Goal: Task Accomplishment & Management: Use online tool/utility

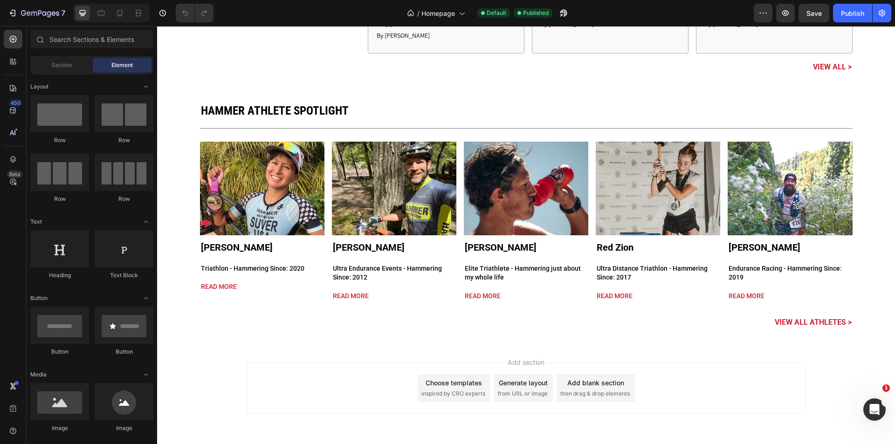
scroll to position [2556, 0]
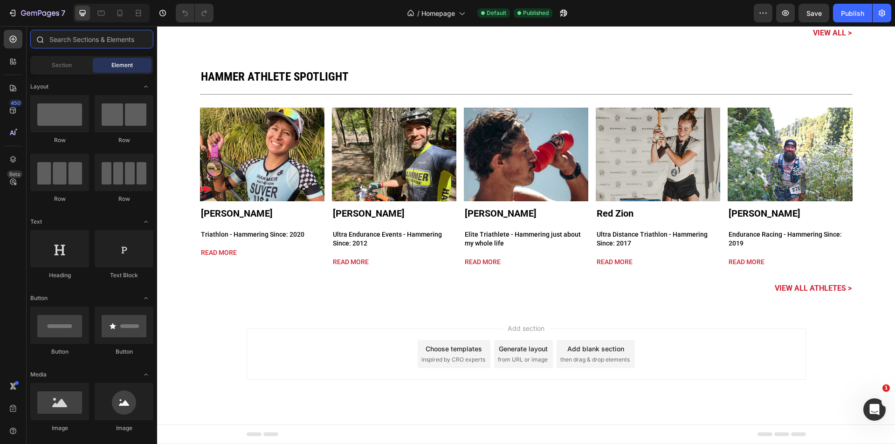
click at [94, 35] on input "text" at bounding box center [91, 39] width 123 height 19
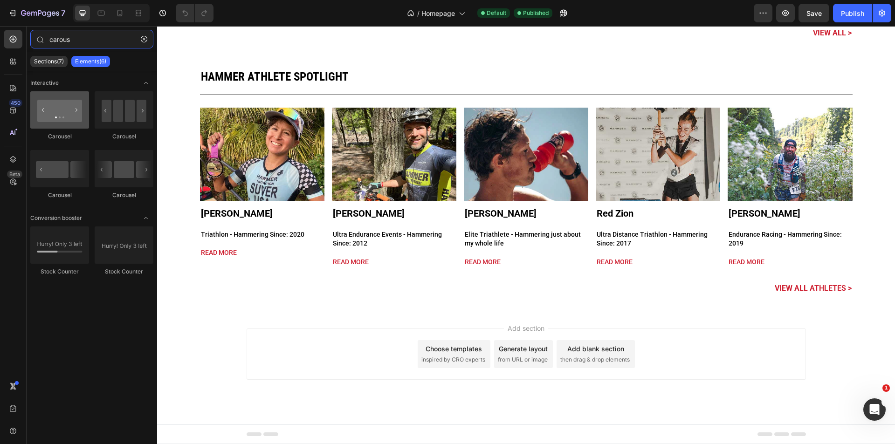
type input "carous"
drag, startPoint x: 70, startPoint y: 103, endPoint x: 47, endPoint y: 108, distance: 23.3
click at [47, 108] on div at bounding box center [59, 109] width 59 height 37
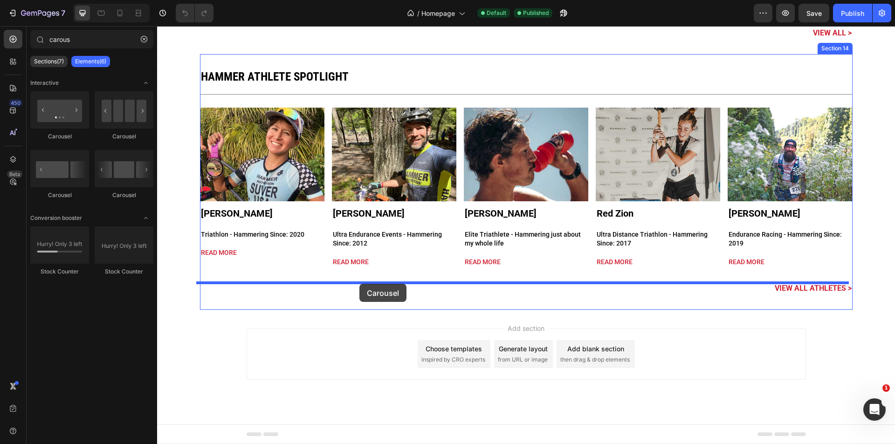
drag, startPoint x: 302, startPoint y: 168, endPoint x: 359, endPoint y: 284, distance: 129.2
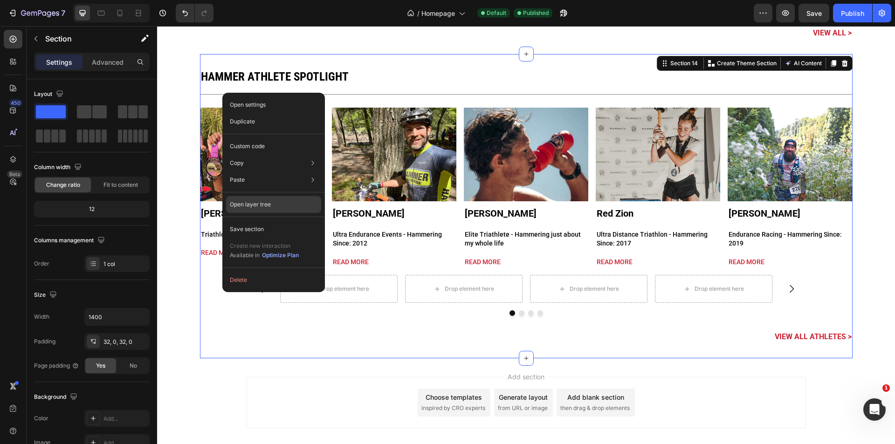
click at [261, 204] on p "Open layer tree" at bounding box center [250, 204] width 41 height 8
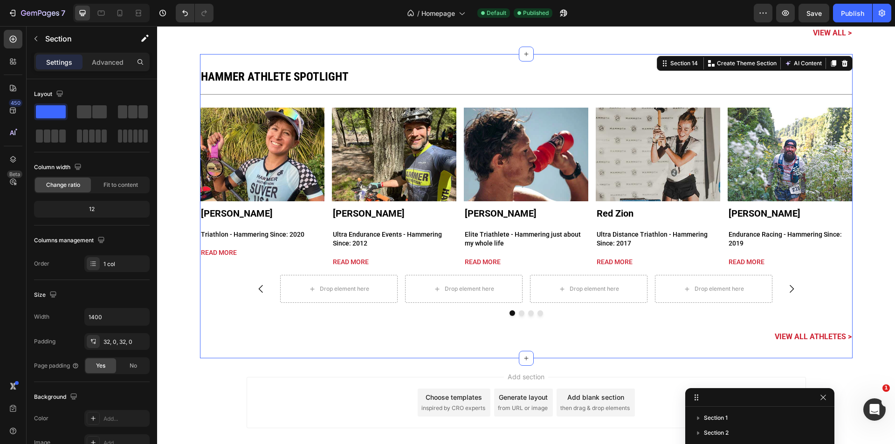
scroll to position [55, 0]
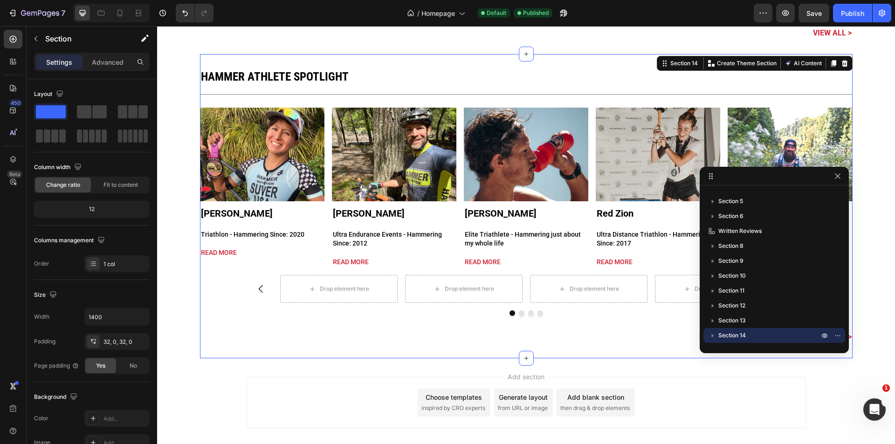
drag, startPoint x: 729, startPoint y: 399, endPoint x: 744, endPoint y: 176, distance: 223.7
click at [713, 336] on icon "button" at bounding box center [712, 335] width 9 height 9
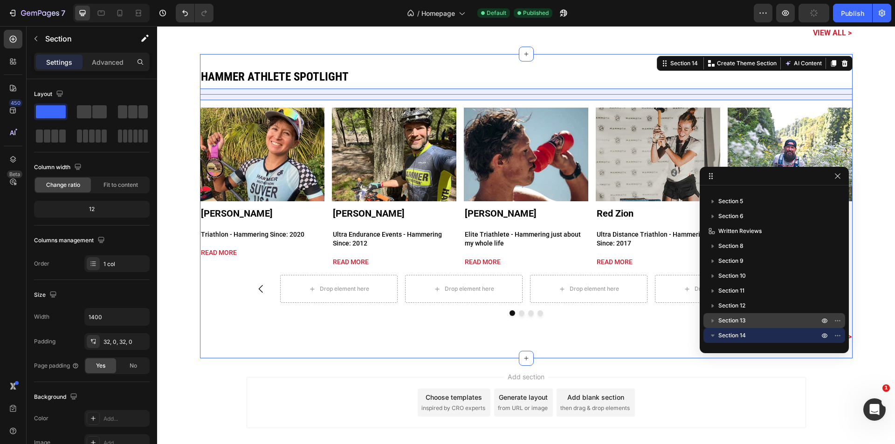
scroll to position [144, 0]
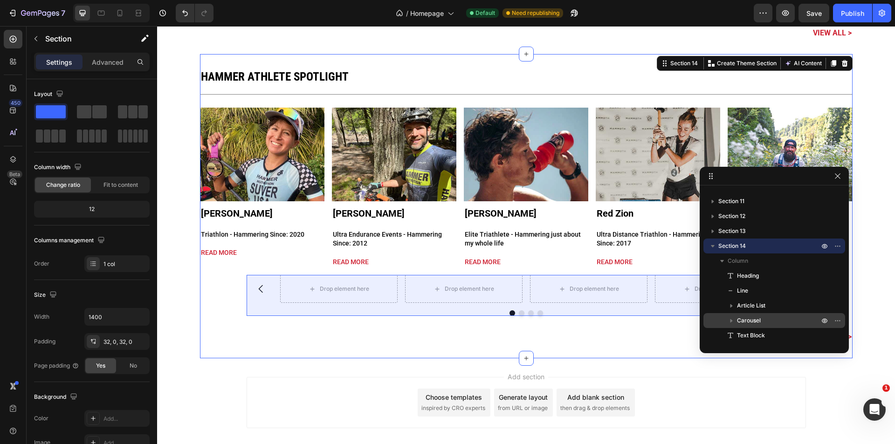
click at [744, 318] on span "Carousel" at bounding box center [749, 320] width 24 height 9
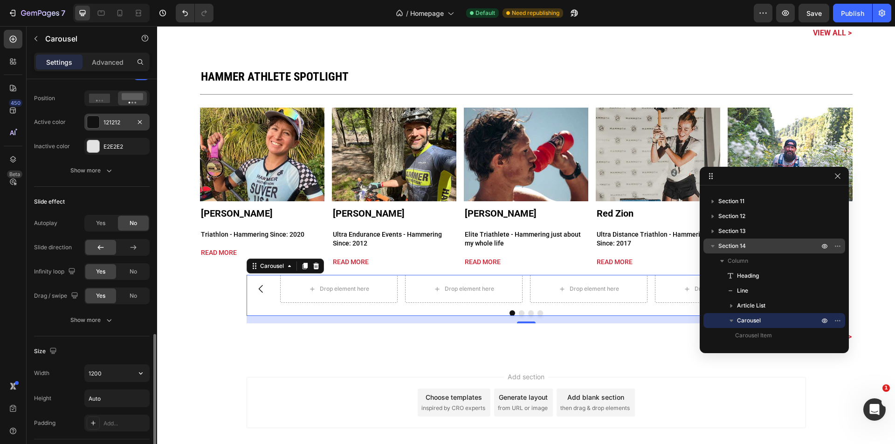
scroll to position [620, 0]
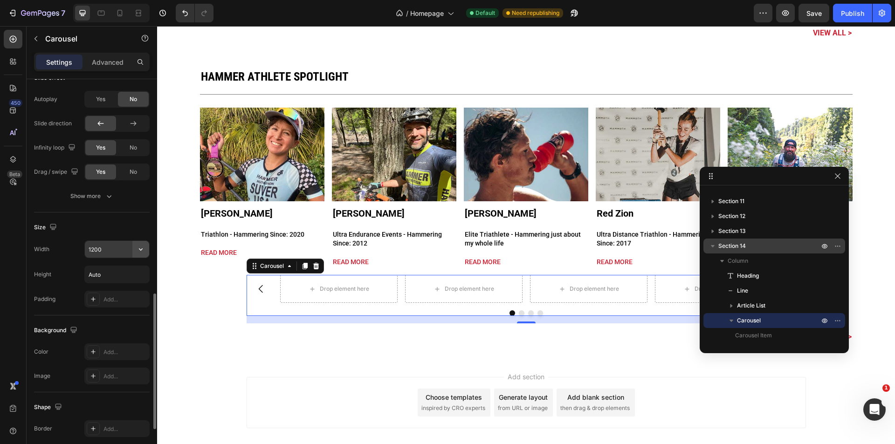
click at [142, 250] on icon "button" at bounding box center [141, 249] width 4 height 2
click at [122, 290] on p "Full 100%" at bounding box center [114, 291] width 53 height 8
type input "100%"
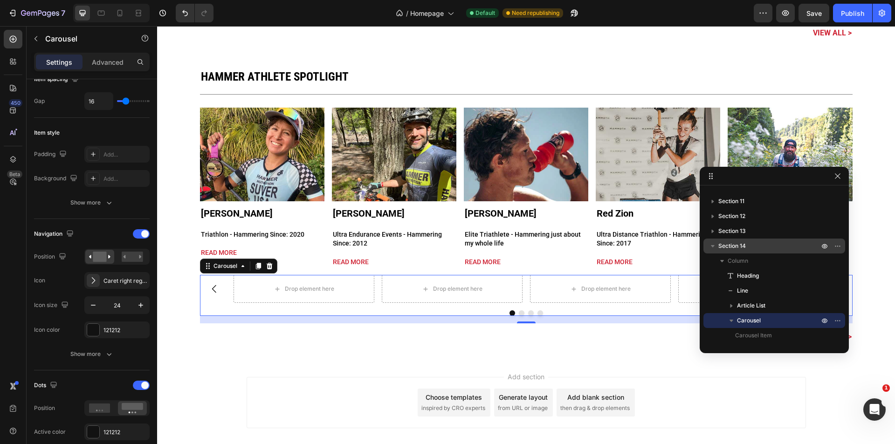
scroll to position [0, 0]
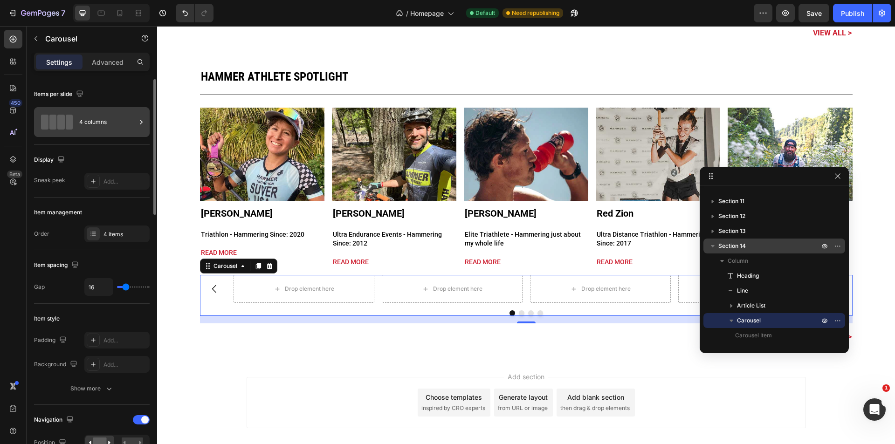
click at [91, 124] on div "4 columns" at bounding box center [107, 121] width 57 height 21
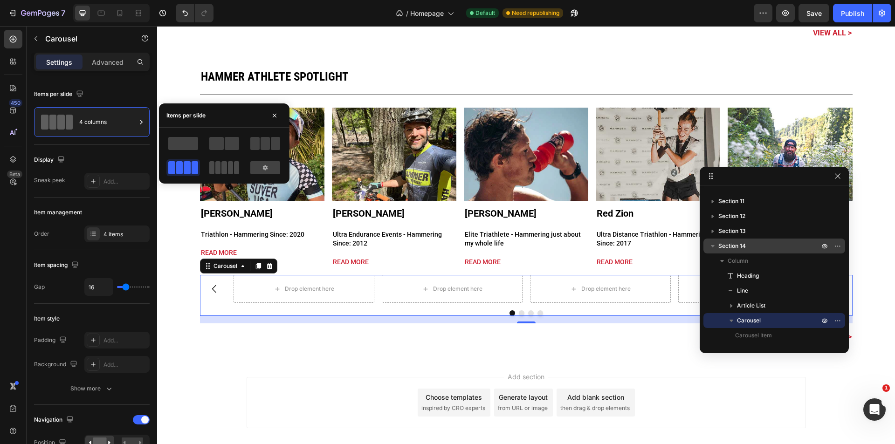
click at [234, 164] on span at bounding box center [236, 167] width 5 height 13
click at [248, 351] on div "Hammer Athlete Spotlight Heading Title Line Article Image Gabrielle Suver Artic…" at bounding box center [526, 206] width 652 height 304
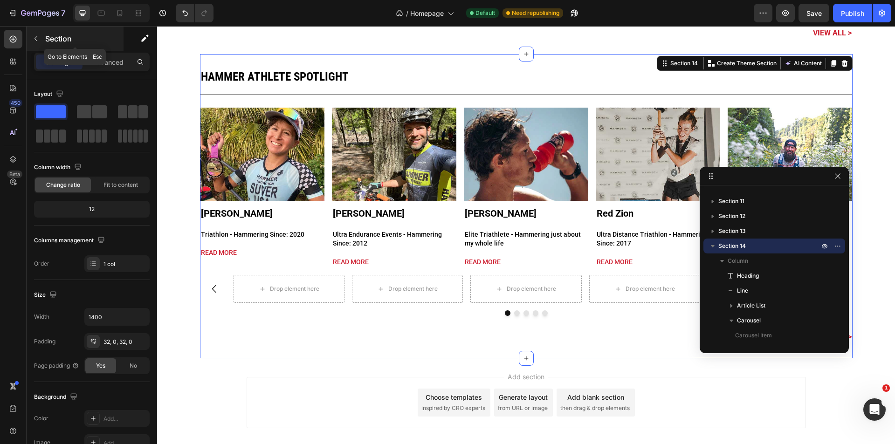
click at [35, 43] on button "button" at bounding box center [35, 38] width 15 height 15
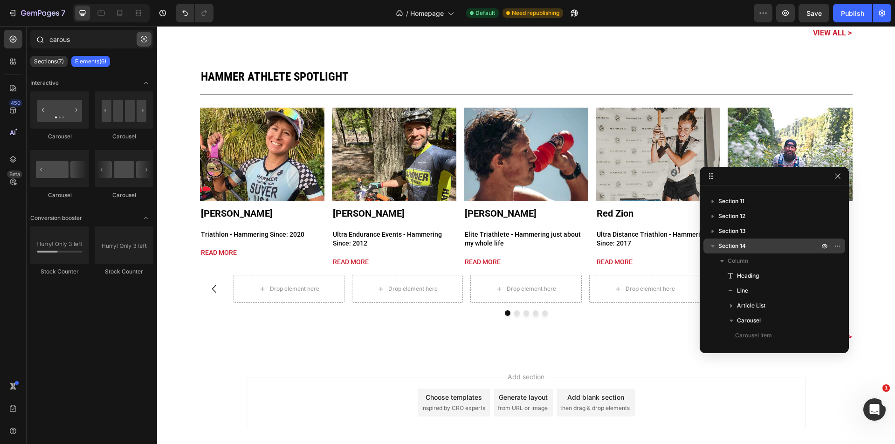
click at [144, 39] on icon "button" at bounding box center [144, 39] width 7 height 7
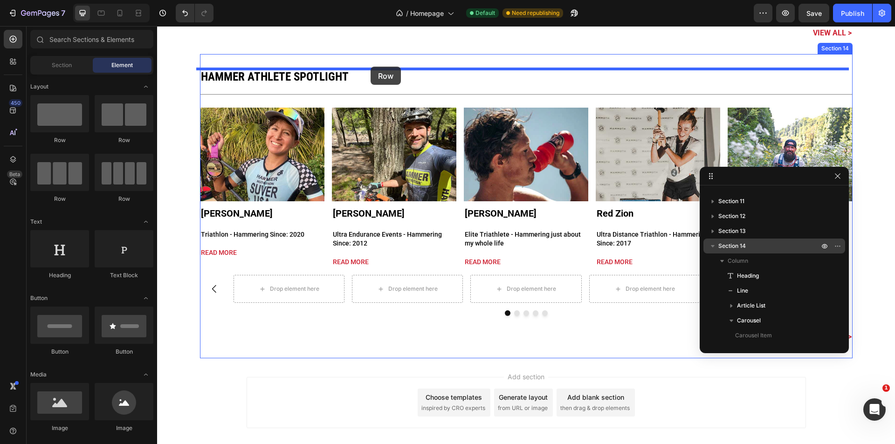
drag, startPoint x: 368, startPoint y: 133, endPoint x: 370, endPoint y: 67, distance: 66.7
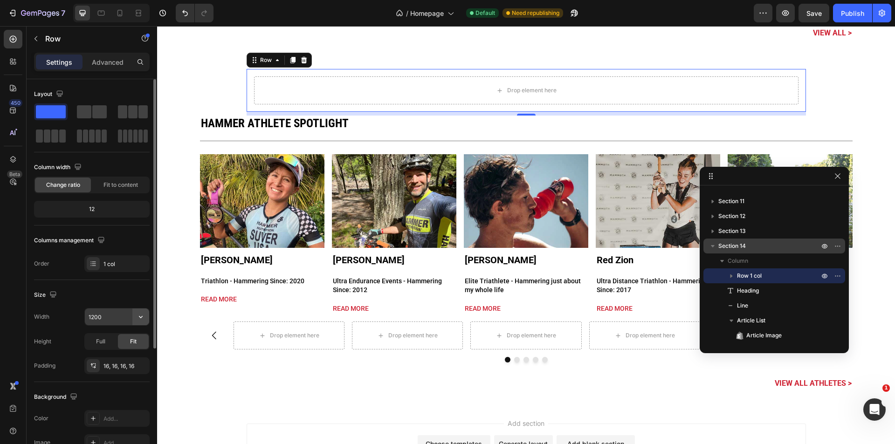
click at [141, 316] on icon "button" at bounding box center [140, 316] width 9 height 9
click at [104, 314] on input "1200" at bounding box center [117, 316] width 64 height 17
click at [94, 316] on input "1200" at bounding box center [117, 316] width 64 height 17
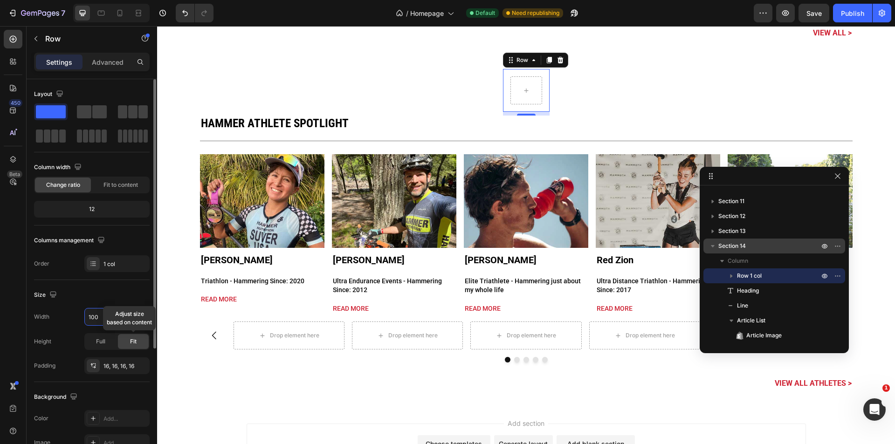
type input "1400"
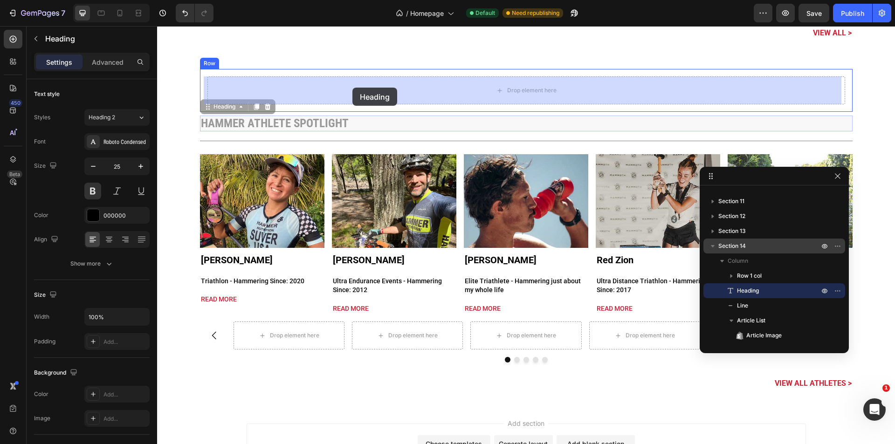
drag, startPoint x: 345, startPoint y: 95, endPoint x: 352, endPoint y: 88, distance: 10.2
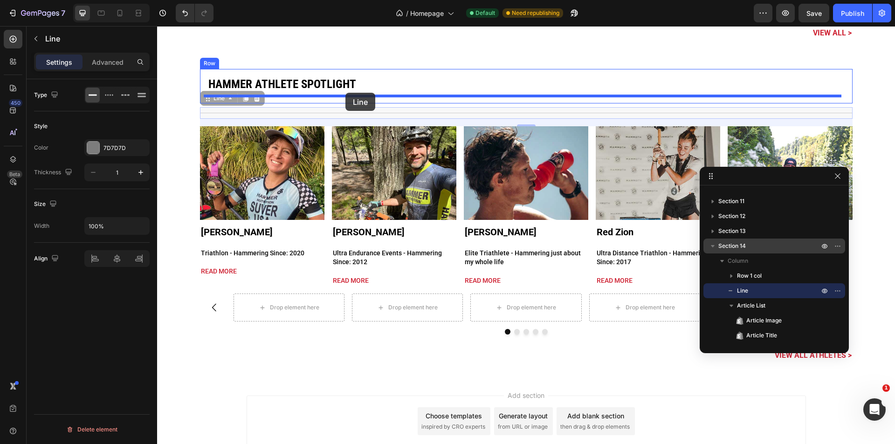
drag, startPoint x: 323, startPoint y: 114, endPoint x: 345, endPoint y: 93, distance: 30.3
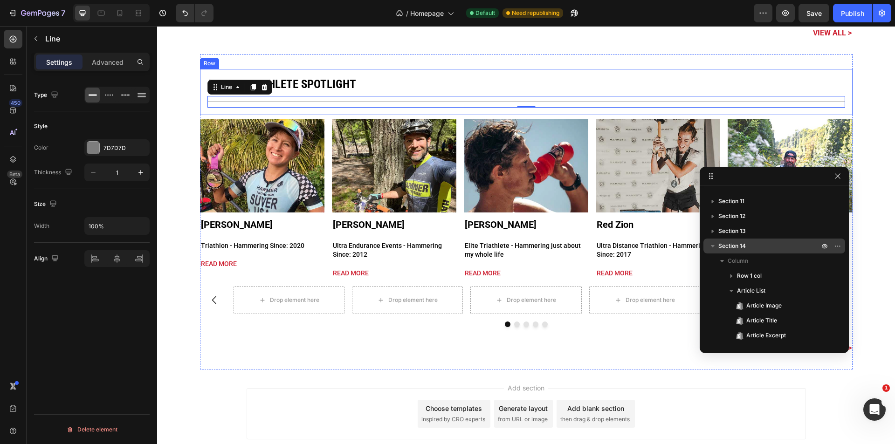
click at [362, 71] on div "Hammer Athlete Spotlight Heading Title Line 0 Row" at bounding box center [526, 92] width 652 height 46
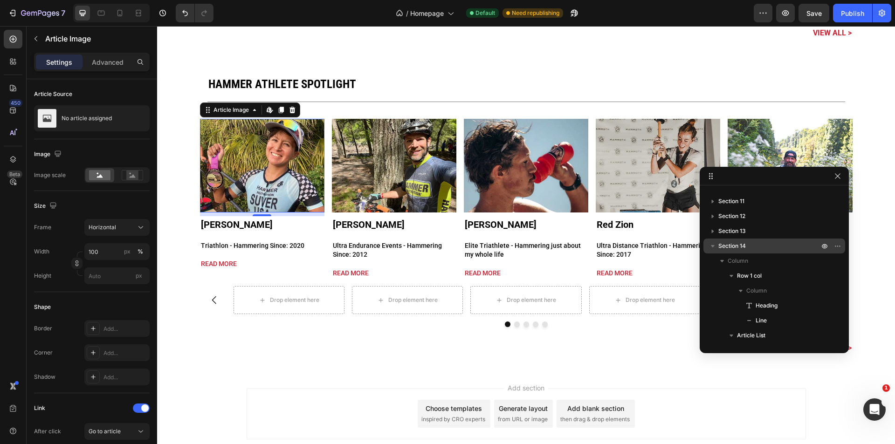
scroll to position [236, 0]
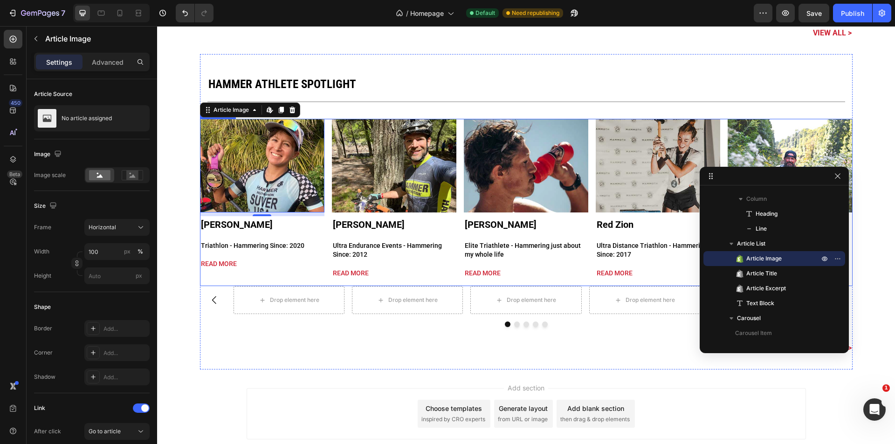
click at [324, 206] on div "Article Image Edit content in Shopify 0 Gabrielle Suver Article Title Triathlon…" at bounding box center [526, 199] width 652 height 160
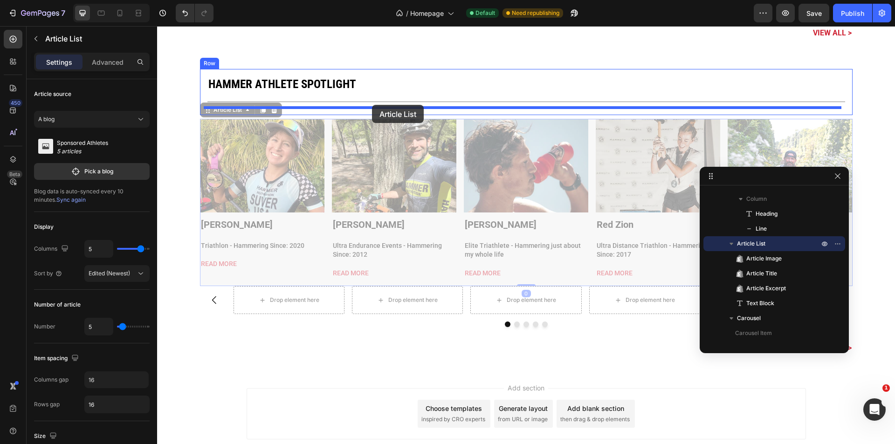
drag, startPoint x: 203, startPoint y: 114, endPoint x: 372, endPoint y: 105, distance: 168.9
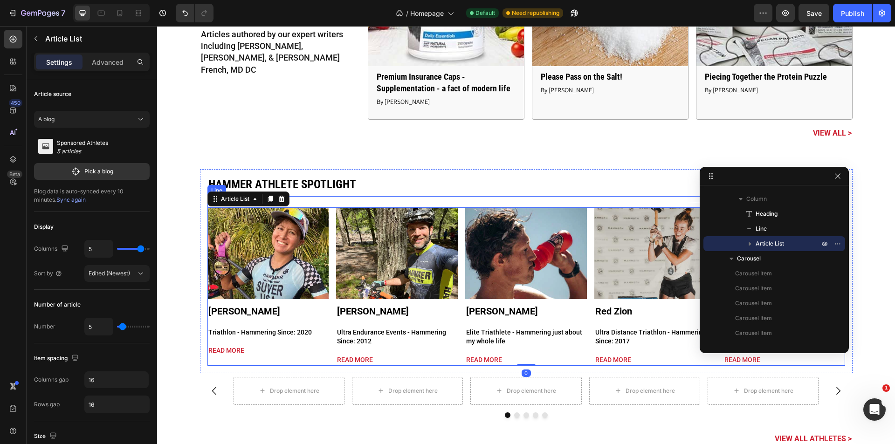
scroll to position [2556, 0]
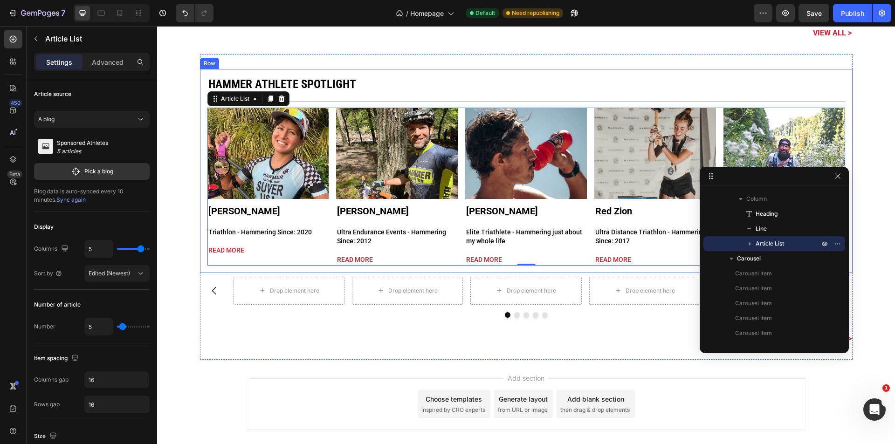
click at [200, 260] on div "Hammer Athlete Spotlight Heading Title Line Article Image Gabrielle Suver Artic…" at bounding box center [526, 171] width 652 height 204
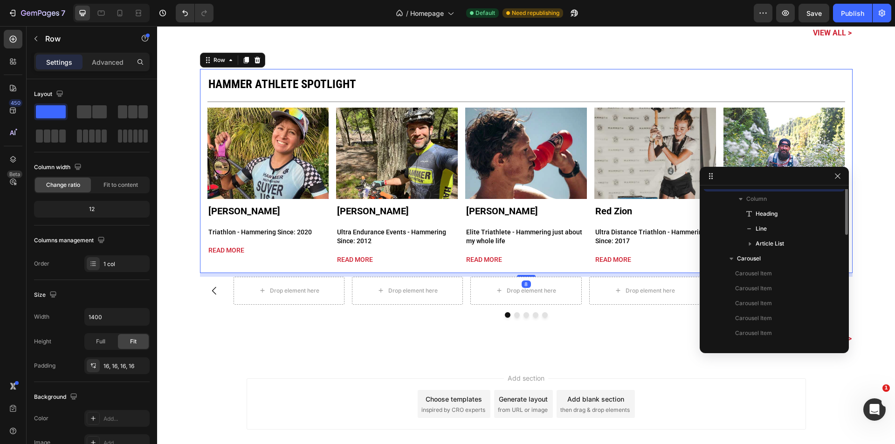
scroll to position [162, 0]
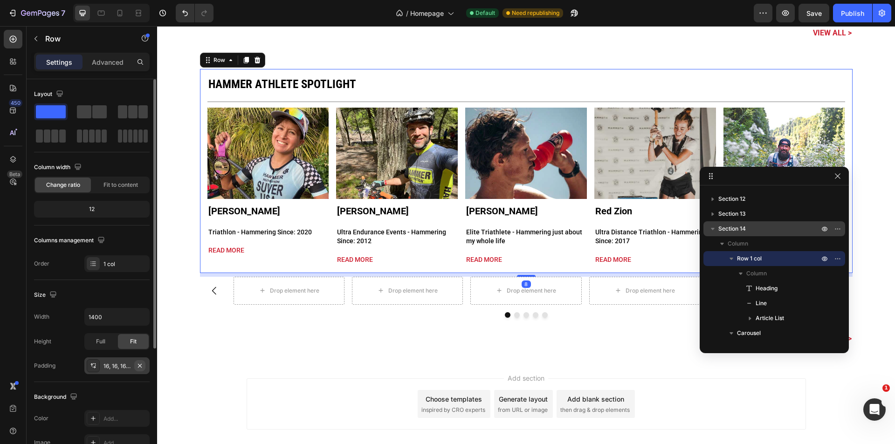
click at [138, 366] on icon "button" at bounding box center [139, 365] width 7 height 7
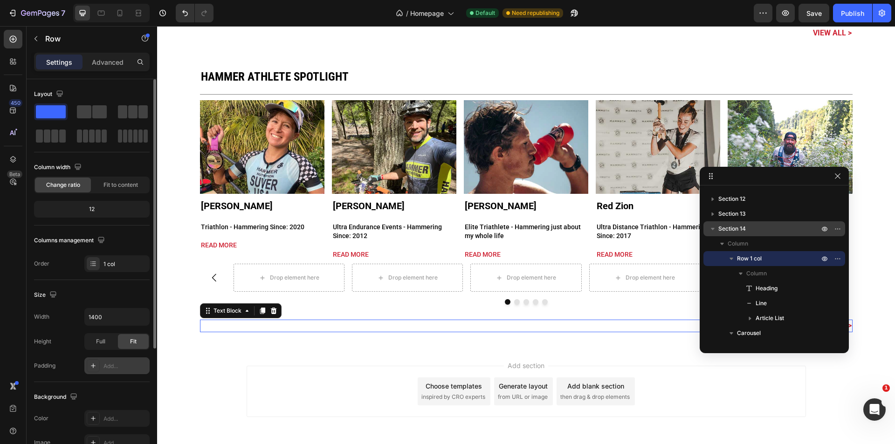
click at [212, 325] on p "View all Athletes >" at bounding box center [526, 326] width 651 height 10
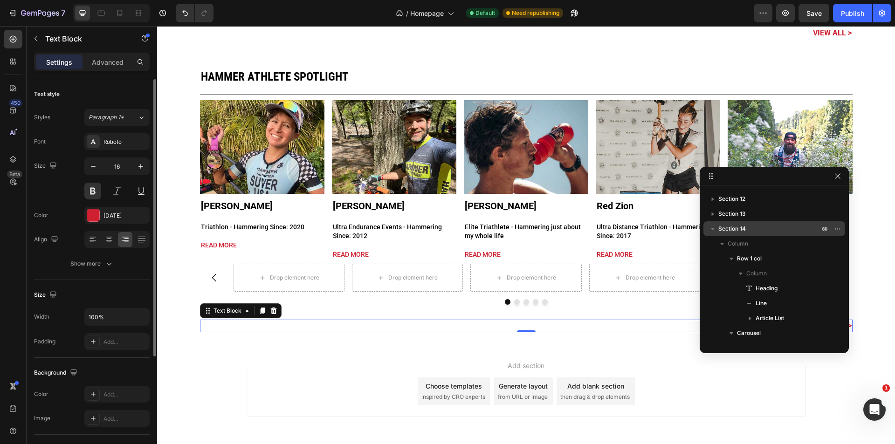
scroll to position [249, 0]
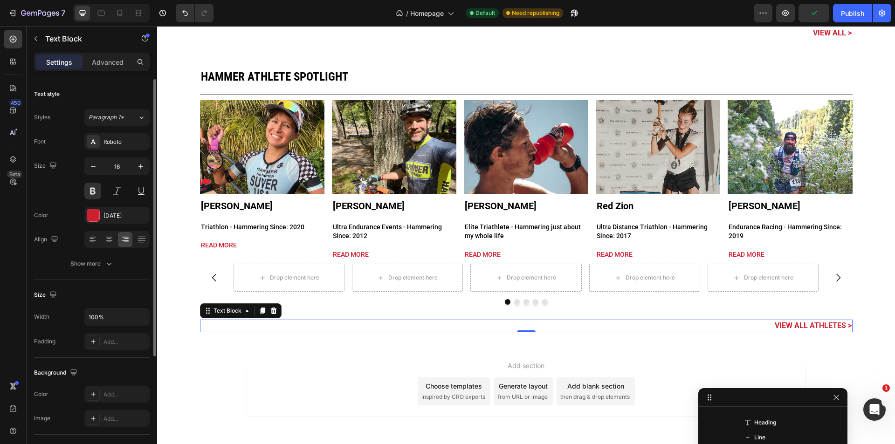
drag, startPoint x: 751, startPoint y: 176, endPoint x: 750, endPoint y: 409, distance: 232.5
click at [111, 317] on input "100%" at bounding box center [117, 316] width 64 height 17
type input "1400"
click at [113, 293] on div "Size" at bounding box center [92, 295] width 116 height 15
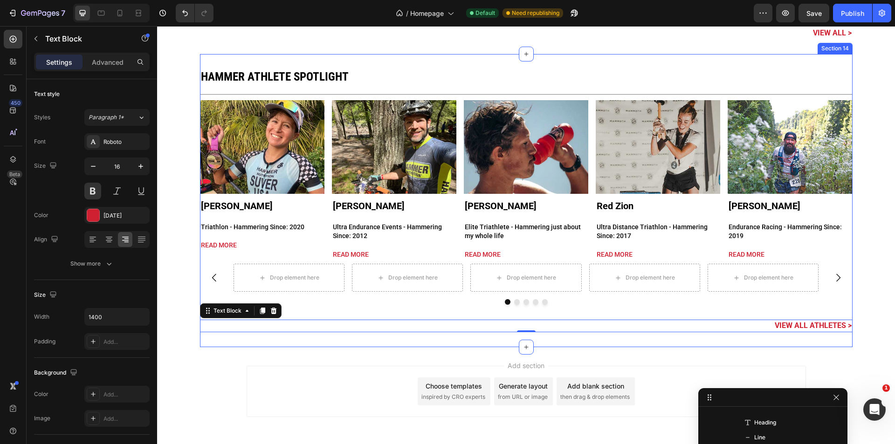
click at [303, 337] on div "Hammer Athlete Spotlight Heading Title Line Article Image Gabrielle Suver Artic…" at bounding box center [526, 200] width 652 height 293
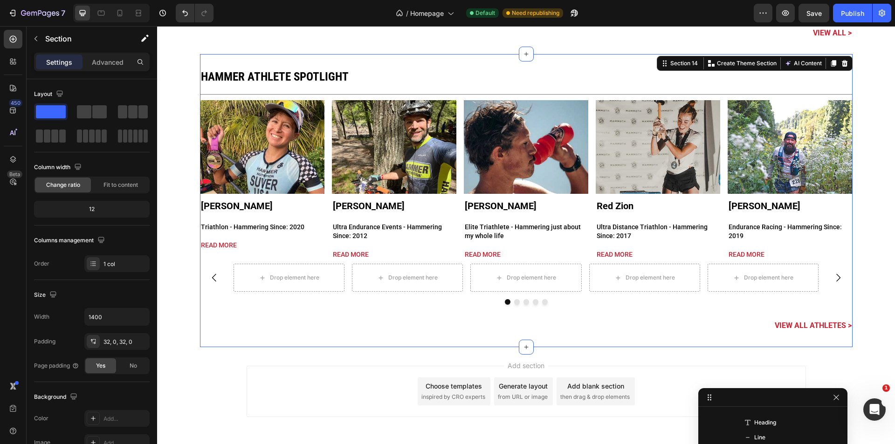
scroll to position [132, 0]
click at [95, 320] on input "1400" at bounding box center [117, 316] width 64 height 17
click at [94, 316] on input "1400" at bounding box center [117, 316] width 64 height 17
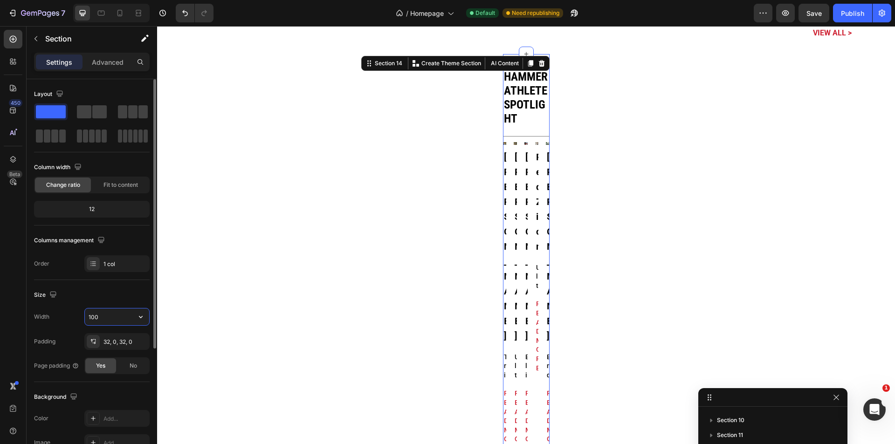
type input "1500"
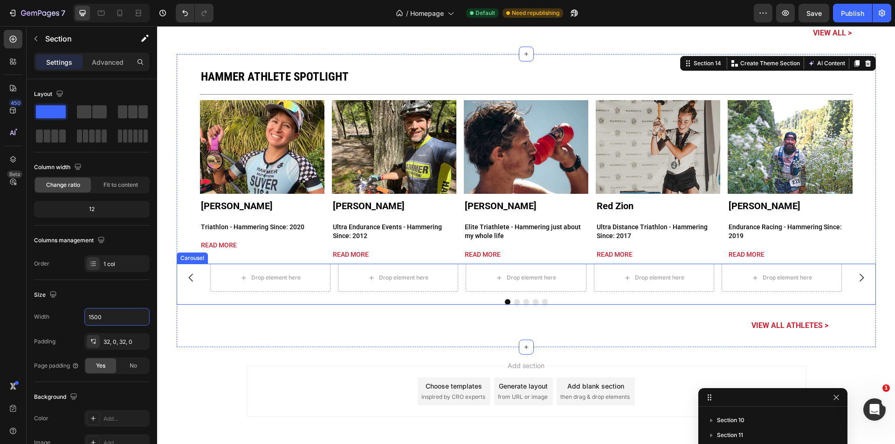
click at [202, 293] on div "Drop element here Drop element here Drop element here Drop element here Drop el…" at bounding box center [526, 284] width 699 height 41
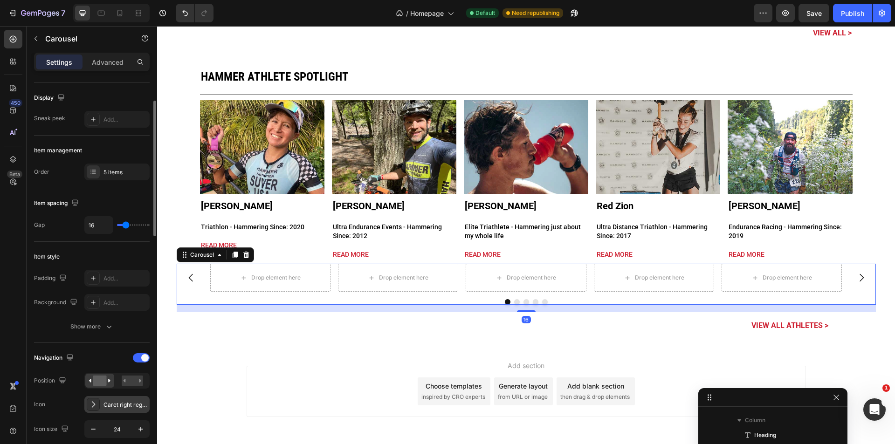
scroll to position [186, 0]
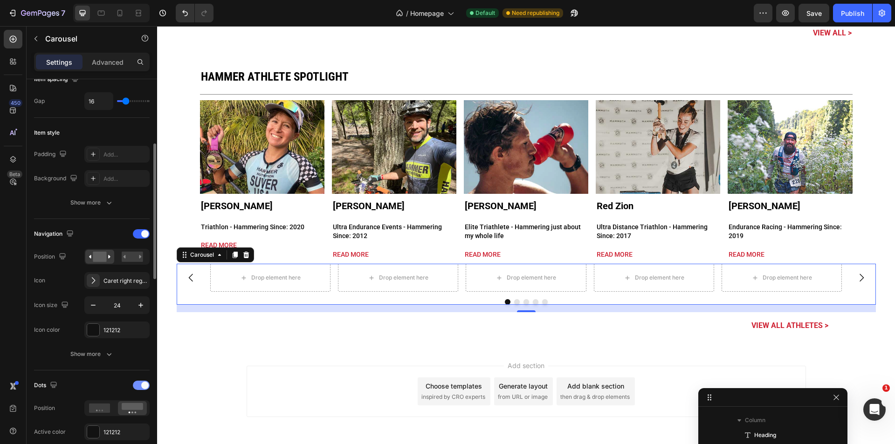
click at [141, 384] on div at bounding box center [141, 385] width 17 height 9
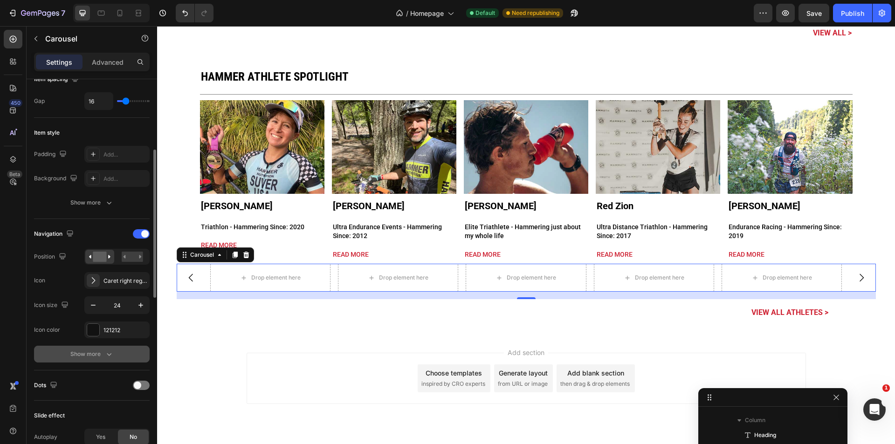
click at [100, 353] on div "Show more" at bounding box center [91, 353] width 43 height 9
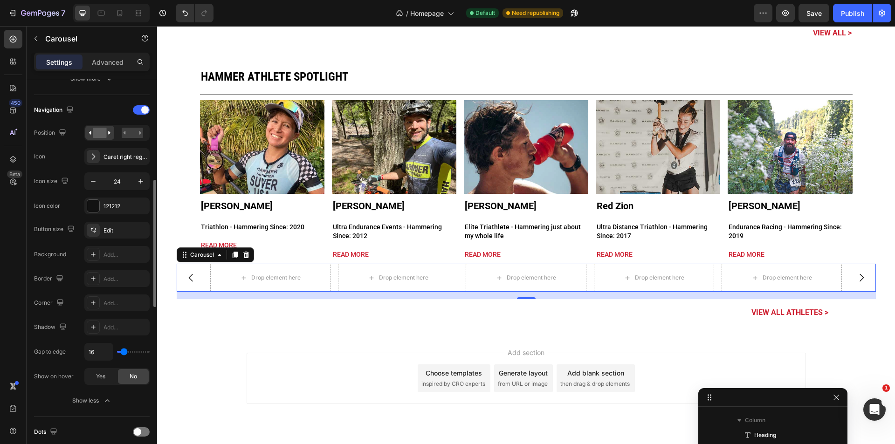
scroll to position [372, 0]
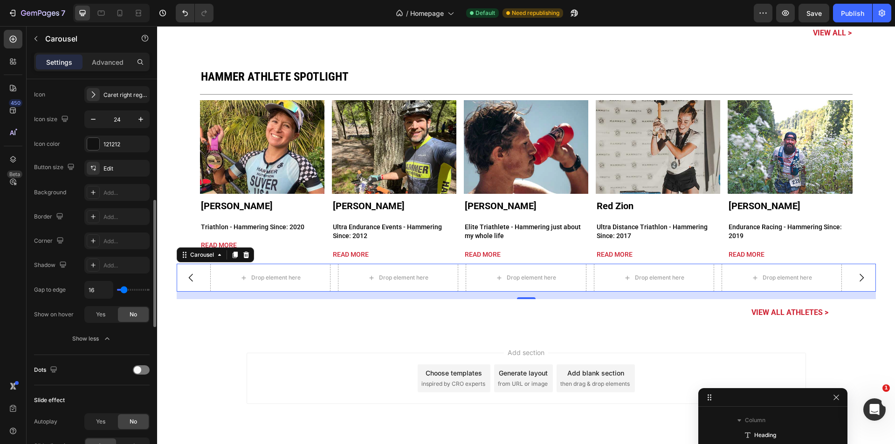
type input "0"
drag, startPoint x: 122, startPoint y: 291, endPoint x: 107, endPoint y: 292, distance: 15.4
type input "0"
click at [117, 291] on input "range" at bounding box center [133, 290] width 33 height 2
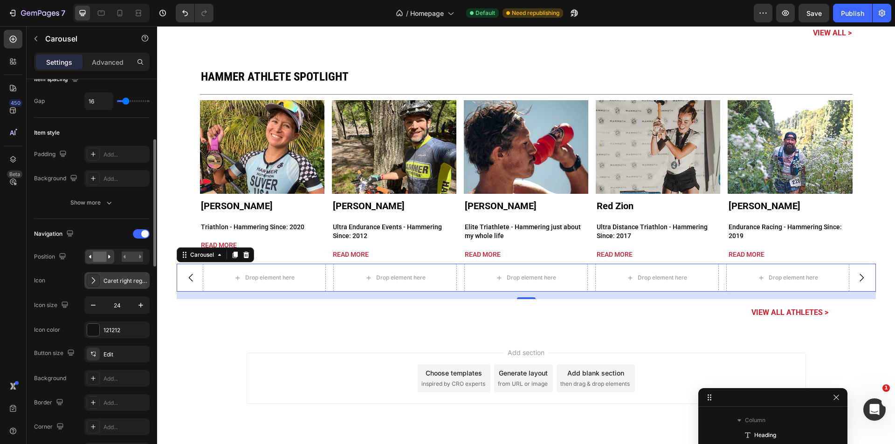
click at [119, 281] on div "Caret right regular" at bounding box center [125, 281] width 44 height 8
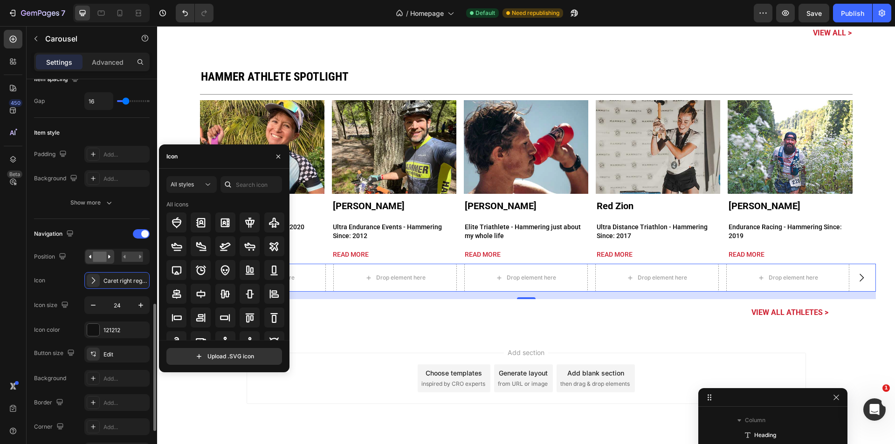
scroll to position [310, 0]
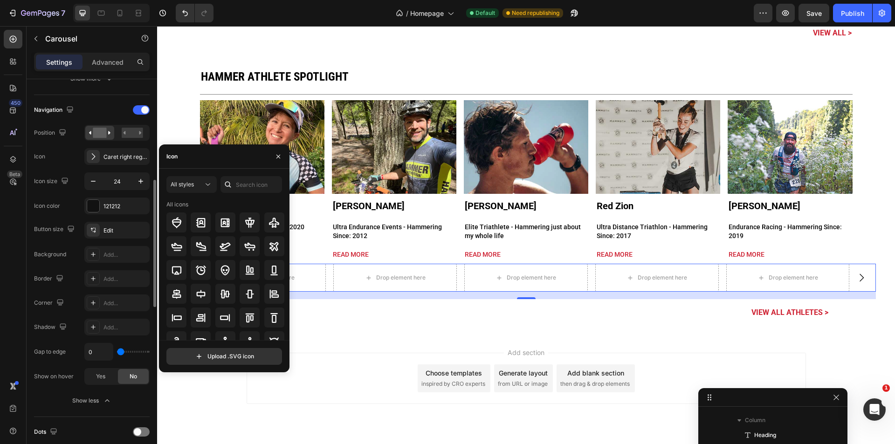
click at [48, 279] on div "Border" at bounding box center [49, 279] width 31 height 13
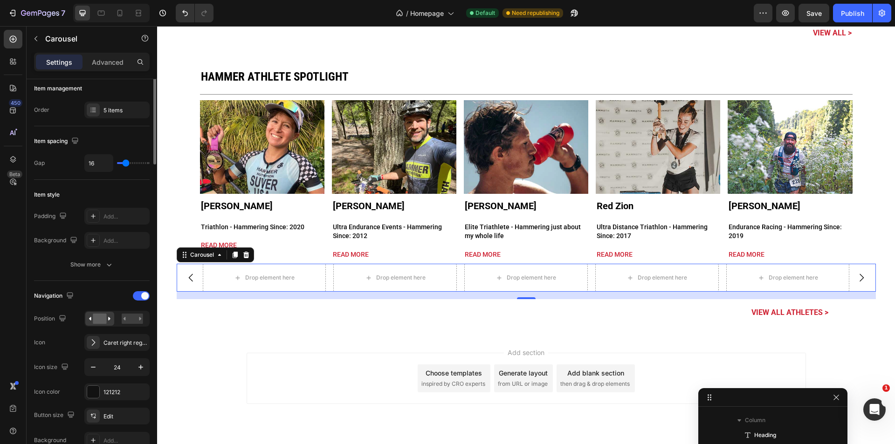
scroll to position [0, 0]
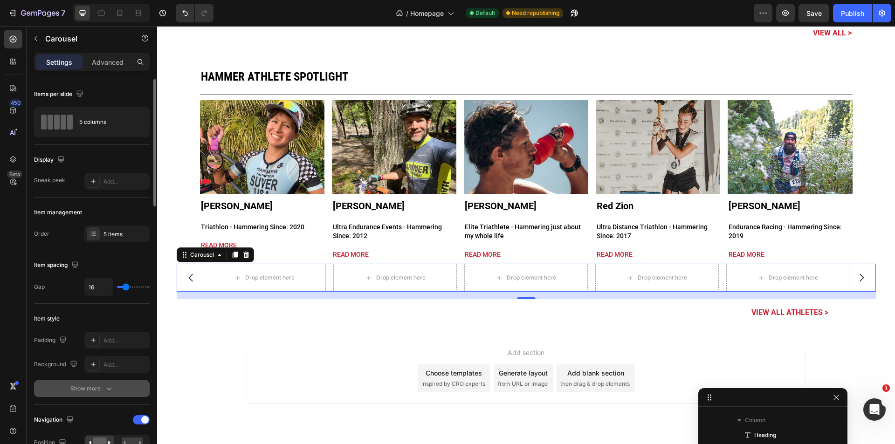
click at [103, 390] on div "Show more" at bounding box center [91, 388] width 43 height 9
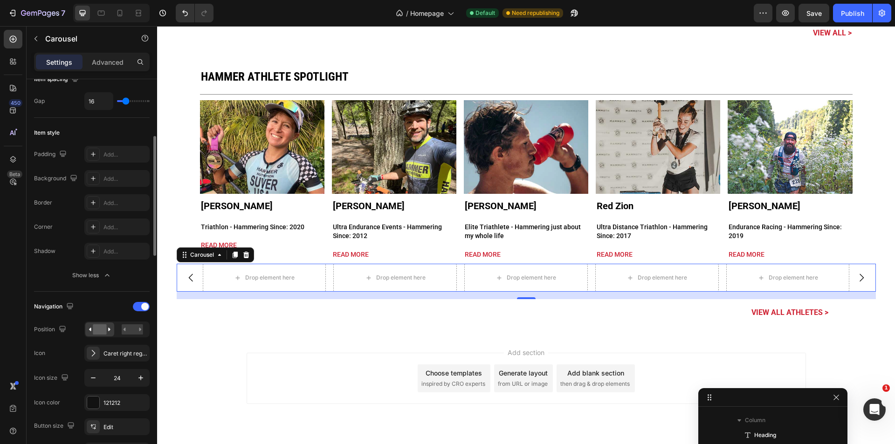
scroll to position [372, 0]
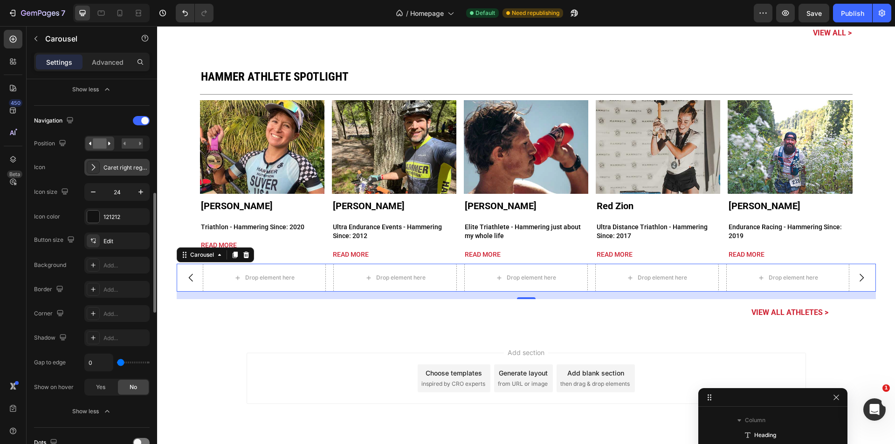
click at [94, 167] on icon at bounding box center [93, 167] width 9 height 9
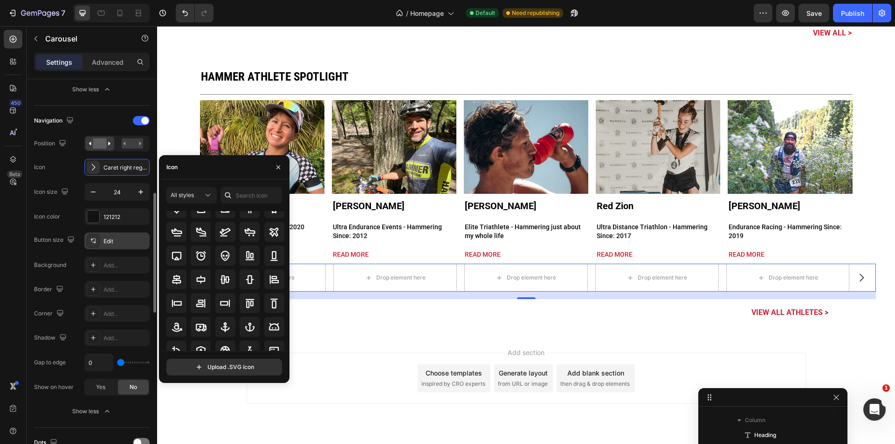
scroll to position [7, 0]
click at [125, 245] on div "Edit" at bounding box center [125, 241] width 44 height 8
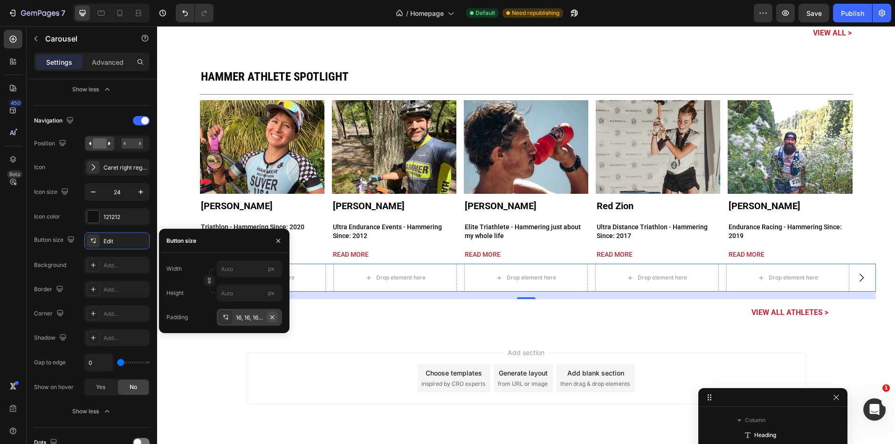
click at [272, 317] on icon "button" at bounding box center [272, 317] width 4 height 4
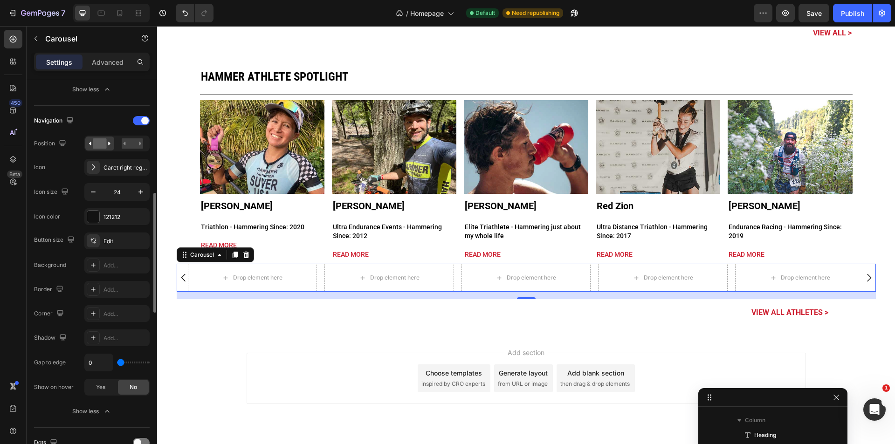
type input "13"
type input "20"
type input "22"
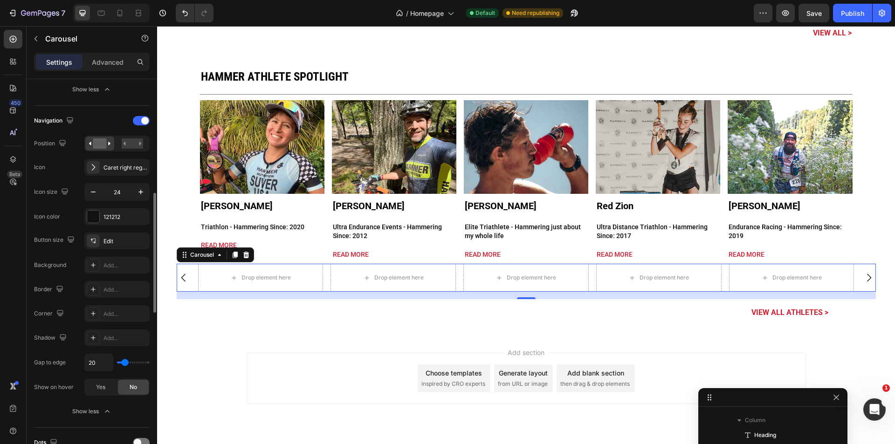
type input "22"
type input "27"
click at [126, 363] on input "range" at bounding box center [133, 363] width 33 height 2
click at [96, 364] on input "27" at bounding box center [99, 362] width 28 height 17
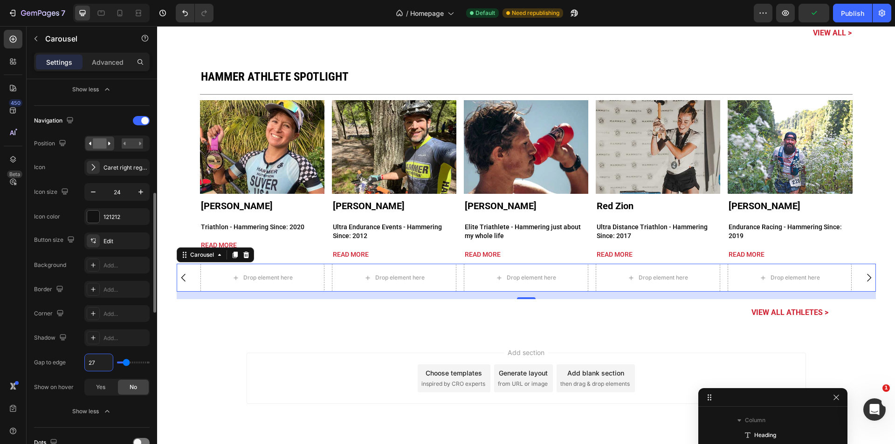
type input "26"
click at [152, 346] on div at bounding box center [153, 274] width 7 height 391
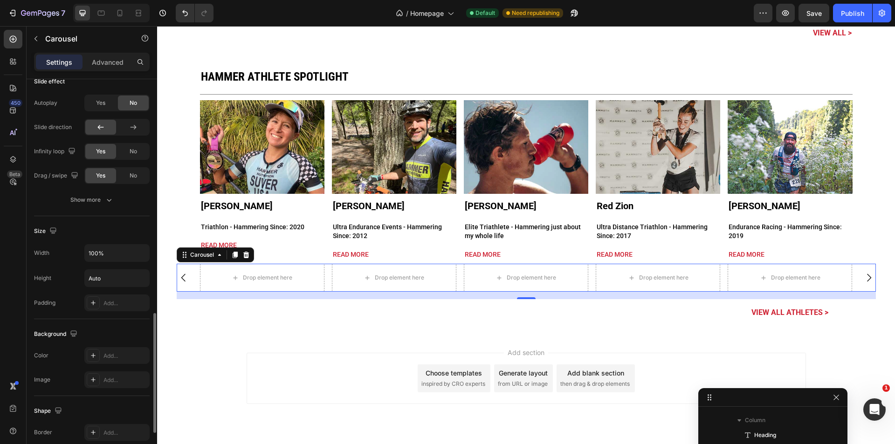
click at [285, 356] on div "Add section Choose templates inspired by CRO experts Generate layout from URL o…" at bounding box center [526, 378] width 559 height 51
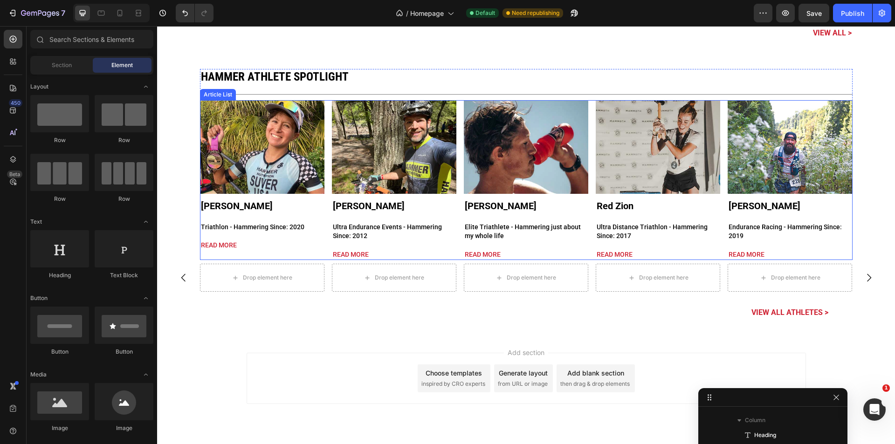
click at [325, 160] on div "Article Image Gabrielle Suver Article Title Triathlon - Hammering Since: 2020 A…" at bounding box center [526, 180] width 652 height 160
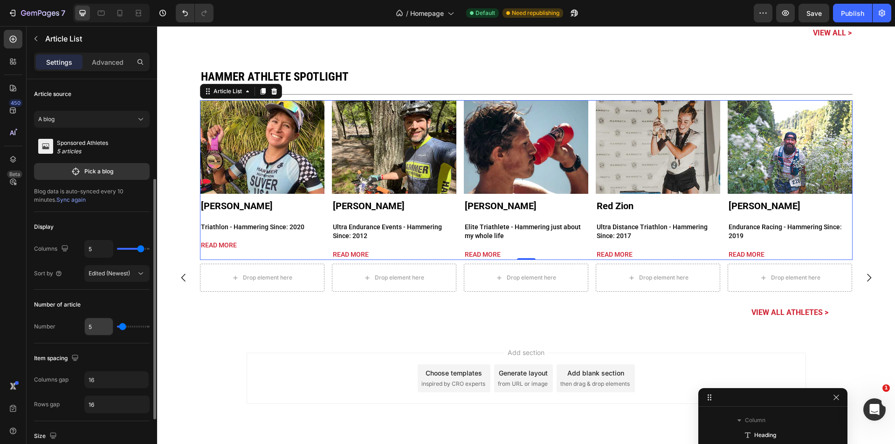
scroll to position [62, 0]
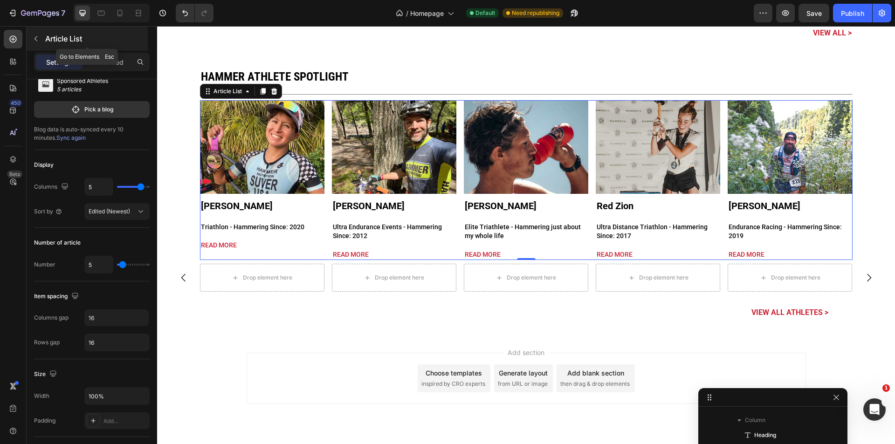
click at [47, 42] on p "Article List" at bounding box center [95, 38] width 101 height 11
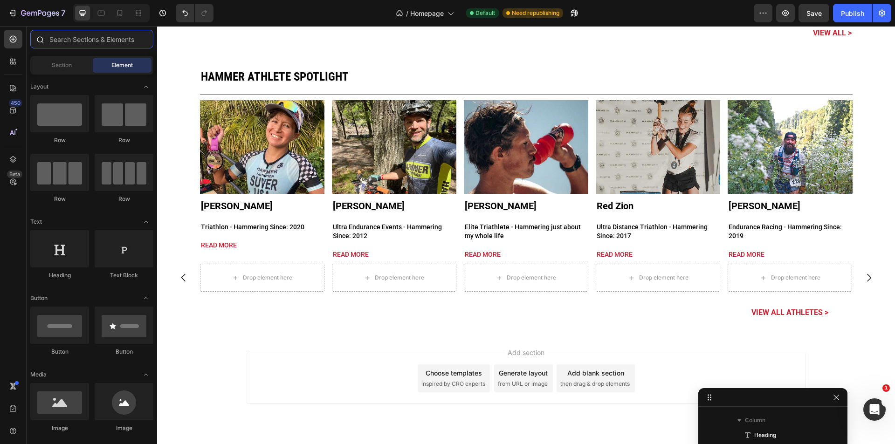
click at [60, 44] on input "text" at bounding box center [91, 39] width 123 height 19
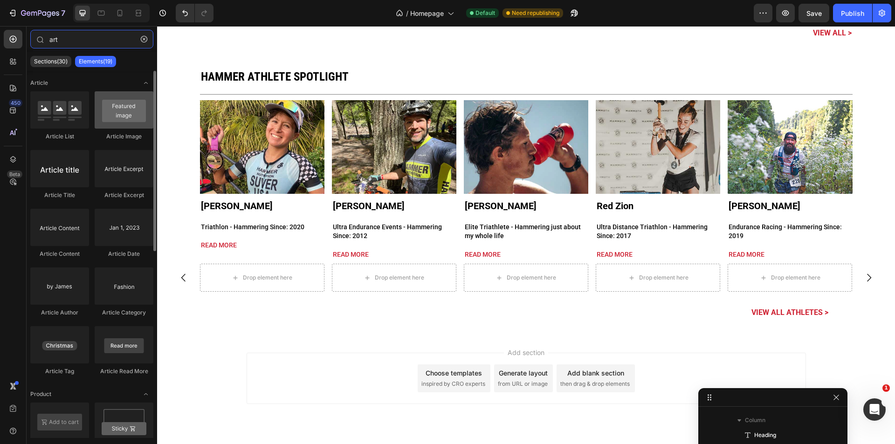
type input "art"
drag, startPoint x: 127, startPoint y: 122, endPoint x: 99, endPoint y: 123, distance: 28.0
click at [107, 127] on div at bounding box center [124, 109] width 59 height 37
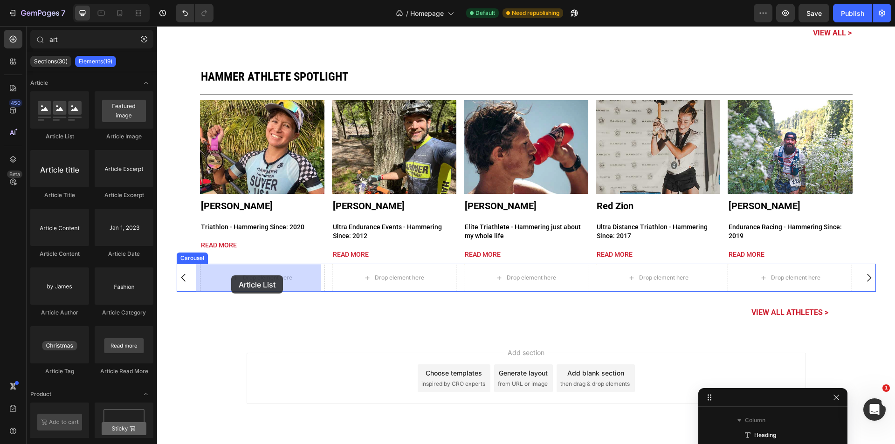
drag, startPoint x: 225, startPoint y: 141, endPoint x: 164, endPoint y: 173, distance: 69.2
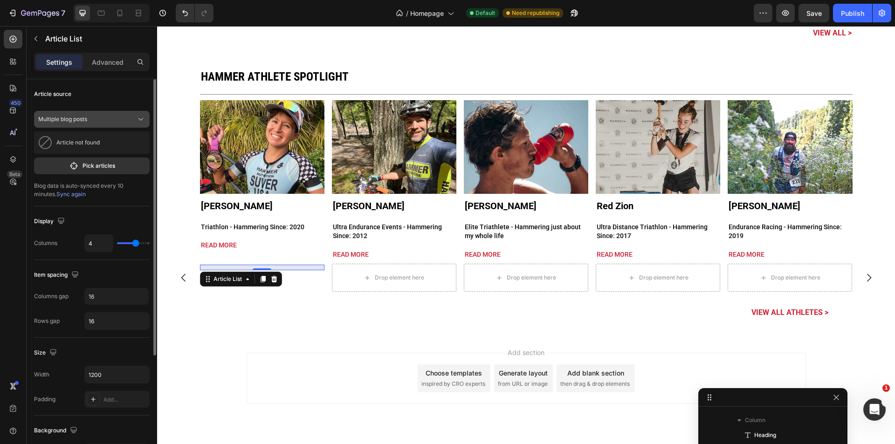
scroll to position [323, 0]
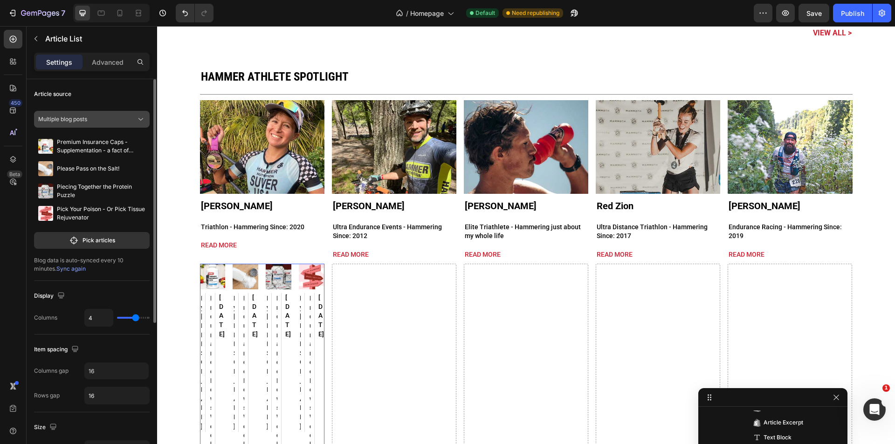
click at [122, 121] on div "Multiple blog posts" at bounding box center [86, 119] width 96 height 8
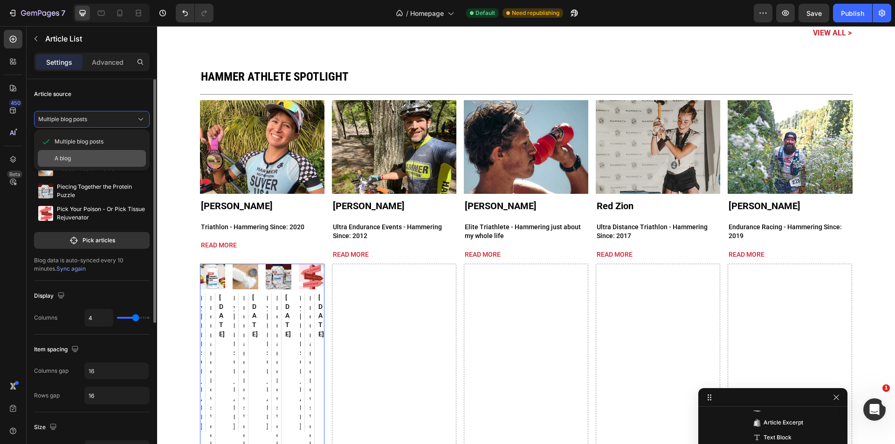
click at [104, 156] on div "A blog" at bounding box center [99, 158] width 88 height 8
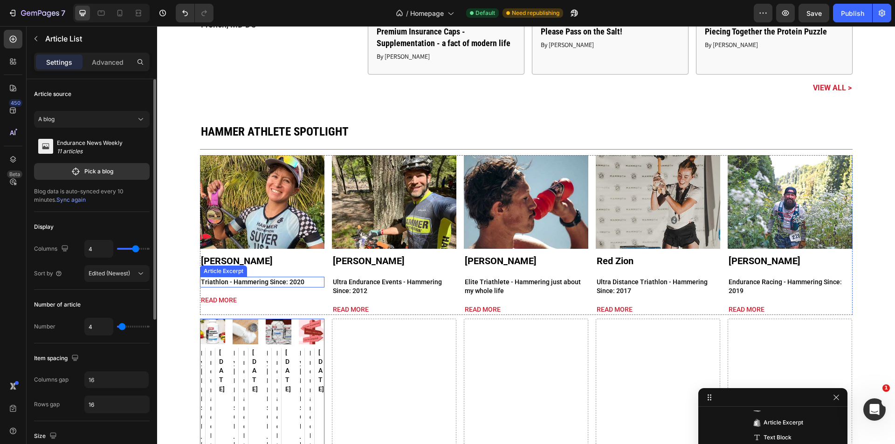
scroll to position [2556, 0]
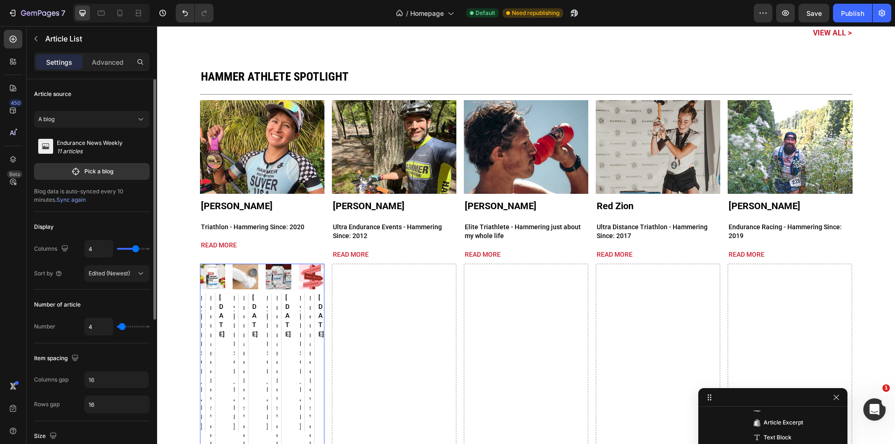
type input "1"
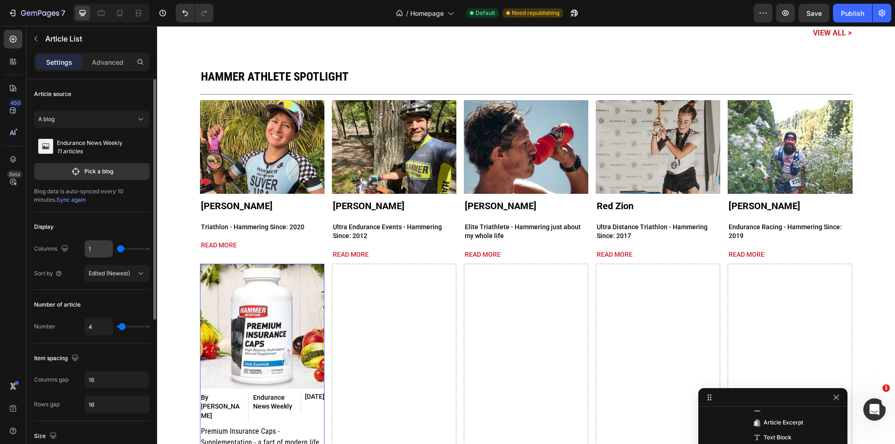
drag, startPoint x: 133, startPoint y: 249, endPoint x: 107, endPoint y: 257, distance: 27.6
type input "1"
click at [117, 250] on input "range" at bounding box center [133, 249] width 33 height 2
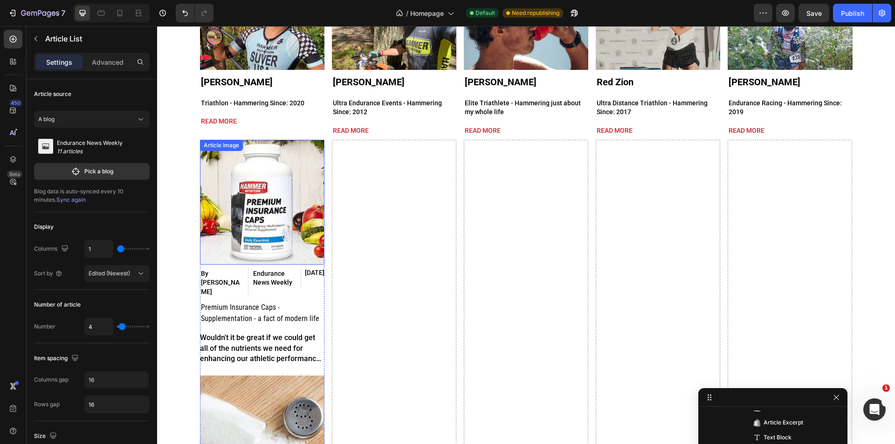
scroll to position [2681, 0]
type input "1"
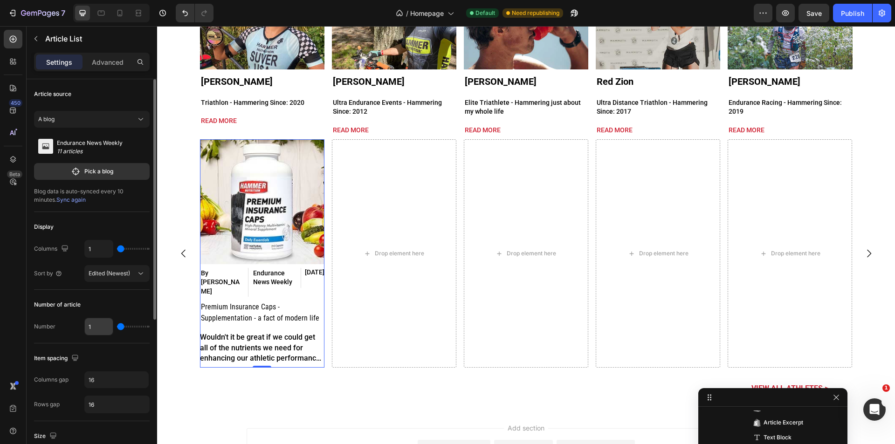
drag, startPoint x: 121, startPoint y: 327, endPoint x: 98, endPoint y: 329, distance: 22.9
type input "1"
click at [117, 328] on input "range" at bounding box center [133, 327] width 33 height 2
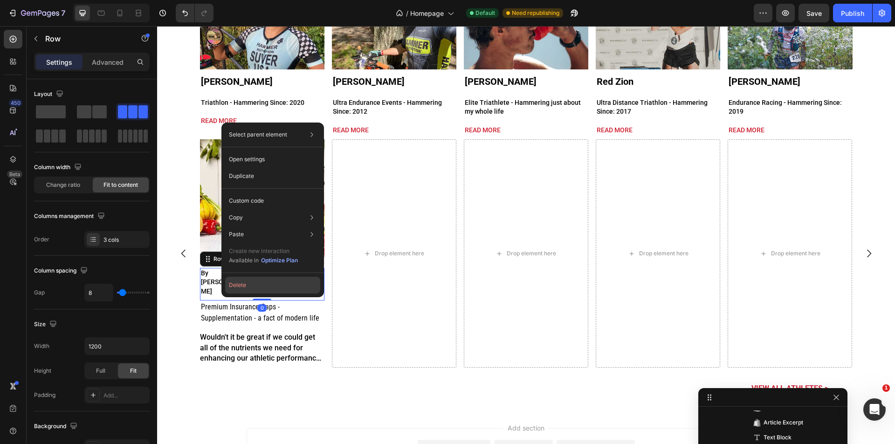
drag, startPoint x: 244, startPoint y: 291, endPoint x: 148, endPoint y: 247, distance: 105.7
click at [244, 291] on button "Delete" at bounding box center [272, 285] width 95 height 17
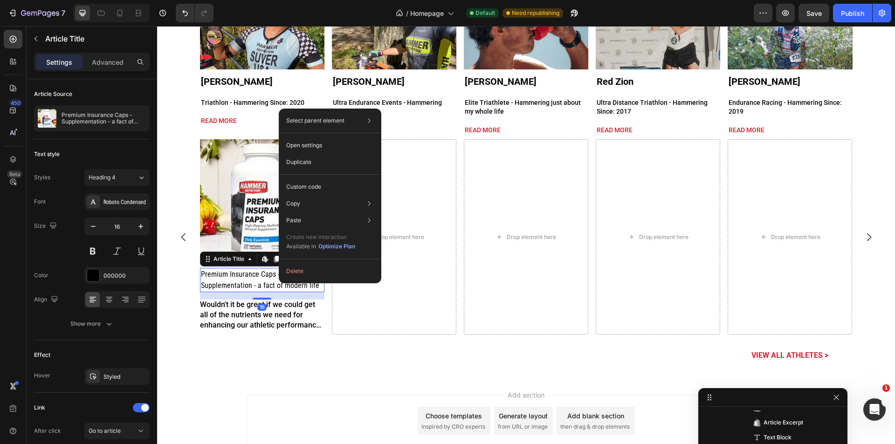
click at [302, 387] on div "Add section Choose templates inspired by CRO experts Generate layout from URL o…" at bounding box center [526, 434] width 738 height 115
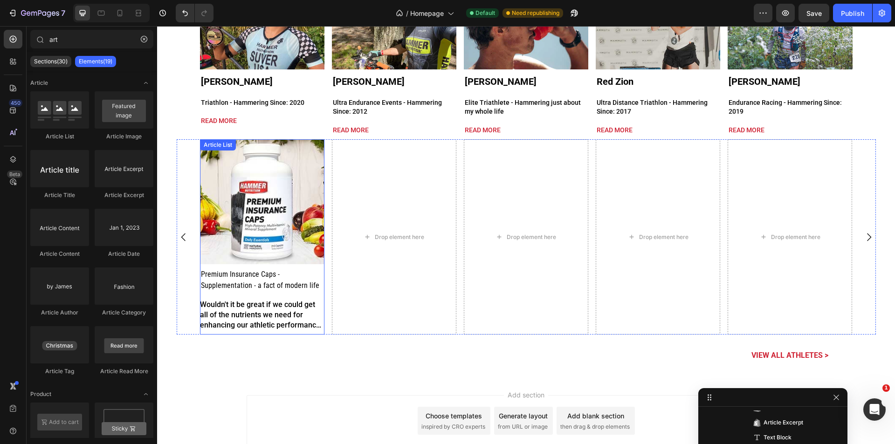
click at [283, 267] on div "Article Image Premium Insurance Caps - Supplementation - a fact of modern life …" at bounding box center [262, 236] width 124 height 195
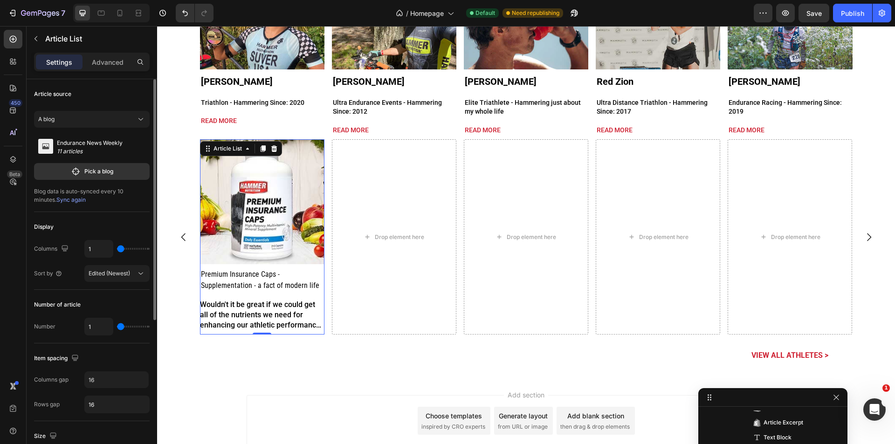
click at [81, 151] on p "11 articles" at bounding box center [90, 151] width 66 height 8
click at [88, 165] on button "Pick a blog" at bounding box center [92, 171] width 116 height 17
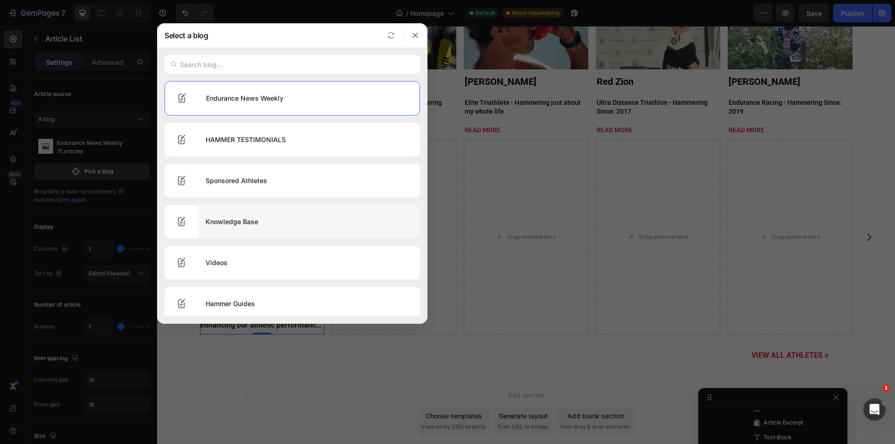
scroll to position [184, 0]
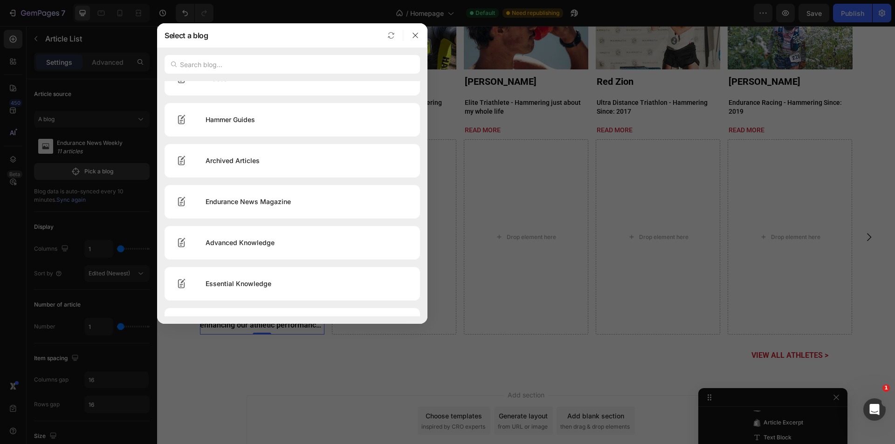
click at [283, 363] on div at bounding box center [447, 222] width 895 height 444
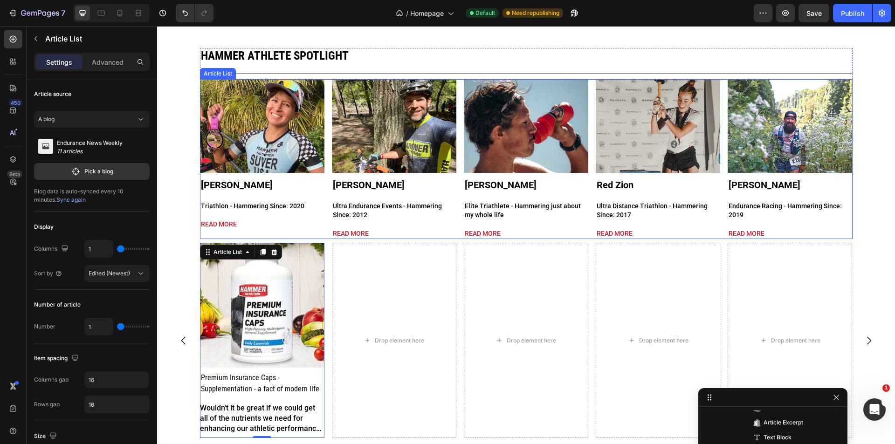
scroll to position [2494, 0]
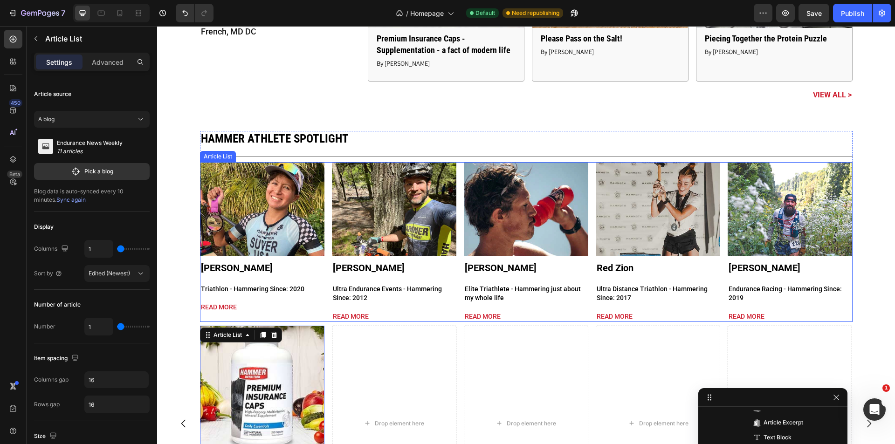
click at [454, 223] on div "Article Image Gabrielle Suver Article Title Triathlon - Hammering Since: 2020 A…" at bounding box center [526, 242] width 652 height 160
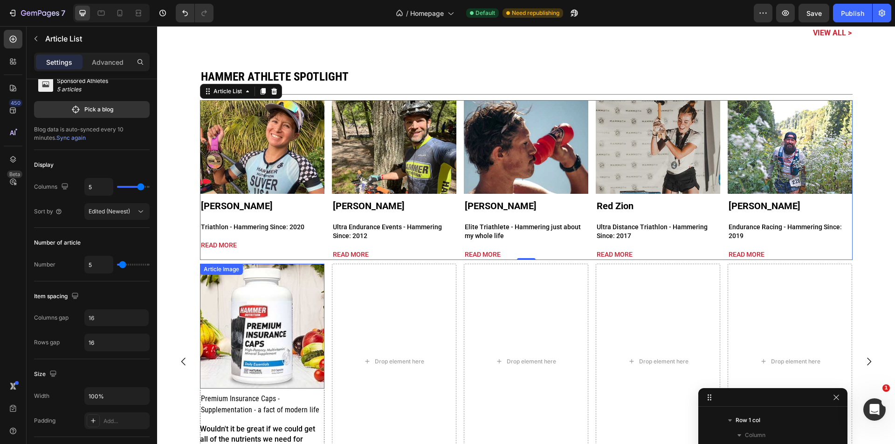
scroll to position [2618, 0]
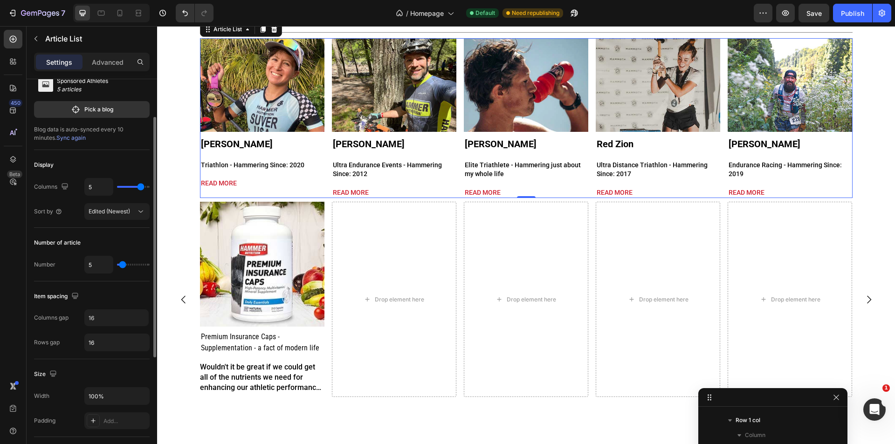
click at [110, 85] on div "Sponsored Athletes 5 articles" at bounding box center [92, 85] width 116 height 24
click at [101, 107] on p "Pick a blog" at bounding box center [98, 109] width 29 height 8
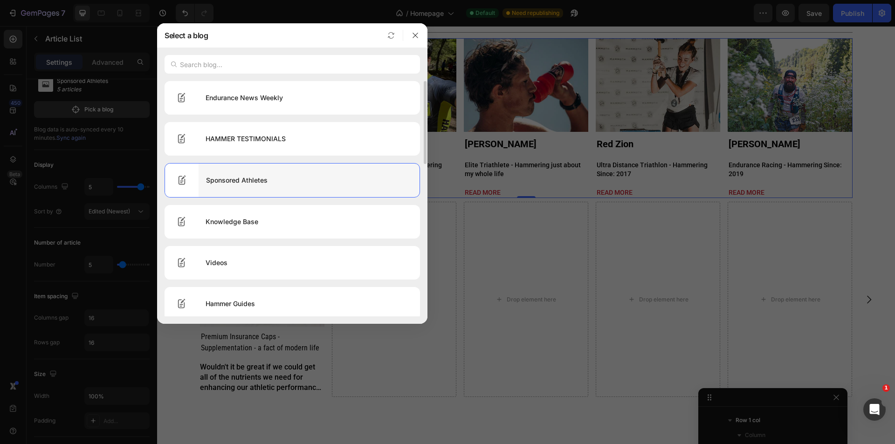
click at [312, 182] on div "Sponsored Athletes" at bounding box center [309, 180] width 221 height 26
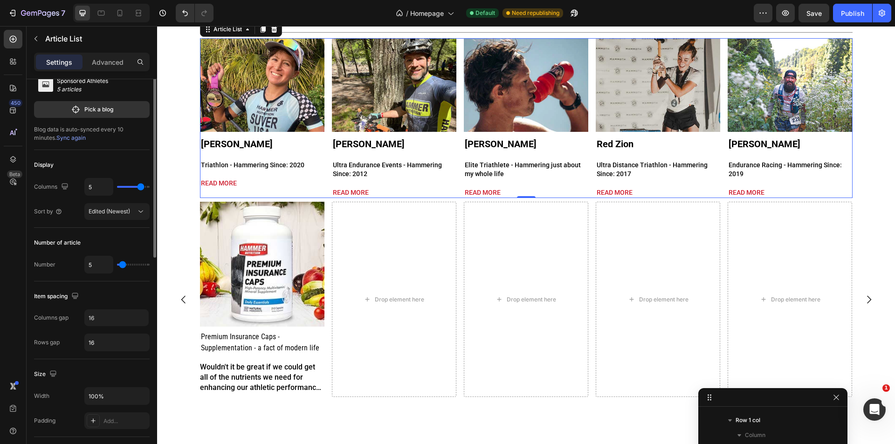
scroll to position [0, 0]
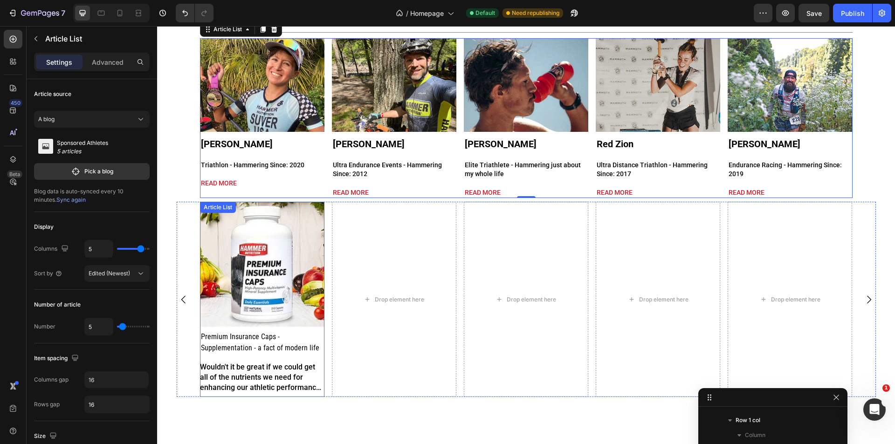
click at [310, 329] on div "Article Image Premium Insurance Caps - Supplementation - a fact of modern life …" at bounding box center [262, 299] width 124 height 195
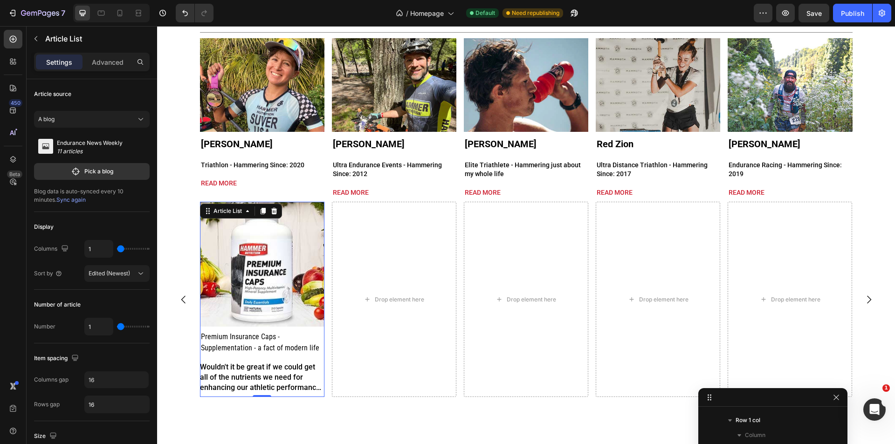
scroll to position [326, 0]
click at [92, 150] on p "11 articles" at bounding box center [90, 151] width 66 height 8
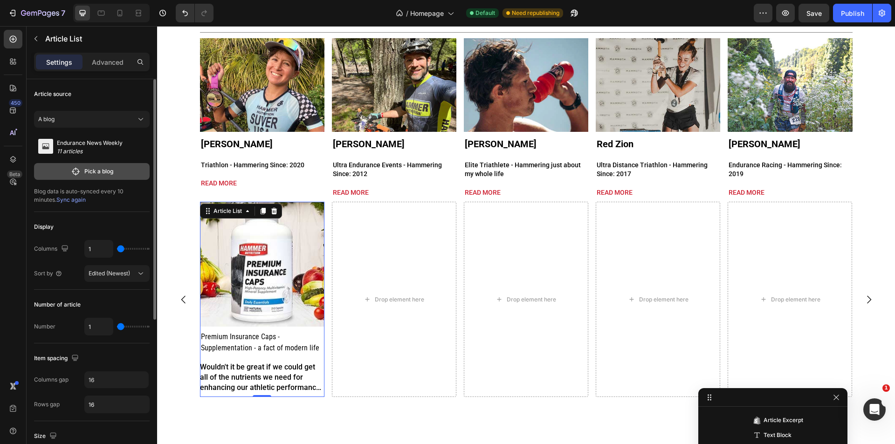
click at [94, 170] on p "Pick a blog" at bounding box center [98, 171] width 29 height 8
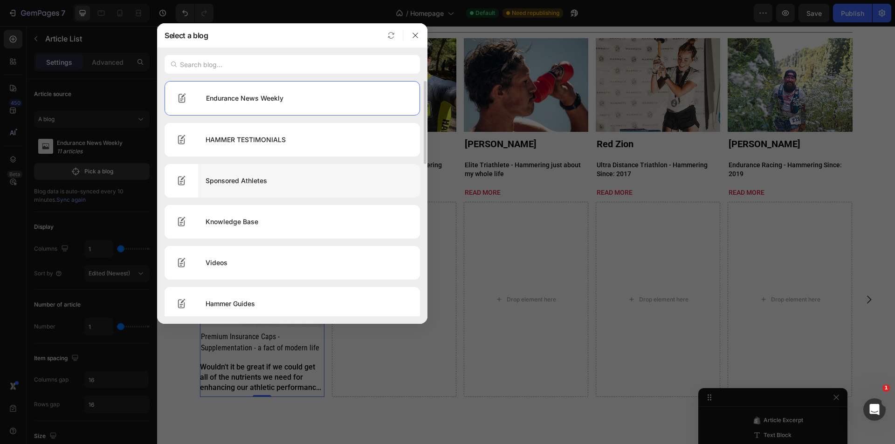
click at [282, 183] on div "Sponsored Athletes" at bounding box center [309, 181] width 222 height 26
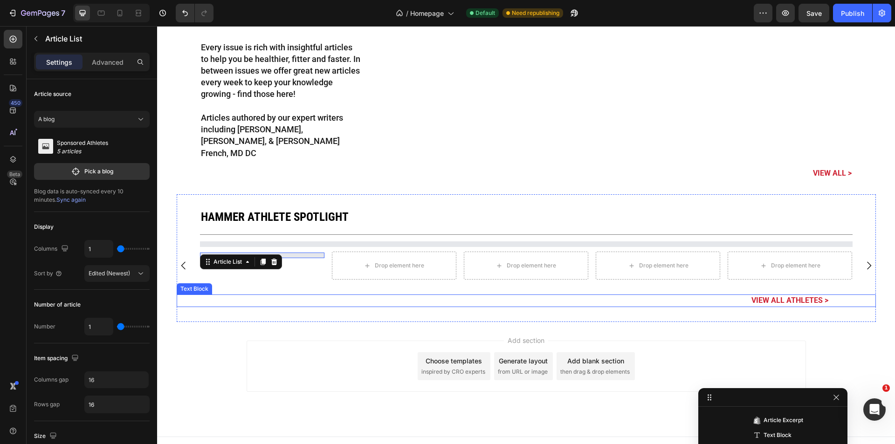
scroll to position [2563, 0]
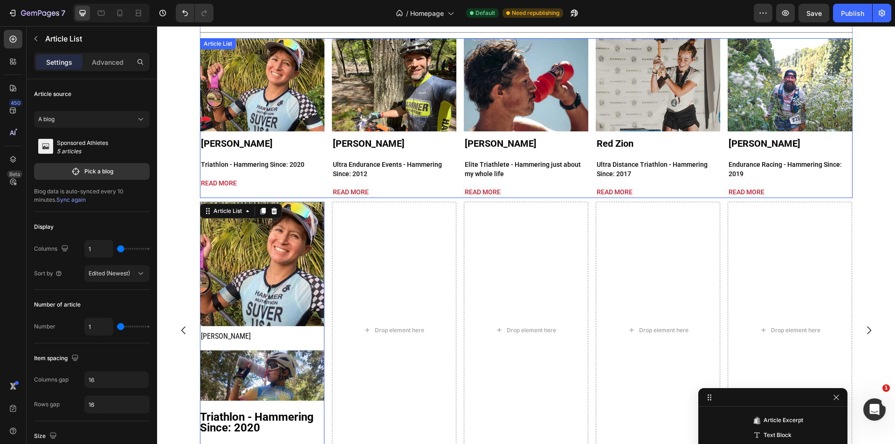
click at [322, 122] on div "Article Image Gabrielle Suver Article Title Triathlon - Hammering Since: 2020 A…" at bounding box center [526, 118] width 652 height 160
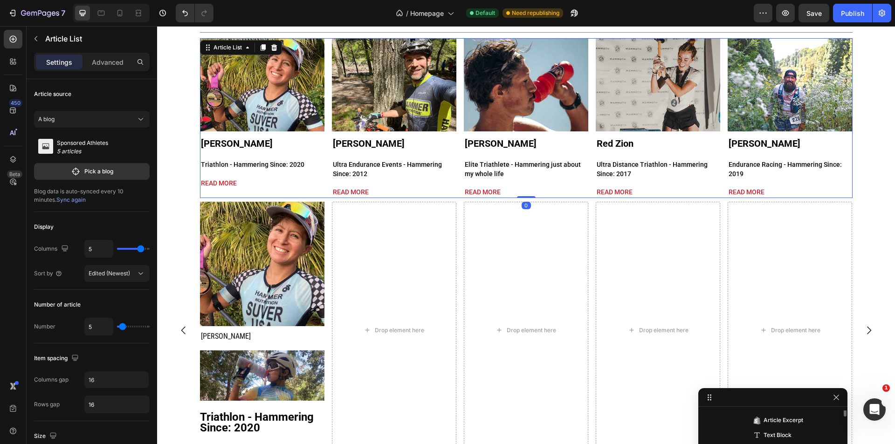
scroll to position [221, 0]
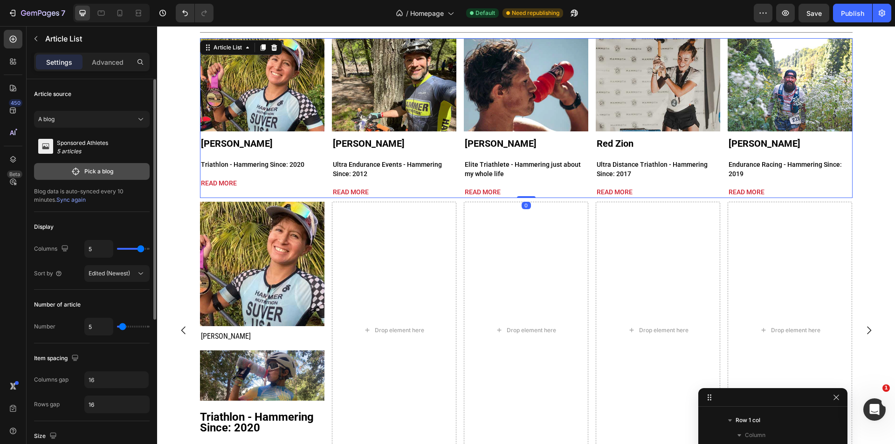
click at [96, 165] on button "Pick a blog" at bounding box center [92, 171] width 116 height 17
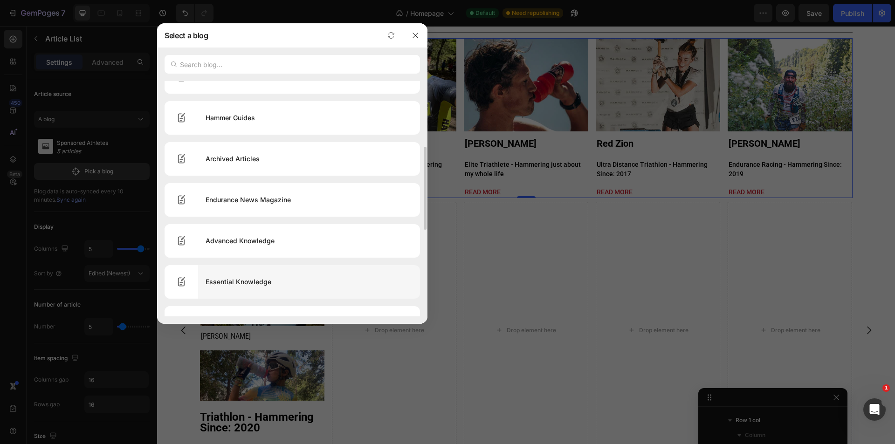
scroll to position [0, 0]
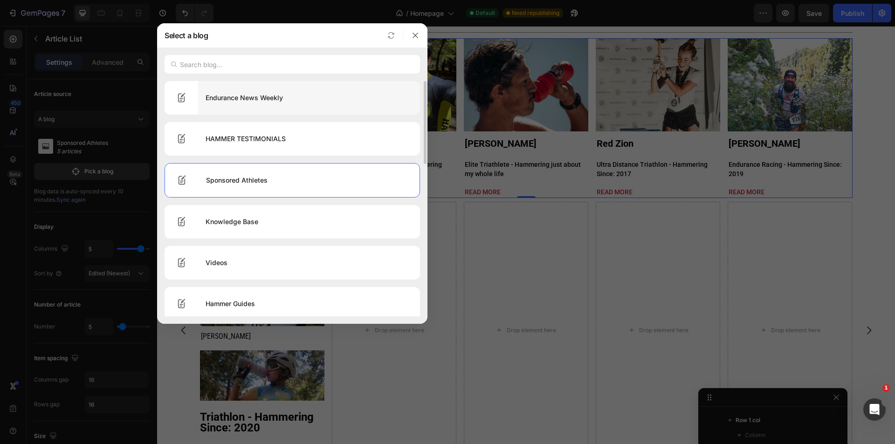
click at [250, 100] on div "Endurance News Weekly" at bounding box center [309, 98] width 222 height 26
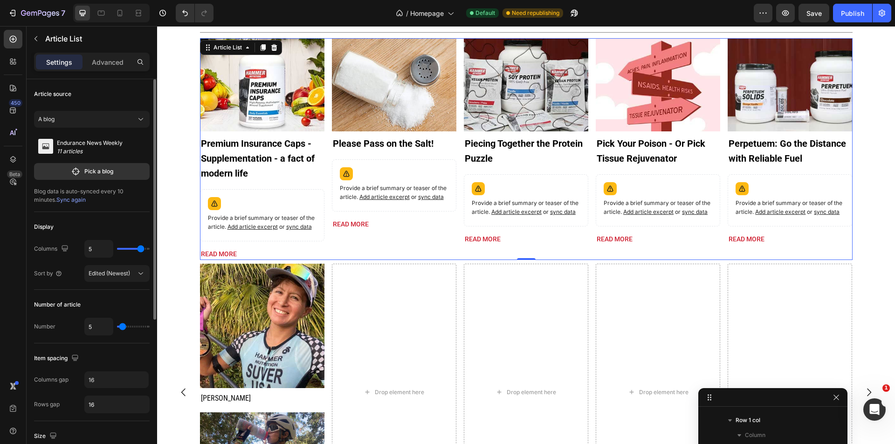
type input "4"
type input "6"
type input "9"
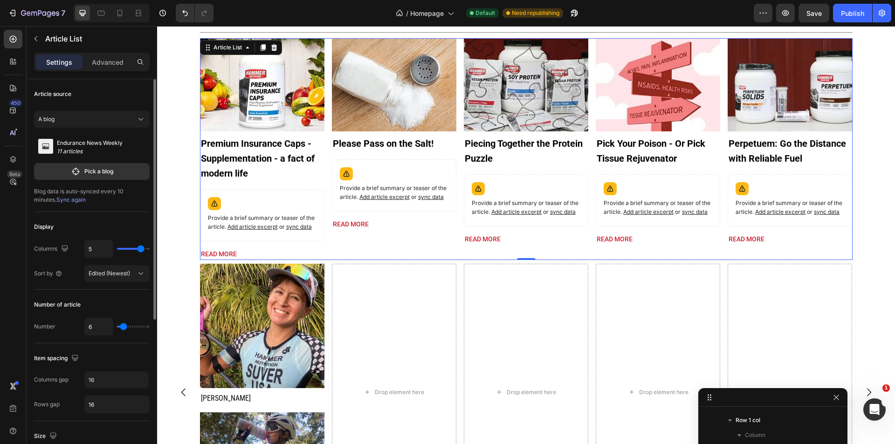
type input "9"
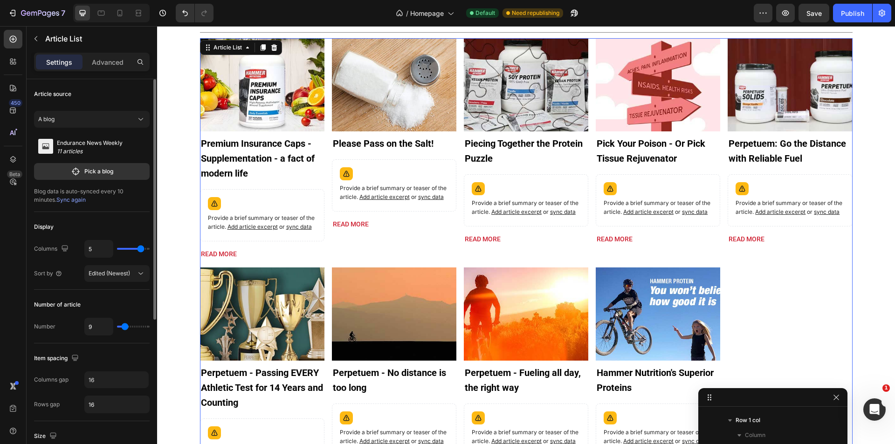
type input "10"
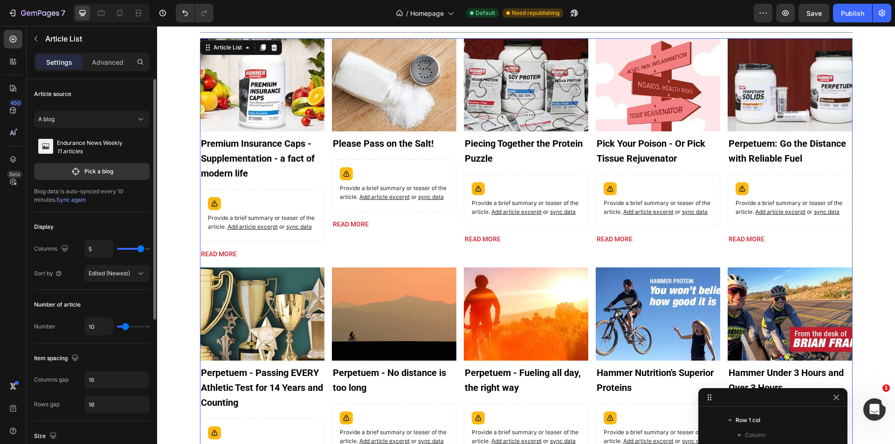
type input "35"
type input "36"
type input "37"
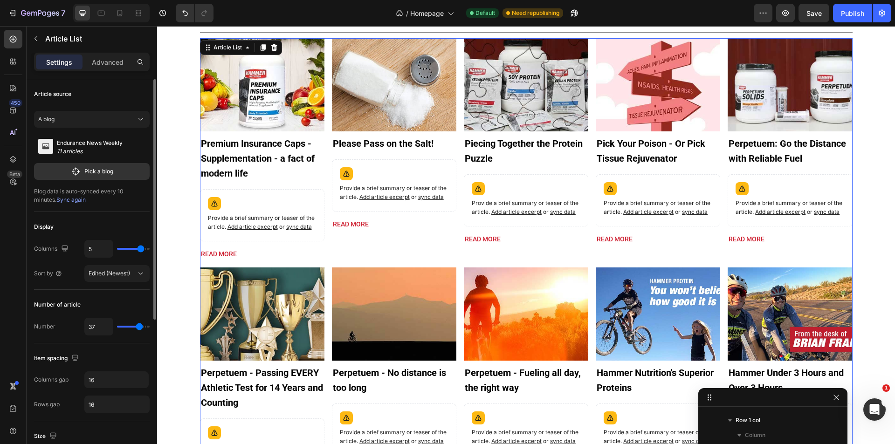
drag, startPoint x: 122, startPoint y: 328, endPoint x: 139, endPoint y: 328, distance: 17.2
type input "37"
click at [139, 328] on input "range" at bounding box center [133, 327] width 33 height 2
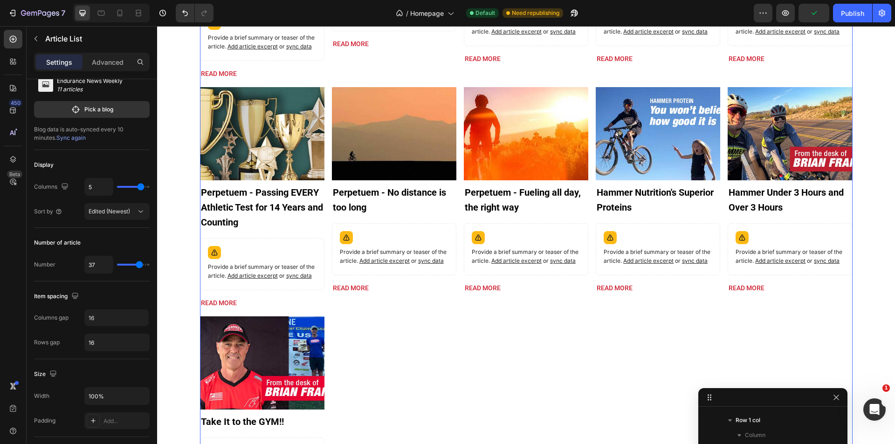
scroll to position [2812, 0]
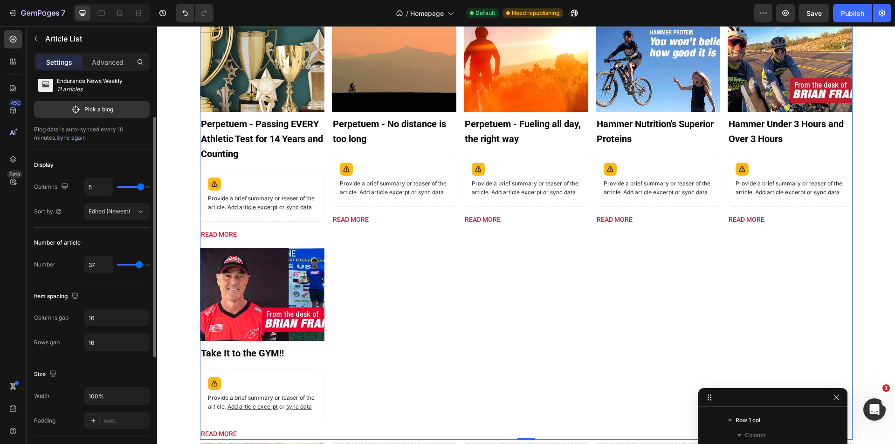
type input "44"
type input "50"
drag, startPoint x: 141, startPoint y: 265, endPoint x: 152, endPoint y: 264, distance: 11.2
type input "50"
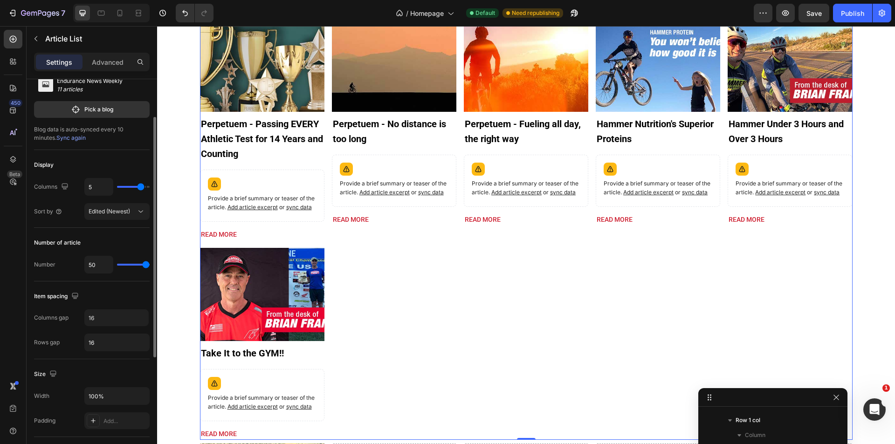
click at [150, 264] on input "range" at bounding box center [133, 265] width 33 height 2
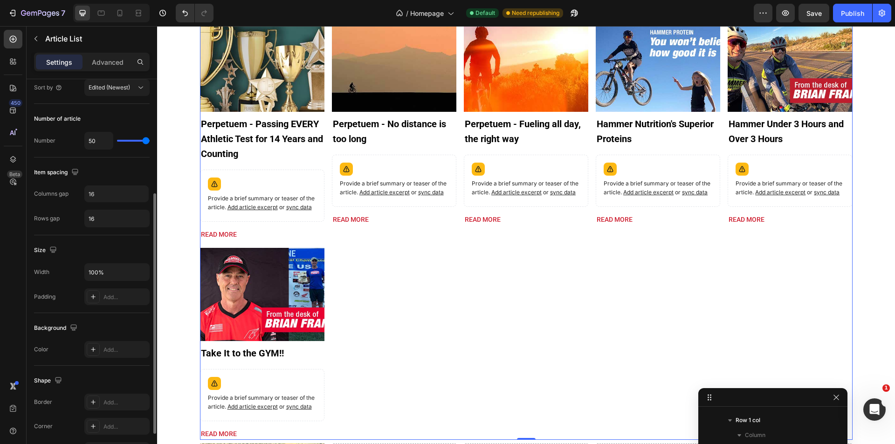
scroll to position [246, 0]
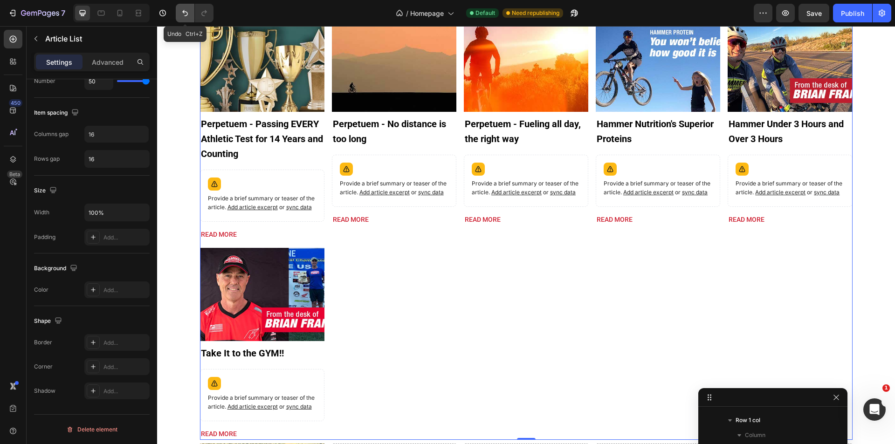
click at [184, 15] on icon "Undo/Redo" at bounding box center [184, 12] width 9 height 9
type input "37"
click at [184, 15] on icon "Undo/Redo" at bounding box center [184, 12] width 9 height 9
type input "5"
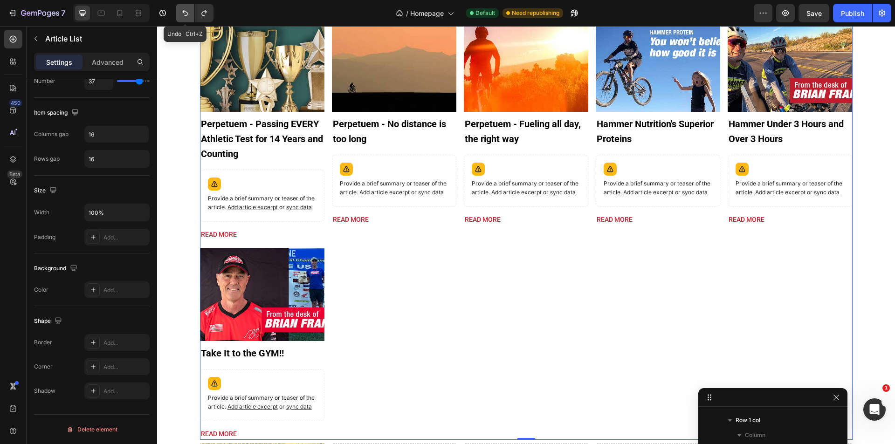
type input "5"
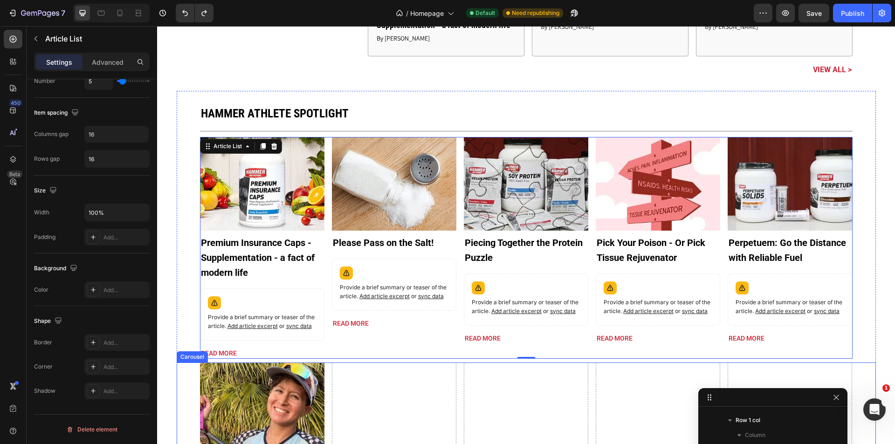
scroll to position [2501, 0]
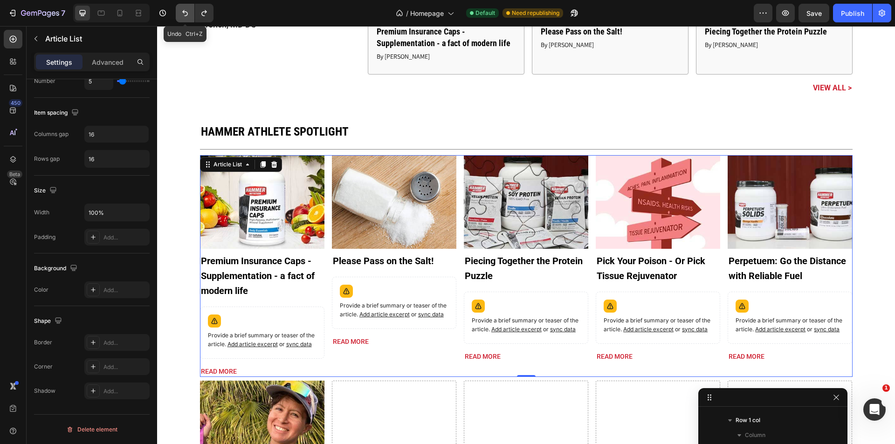
click at [181, 16] on icon "Undo/Redo" at bounding box center [184, 12] width 9 height 9
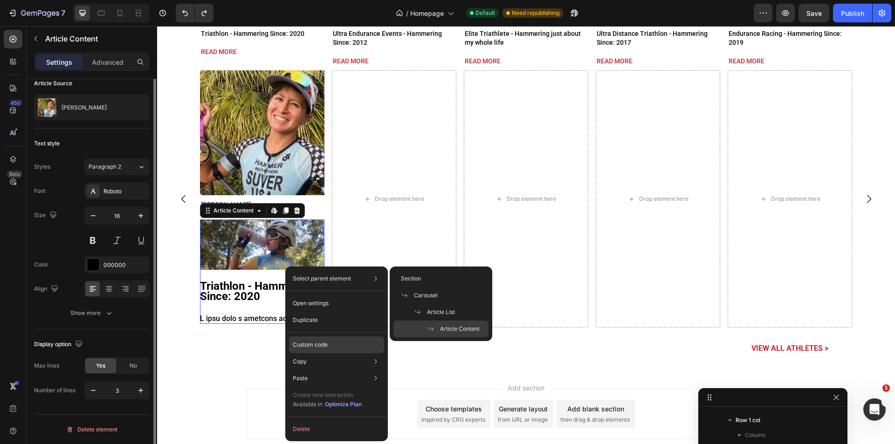
scroll to position [0, 0]
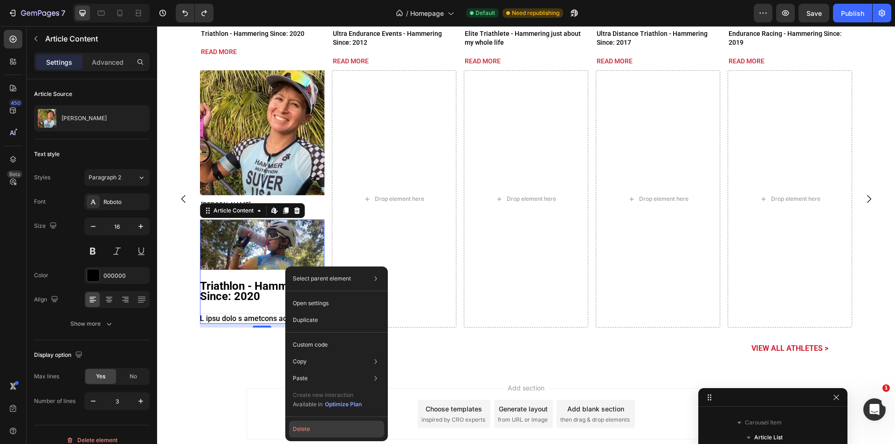
click at [307, 430] on button "Delete" at bounding box center [336, 429] width 95 height 17
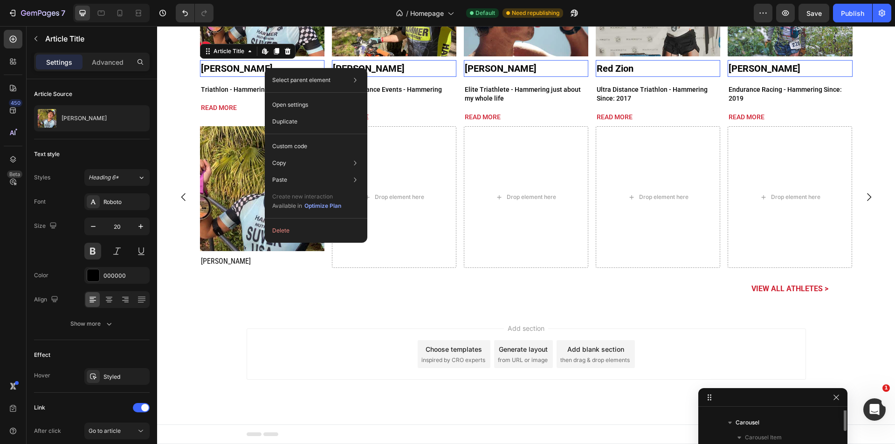
scroll to position [251, 0]
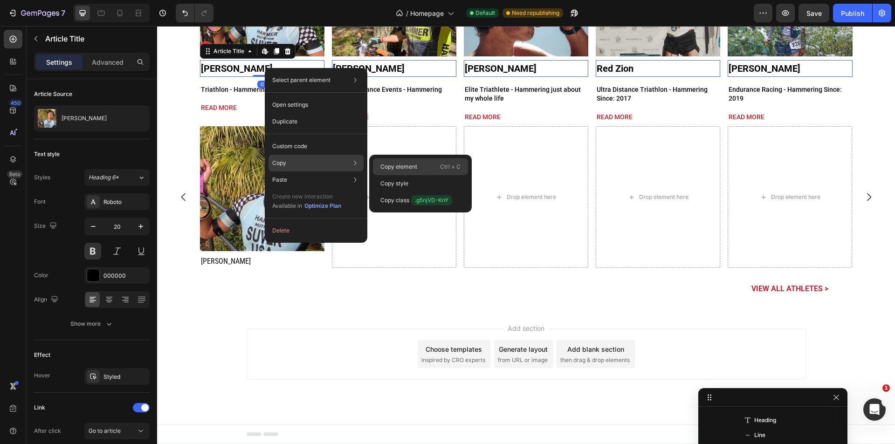
drag, startPoint x: 222, startPoint y: 154, endPoint x: 390, endPoint y: 165, distance: 168.1
click at [390, 165] on p "Copy element" at bounding box center [398, 167] width 37 height 8
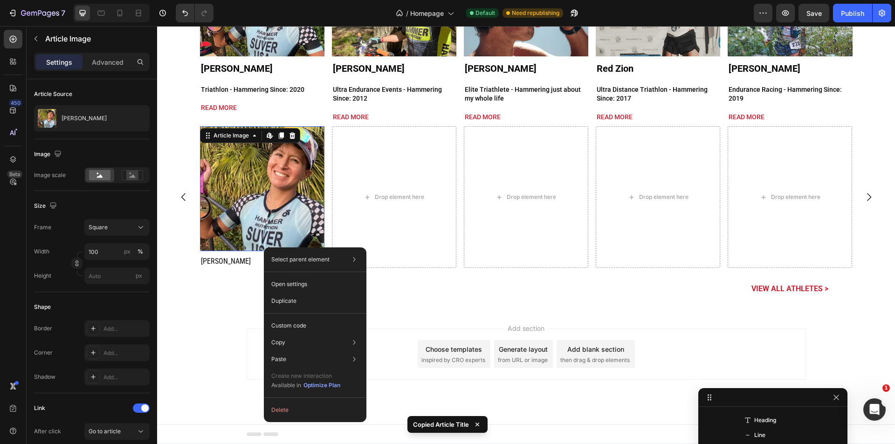
scroll to position [341, 0]
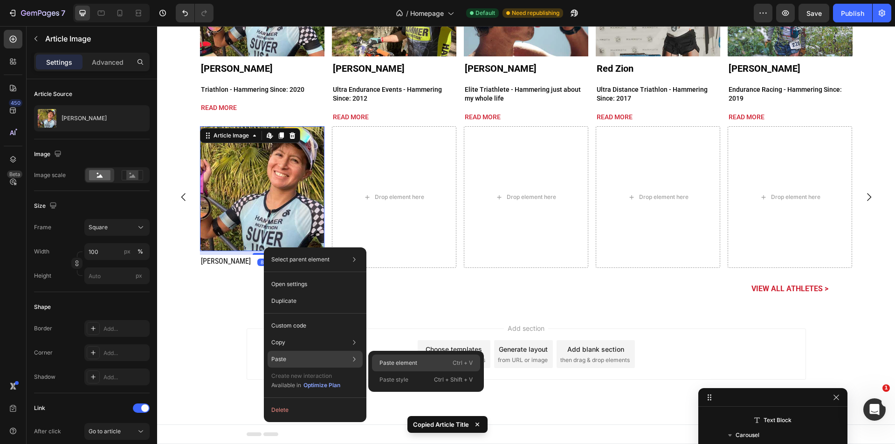
click at [403, 371] on div "Paste element Ctrl + V" at bounding box center [426, 379] width 108 height 17
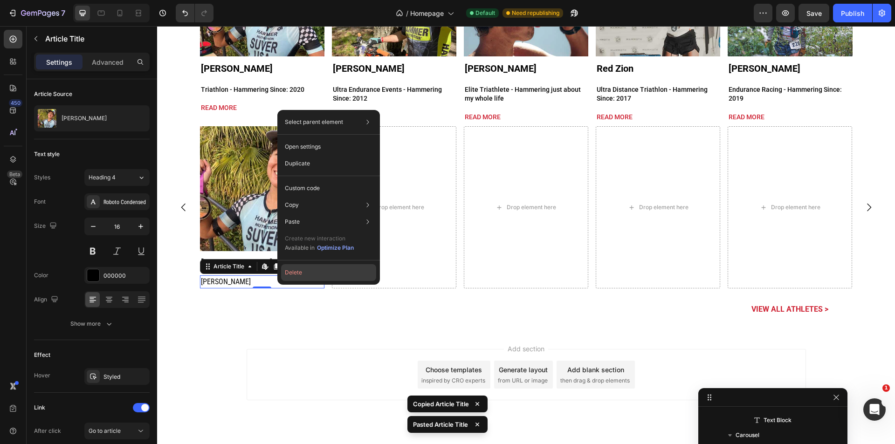
drag, startPoint x: 318, startPoint y: 276, endPoint x: 104, endPoint y: 36, distance: 322.1
click at [318, 276] on button "Delete" at bounding box center [328, 272] width 95 height 17
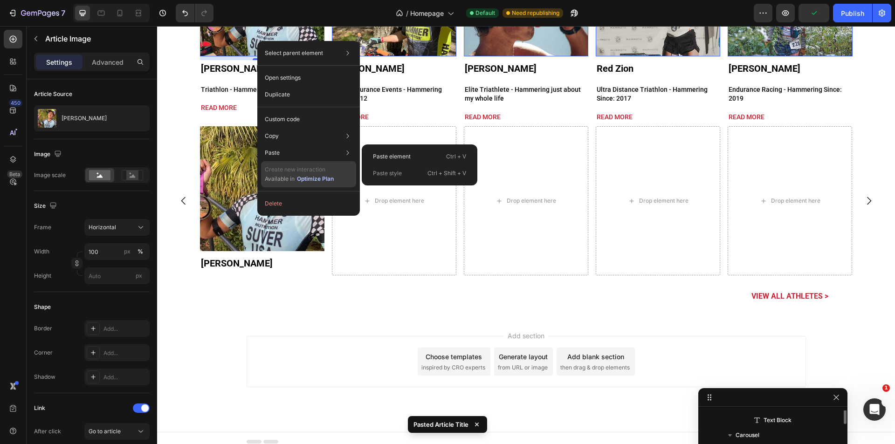
scroll to position [236, 0]
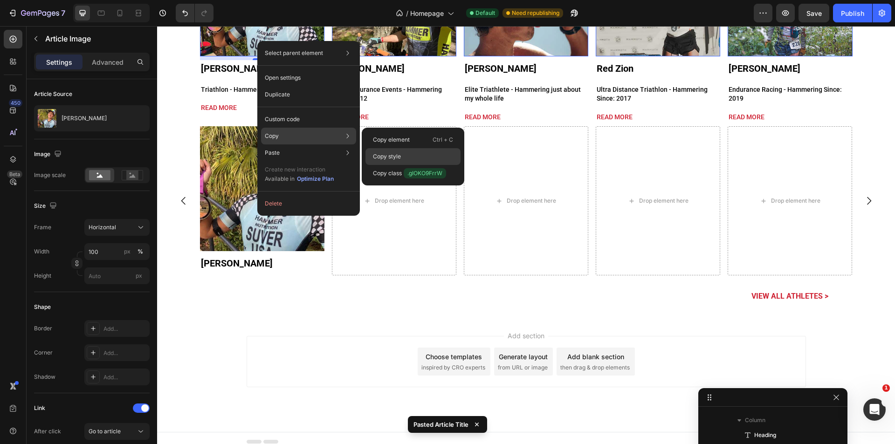
drag, startPoint x: 391, startPoint y: 152, endPoint x: 200, endPoint y: 145, distance: 191.2
click at [391, 165] on div "Copy style" at bounding box center [412, 173] width 95 height 17
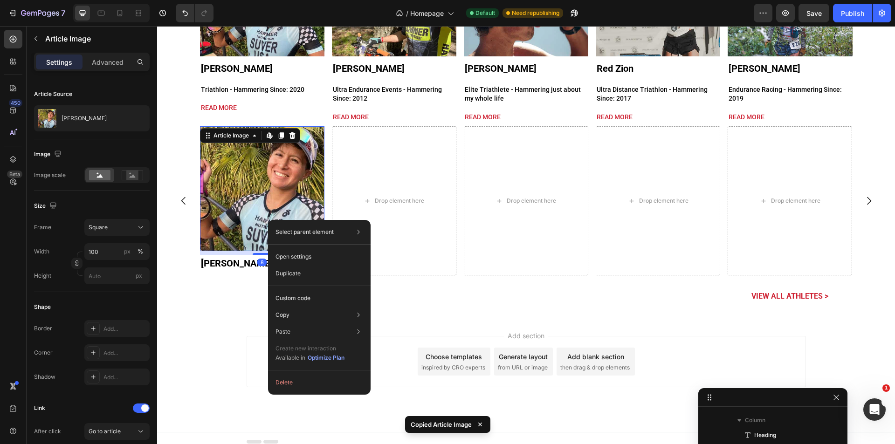
scroll to position [341, 0]
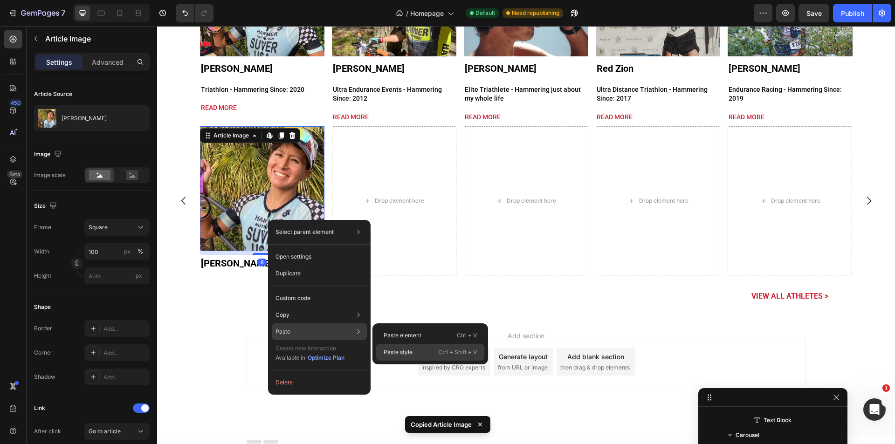
click at [404, 347] on div "Paste style Ctrl + Shift + V" at bounding box center [430, 352] width 108 height 17
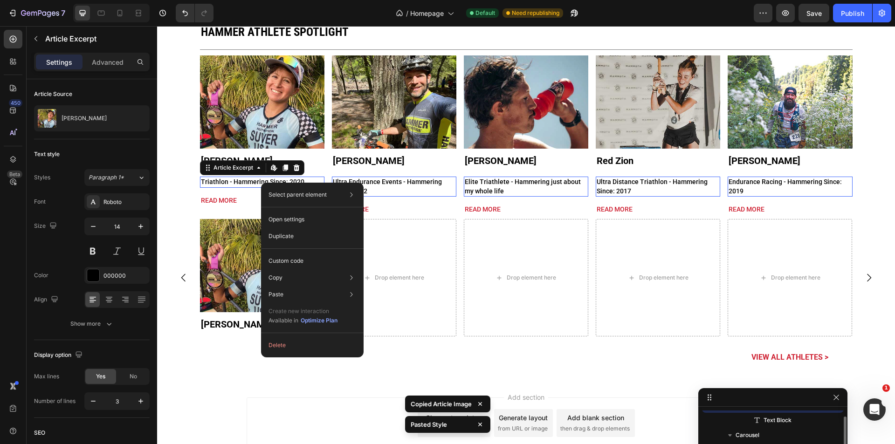
scroll to position [266, 0]
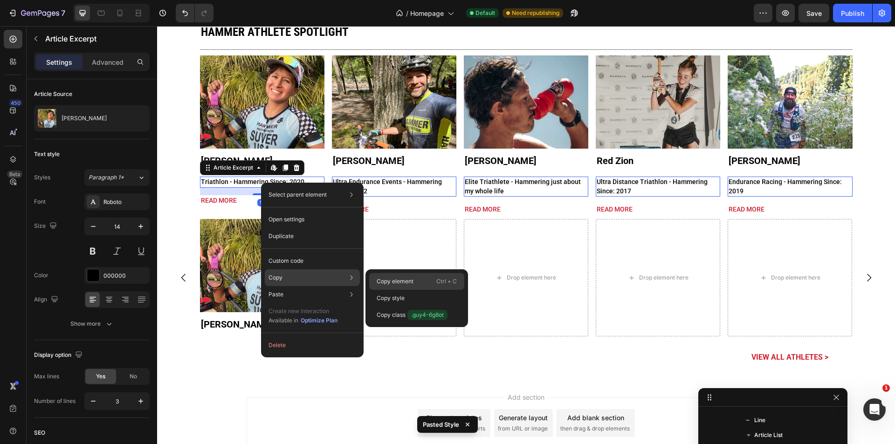
click at [388, 283] on p "Copy element" at bounding box center [395, 281] width 37 height 8
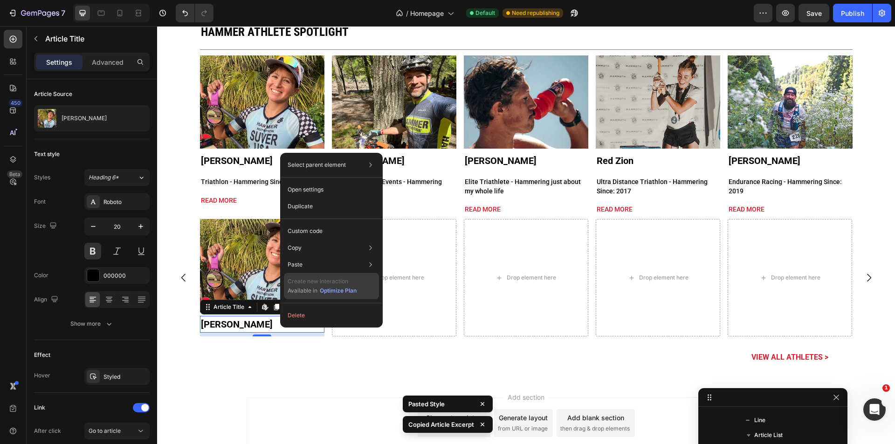
scroll to position [353, 0]
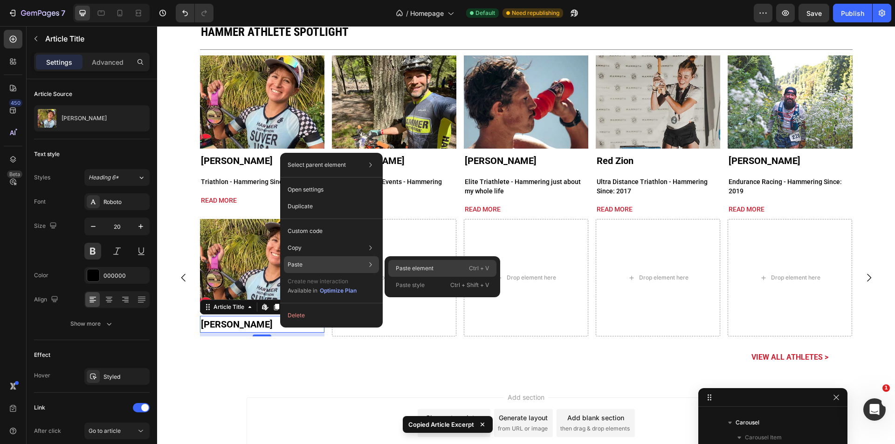
click at [419, 271] on p "Paste element" at bounding box center [415, 268] width 38 height 8
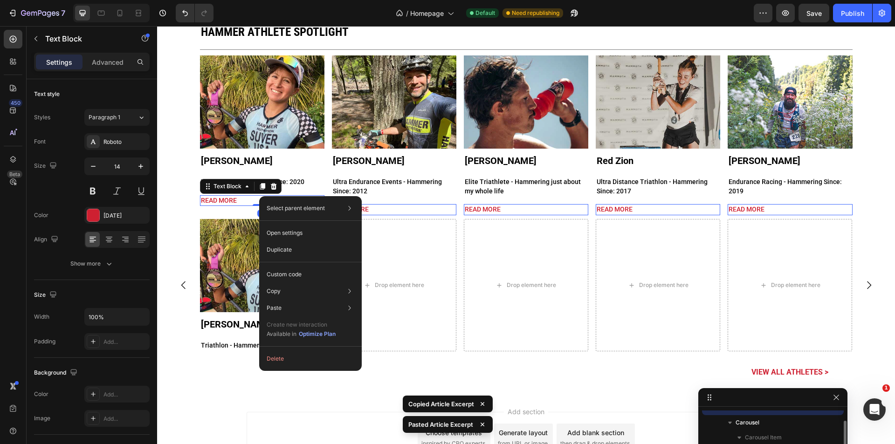
scroll to position [281, 0]
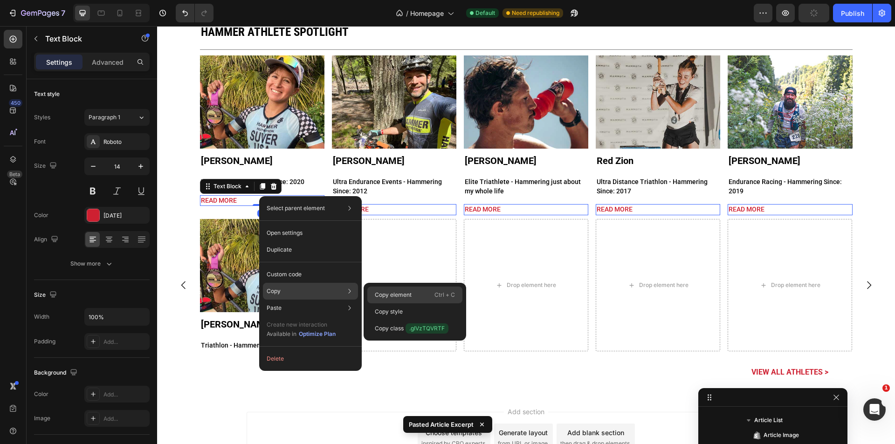
drag, startPoint x: 399, startPoint y: 296, endPoint x: 186, endPoint y: 282, distance: 213.4
click at [399, 296] on p "Copy element" at bounding box center [393, 295] width 37 height 8
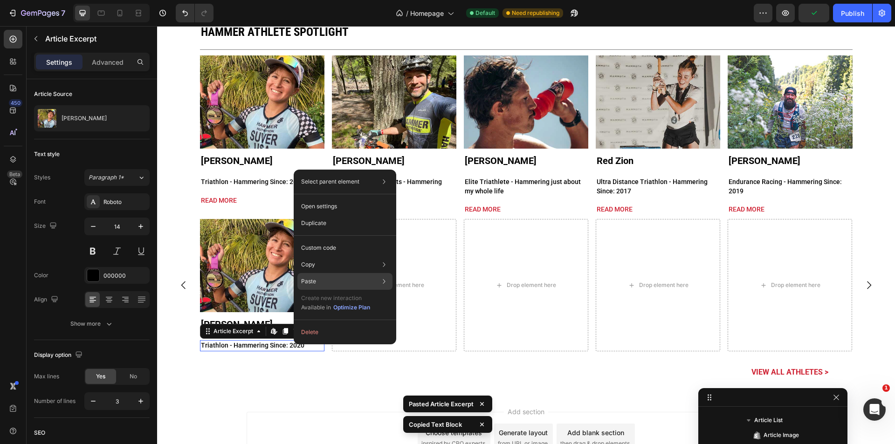
scroll to position [368, 0]
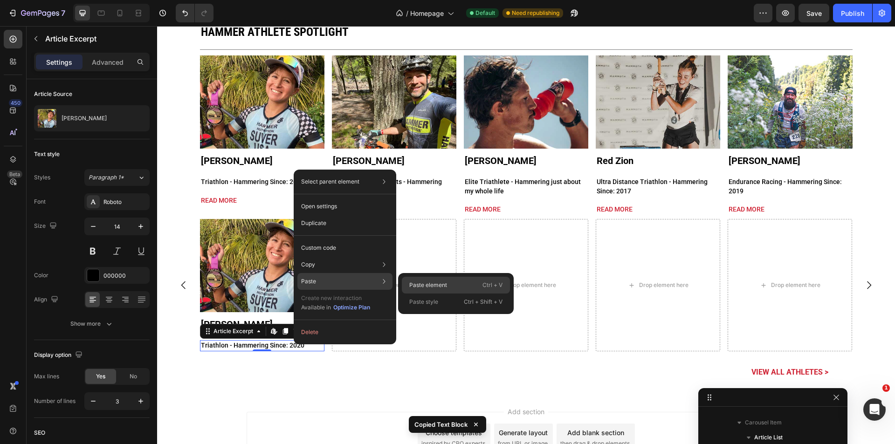
click at [416, 283] on p "Paste element" at bounding box center [428, 285] width 38 height 8
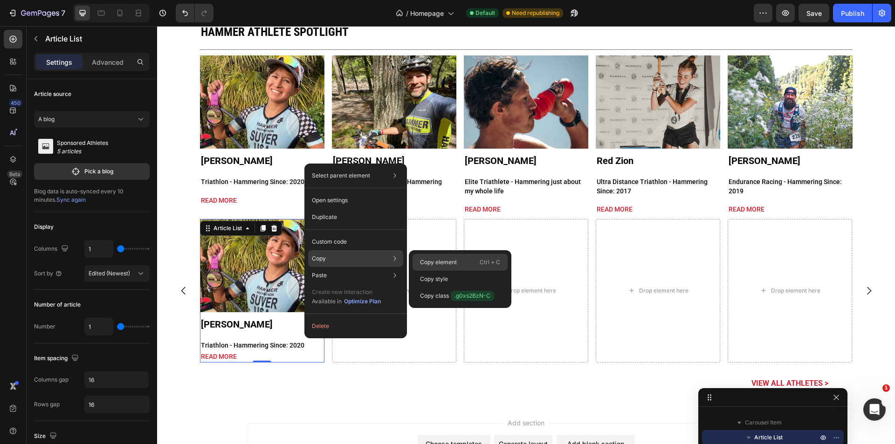
drag, startPoint x: 455, startPoint y: 262, endPoint x: 288, endPoint y: 243, distance: 168.4
click at [455, 262] on p "Copy element" at bounding box center [438, 262] width 37 height 8
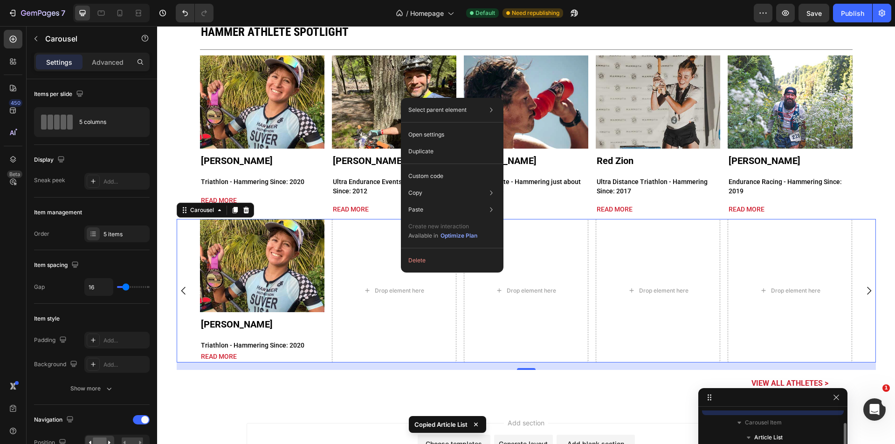
scroll to position [296, 0]
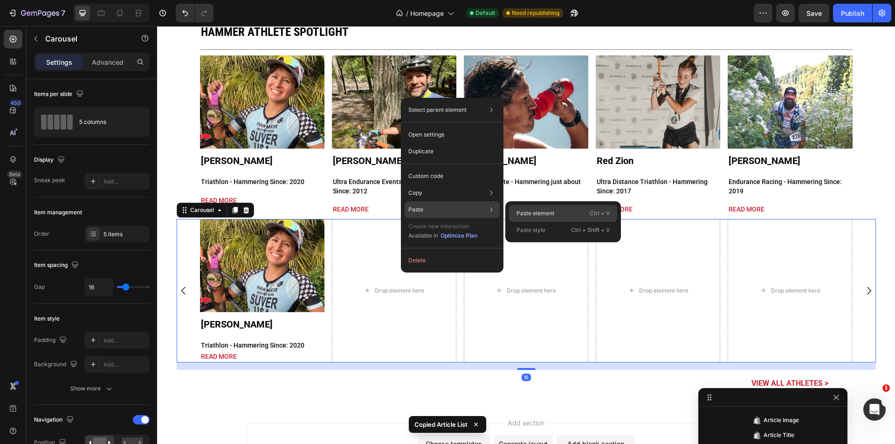
click at [548, 214] on p "Paste element" at bounding box center [535, 213] width 38 height 8
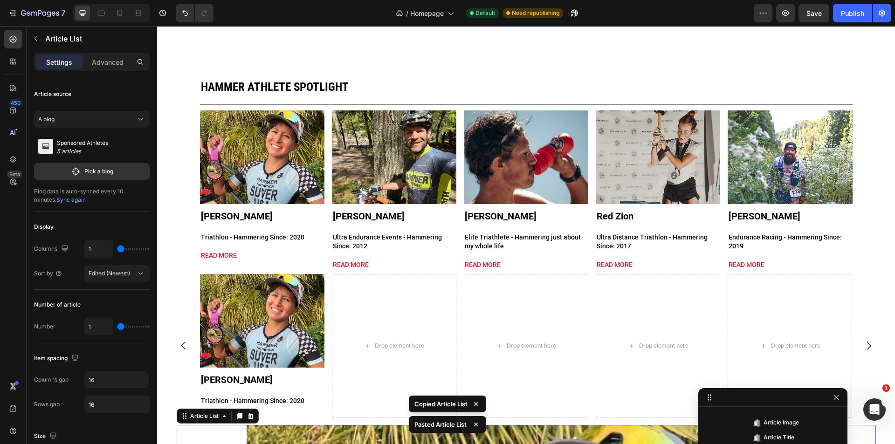
scroll to position [2601, 0]
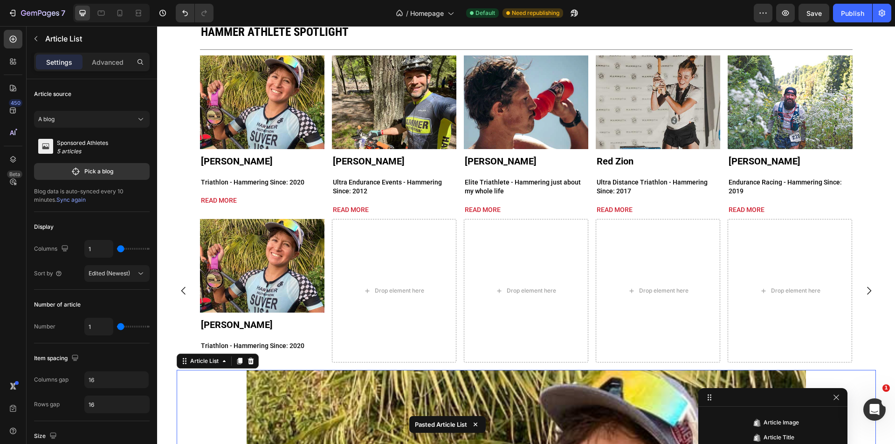
type input "ar"
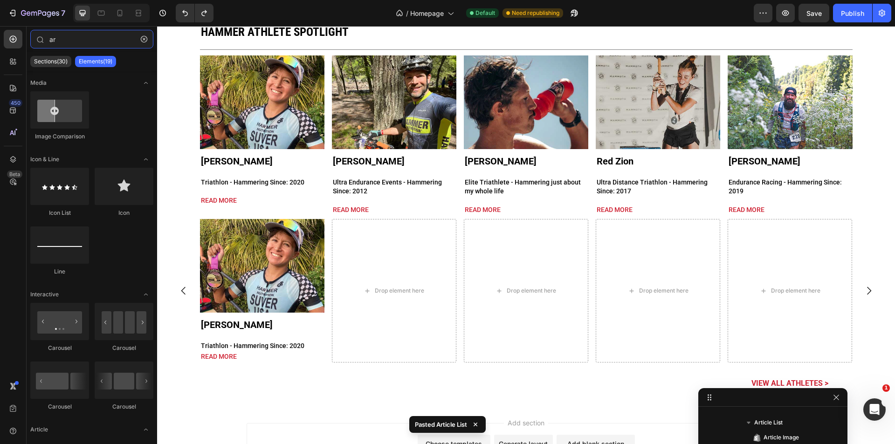
scroll to position [383, 0]
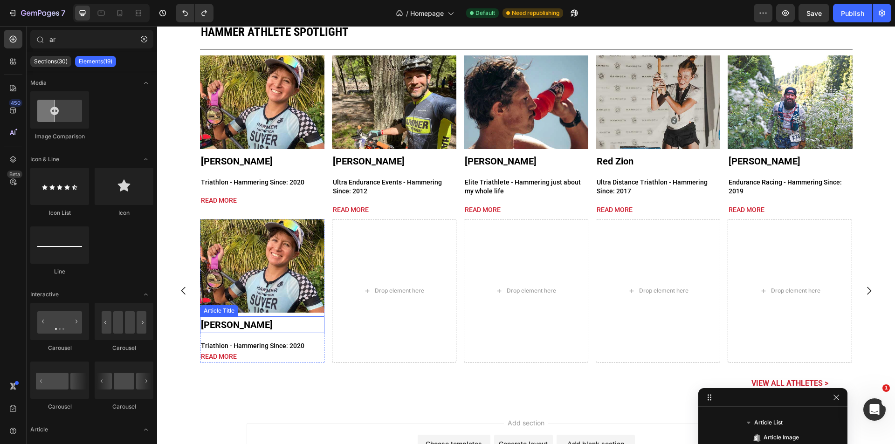
click at [275, 318] on h1 "[PERSON_NAME]" at bounding box center [262, 324] width 124 height 17
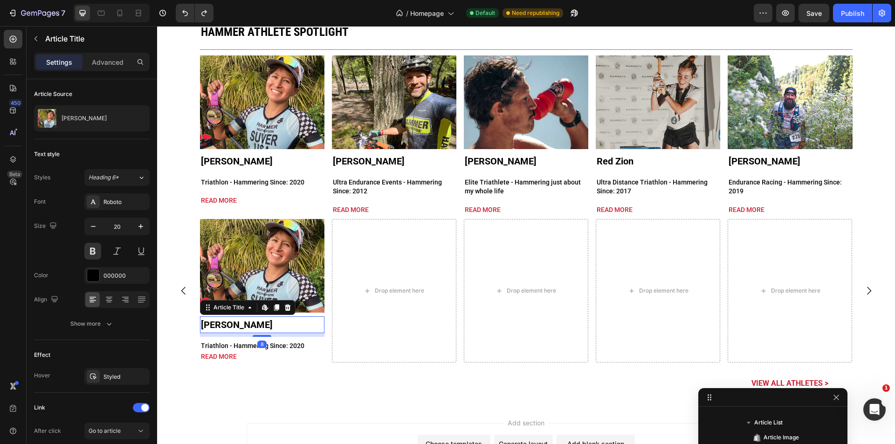
click at [309, 315] on div "Article Image Gabrielle Suver Article Title Edit content in Shopify 8 Triathlon…" at bounding box center [262, 291] width 124 height 144
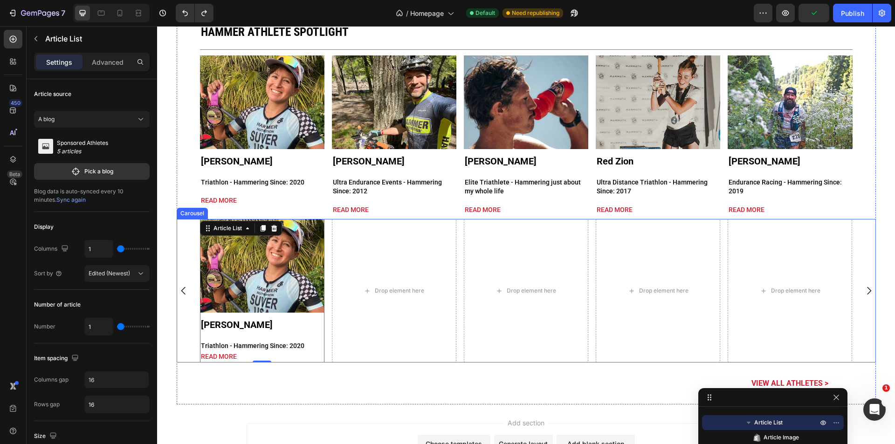
click at [324, 308] on div "Article Image Gabrielle Suver Article Title Triathlon - Hammering Since: 2020 A…" at bounding box center [526, 291] width 652 height 144
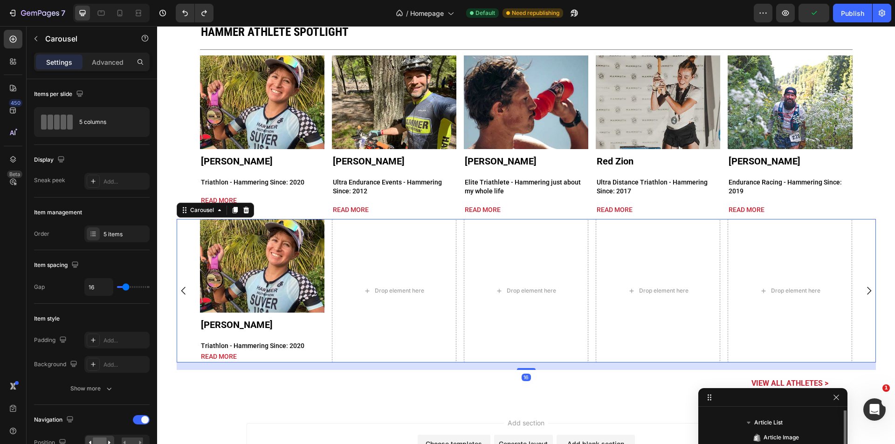
scroll to position [296, 0]
click at [121, 235] on div "5 items" at bounding box center [125, 234] width 44 height 8
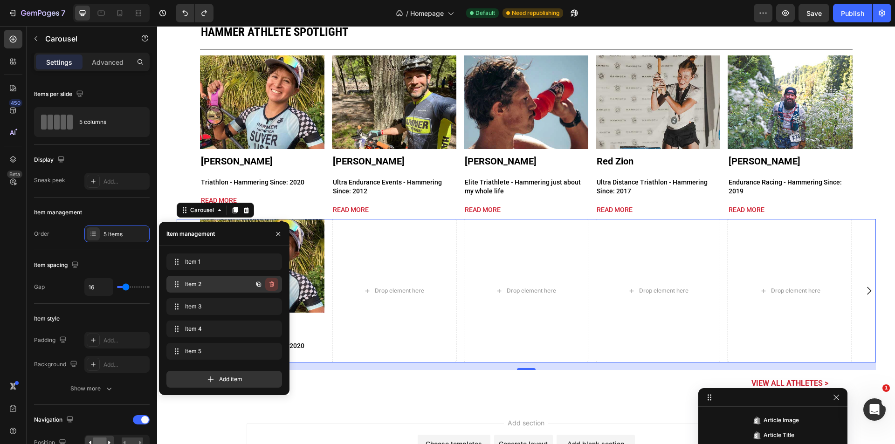
click at [270, 286] on icon "button" at bounding box center [271, 284] width 7 height 7
click at [270, 286] on div "Delete" at bounding box center [265, 284] width 17 height 8
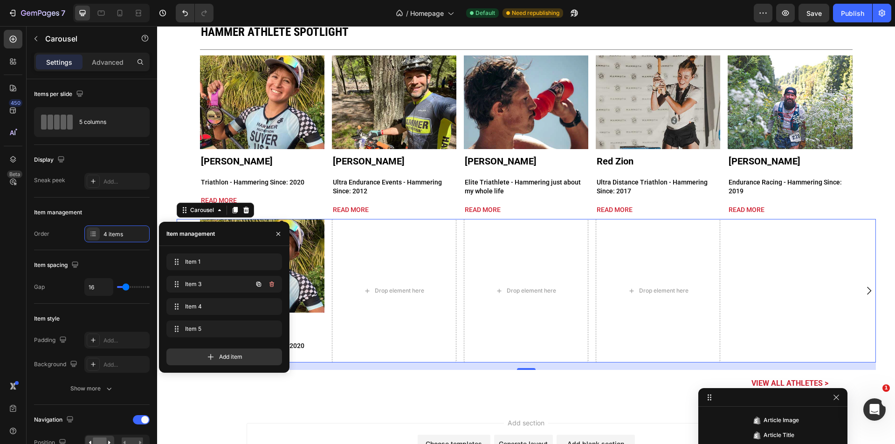
click at [273, 286] on icon "button" at bounding box center [271, 284] width 5 height 6
click at [273, 286] on div "Delete" at bounding box center [265, 284] width 17 height 8
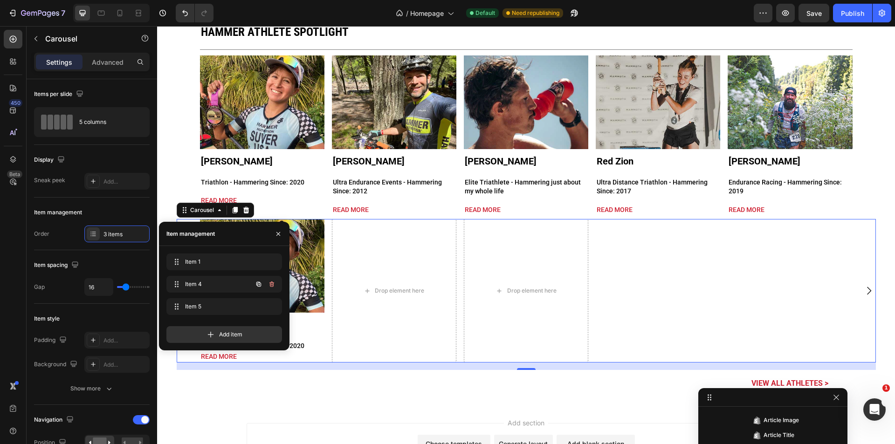
click at [273, 286] on icon "button" at bounding box center [271, 284] width 5 height 6
click at [273, 286] on div "Delete" at bounding box center [265, 284] width 17 height 8
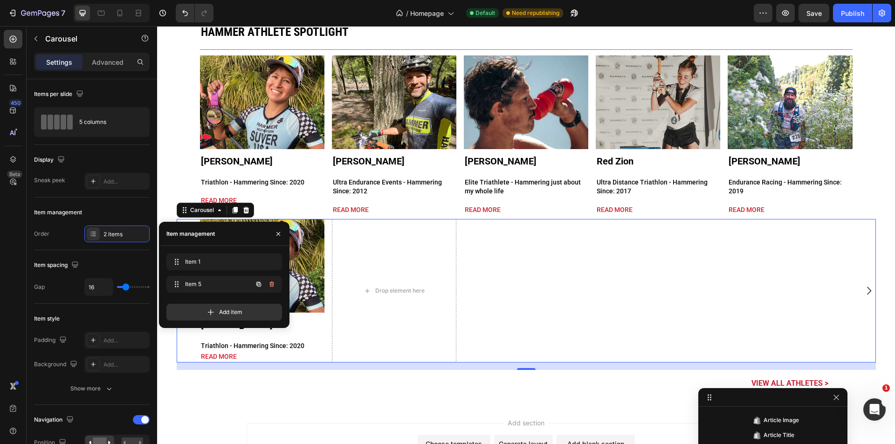
click at [273, 286] on icon "button" at bounding box center [271, 284] width 5 height 6
click at [273, 286] on div "Delete" at bounding box center [265, 284] width 17 height 8
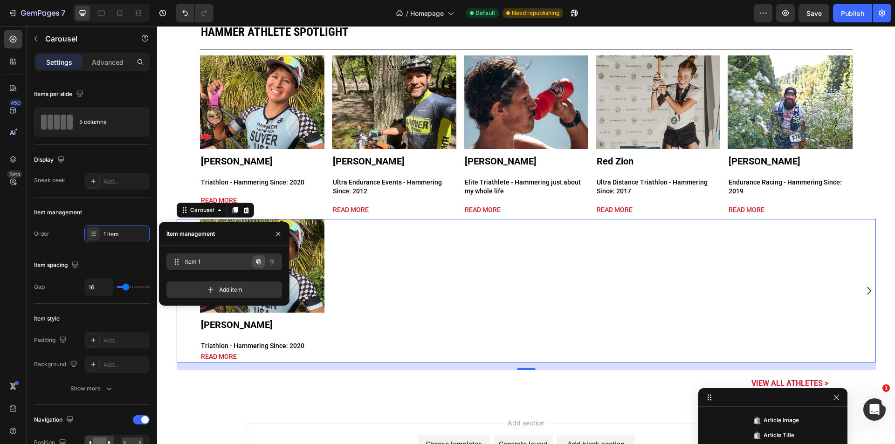
click at [262, 260] on icon "button" at bounding box center [258, 261] width 7 height 7
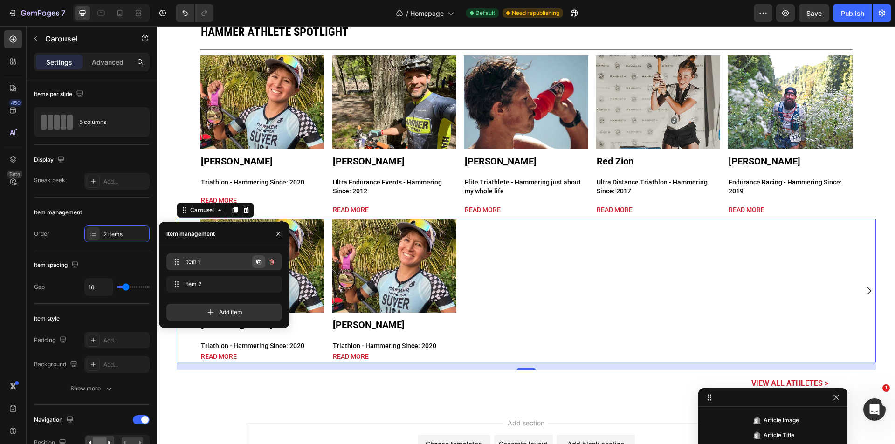
click at [260, 260] on icon "button" at bounding box center [258, 261] width 7 height 7
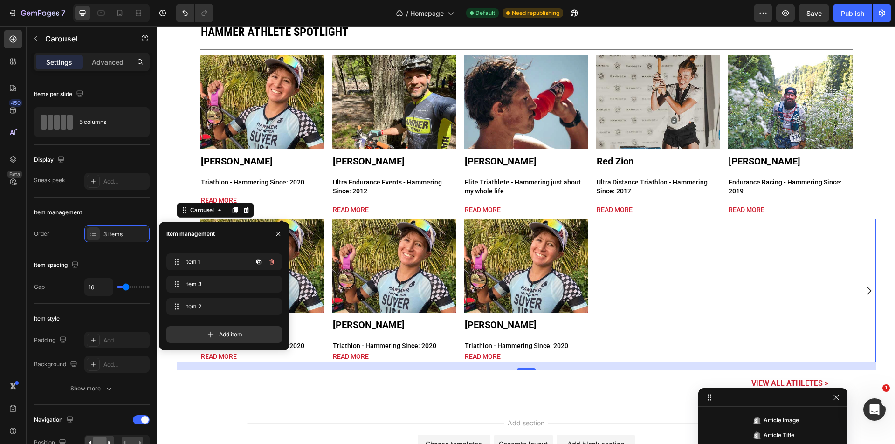
click at [260, 260] on icon "button" at bounding box center [258, 261] width 7 height 7
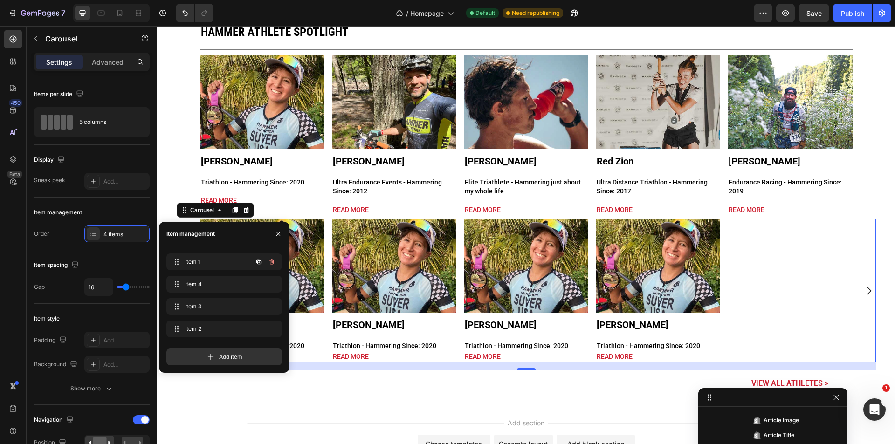
click at [260, 260] on icon "button" at bounding box center [258, 261] width 7 height 7
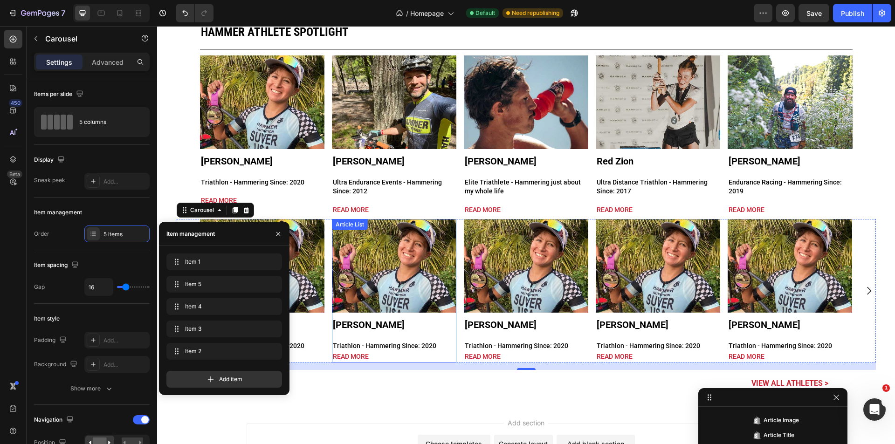
click at [399, 315] on div "Article Image Gabrielle Suver Article Title Triathlon - Hammering Since: 2020 A…" at bounding box center [394, 291] width 124 height 144
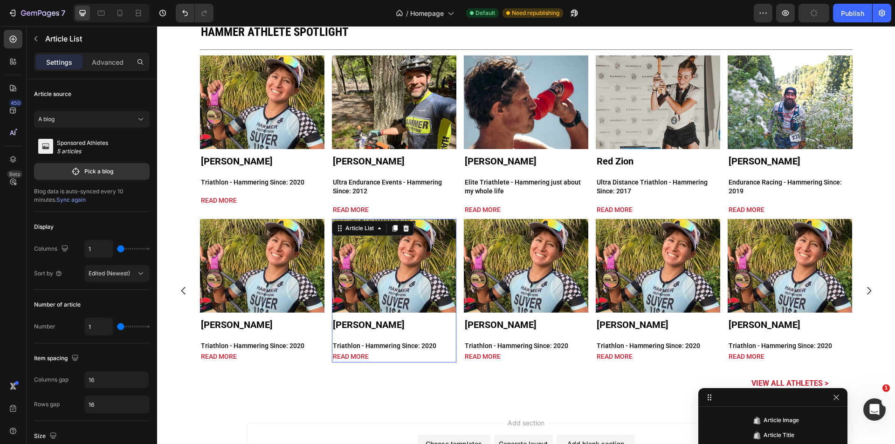
scroll to position [415, 0]
click at [89, 172] on p "Pick a blog" at bounding box center [98, 171] width 29 height 8
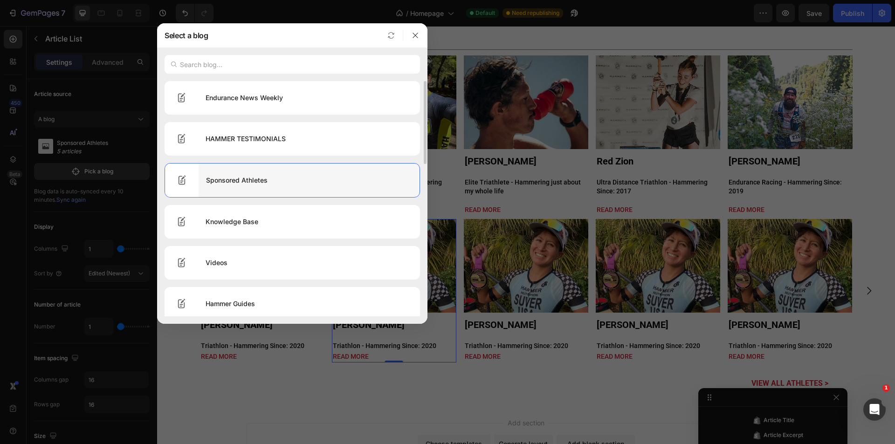
click at [182, 180] on icon at bounding box center [181, 180] width 11 height 11
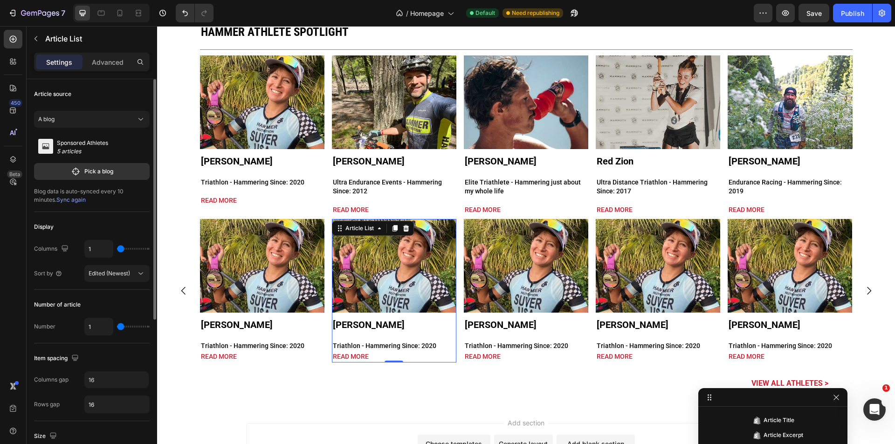
click at [116, 141] on div "Sponsored Athletes 5 articles" at bounding box center [92, 147] width 116 height 24
click at [139, 114] on button "A blog" at bounding box center [92, 119] width 116 height 17
click at [104, 135] on div "Multiple blog posts" at bounding box center [92, 141] width 108 height 17
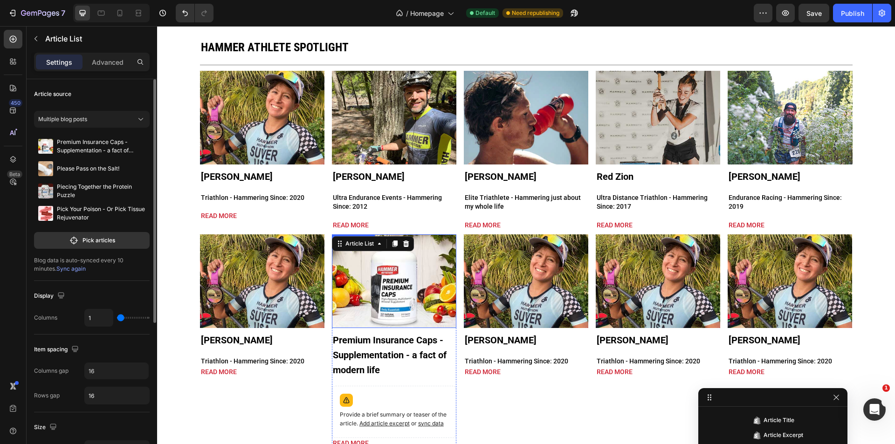
scroll to position [2477, 0]
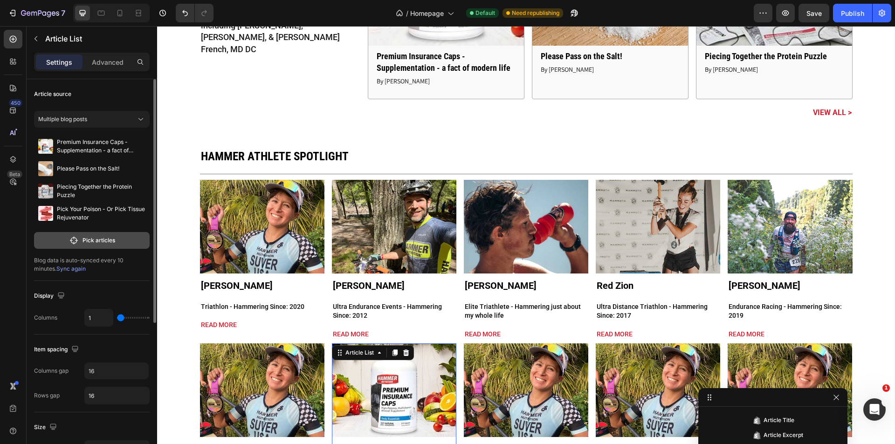
click at [100, 244] on p "Pick articles" at bounding box center [98, 240] width 33 height 8
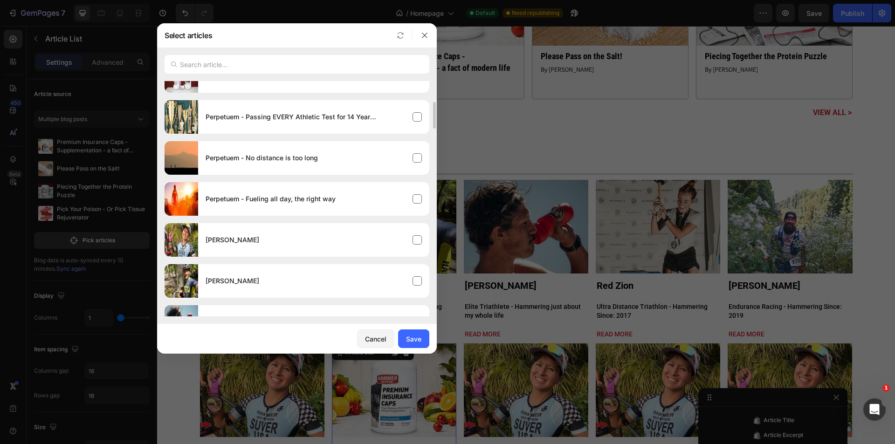
scroll to position [0, 0]
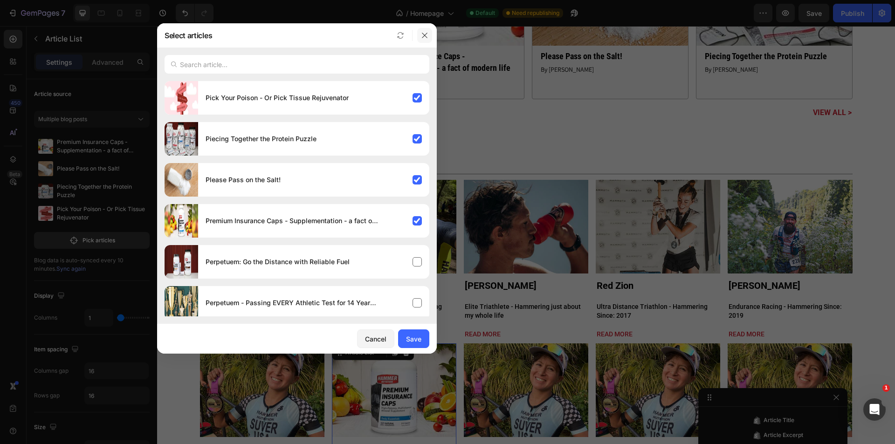
click at [427, 34] on icon "button" at bounding box center [424, 35] width 7 height 7
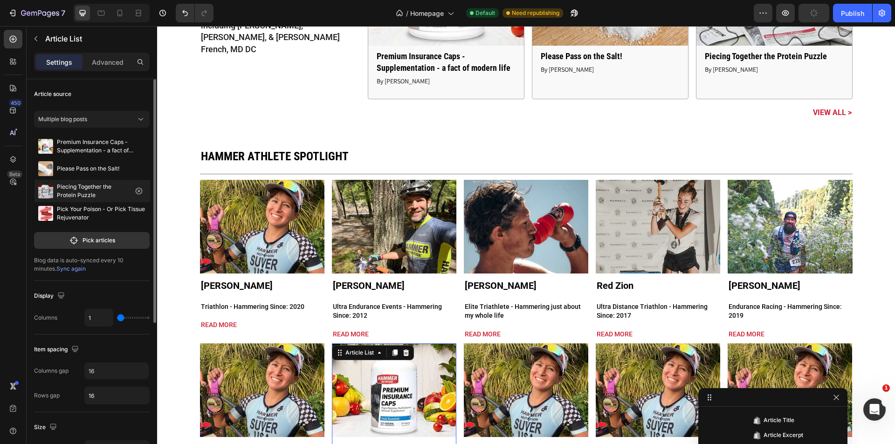
click at [0, 0] on icon "button" at bounding box center [0, 0] width 0 height 0
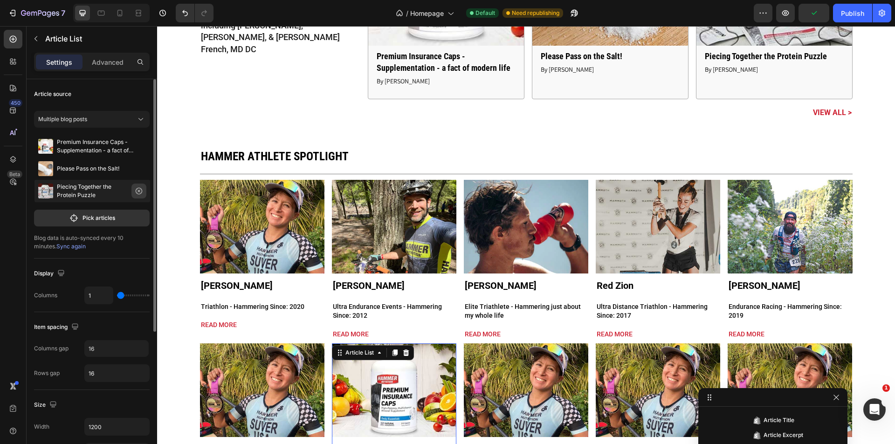
click at [140, 192] on icon "button" at bounding box center [138, 190] width 7 height 7
click at [140, 171] on icon "button" at bounding box center [138, 168] width 7 height 7
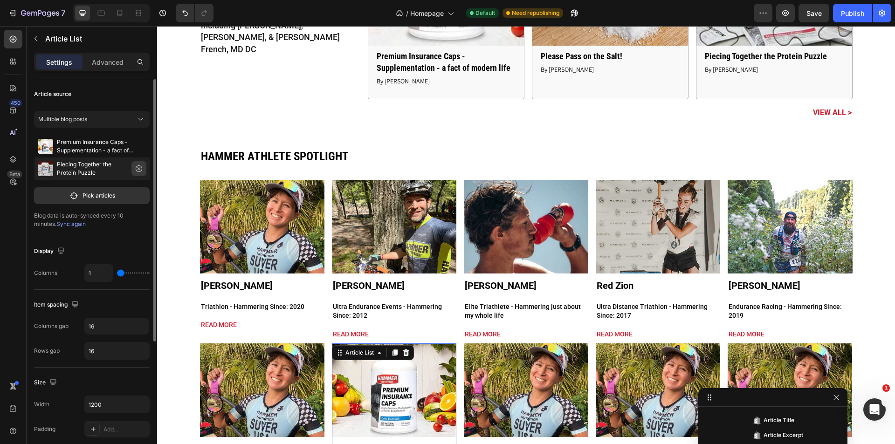
click at [140, 169] on icon "button" at bounding box center [138, 168] width 7 height 7
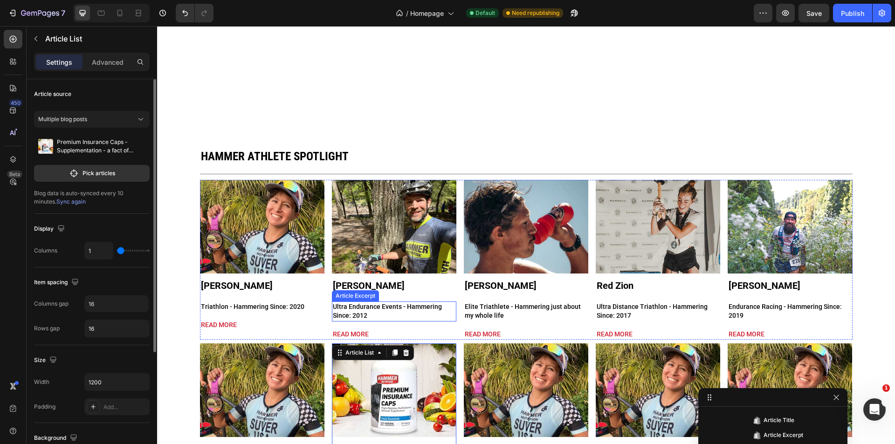
scroll to position [2725, 0]
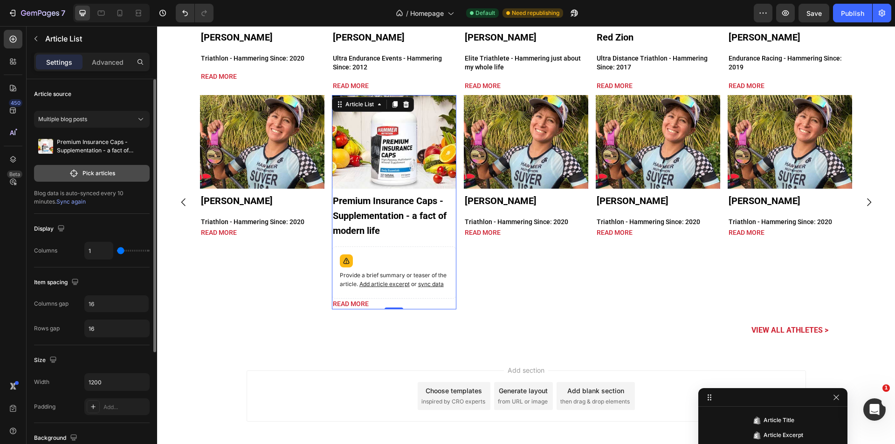
click at [90, 169] on p "Pick articles" at bounding box center [98, 173] width 33 height 8
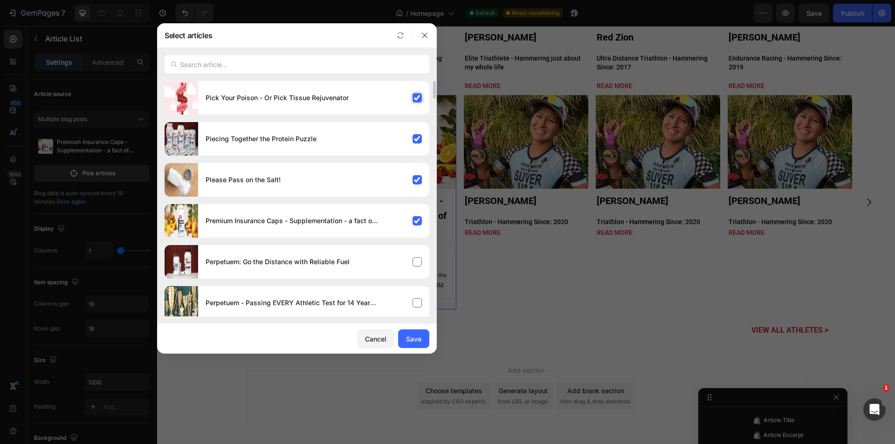
click at [416, 98] on div "Pick Your Poison - Or Pick Tissue Rejuvenator" at bounding box center [313, 98] width 231 height 26
click at [415, 139] on div "Piecing Together the Protein Puzzle" at bounding box center [313, 139] width 231 height 26
drag, startPoint x: 417, startPoint y: 184, endPoint x: 418, endPoint y: 189, distance: 5.1
click at [417, 184] on div "Please Pass on the Salt!" at bounding box center [313, 180] width 231 height 26
click at [227, 58] on input "text" at bounding box center [296, 64] width 265 height 19
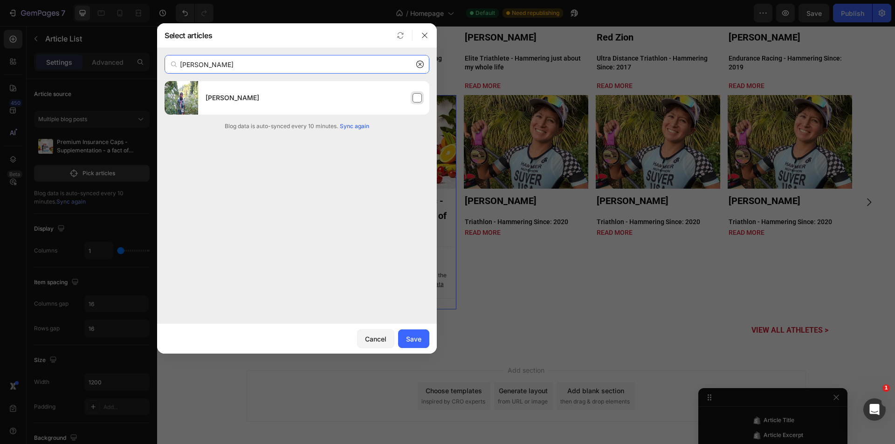
type input "john"
click at [273, 98] on div "[PERSON_NAME]" at bounding box center [313, 98] width 231 height 26
click at [407, 340] on div "Save" at bounding box center [413, 339] width 15 height 10
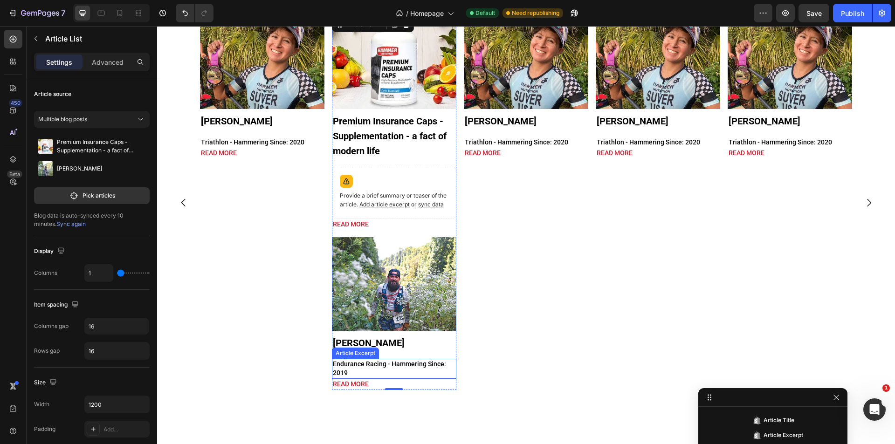
scroll to position [2788, 0]
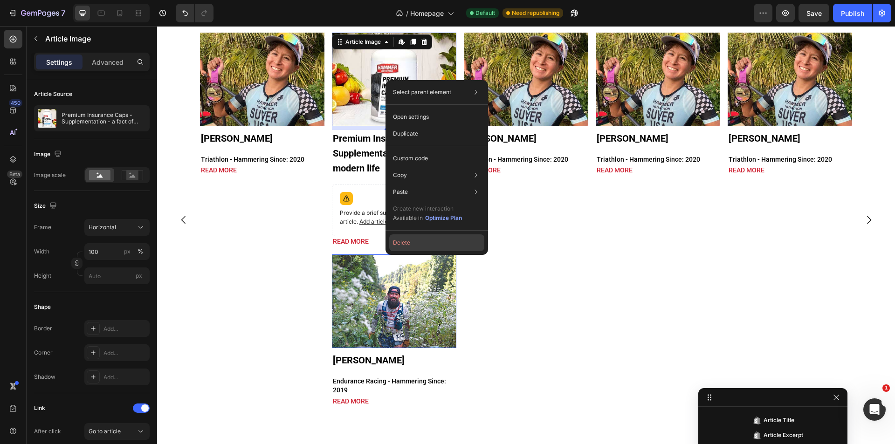
click at [413, 246] on button "Delete" at bounding box center [436, 242] width 95 height 17
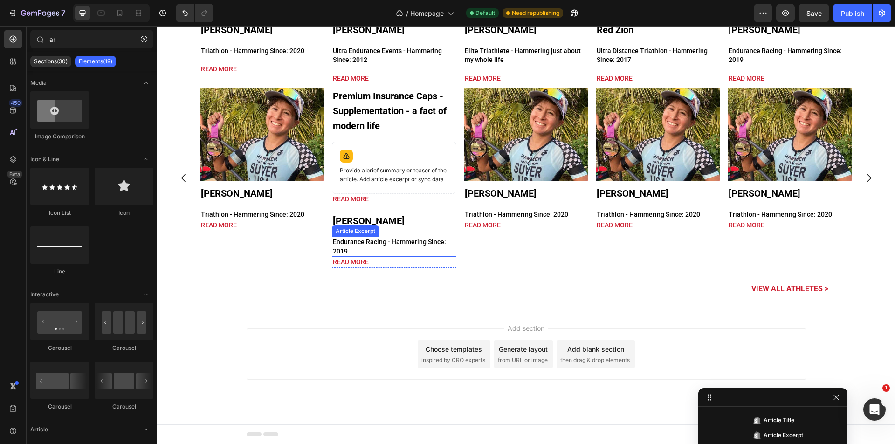
scroll to position [2733, 0]
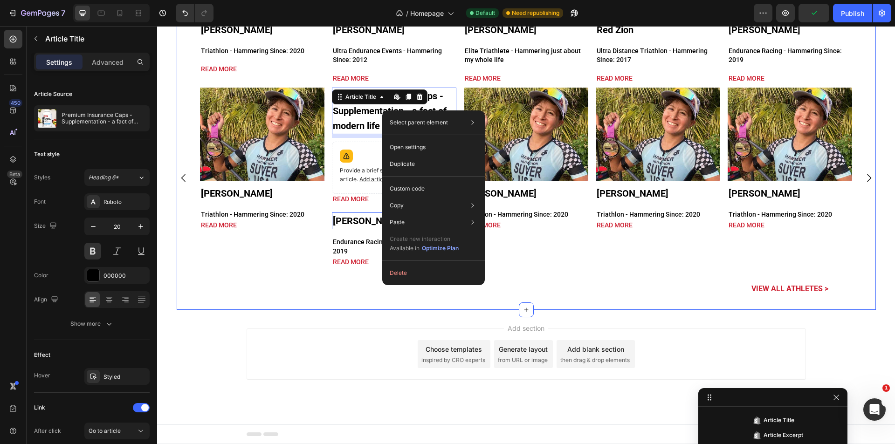
click at [538, 295] on div "Hammer Athlete Spotlight Heading Title Line Article Image Gabrielle Suver Artic…" at bounding box center [526, 94] width 699 height 432
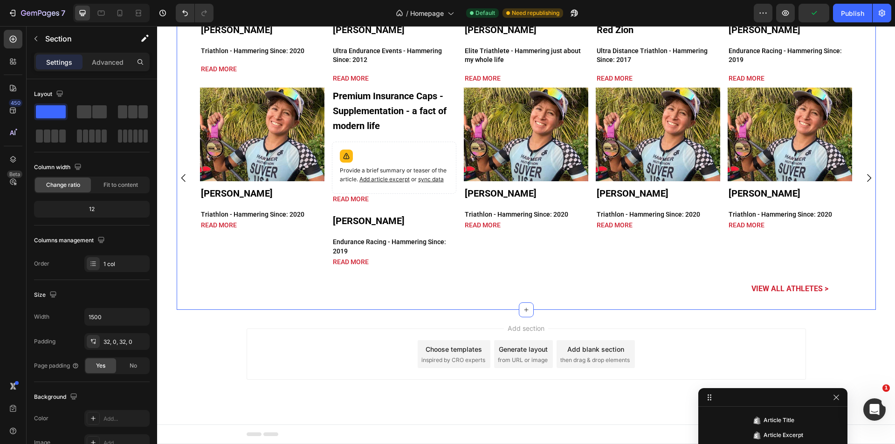
scroll to position [132, 0]
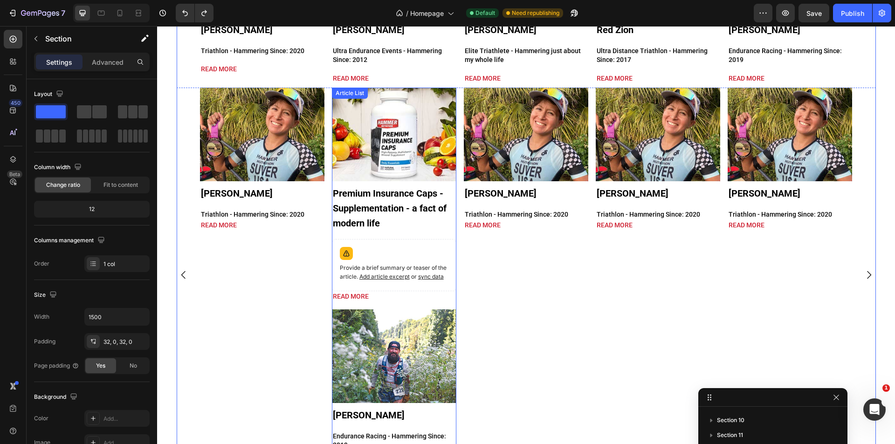
click at [399, 235] on div "Article Image Premium Insurance Caps - Supplementation - a fact of modern life …" at bounding box center [394, 195] width 124 height 214
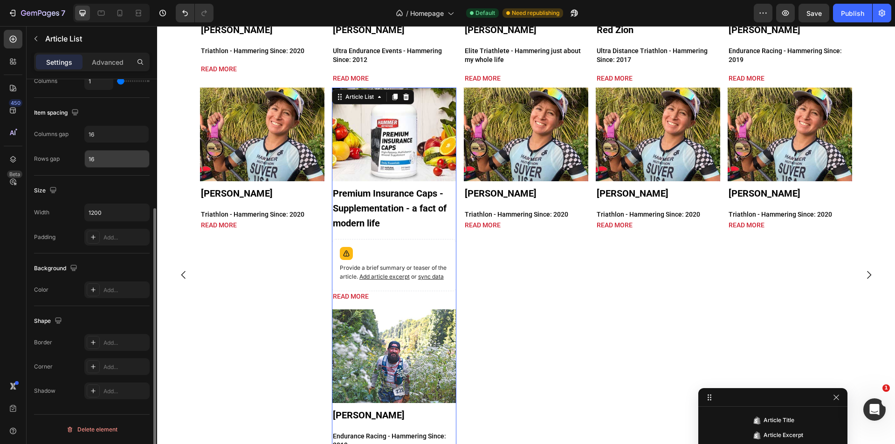
scroll to position [6, 0]
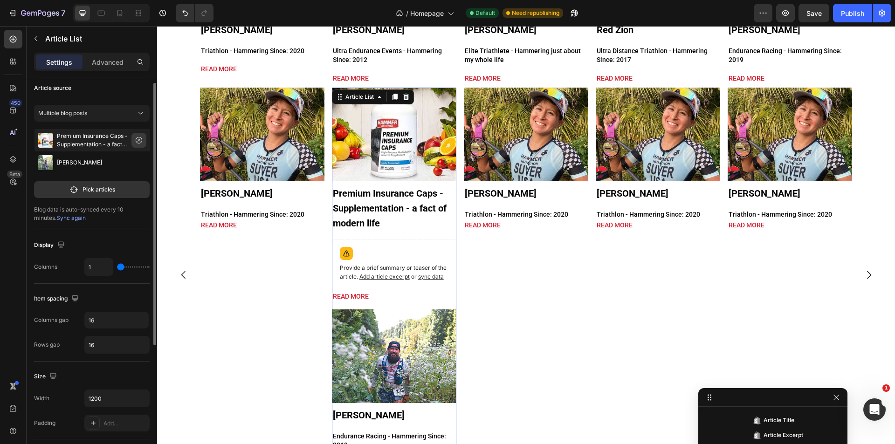
click at [141, 140] on icon "button" at bounding box center [138, 140] width 7 height 7
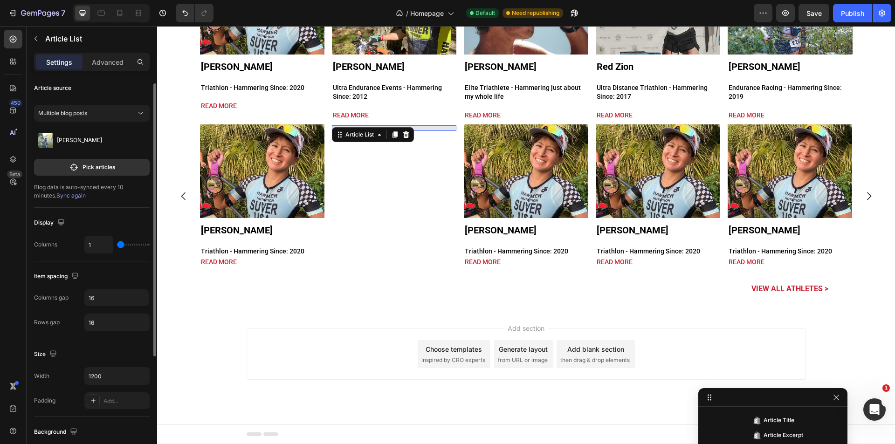
scroll to position [2705, 0]
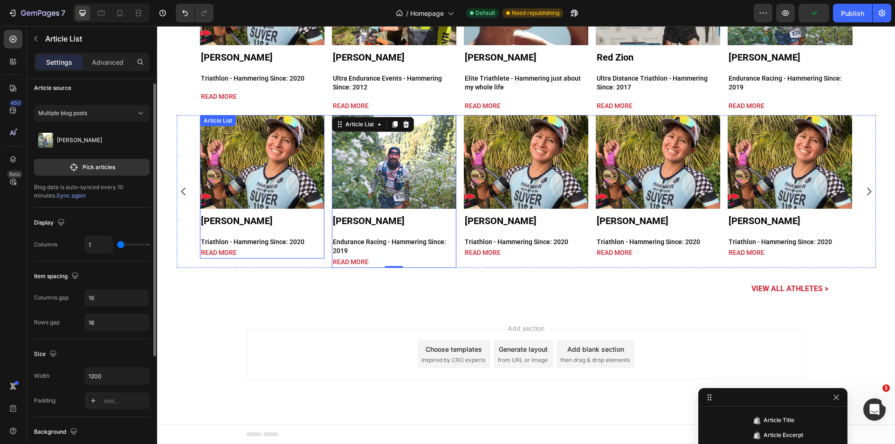
click at [251, 232] on div "Article Image Gabrielle Suver Article Title Triathlon - Hammering Since: 2020 A…" at bounding box center [262, 187] width 124 height 144
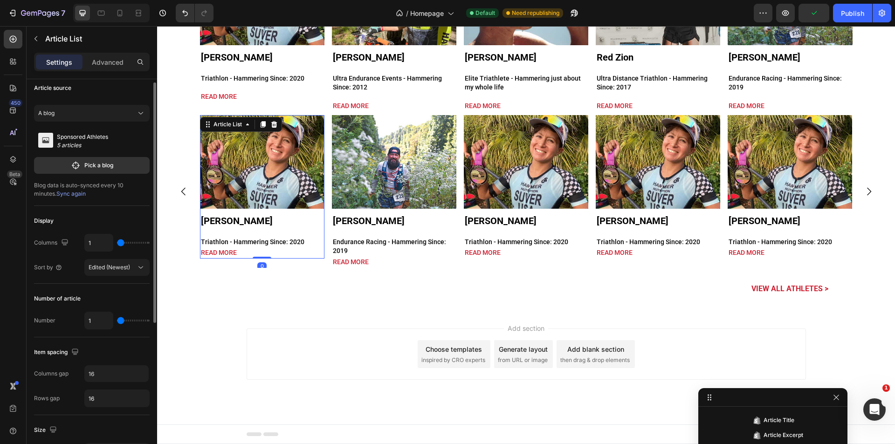
scroll to position [326, 0]
click at [112, 118] on button "A blog" at bounding box center [92, 113] width 116 height 17
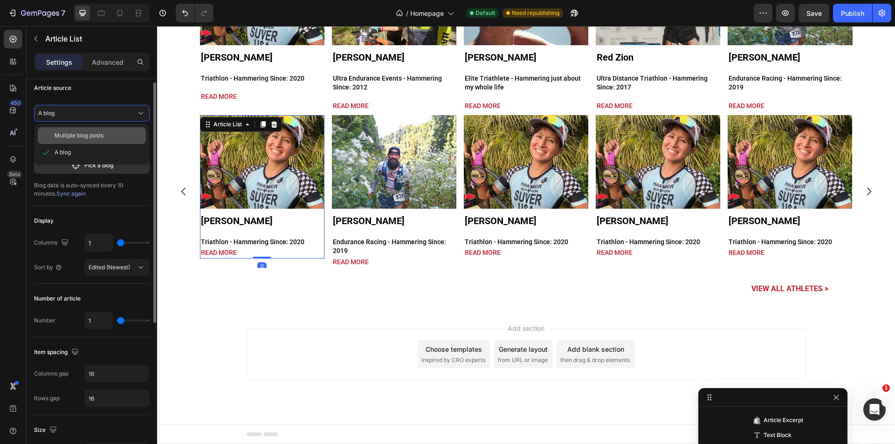
click at [107, 134] on div "Multiple blog posts" at bounding box center [99, 135] width 88 height 8
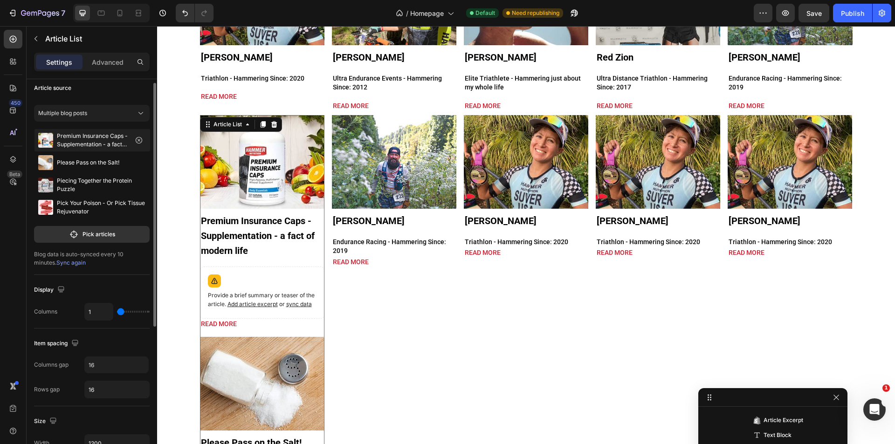
scroll to position [2733, 0]
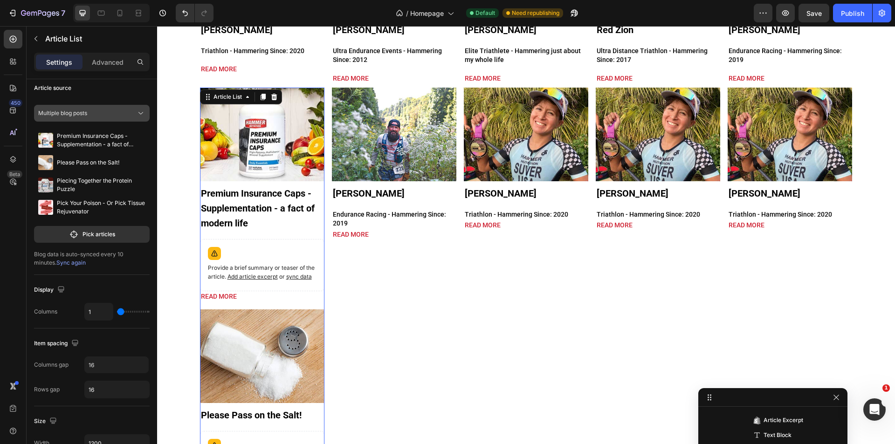
click at [108, 115] on div "Multiple blog posts" at bounding box center [86, 113] width 96 height 8
click at [87, 235] on p "Pick articles" at bounding box center [98, 234] width 33 height 8
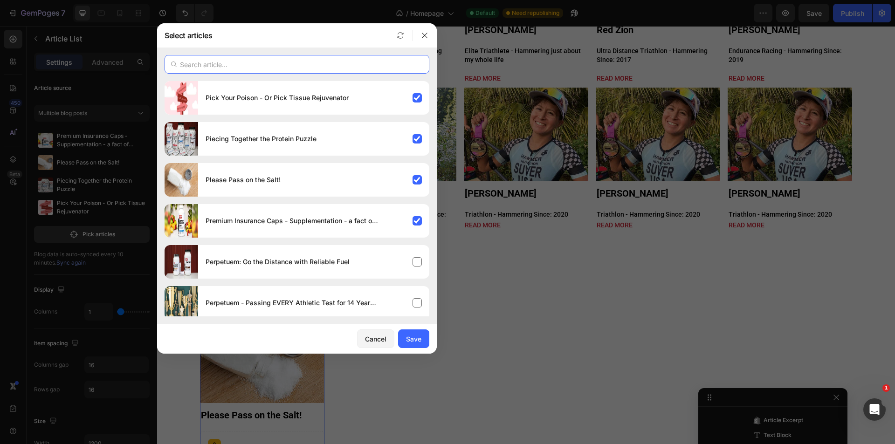
click at [330, 66] on input "text" at bounding box center [296, 64] width 265 height 19
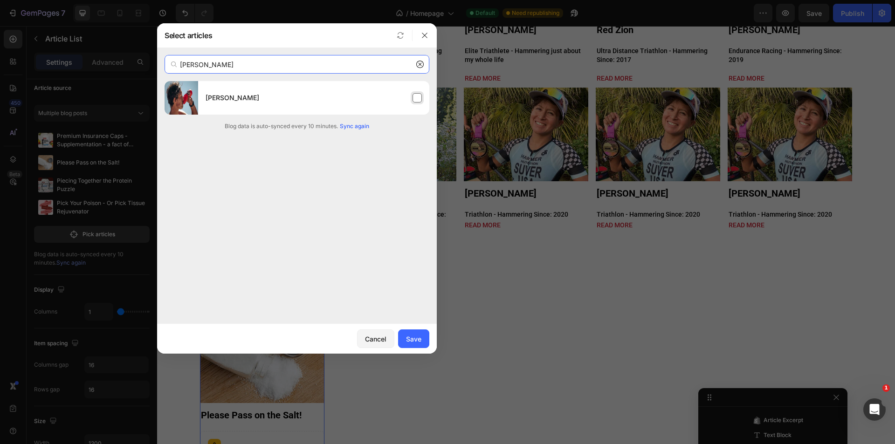
type input "keller"
click at [324, 85] on div "[PERSON_NAME]" at bounding box center [313, 98] width 231 height 26
click at [418, 343] on div "Save" at bounding box center [413, 339] width 15 height 10
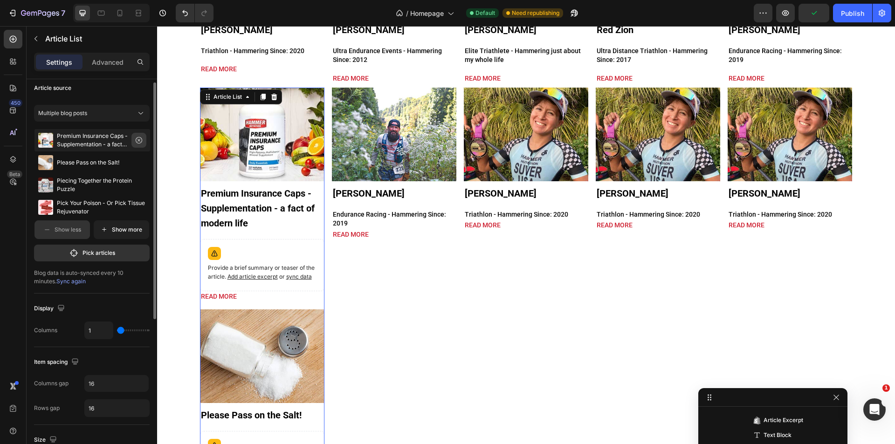
click at [141, 140] on icon "button" at bounding box center [138, 140] width 7 height 7
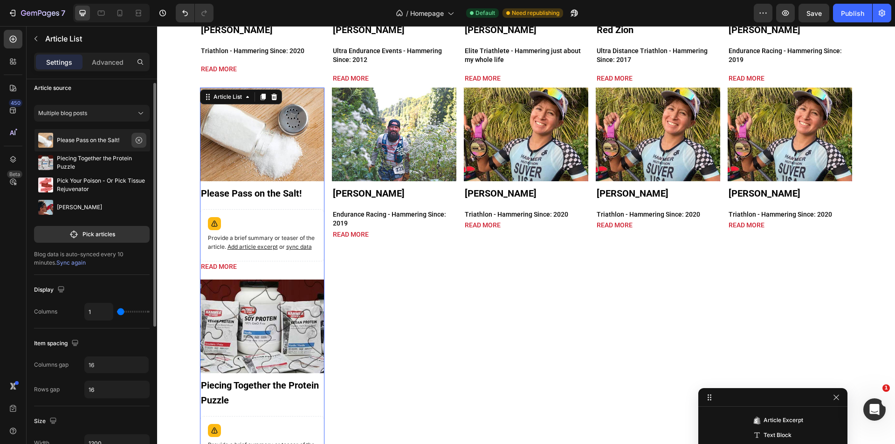
click at [139, 140] on icon "button" at bounding box center [139, 140] width 7 height 7
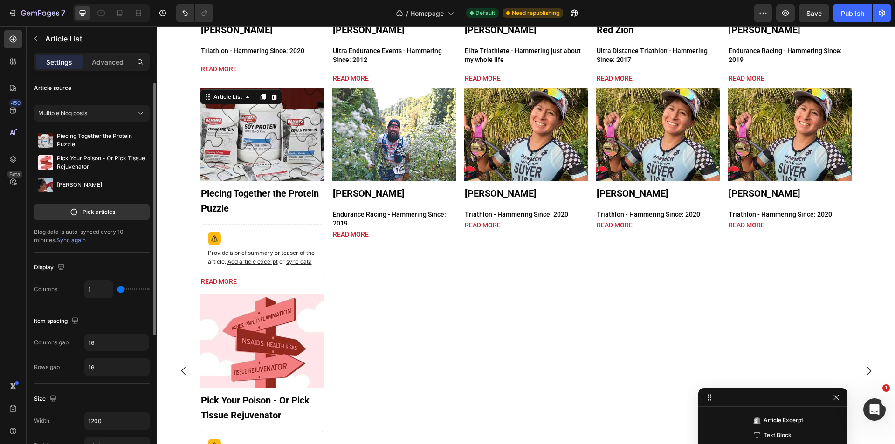
click at [0, 0] on icon "button" at bounding box center [0, 0] width 0 height 0
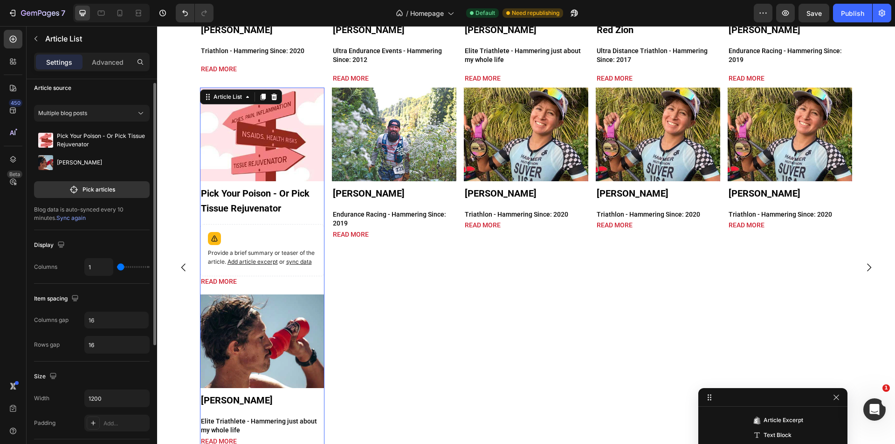
click at [0, 0] on icon "button" at bounding box center [0, 0] width 0 height 0
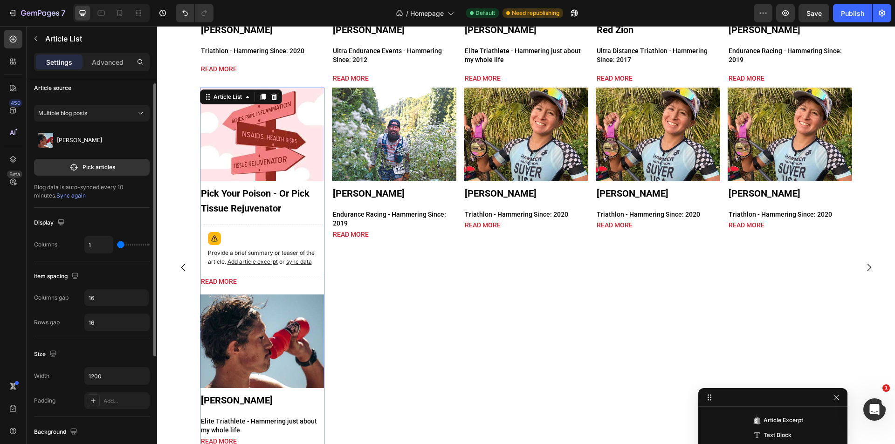
scroll to position [2705, 0]
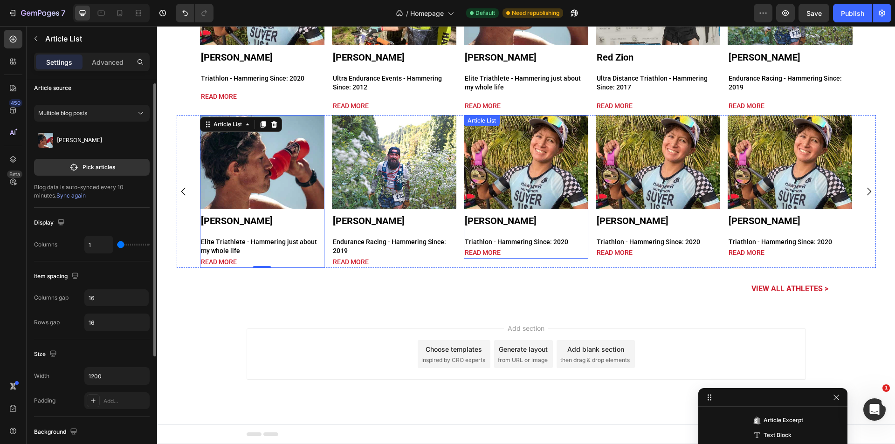
click at [514, 230] on div "Article Image Gabrielle Suver Article Title Triathlon - Hammering Since: 2020 A…" at bounding box center [526, 187] width 124 height 144
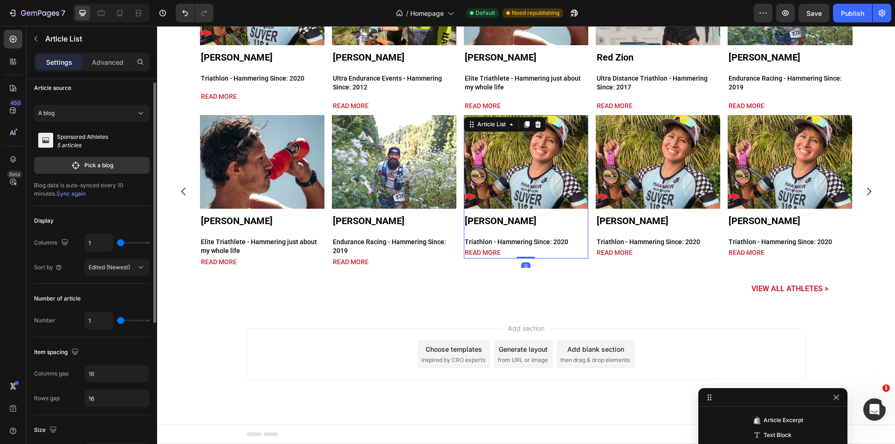
scroll to position [505, 0]
click at [108, 113] on div "A blog" at bounding box center [86, 113] width 96 height 8
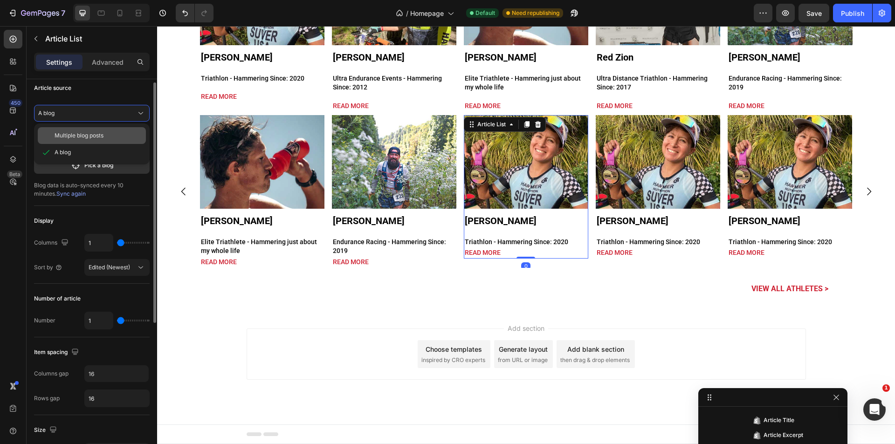
click at [97, 130] on div "Multiple blog posts" at bounding box center [92, 135] width 108 height 17
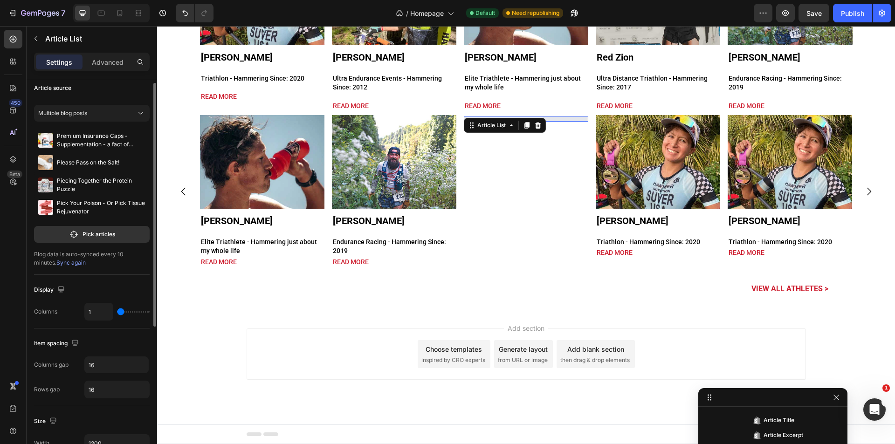
scroll to position [2733, 0]
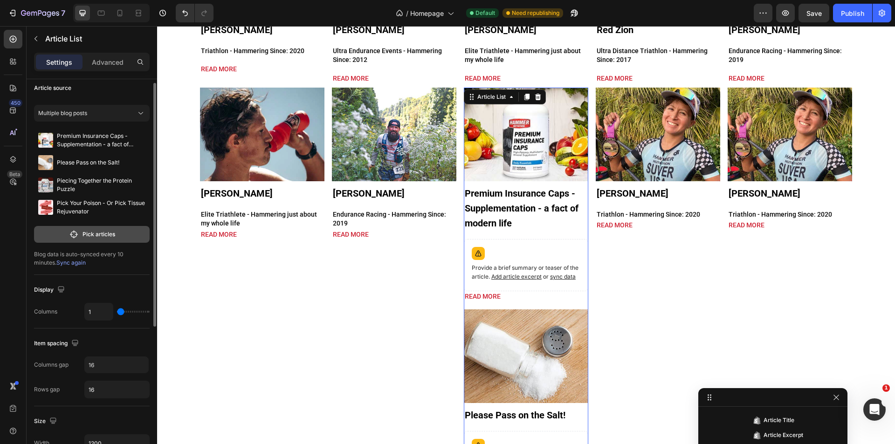
click at [114, 239] on button "Pick articles" at bounding box center [92, 234] width 116 height 17
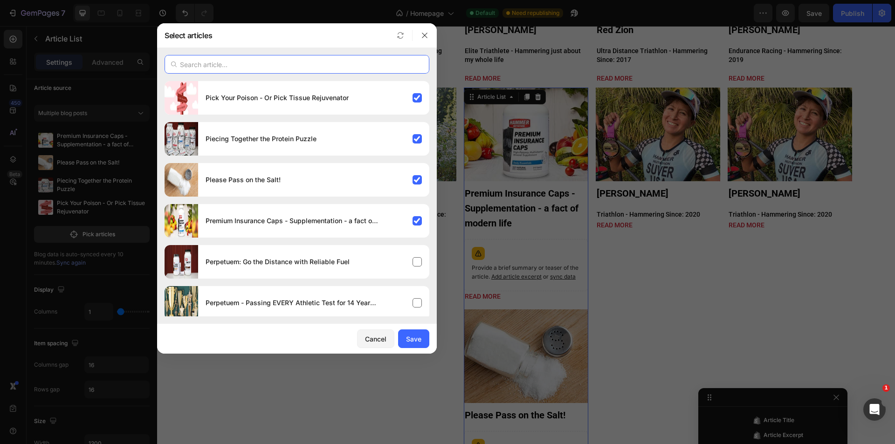
click at [343, 62] on input "text" at bounding box center [296, 64] width 265 height 19
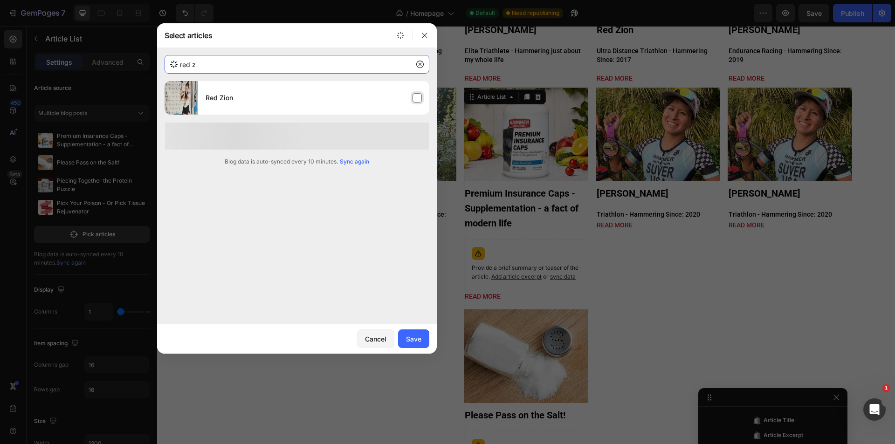
type input "red z"
click at [342, 98] on div "Red Zion" at bounding box center [313, 98] width 231 height 26
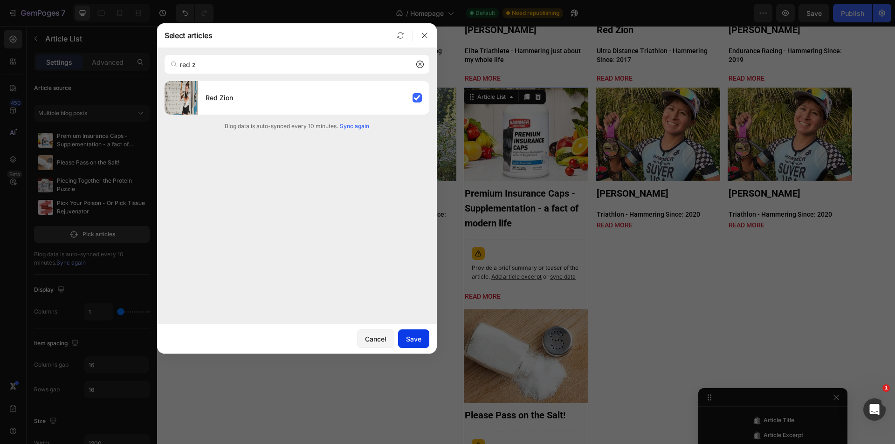
click at [418, 338] on div "Save" at bounding box center [413, 339] width 15 height 10
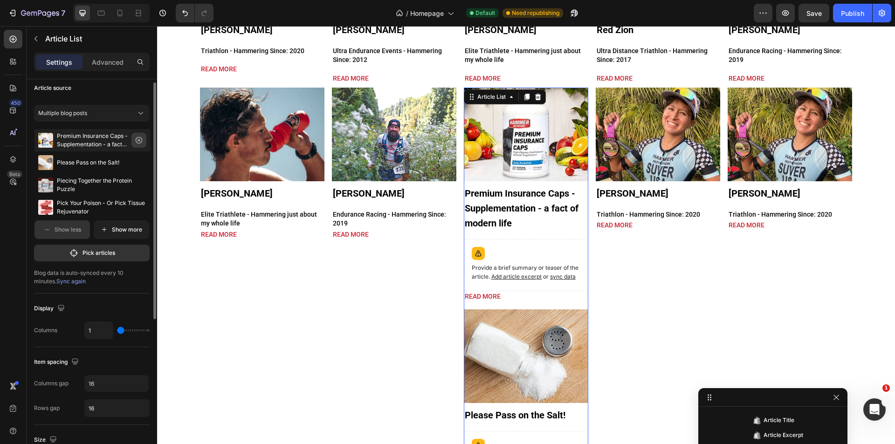
click at [141, 139] on icon "button" at bounding box center [138, 140] width 7 height 7
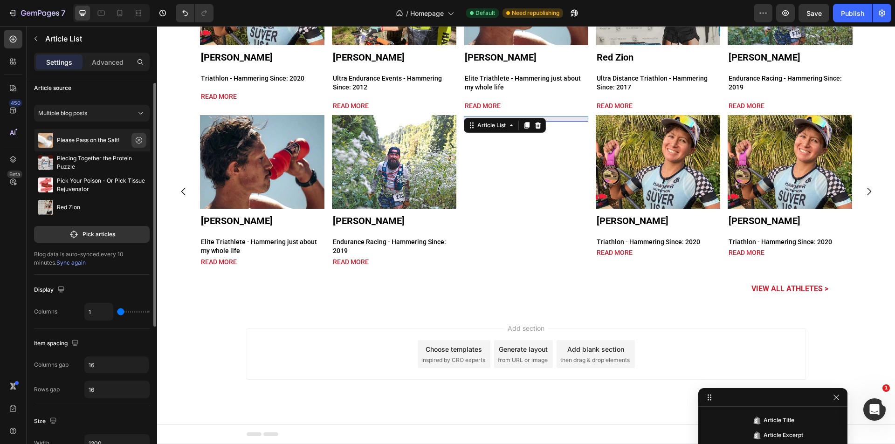
click at [140, 141] on icon "button" at bounding box center [138, 140] width 3 height 3
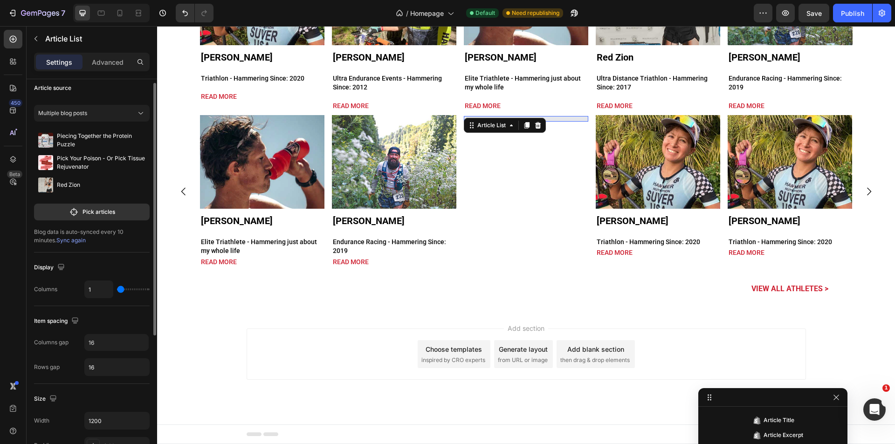
click at [0, 0] on icon "button" at bounding box center [0, 0] width 0 height 0
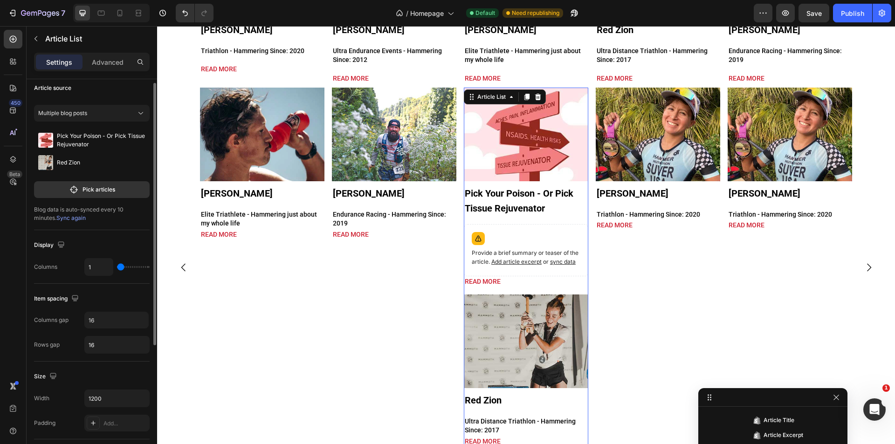
click at [0, 0] on icon "button" at bounding box center [0, 0] width 0 height 0
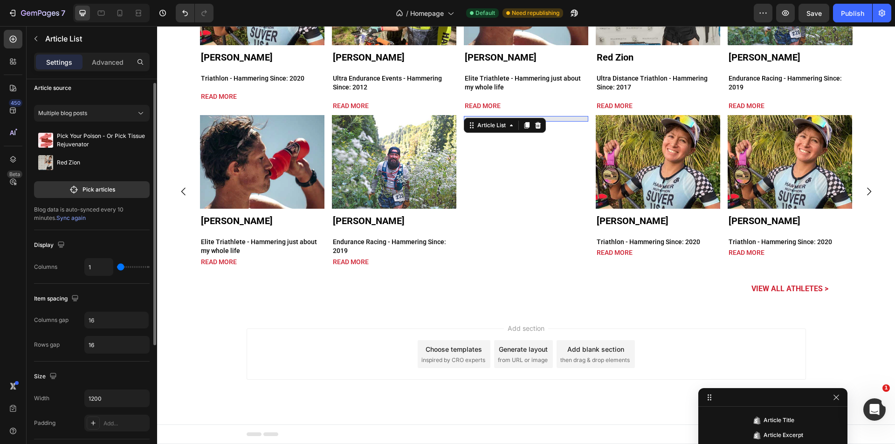
scroll to position [2705, 0]
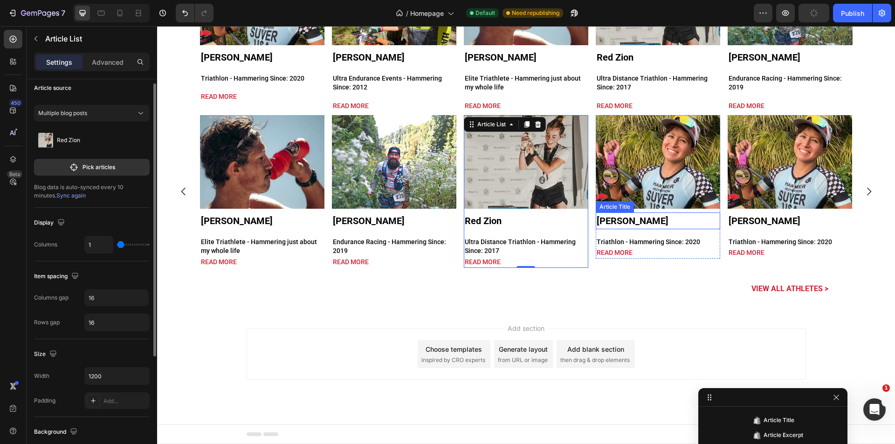
click at [667, 228] on h1 "[PERSON_NAME]" at bounding box center [658, 220] width 124 height 17
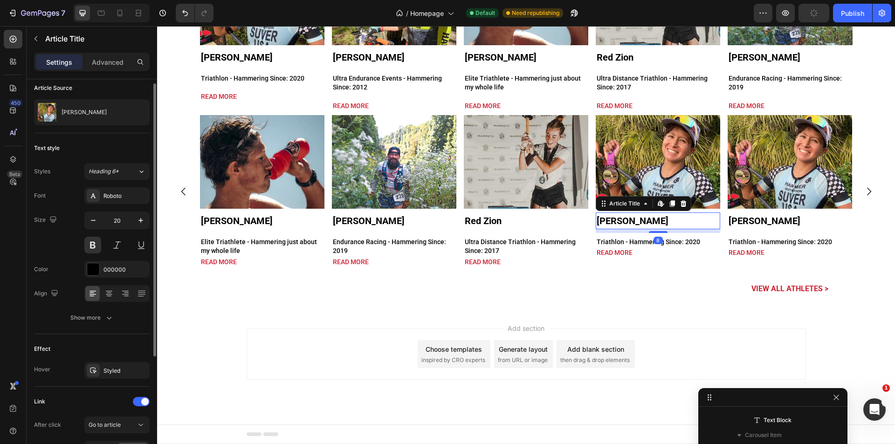
scroll to position [0, 0]
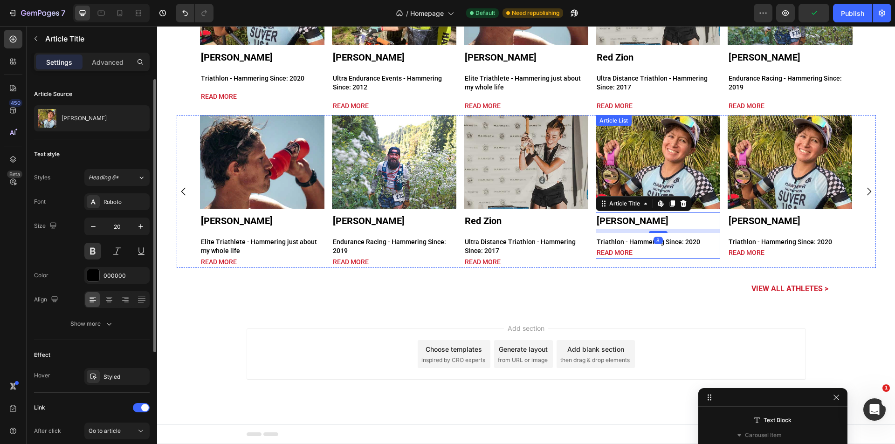
click at [679, 235] on div "Article Image Gabrielle Suver Article Title Edit content in Shopify 8 Triathlon…" at bounding box center [658, 187] width 124 height 144
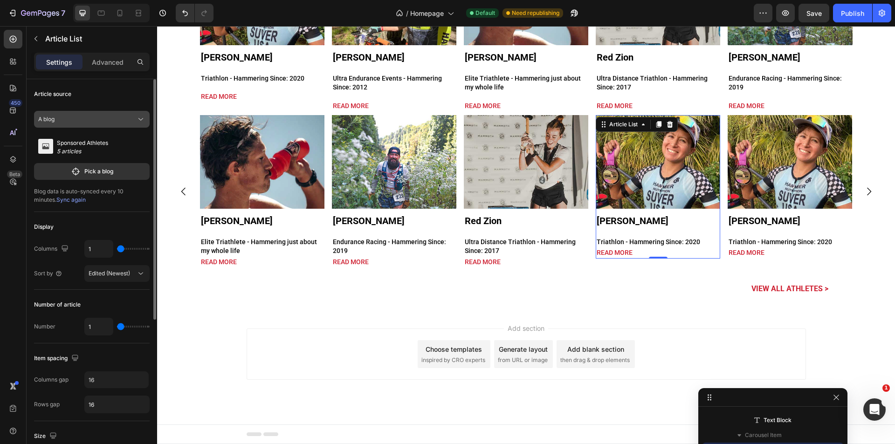
click at [85, 122] on div "A blog" at bounding box center [86, 119] width 96 height 8
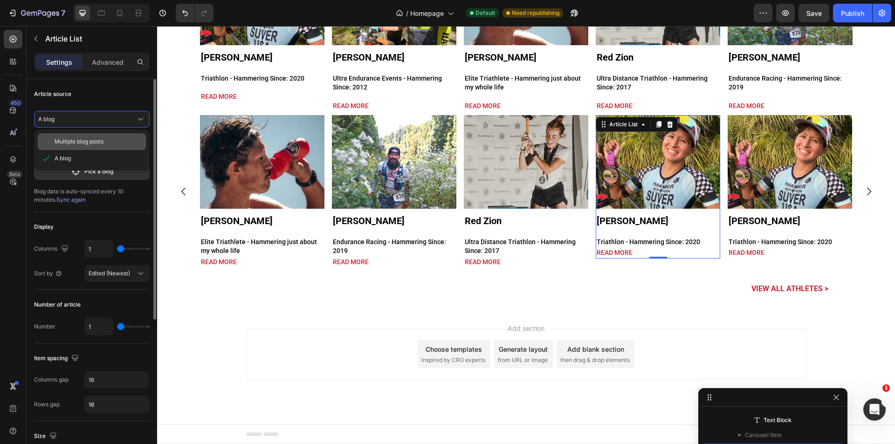
click at [86, 139] on span "Multiple blog posts" at bounding box center [79, 141] width 49 height 8
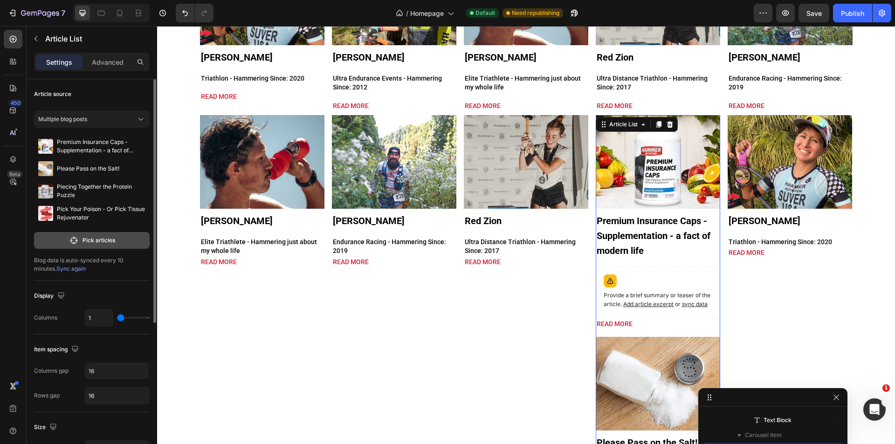
click at [99, 237] on p "Pick articles" at bounding box center [98, 240] width 33 height 8
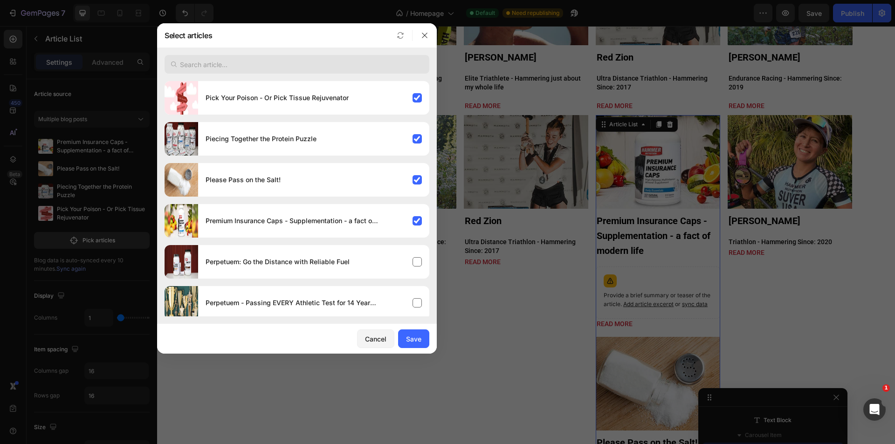
click at [272, 56] on input "text" at bounding box center [296, 64] width 265 height 19
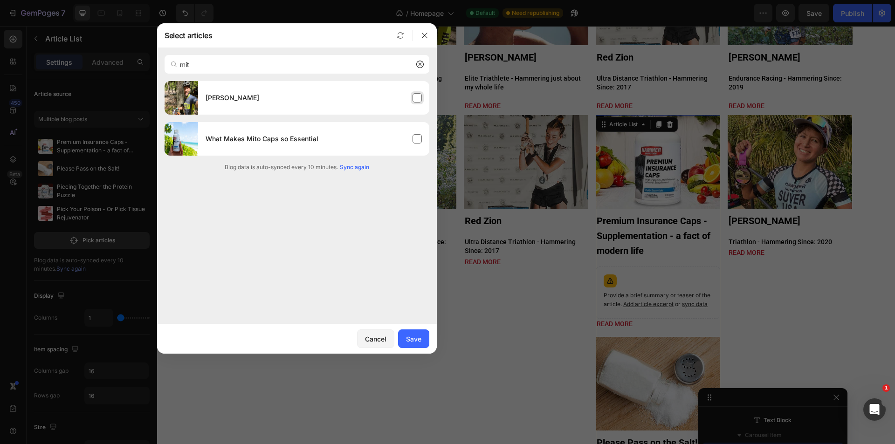
type input "mit"
click at [268, 93] on div "[PERSON_NAME]" at bounding box center [313, 98] width 231 height 26
drag, startPoint x: 412, startPoint y: 337, endPoint x: 58, endPoint y: 192, distance: 383.3
click at [413, 337] on div "Save" at bounding box center [413, 339] width 15 height 10
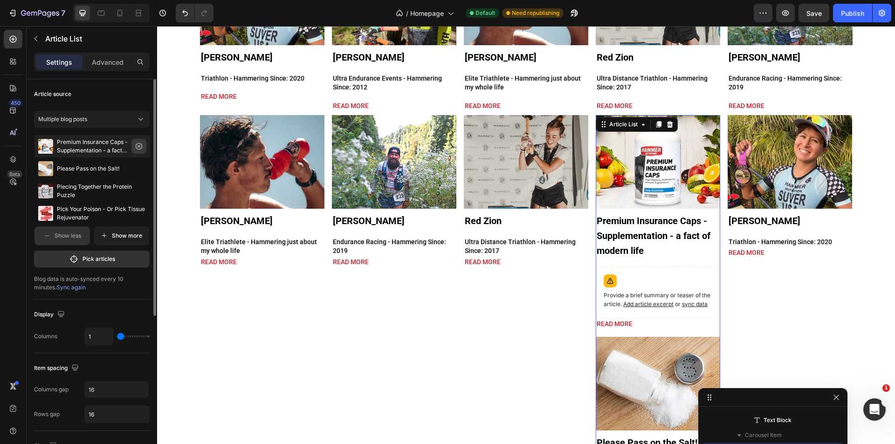
click at [143, 146] on button "button" at bounding box center [138, 146] width 15 height 15
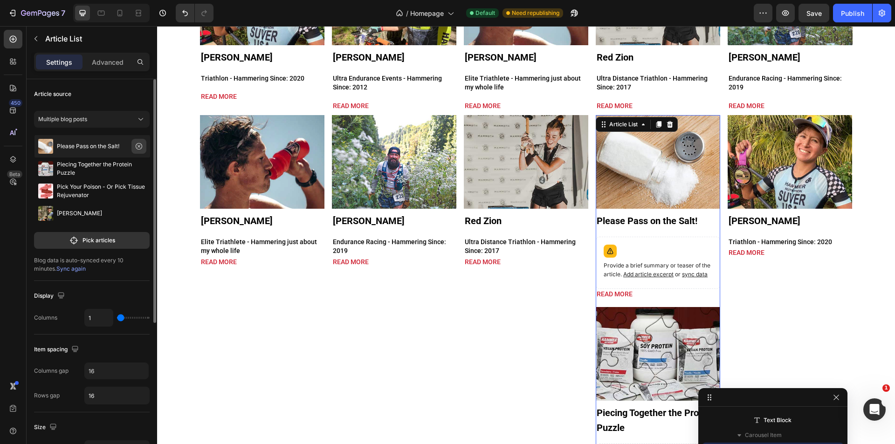
click at [142, 148] on icon "button" at bounding box center [138, 146] width 7 height 7
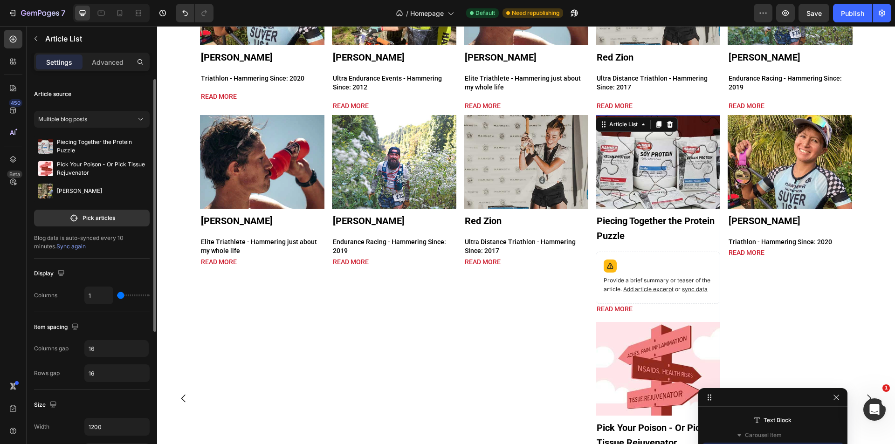
click at [0, 0] on icon "button" at bounding box center [0, 0] width 0 height 0
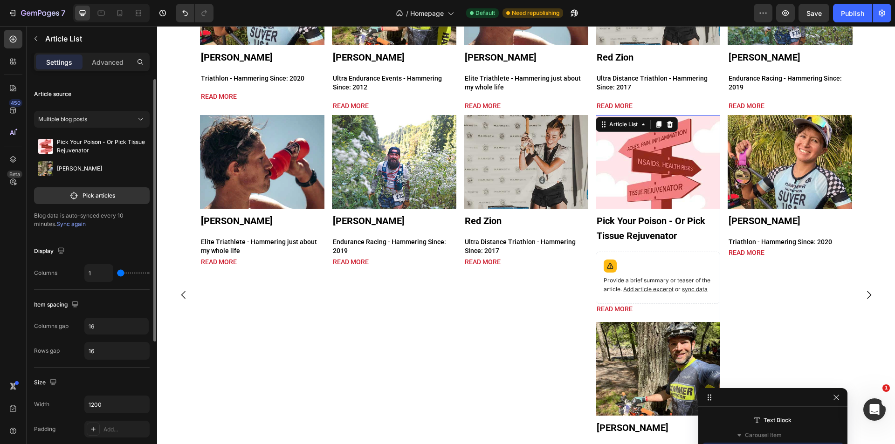
click at [0, 0] on icon "button" at bounding box center [0, 0] width 0 height 0
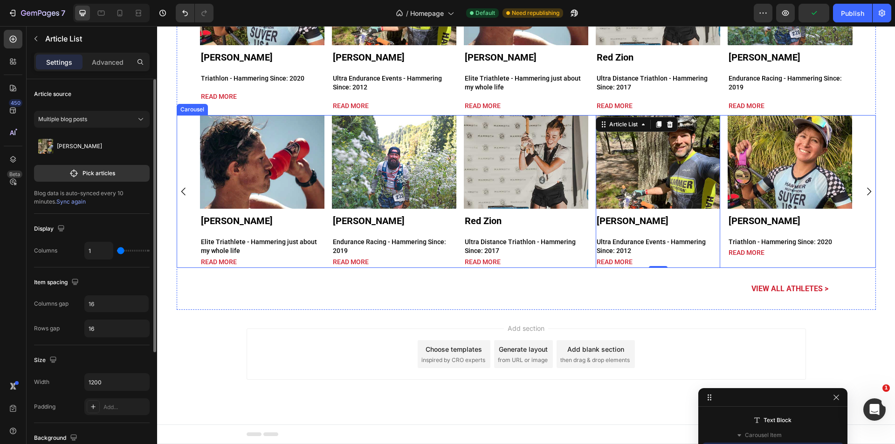
click at [326, 254] on div "Article Image Keller Norland Article Title Elite Triathlete - Hammering just ab…" at bounding box center [526, 191] width 652 height 152
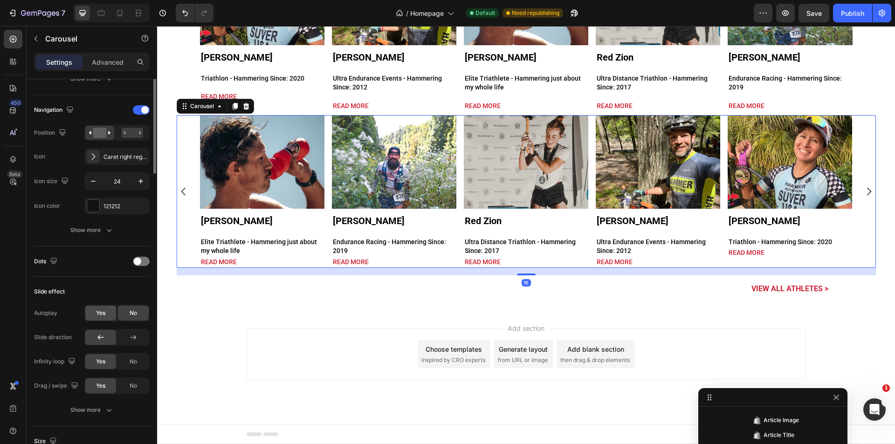
scroll to position [372, 0]
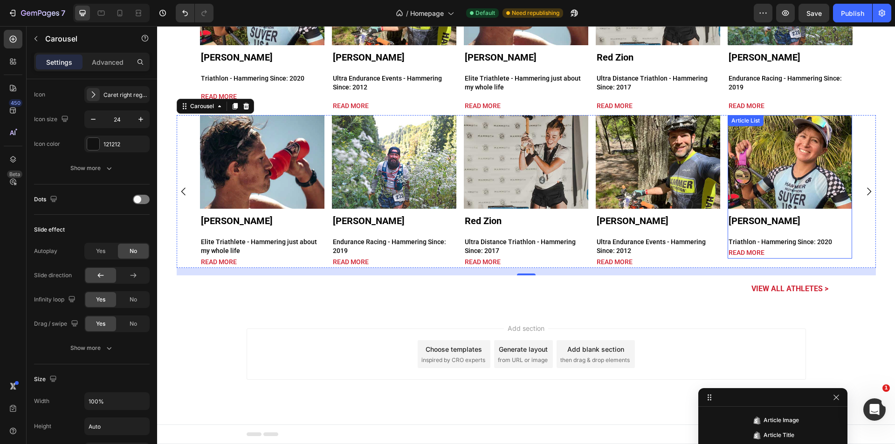
click at [784, 231] on div "Article Image Gabrielle Suver Article Title Triathlon - Hammering Since: 2020 A…" at bounding box center [789, 187] width 124 height 144
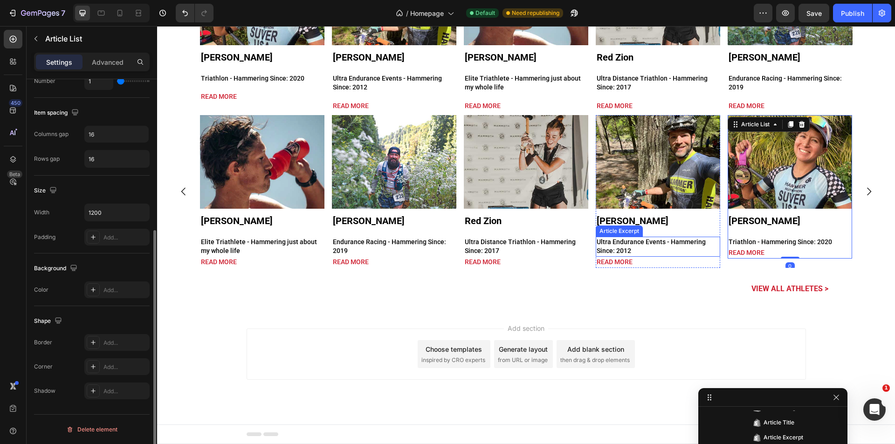
scroll to position [0, 0]
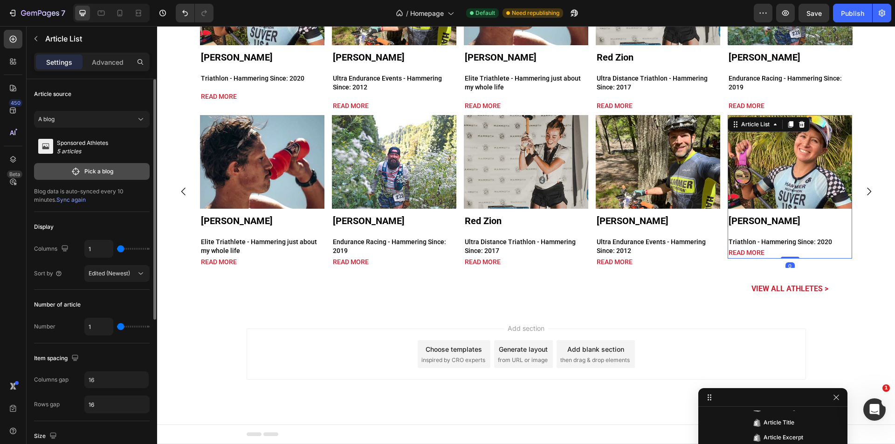
click at [111, 166] on button "Pick a blog" at bounding box center [92, 171] width 116 height 17
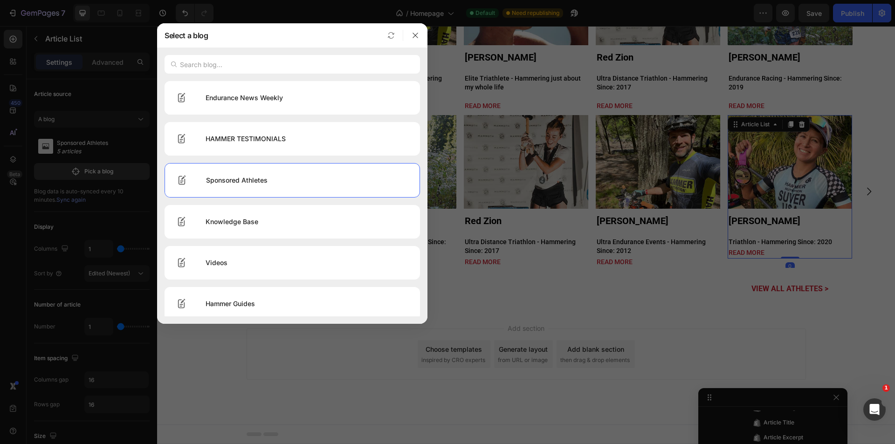
click at [111, 122] on div at bounding box center [447, 222] width 895 height 444
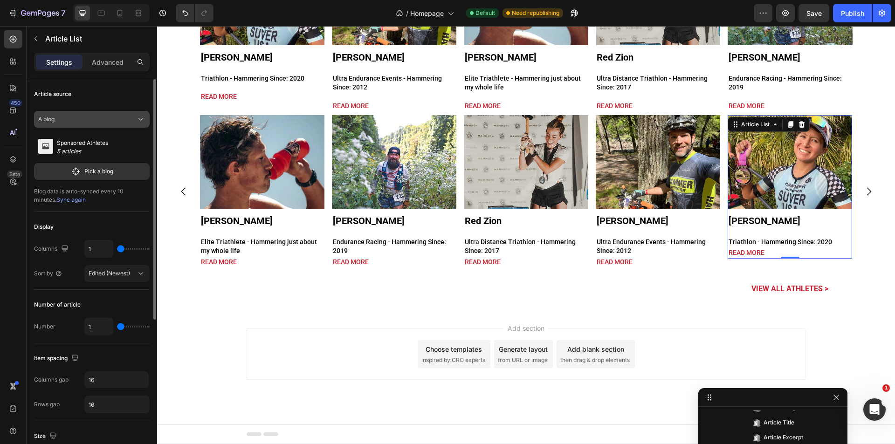
click at [107, 119] on div "A blog" at bounding box center [86, 119] width 96 height 8
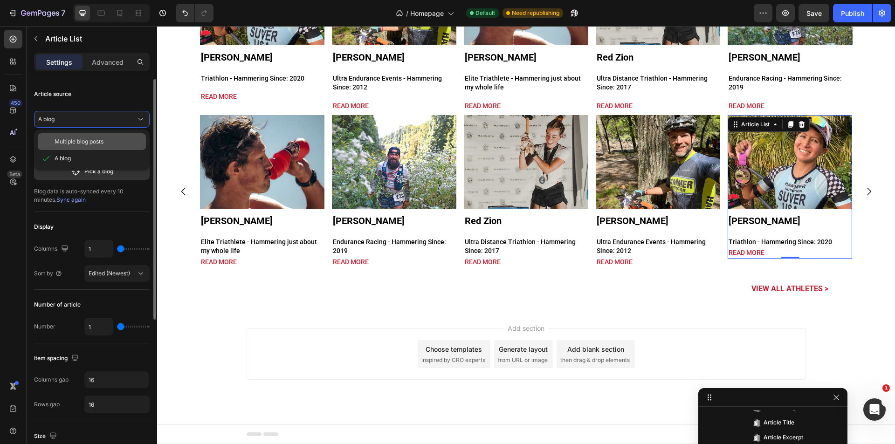
click at [102, 137] on span "Multiple blog posts" at bounding box center [79, 141] width 49 height 8
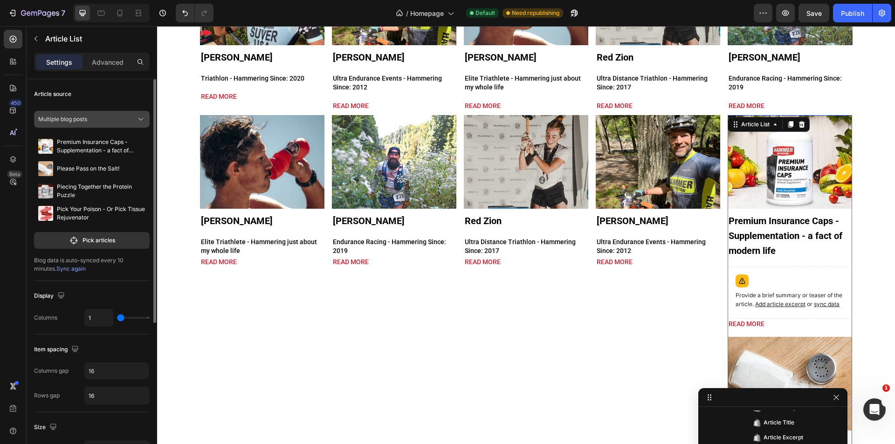
click at [114, 118] on div "Multiple blog posts" at bounding box center [86, 119] width 96 height 8
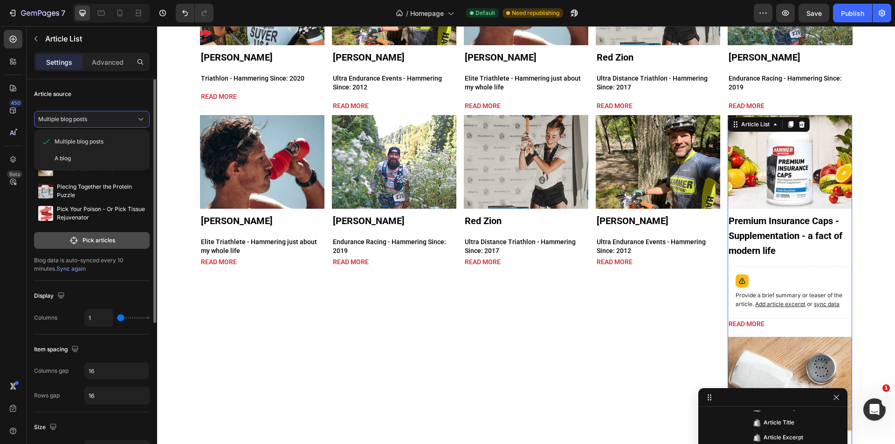
click at [89, 238] on p "Pick articles" at bounding box center [98, 240] width 33 height 8
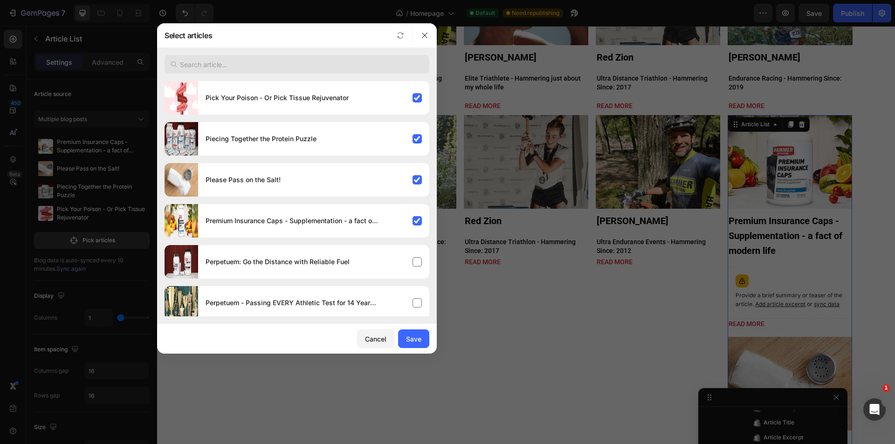
click at [284, 66] on input "text" at bounding box center [296, 64] width 265 height 19
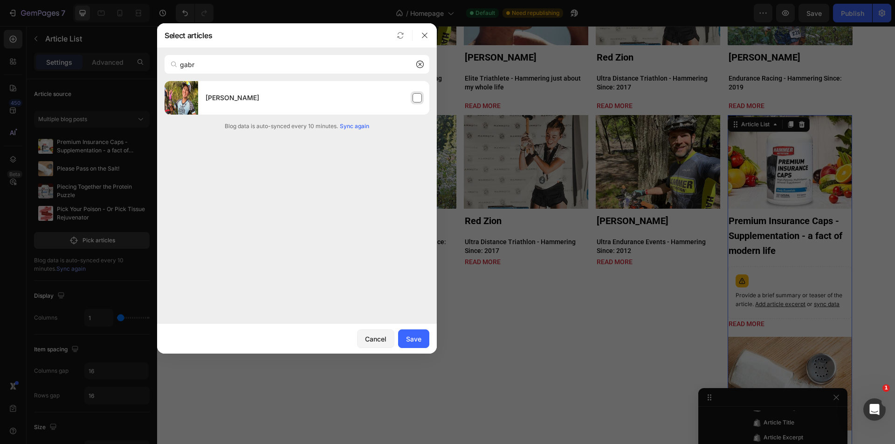
type input "gabr"
click at [264, 96] on div "[PERSON_NAME]" at bounding box center [313, 98] width 231 height 26
click at [416, 345] on button "Save" at bounding box center [413, 338] width 31 height 19
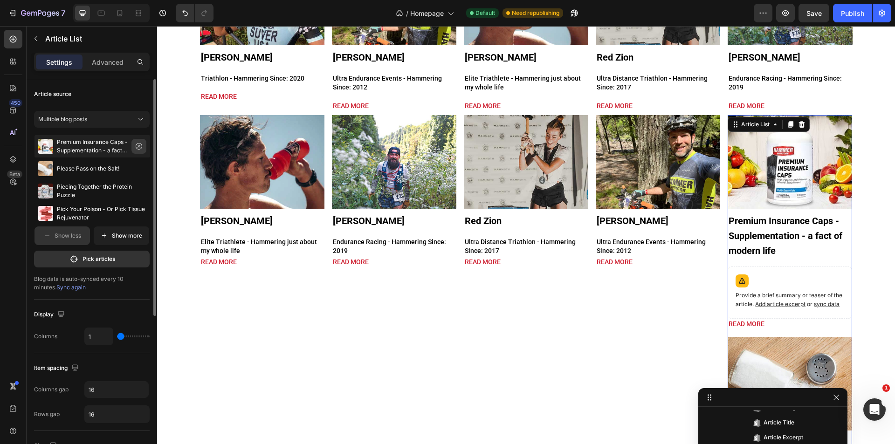
click at [140, 145] on icon "button" at bounding box center [138, 146] width 7 height 7
click at [140, 146] on icon "button" at bounding box center [138, 146] width 7 height 7
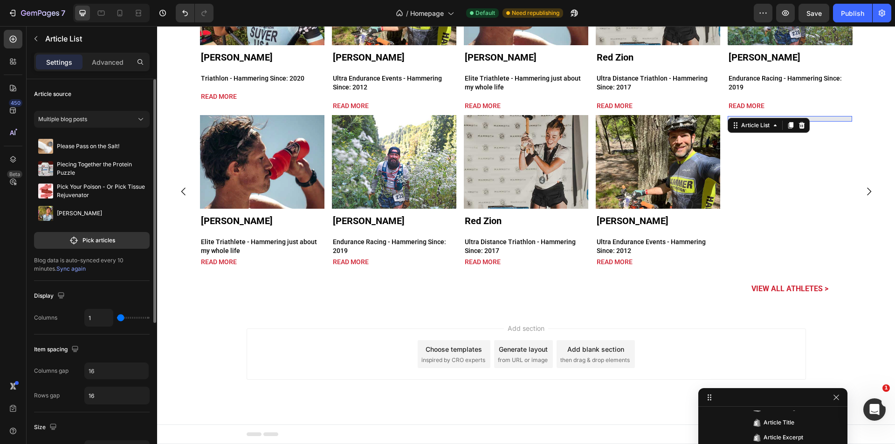
click at [0, 0] on icon "button" at bounding box center [0, 0] width 0 height 0
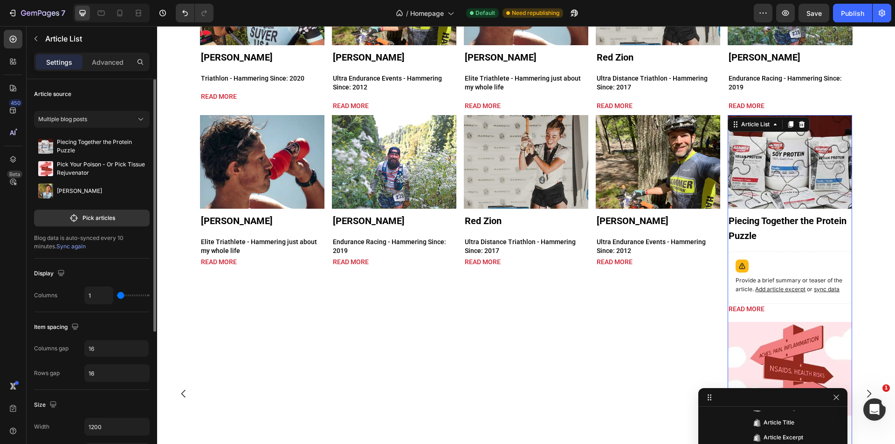
click at [0, 0] on icon "button" at bounding box center [0, 0] width 0 height 0
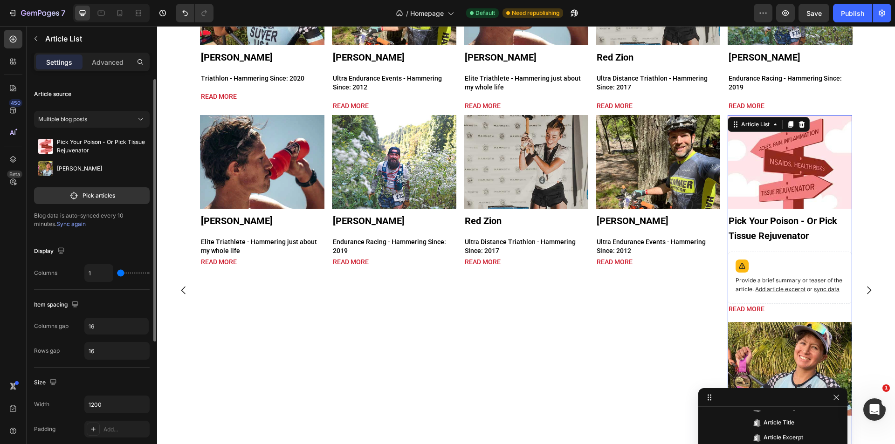
click at [0, 0] on icon "button" at bounding box center [0, 0] width 0 height 0
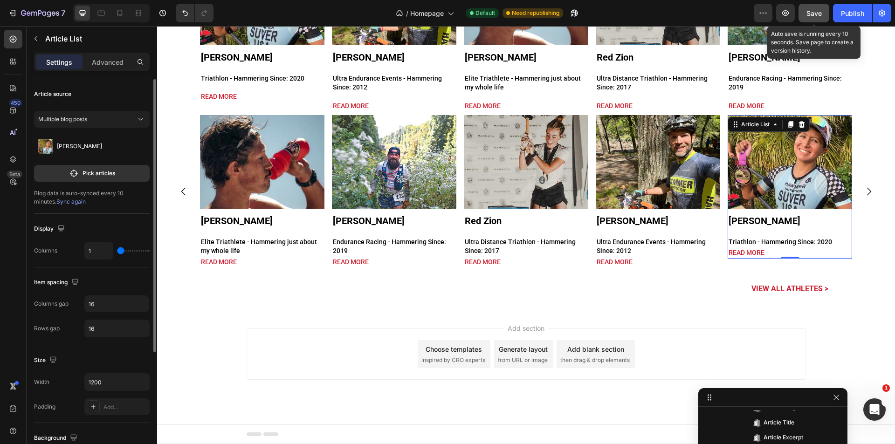
click at [816, 14] on span "Save" at bounding box center [813, 13] width 15 height 8
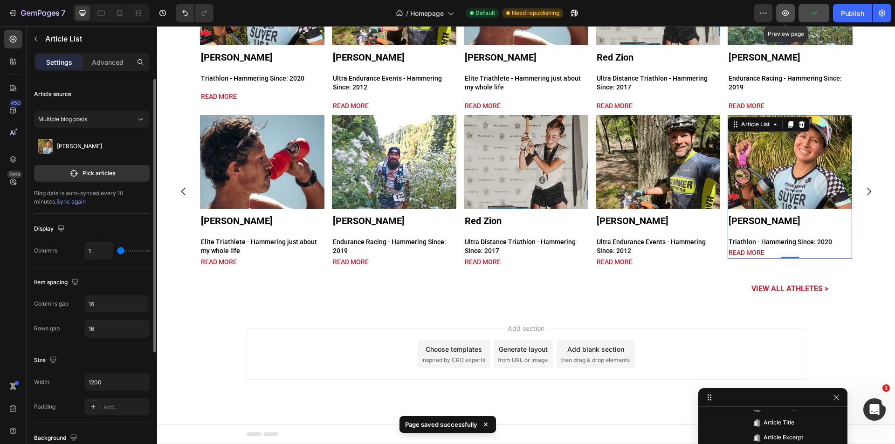
click at [790, 12] on button "button" at bounding box center [785, 13] width 19 height 19
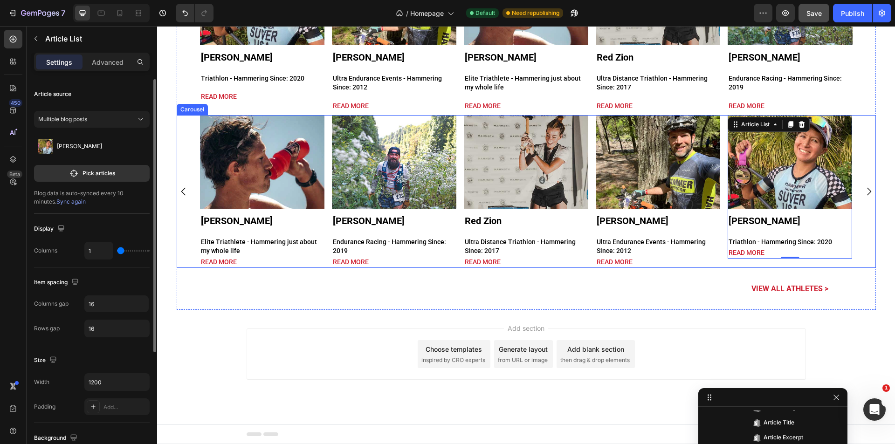
click at [458, 209] on div "Article Image Keller Norland Article Title Elite Triathlete - Hammering just ab…" at bounding box center [526, 191] width 652 height 152
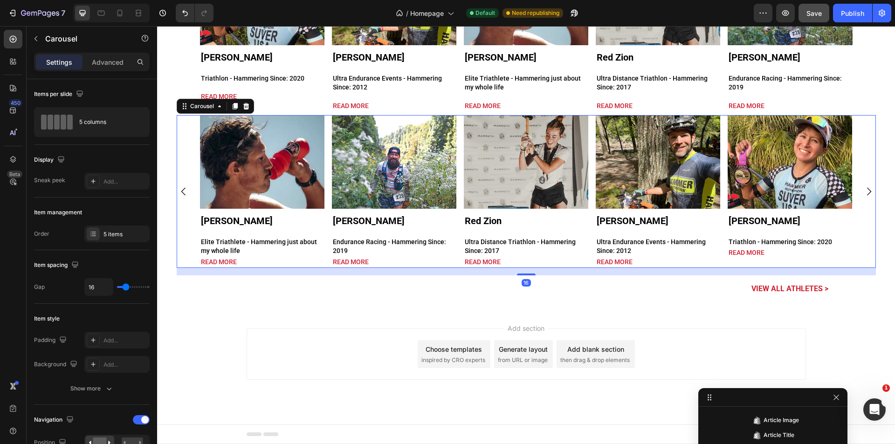
scroll to position [373, 0]
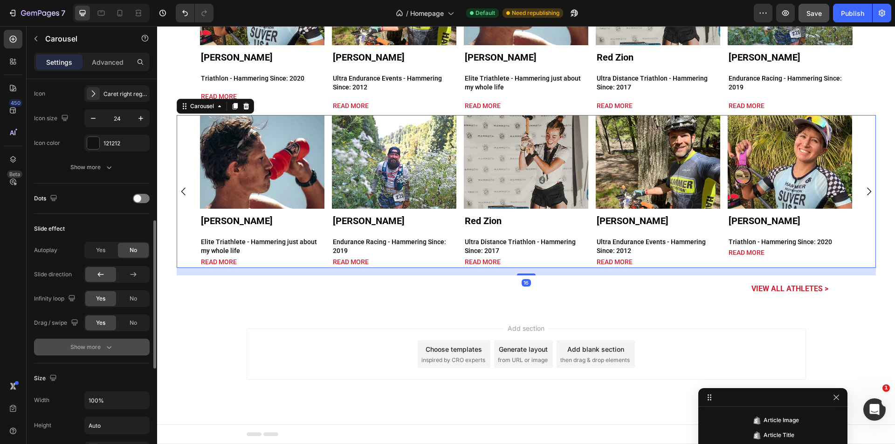
click at [90, 344] on div "Show more" at bounding box center [91, 347] width 43 height 9
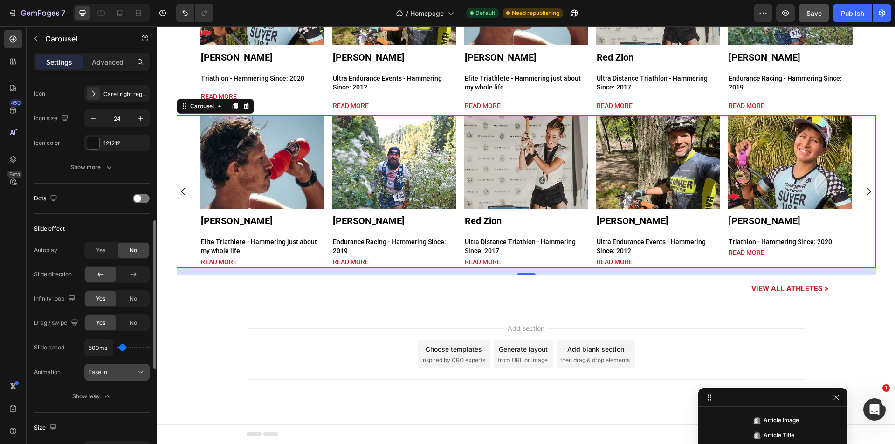
click at [123, 364] on button "Ease in" at bounding box center [116, 372] width 65 height 17
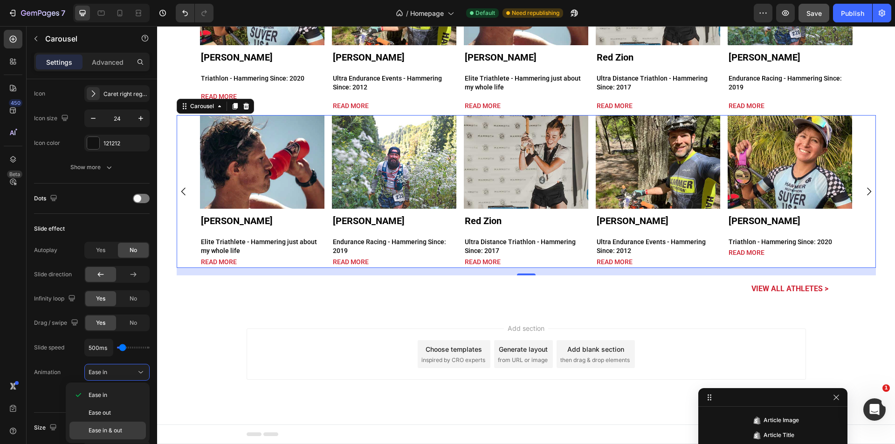
click at [120, 432] on span "Ease in & out" at bounding box center [106, 430] width 34 height 8
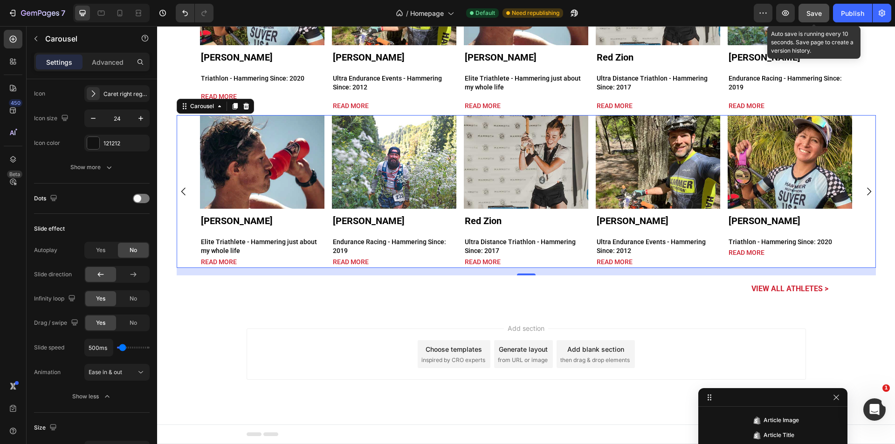
drag, startPoint x: 818, startPoint y: 16, endPoint x: 43, endPoint y: 60, distance: 775.7
click at [818, 16] on span "Save" at bounding box center [813, 13] width 15 height 8
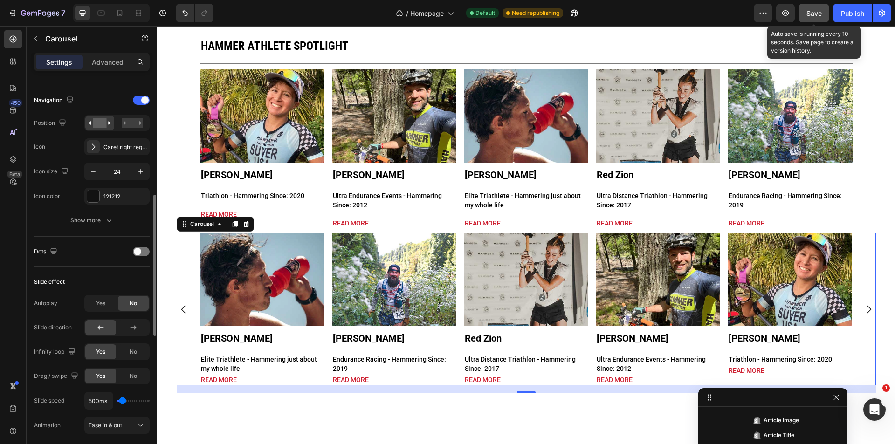
scroll to position [258, 0]
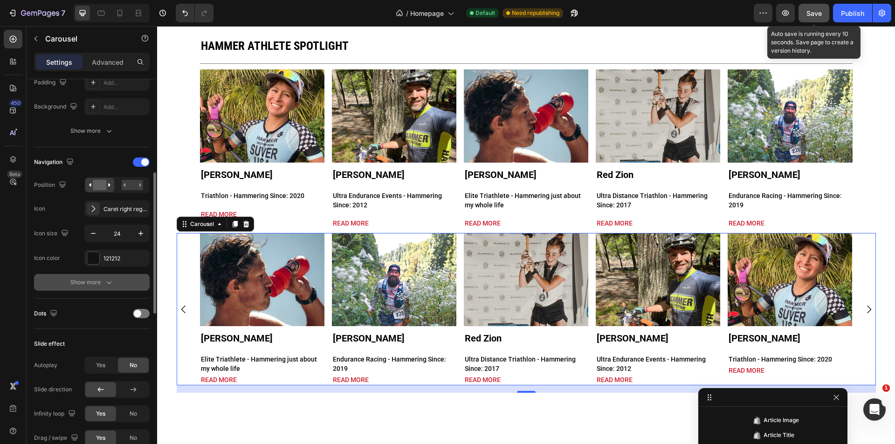
click at [102, 283] on div "Show more" at bounding box center [91, 282] width 43 height 9
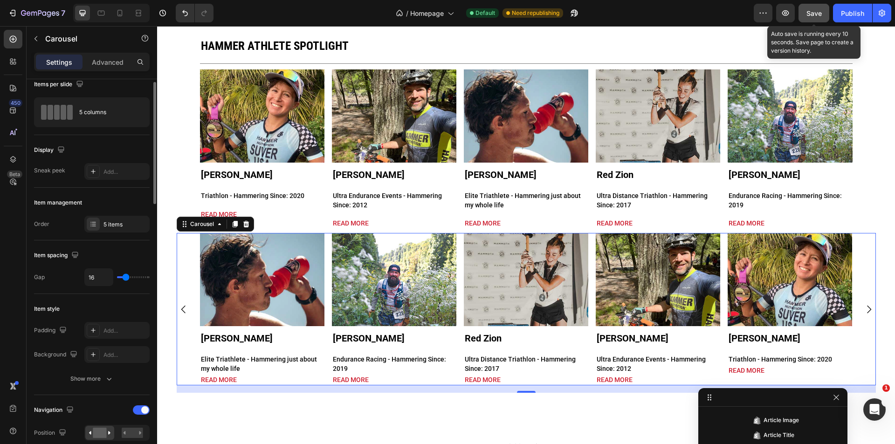
scroll to position [0, 0]
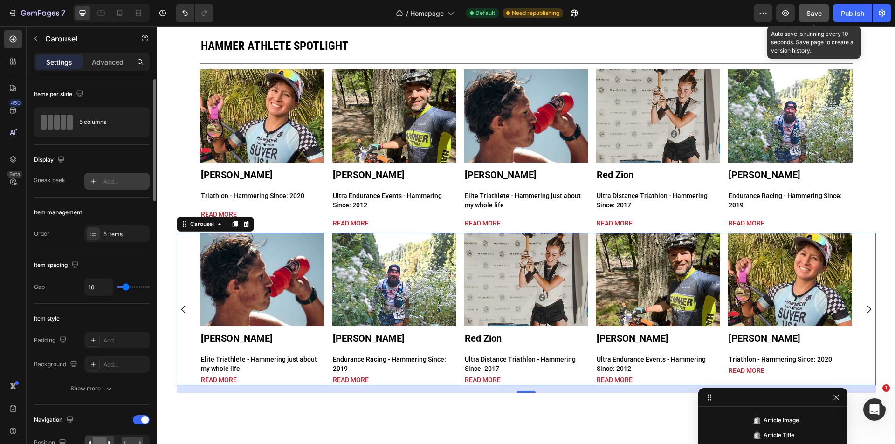
click at [96, 187] on div at bounding box center [93, 181] width 13 height 13
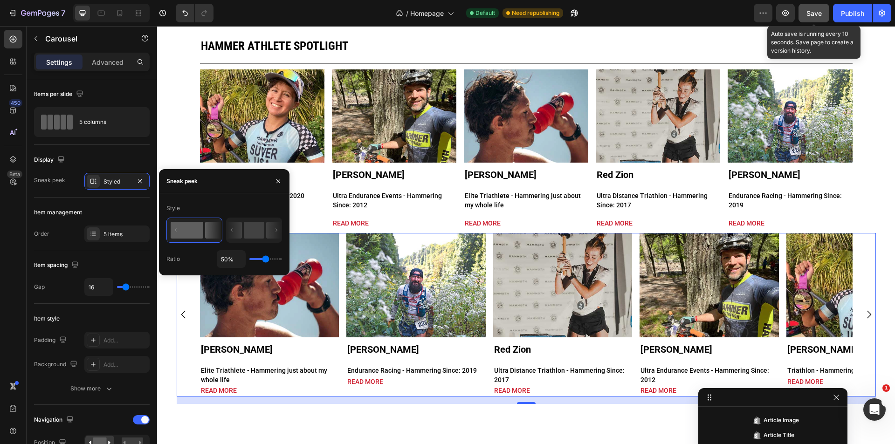
type input "1%"
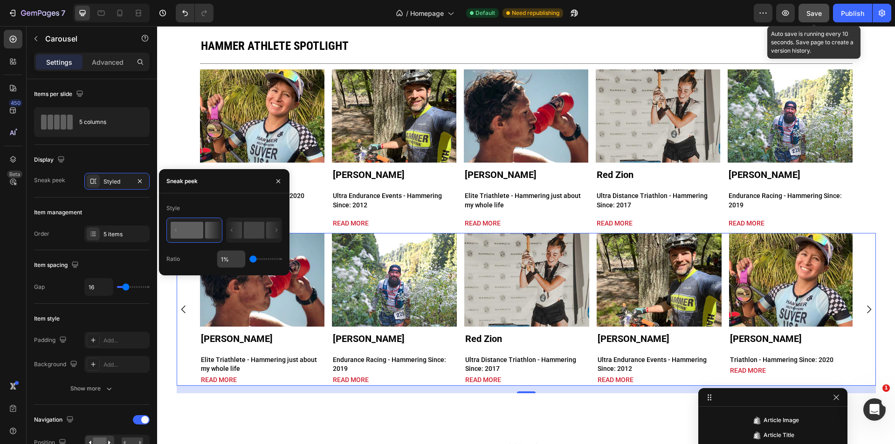
drag, startPoint x: 263, startPoint y: 260, endPoint x: 217, endPoint y: 260, distance: 46.1
type input "1"
click at [249, 260] on input "range" at bounding box center [265, 259] width 33 height 2
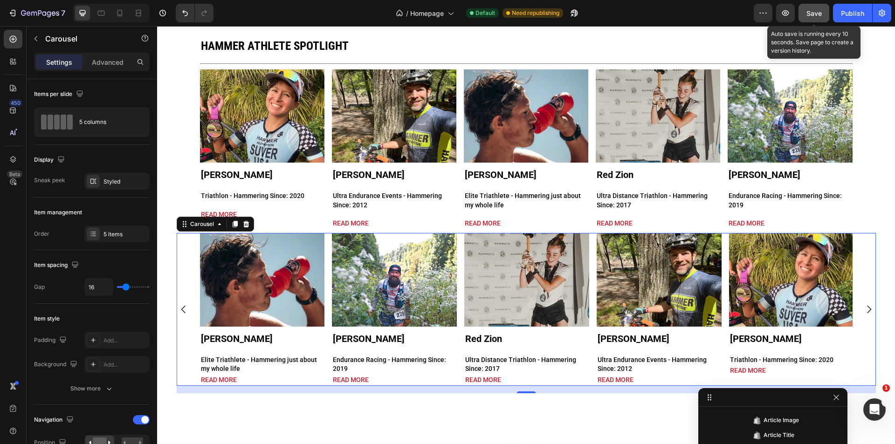
click at [867, 308] on icon "Carousel Next Arrow" at bounding box center [868, 309] width 11 height 11
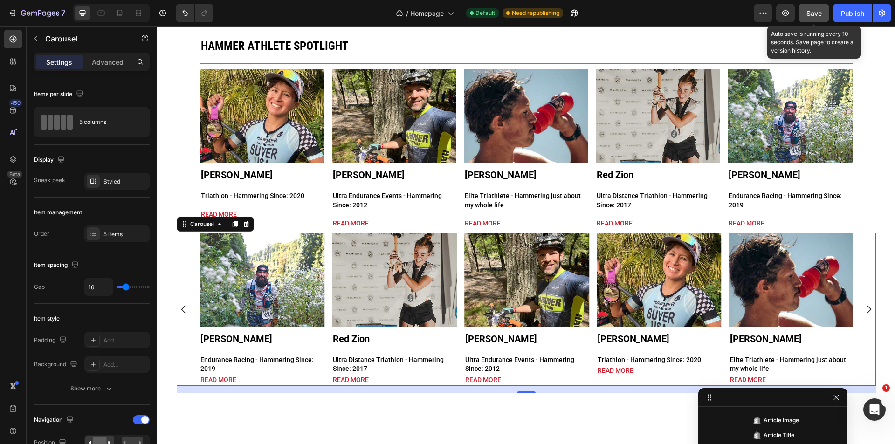
click at [867, 308] on icon "Carousel Next Arrow" at bounding box center [868, 309] width 11 height 11
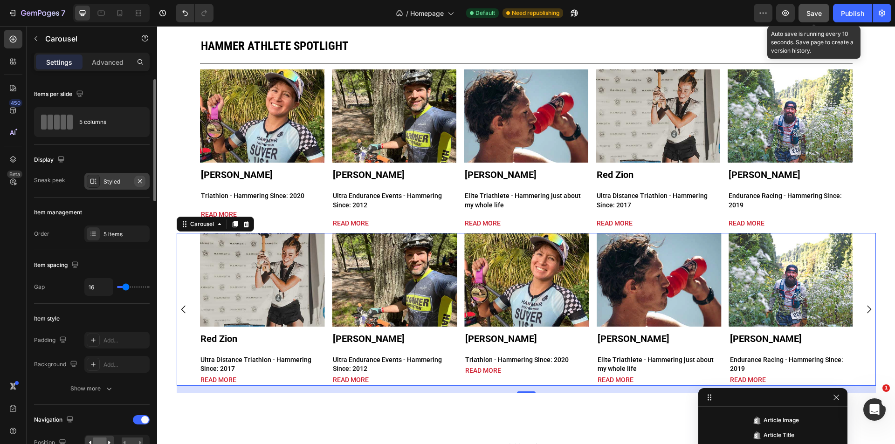
click at [143, 182] on icon "button" at bounding box center [139, 181] width 7 height 7
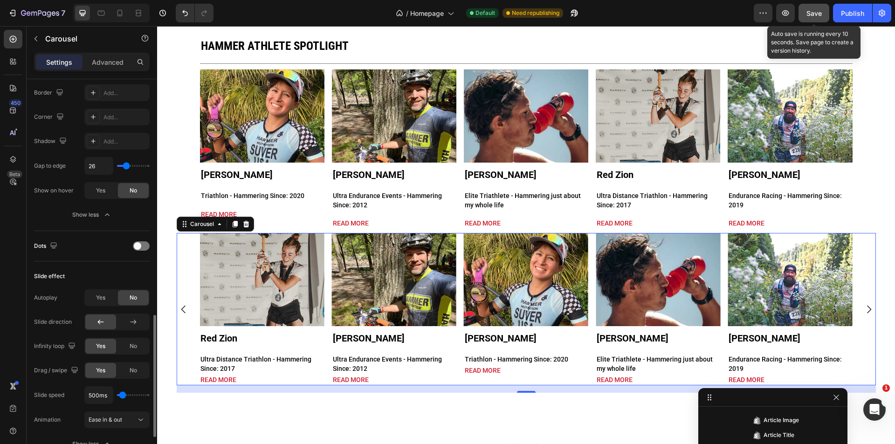
scroll to position [558, 0]
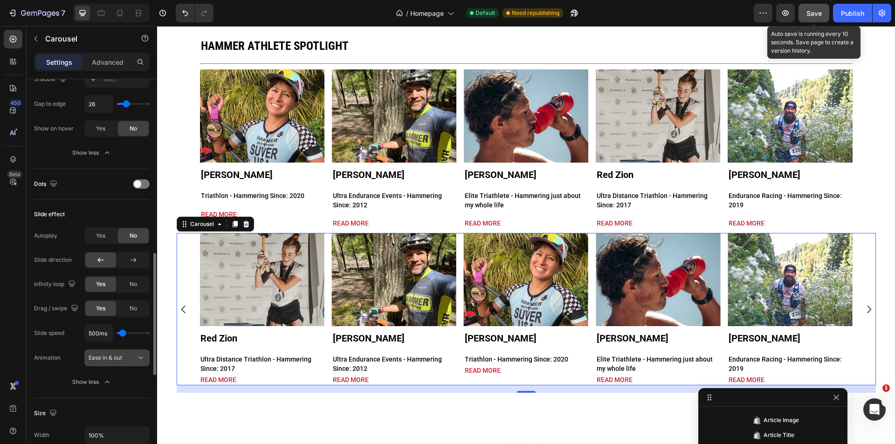
click at [128, 354] on div "Ease in & out" at bounding box center [113, 358] width 48 height 8
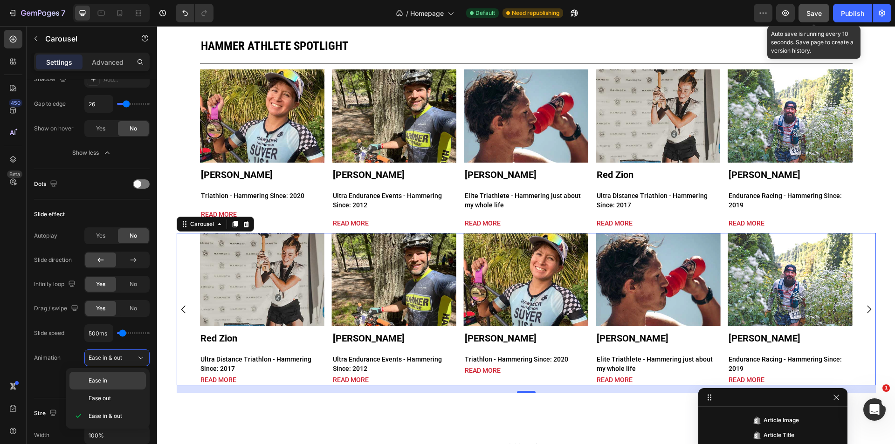
click at [121, 377] on p "Ease in" at bounding box center [115, 381] width 53 height 8
click at [866, 308] on icon "Carousel Next Arrow" at bounding box center [868, 309] width 11 height 11
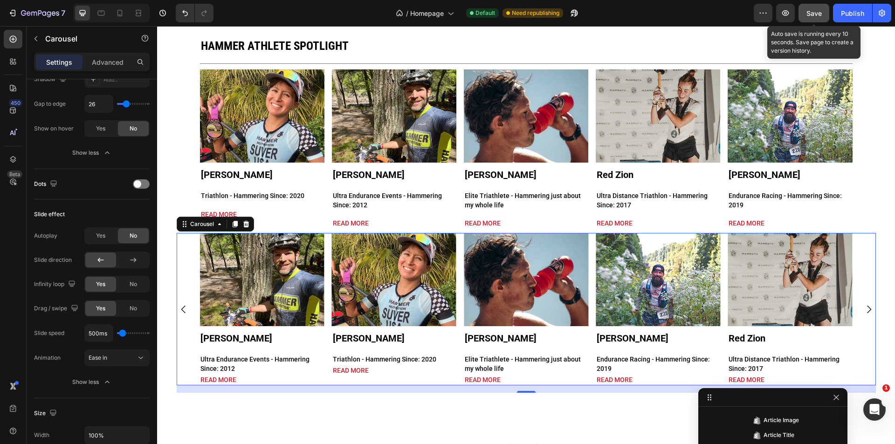
click at [866, 308] on icon "Carousel Next Arrow" at bounding box center [868, 309] width 11 height 11
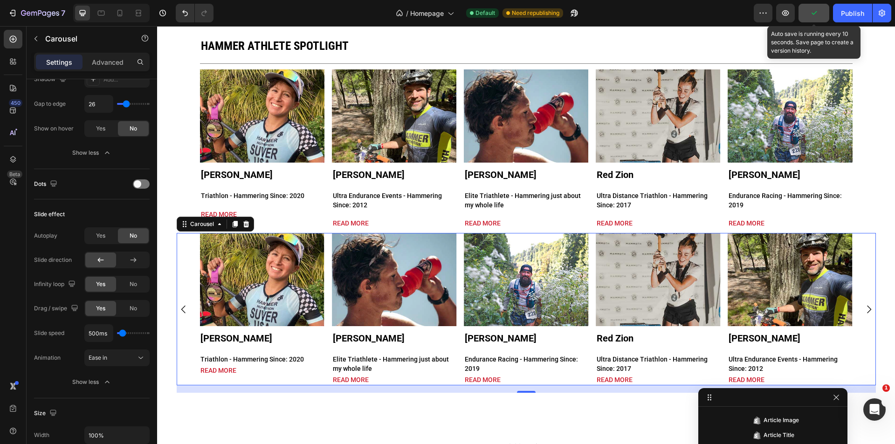
click at [866, 308] on icon "Carousel Next Arrow" at bounding box center [868, 309] width 11 height 11
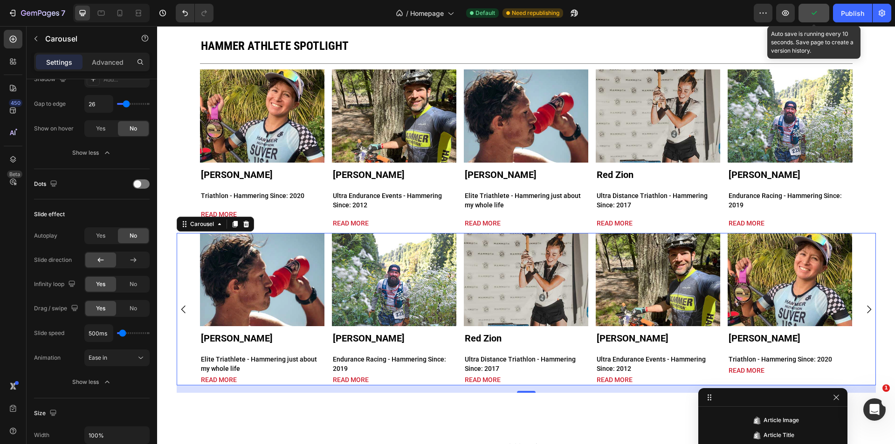
click at [866, 308] on icon "Carousel Next Arrow" at bounding box center [868, 309] width 11 height 11
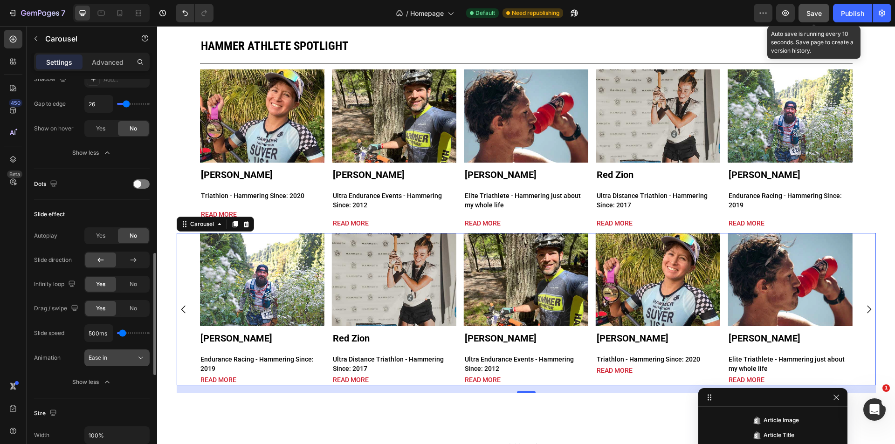
click at [115, 361] on div "Ease in" at bounding box center [113, 358] width 48 height 8
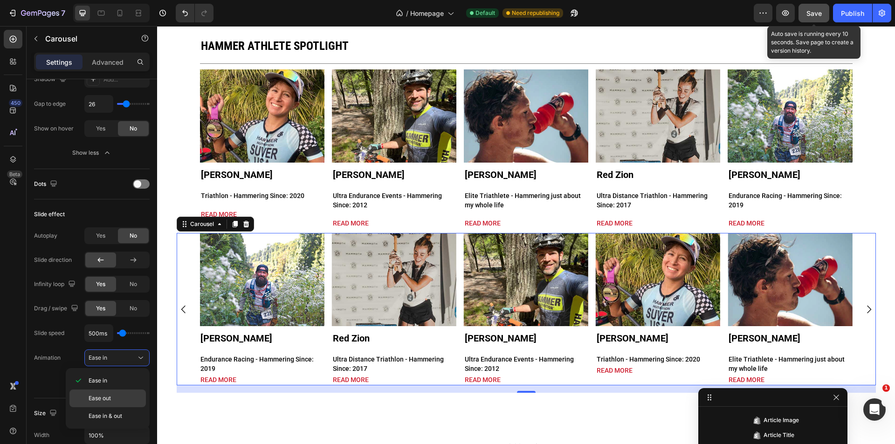
click at [119, 402] on p "Ease out" at bounding box center [115, 398] width 53 height 8
click at [865, 306] on icon "Carousel Next Arrow" at bounding box center [868, 309] width 11 height 11
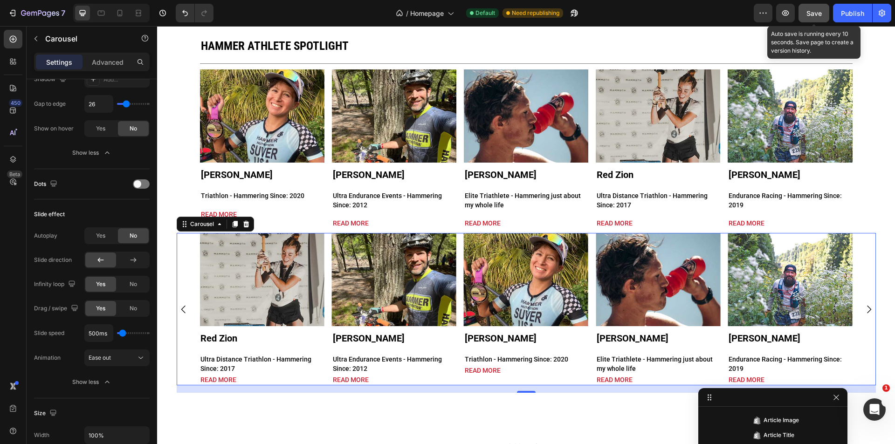
click at [865, 306] on icon "Carousel Next Arrow" at bounding box center [868, 309] width 11 height 11
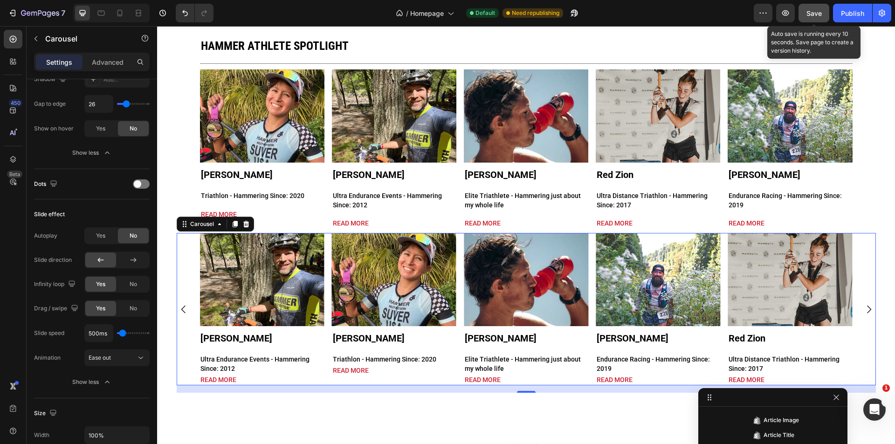
click at [865, 306] on icon "Carousel Next Arrow" at bounding box center [868, 309] width 11 height 11
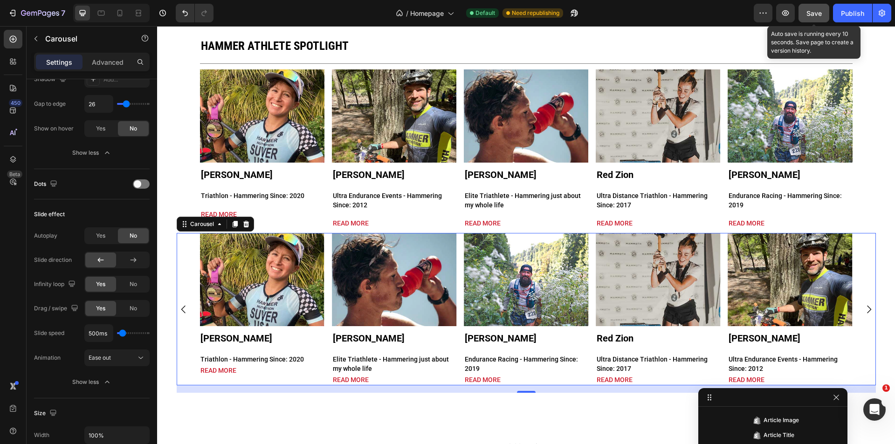
click at [865, 306] on icon "Carousel Next Arrow" at bounding box center [868, 309] width 11 height 11
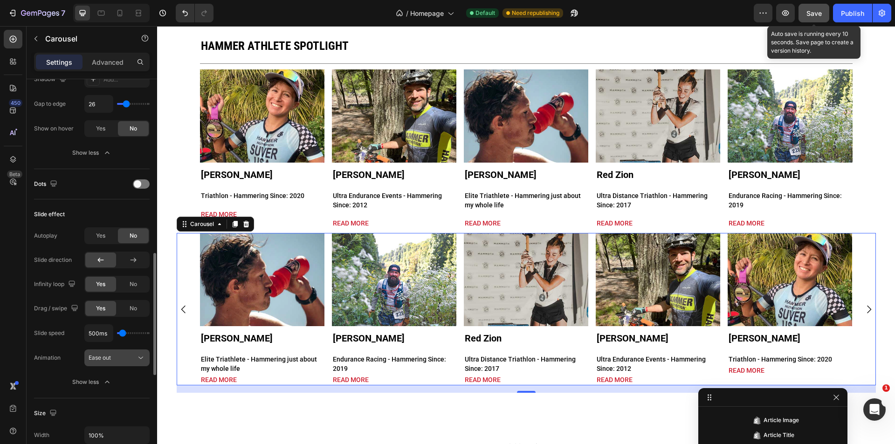
click at [116, 361] on div "Ease out" at bounding box center [113, 358] width 48 height 8
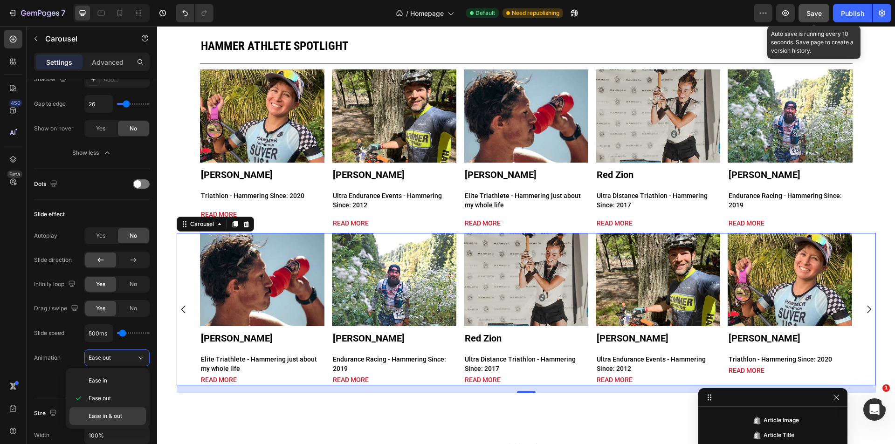
click at [110, 410] on div "Ease in & out" at bounding box center [107, 416] width 76 height 18
click at [865, 309] on icon "Carousel Next Arrow" at bounding box center [868, 309] width 11 height 11
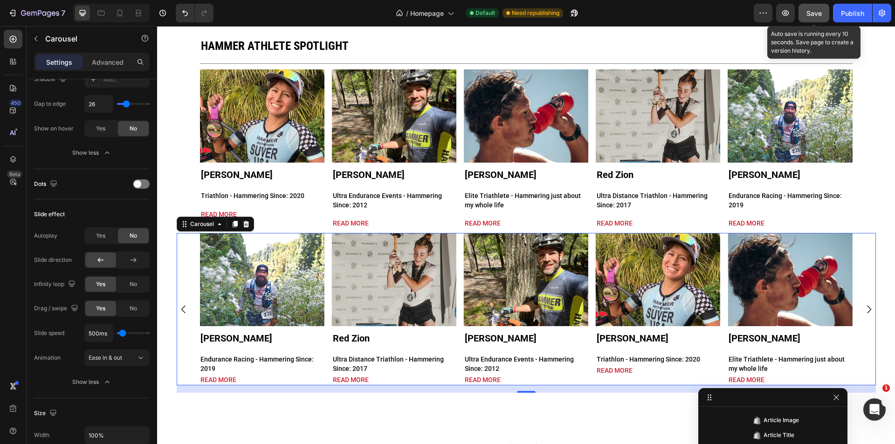
click at [865, 309] on icon "Carousel Next Arrow" at bounding box center [868, 309] width 11 height 11
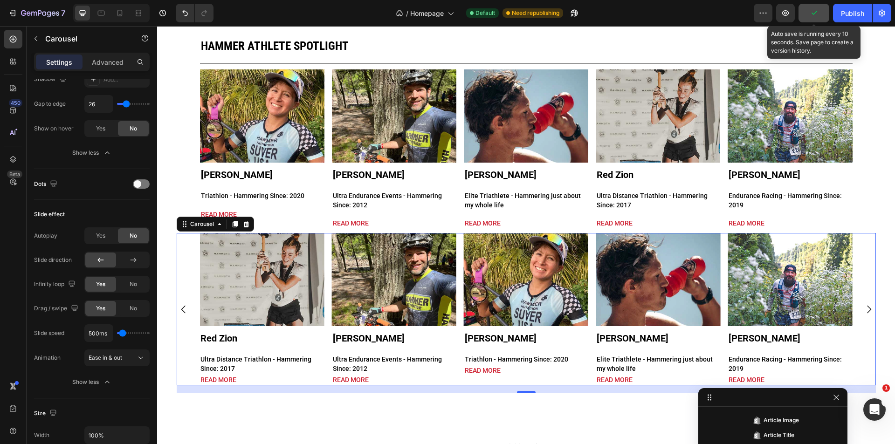
click at [326, 322] on div "Article Image Keller Norland Article Title Elite Triathlete - Hammering just ab…" at bounding box center [526, 309] width 652 height 152
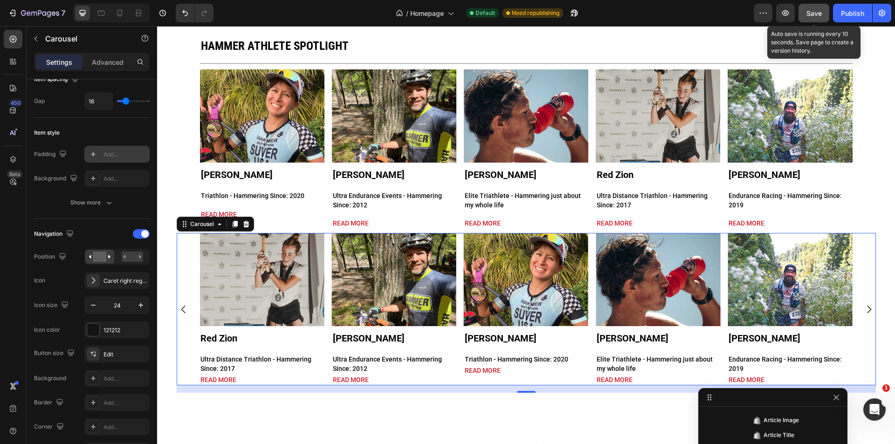
scroll to position [0, 0]
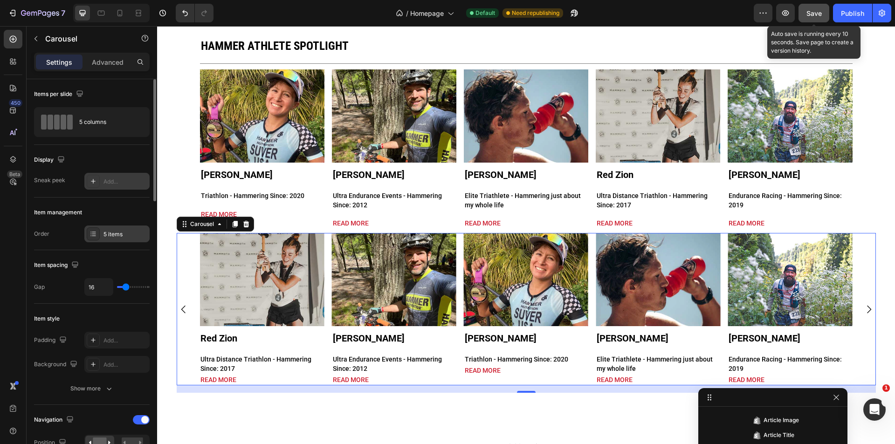
click at [107, 233] on div "5 items" at bounding box center [125, 234] width 44 height 8
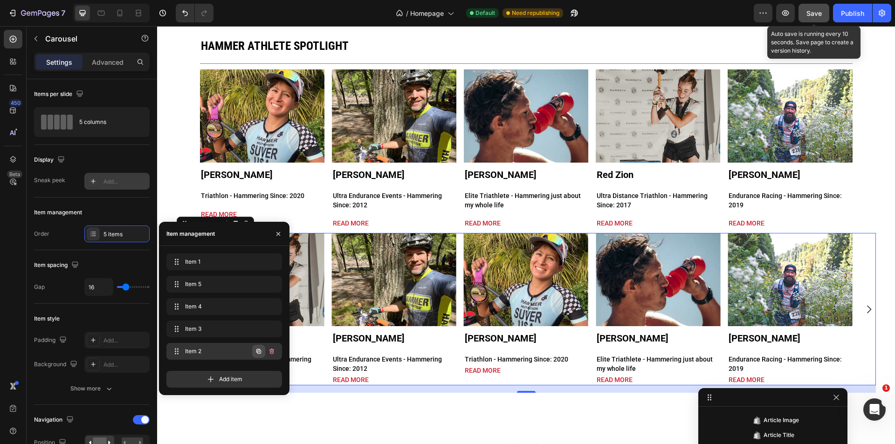
click at [259, 354] on icon "button" at bounding box center [258, 351] width 5 height 5
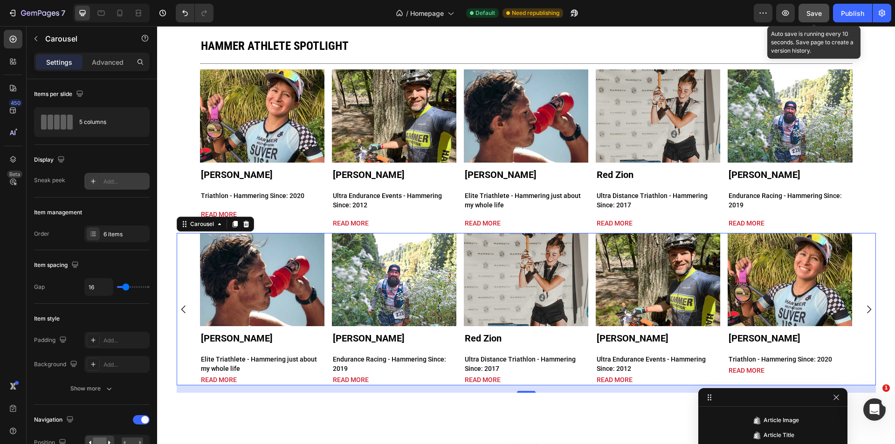
click at [867, 311] on icon "Carousel Next Arrow" at bounding box center [868, 309] width 11 height 11
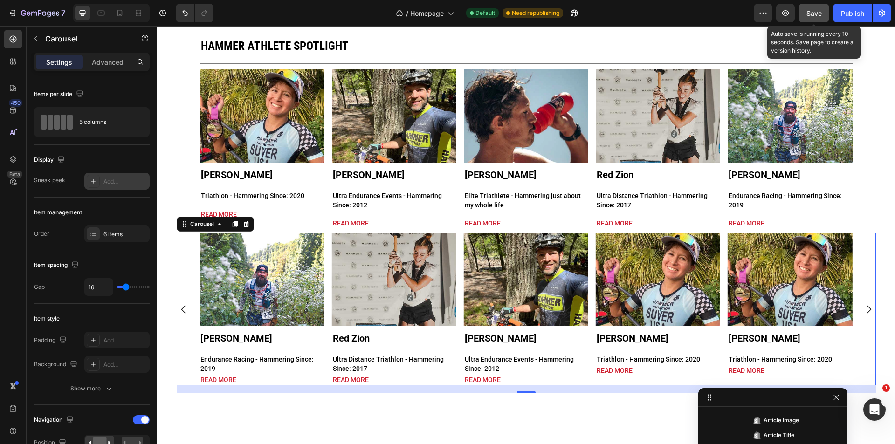
click at [867, 311] on icon "Carousel Next Arrow" at bounding box center [868, 309] width 11 height 11
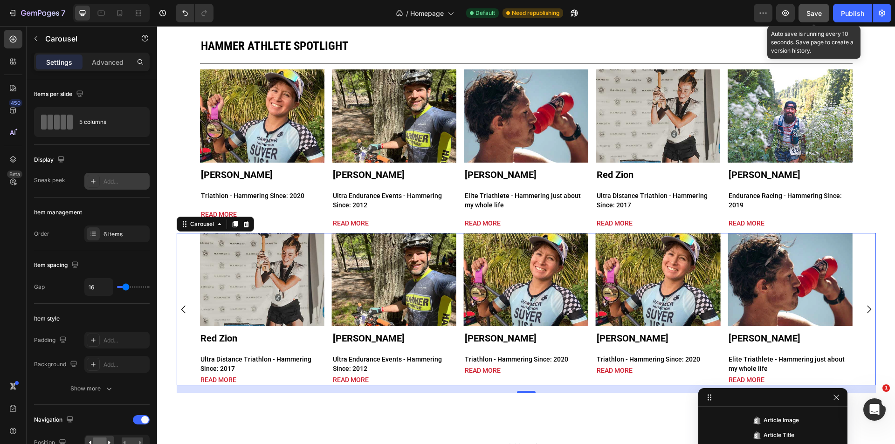
click at [867, 311] on icon "Carousel Next Arrow" at bounding box center [868, 309] width 11 height 11
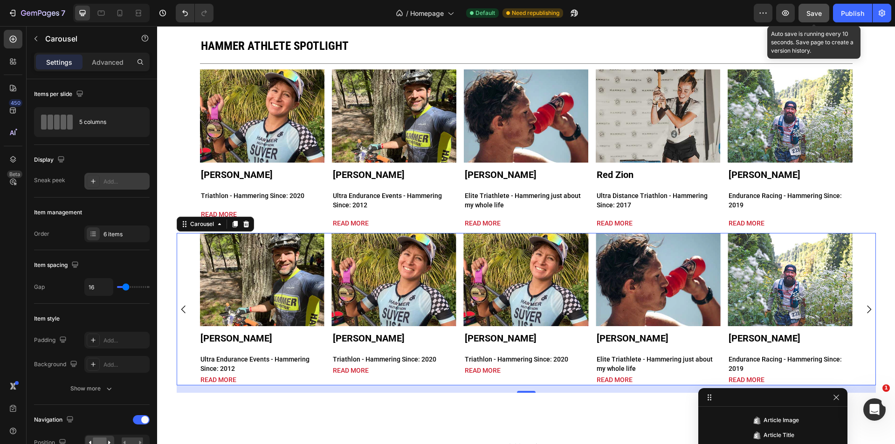
click at [867, 311] on icon "Carousel Next Arrow" at bounding box center [868, 309] width 11 height 11
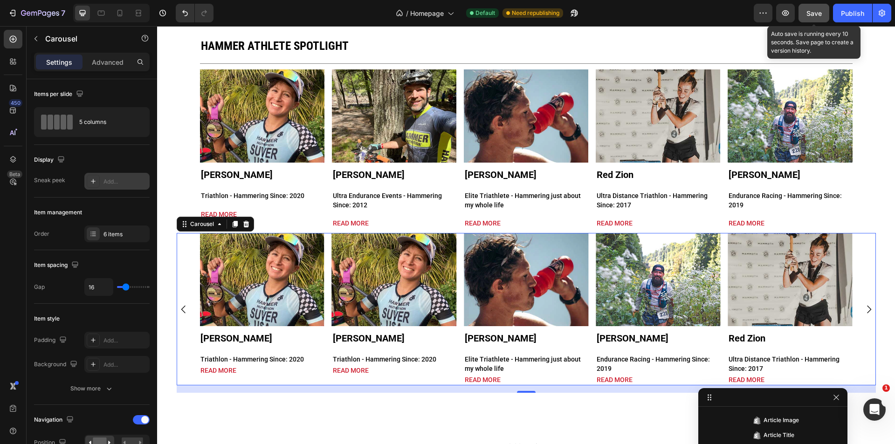
click at [867, 311] on icon "Carousel Next Arrow" at bounding box center [868, 309] width 11 height 11
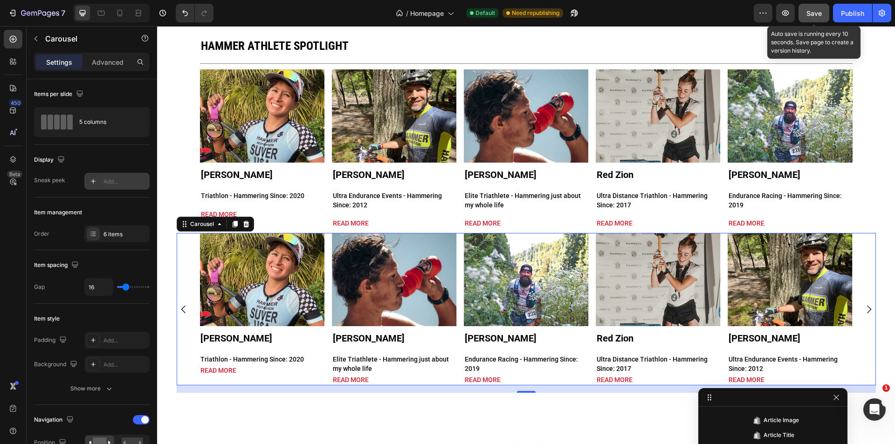
click at [867, 311] on icon "Carousel Next Arrow" at bounding box center [868, 309] width 11 height 11
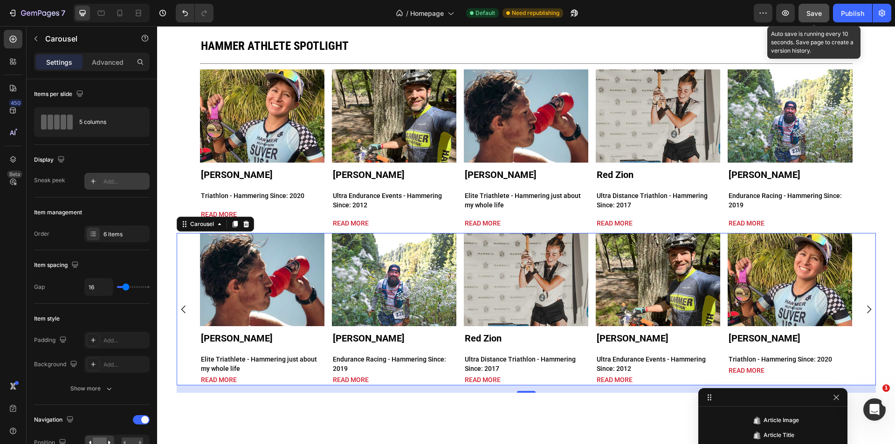
click at [867, 311] on icon "Carousel Next Arrow" at bounding box center [868, 309] width 11 height 11
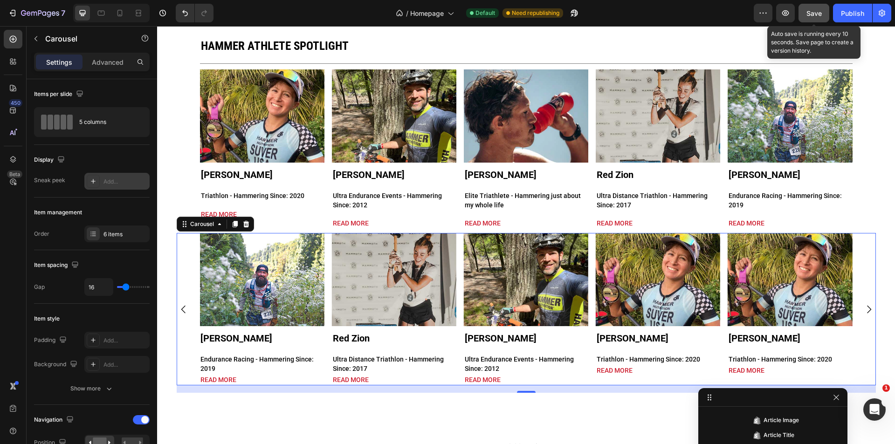
click at [867, 311] on icon "Carousel Next Arrow" at bounding box center [868, 309] width 11 height 11
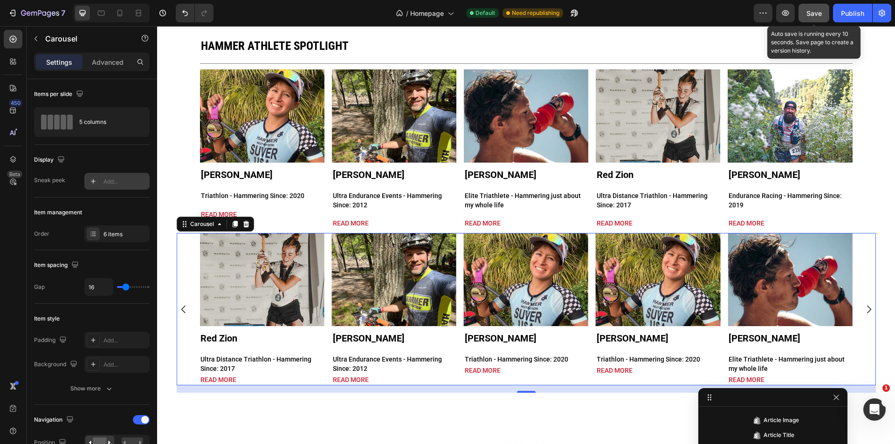
click at [865, 334] on div "Article Image Keller Norland Article Title Elite Triathlete - Hammering just ab…" at bounding box center [526, 309] width 699 height 152
click at [110, 240] on div "6 items" at bounding box center [116, 234] width 65 height 17
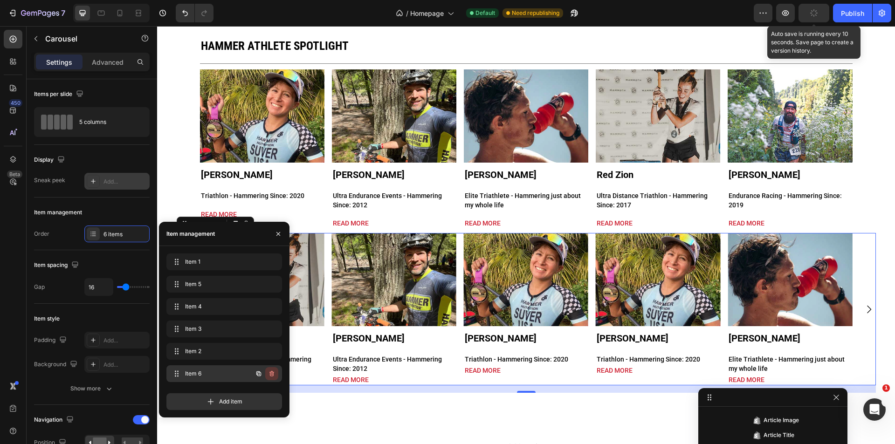
click at [274, 375] on icon "button" at bounding box center [271, 374] width 5 height 6
click at [260, 375] on div "Delete" at bounding box center [265, 374] width 17 height 8
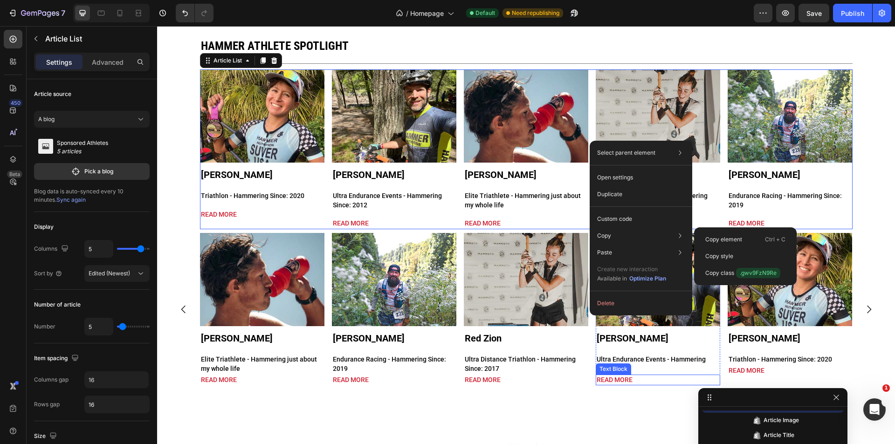
scroll to position [221, 0]
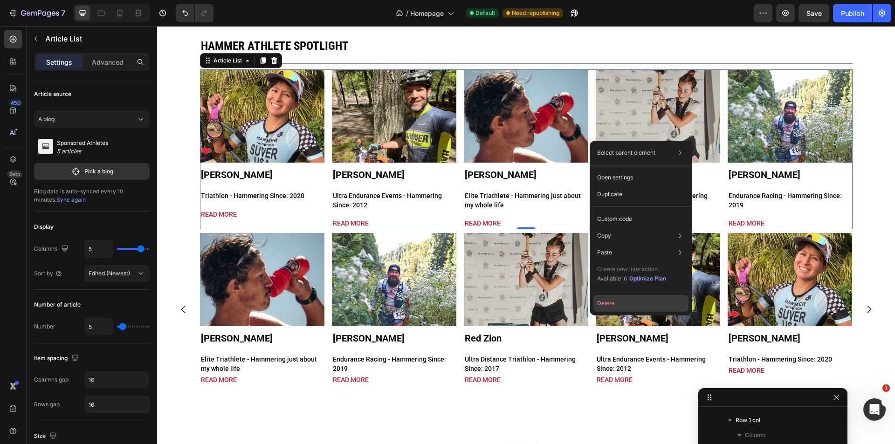
click at [611, 304] on button "Delete" at bounding box center [640, 303] width 95 height 17
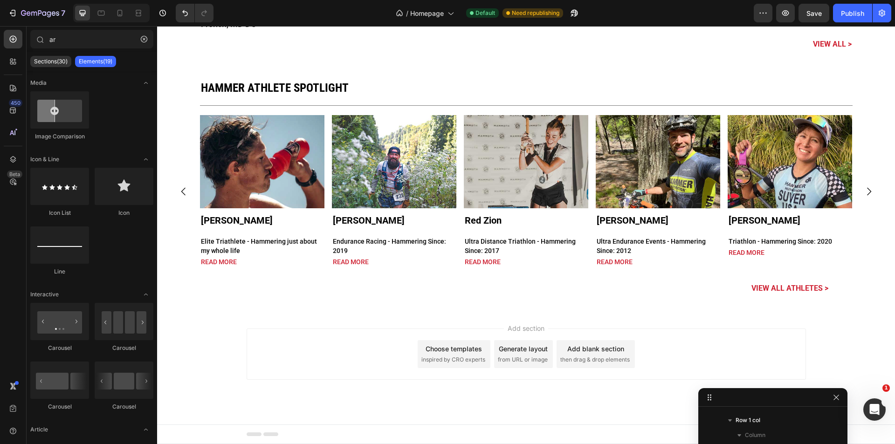
scroll to position [2490, 0]
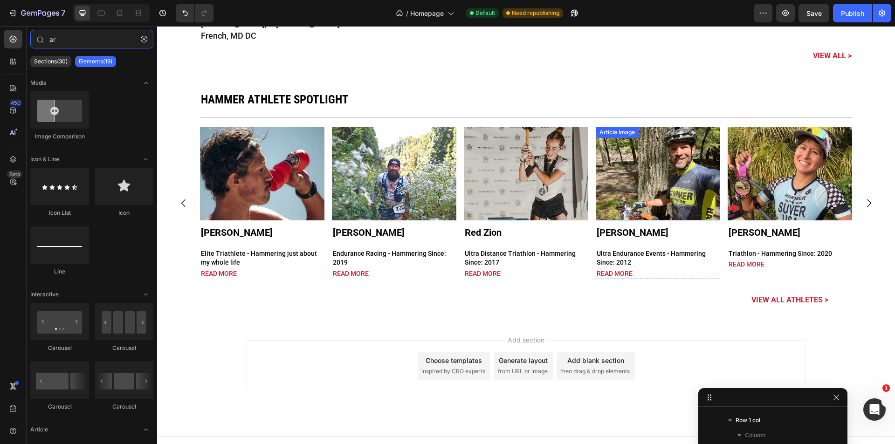
type input "a"
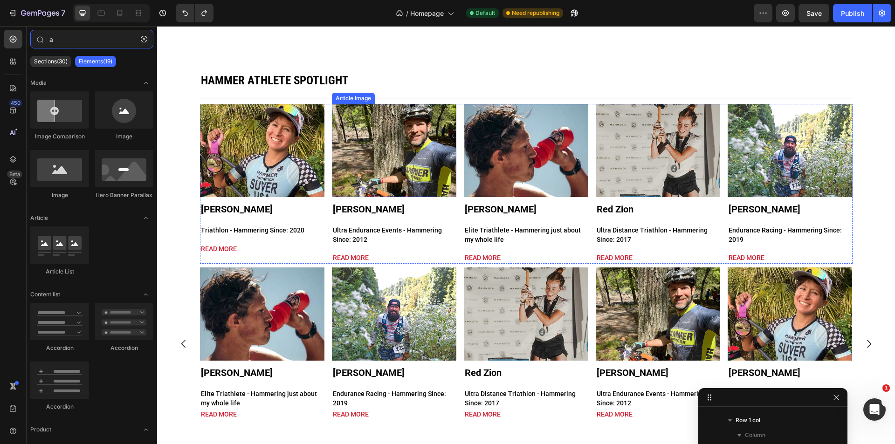
scroll to position [2532, 0]
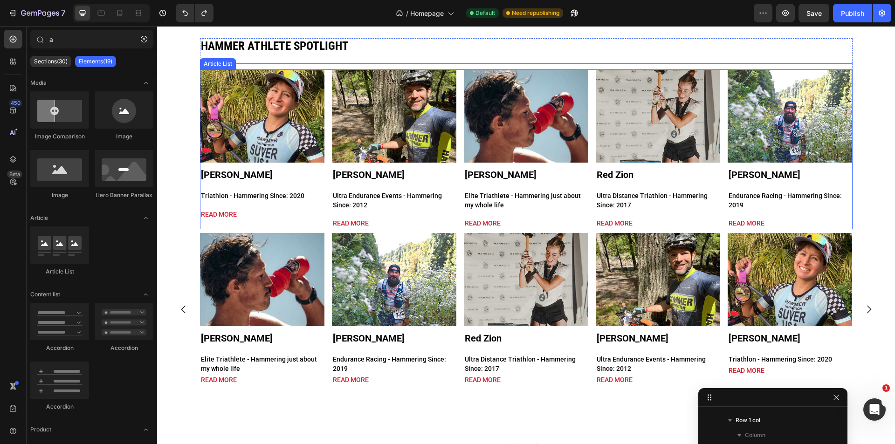
click at [323, 122] on div "Article Image Gabrielle Suver Article Title Triathlon - Hammering Since: 2020 A…" at bounding box center [526, 149] width 652 height 160
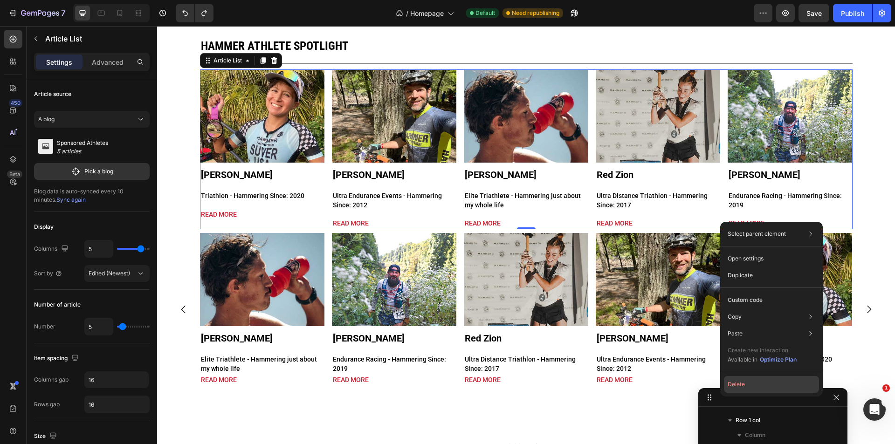
click at [731, 389] on button "Delete" at bounding box center [771, 384] width 95 height 17
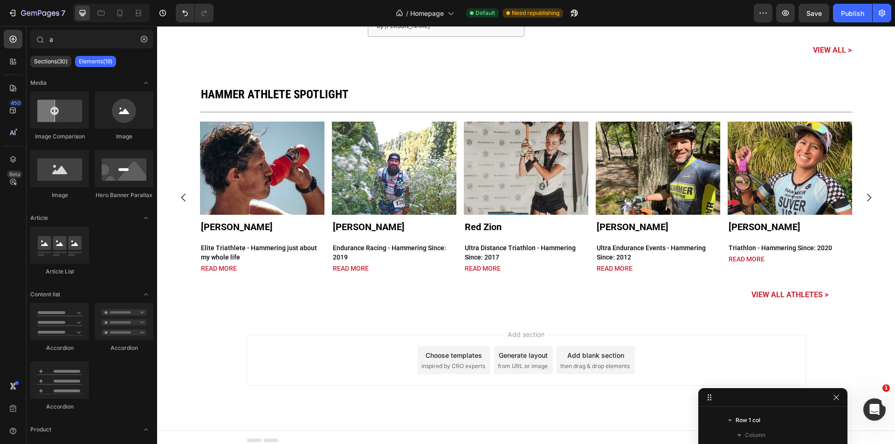
scroll to position [2545, 0]
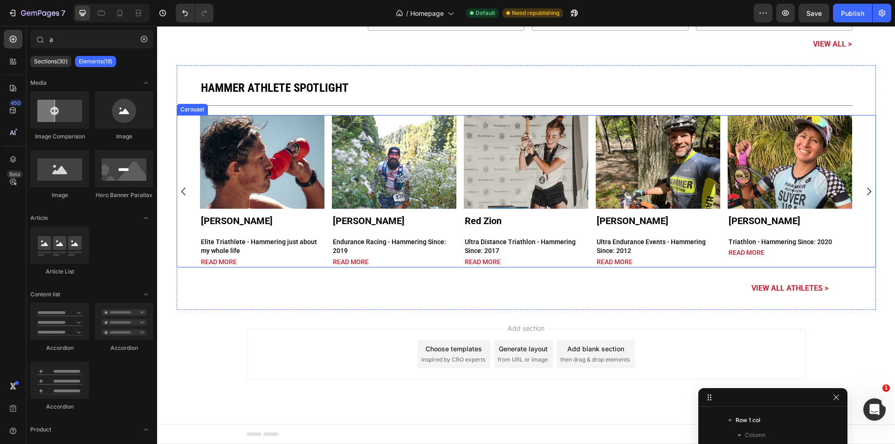
click at [865, 192] on icon "Carousel Next Arrow" at bounding box center [868, 191] width 11 height 11
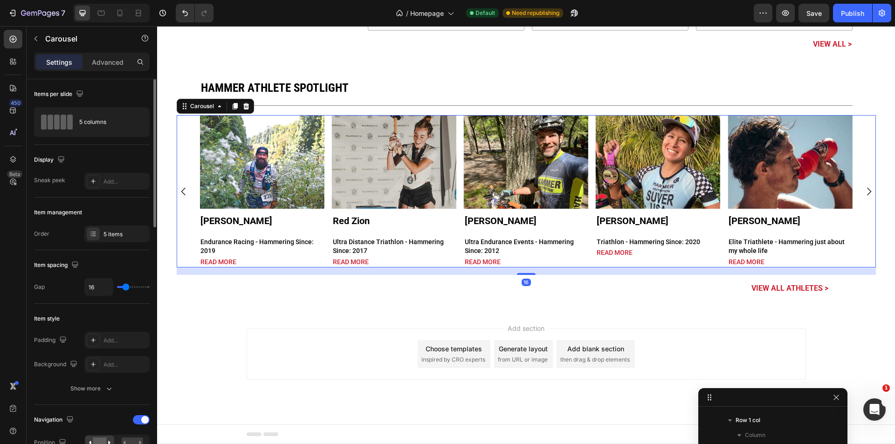
drag, startPoint x: 108, startPoint y: 65, endPoint x: 110, endPoint y: 186, distance: 121.2
click at [107, 65] on p "Advanced" at bounding box center [108, 62] width 32 height 10
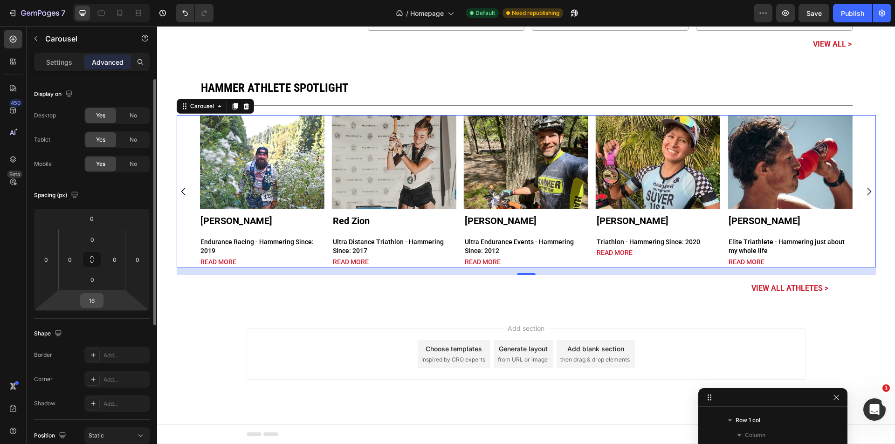
click at [95, 297] on input "16" at bounding box center [91, 301] width 19 height 14
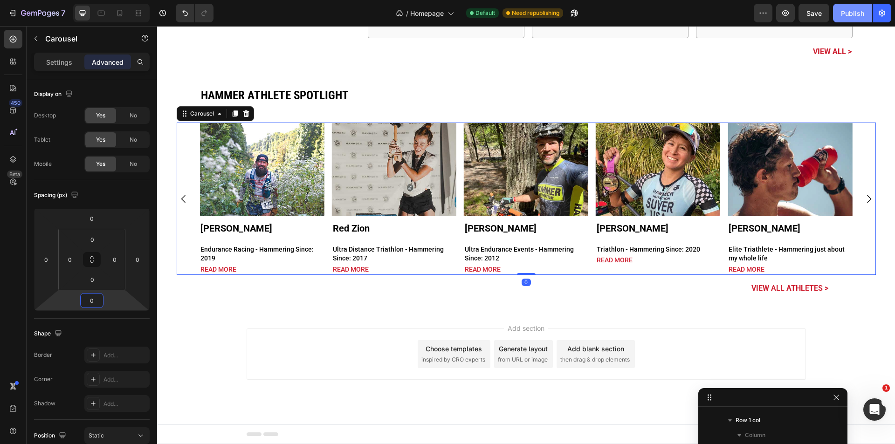
type input "0"
click at [852, 19] on button "Publish" at bounding box center [852, 13] width 39 height 19
click at [123, 15] on icon at bounding box center [119, 12] width 9 height 9
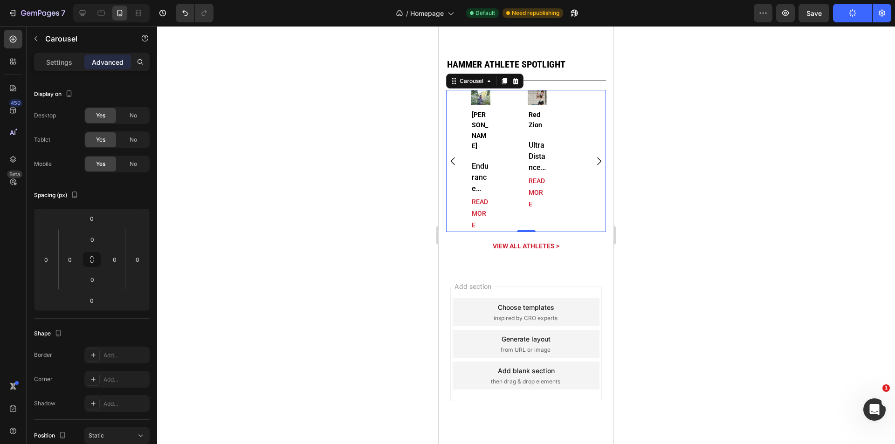
scroll to position [2771, 0]
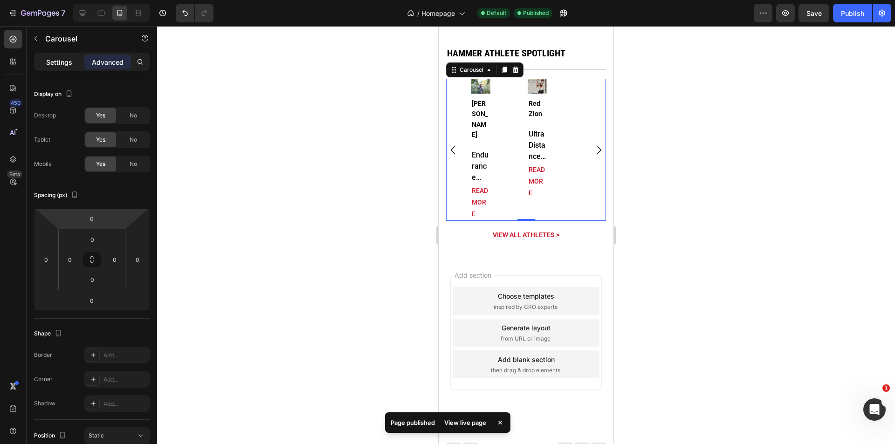
click at [54, 57] on p "Settings" at bounding box center [59, 62] width 26 height 10
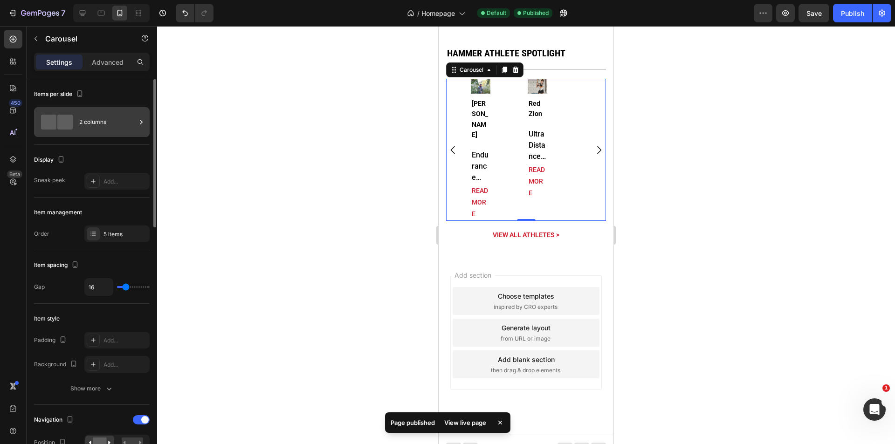
click at [103, 127] on div "2 columns" at bounding box center [107, 121] width 57 height 21
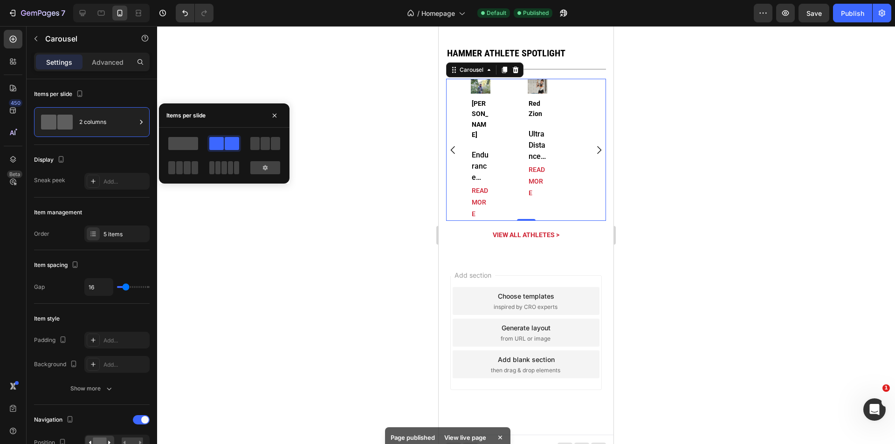
click at [190, 142] on span at bounding box center [183, 143] width 30 height 13
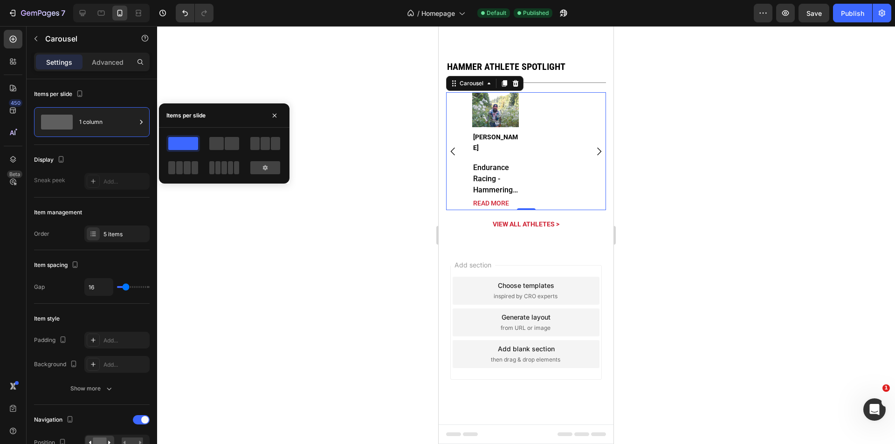
scroll to position [2747, 0]
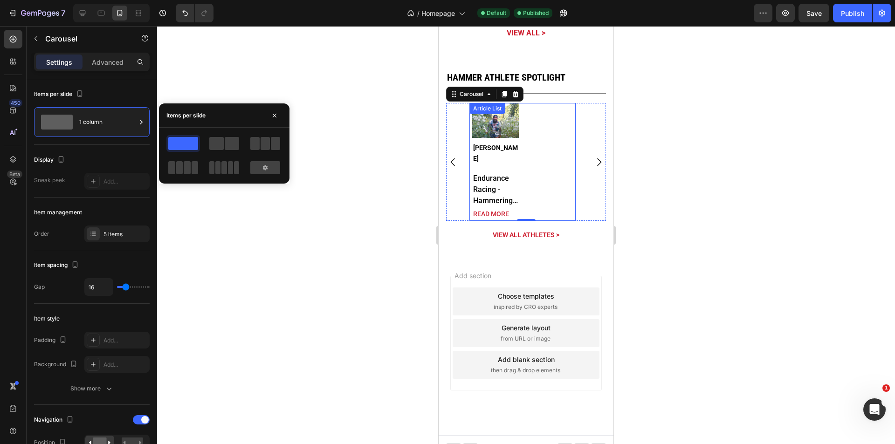
click at [523, 140] on div "Article Image John Benham Article Title Endurance Racing - Hammering Since: 201…" at bounding box center [522, 162] width 101 height 118
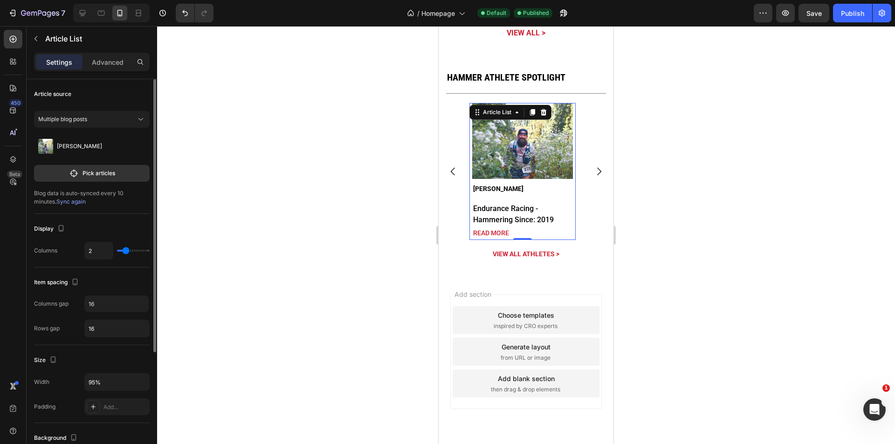
type input "1"
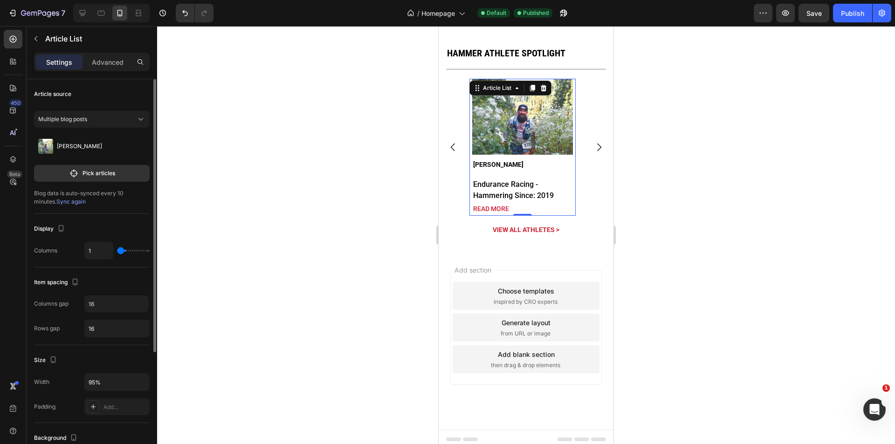
drag, startPoint x: 124, startPoint y: 249, endPoint x: 116, endPoint y: 249, distance: 7.9
type input "1"
click at [118, 250] on input "range" at bounding box center [133, 251] width 33 height 2
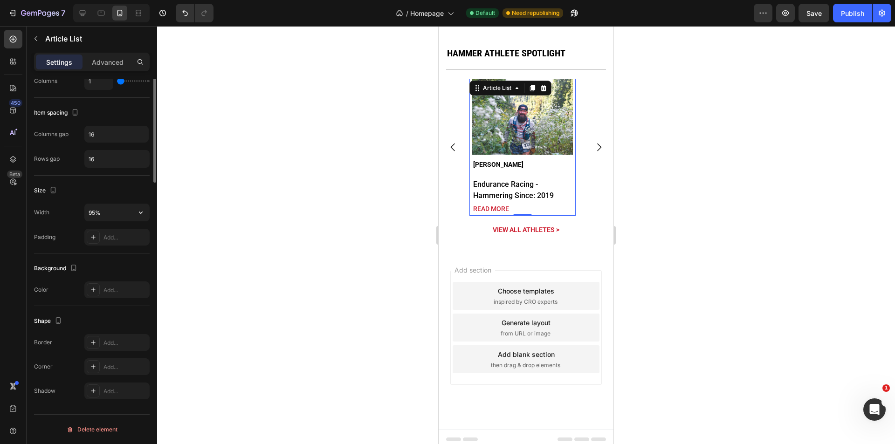
scroll to position [0, 0]
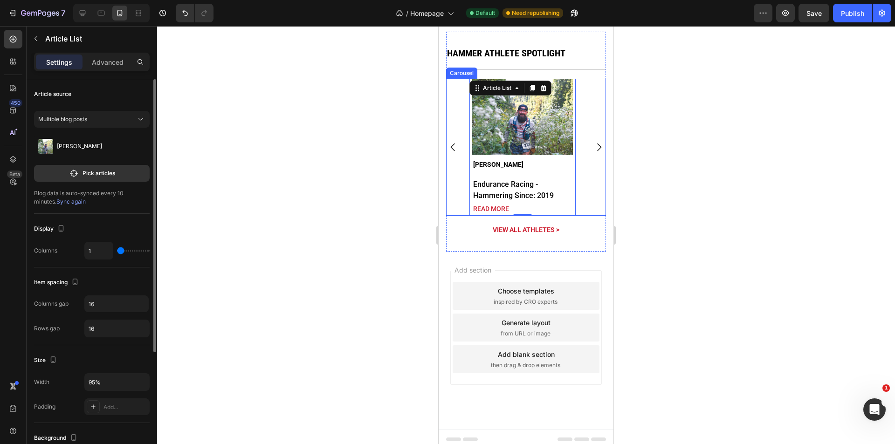
click at [585, 154] on div "Article Image Keller Norland Article Title Elite Triathlete - Hammering just ab…" at bounding box center [526, 147] width 160 height 137
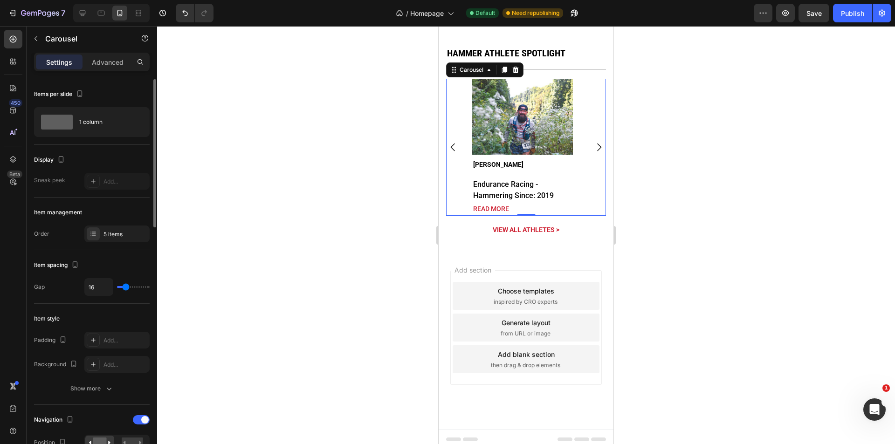
type input "0"
drag, startPoint x: 123, startPoint y: 288, endPoint x: 93, endPoint y: 288, distance: 29.8
type input "0"
click at [117, 288] on input "range" at bounding box center [133, 287] width 33 height 2
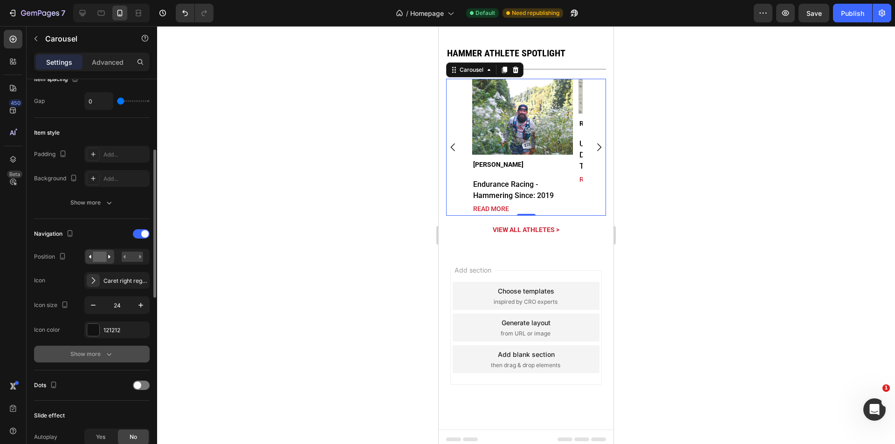
click at [103, 351] on div "Show more" at bounding box center [91, 353] width 43 height 9
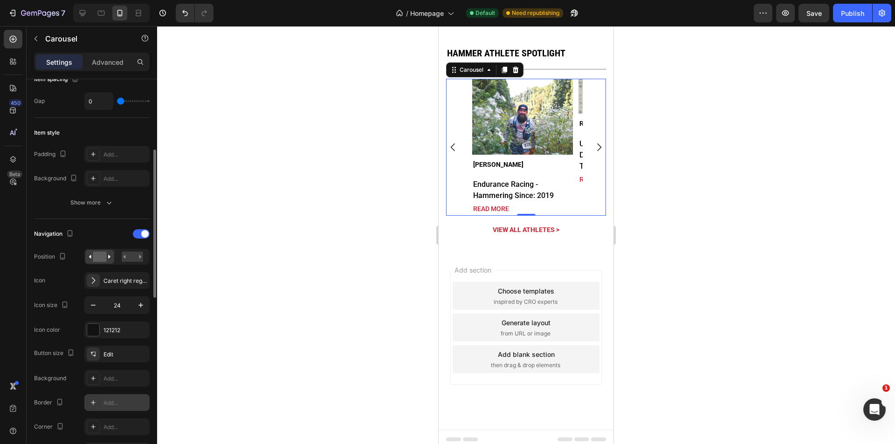
scroll to position [248, 0]
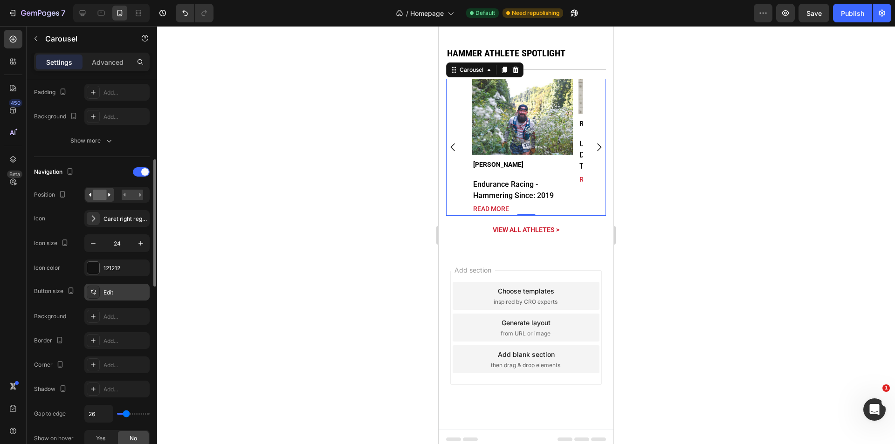
click at [109, 295] on div "Edit" at bounding box center [125, 292] width 44 height 8
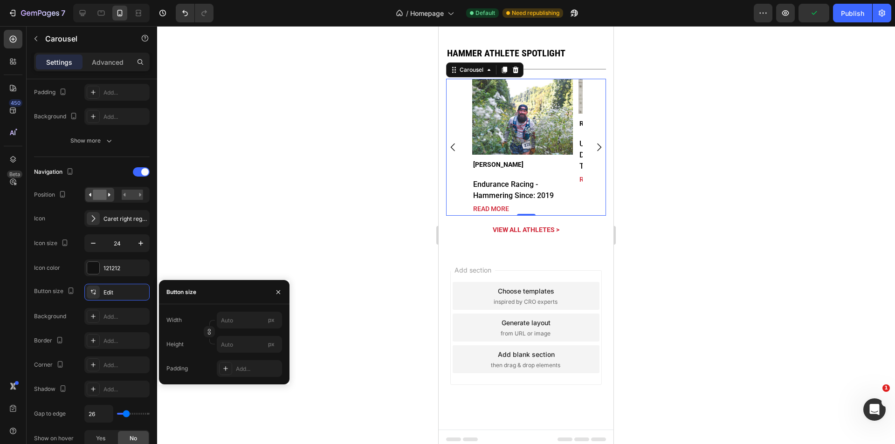
click at [457, 178] on div "Article Image Keller Norland Article Title Elite Triathlete - Hammering just ab…" at bounding box center [526, 147] width 160 height 137
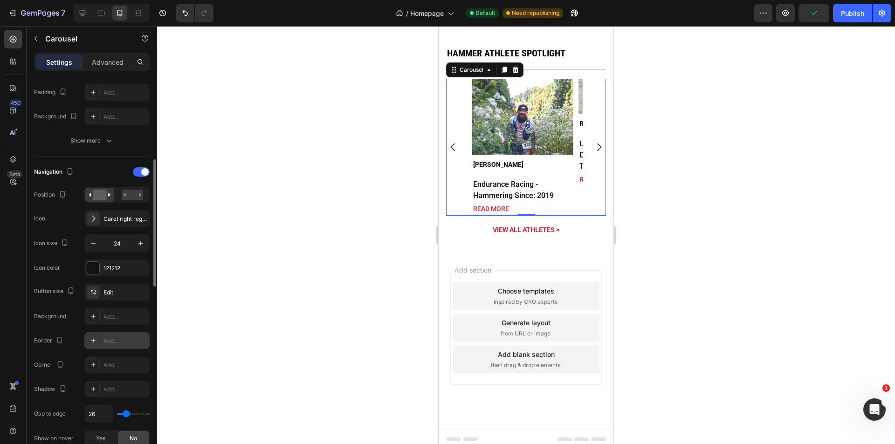
scroll to position [310, 0]
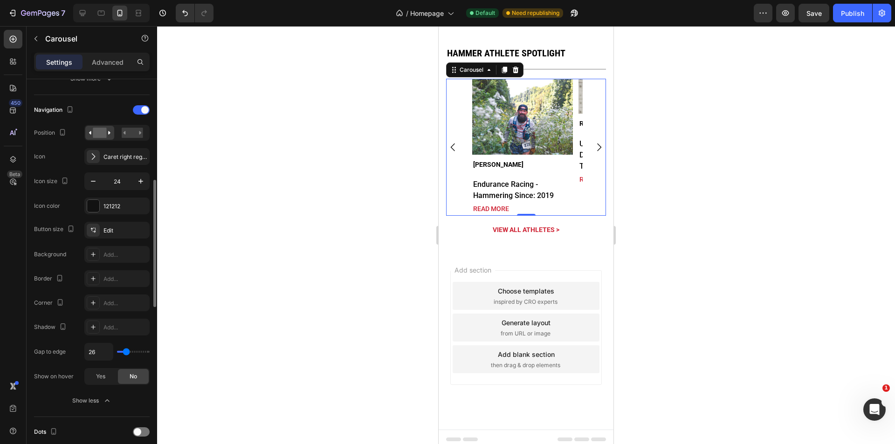
type input "11"
type input "0"
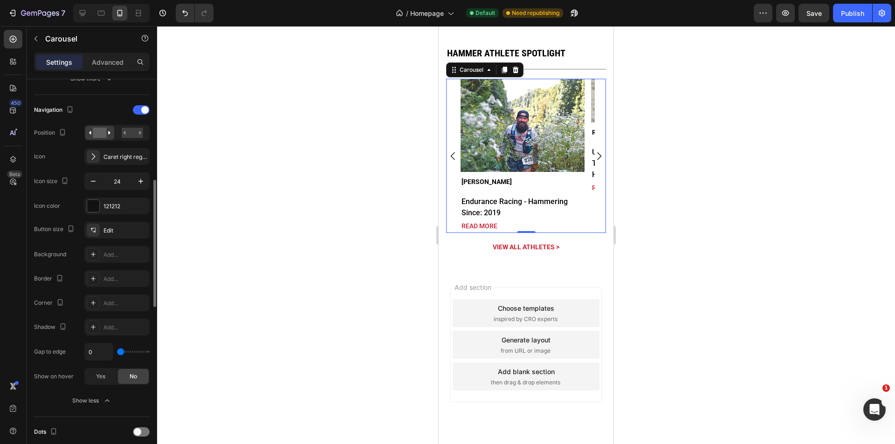
drag, startPoint x: 126, startPoint y: 354, endPoint x: 119, endPoint y: 354, distance: 7.5
type input "0"
click at [119, 353] on input "range" at bounding box center [133, 352] width 33 height 2
click at [99, 354] on input "0" at bounding box center [99, 351] width 28 height 17
type input "1"
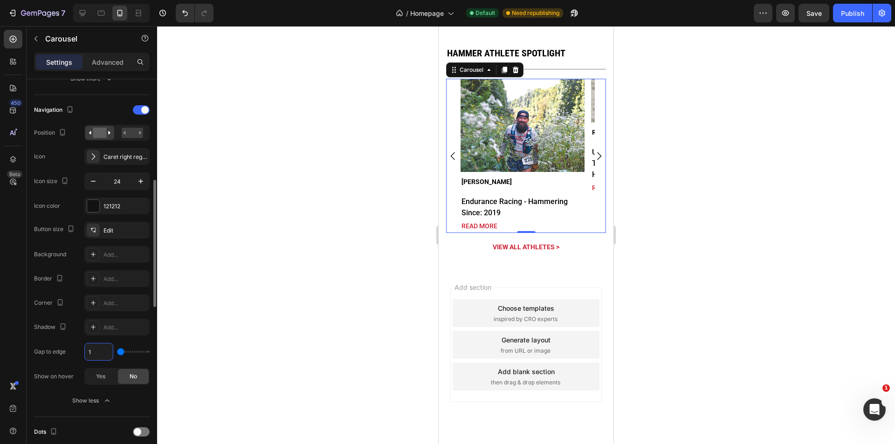
type input "1"
type input "10"
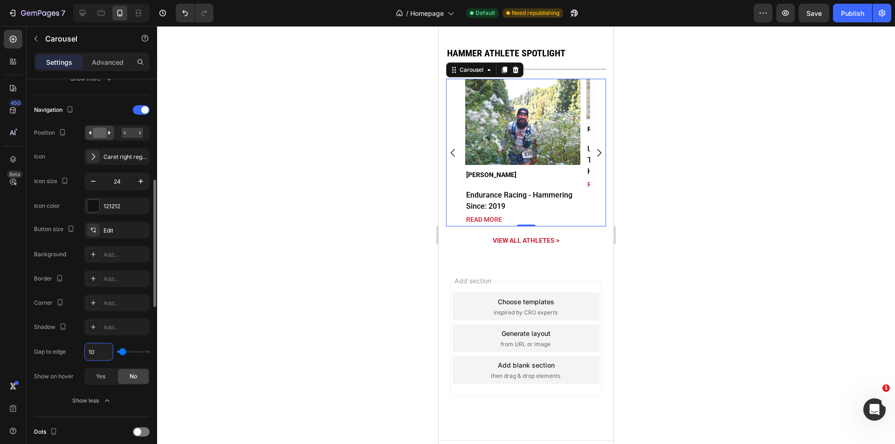
type input "1"
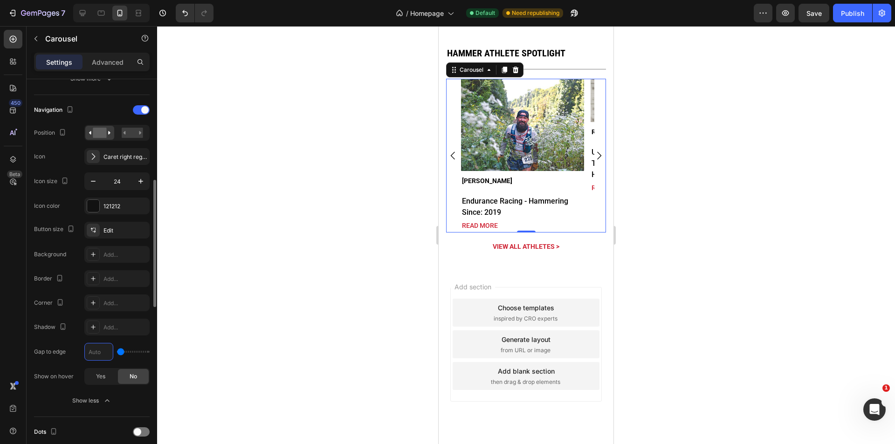
type input "0"
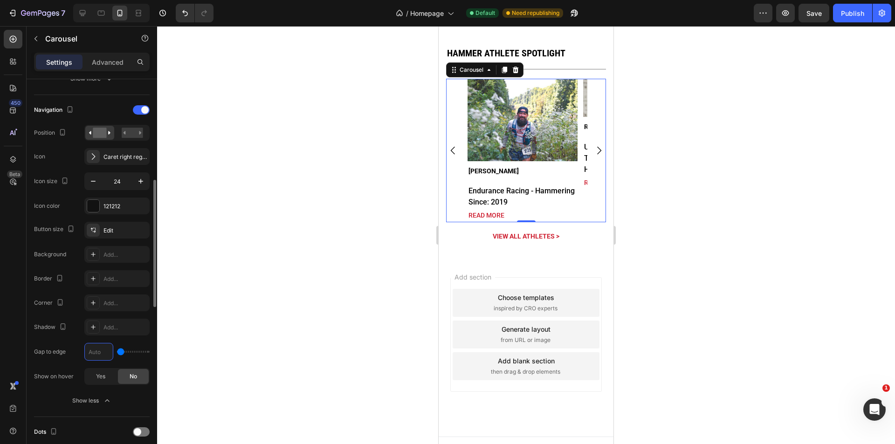
type input "5"
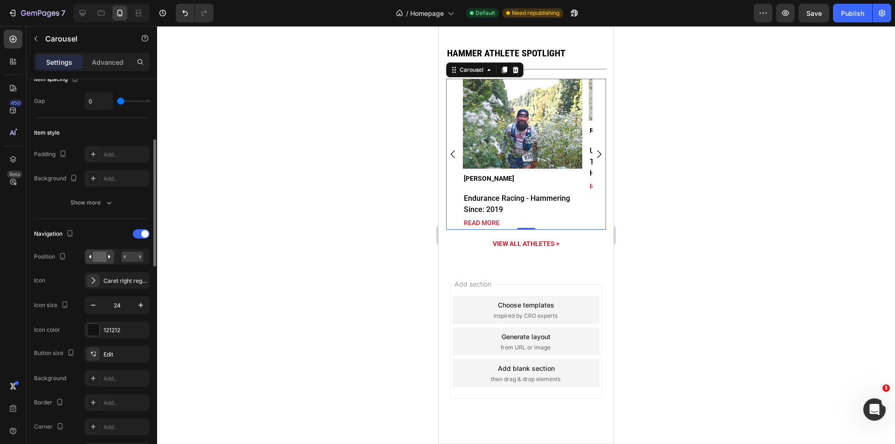
scroll to position [62, 0]
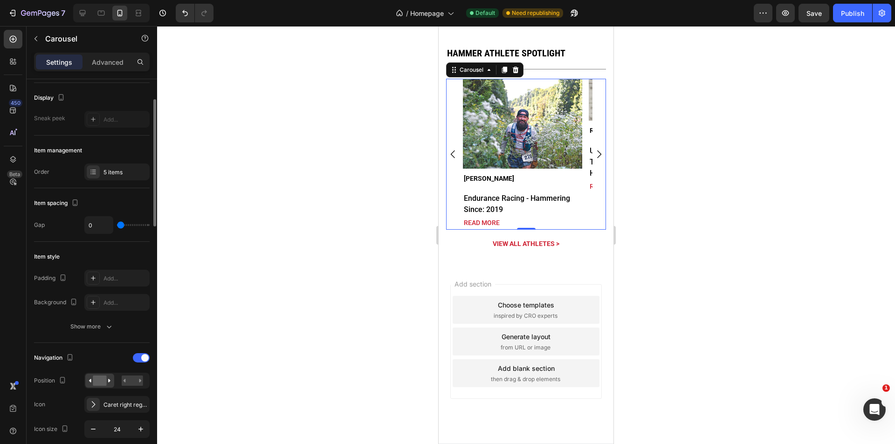
type input "5"
type input "1"
type input "7"
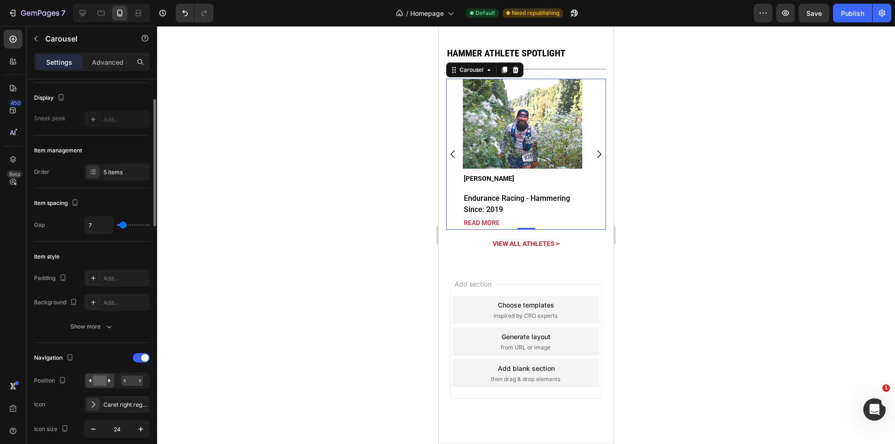
type input "9"
type input "15"
type input "18"
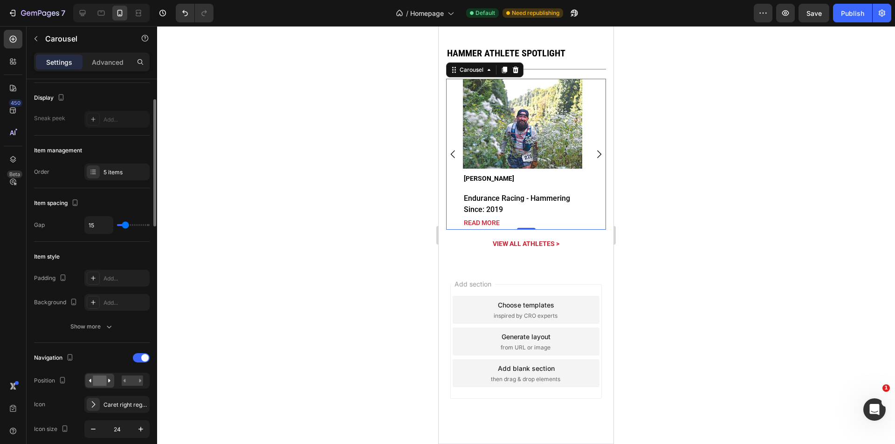
type input "18"
type input "16"
drag, startPoint x: 117, startPoint y: 226, endPoint x: 126, endPoint y: 233, distance: 10.6
type input "16"
click at [126, 226] on input "range" at bounding box center [133, 225] width 33 height 2
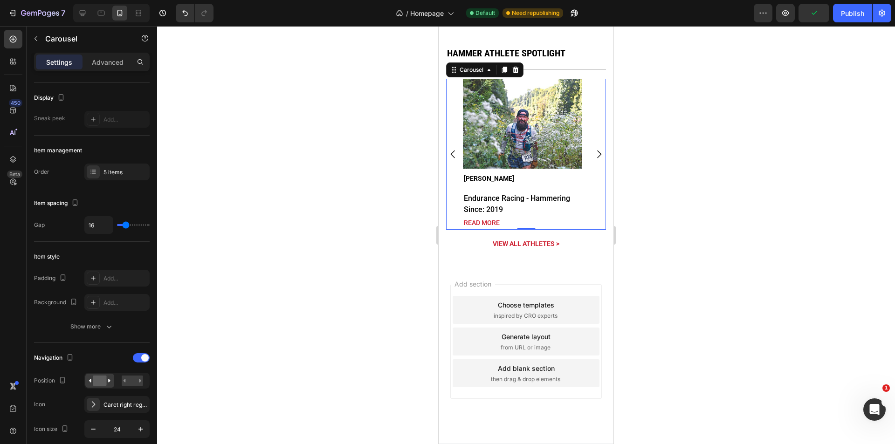
click at [597, 155] on icon "Carousel Next Arrow" at bounding box center [599, 155] width 4 height 8
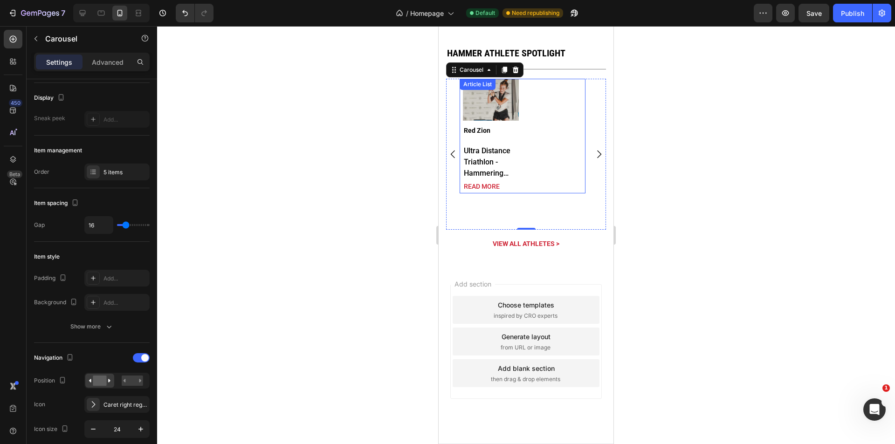
click at [563, 151] on div "Article Image Red Zion Article Title Ultra Distance Triathlon - Hammering Since…" at bounding box center [523, 136] width 120 height 115
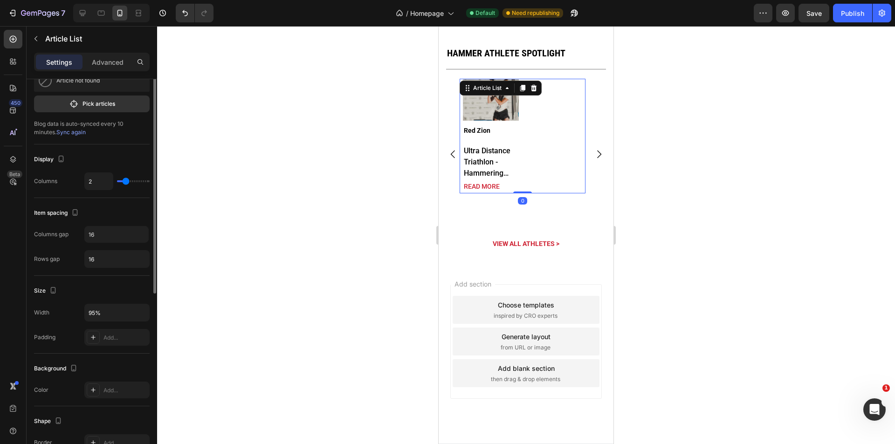
scroll to position [0, 0]
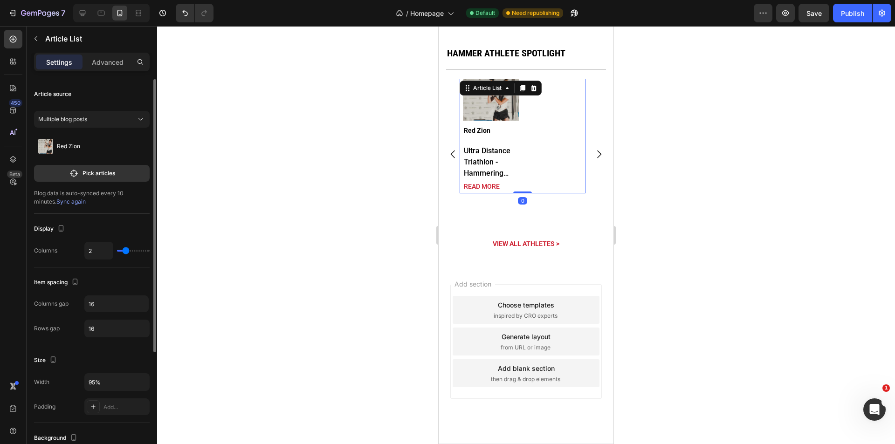
type input "1"
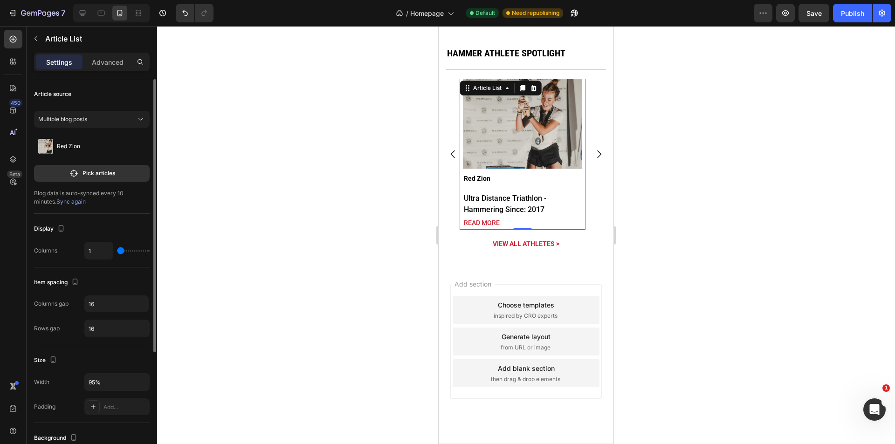
drag, startPoint x: 126, startPoint y: 252, endPoint x: 105, endPoint y: 251, distance: 20.5
type input "1"
click at [117, 251] on input "range" at bounding box center [133, 251] width 33 height 2
click at [111, 53] on div "Settings Advanced" at bounding box center [92, 62] width 116 height 19
click at [111, 65] on p "Advanced" at bounding box center [108, 62] width 32 height 10
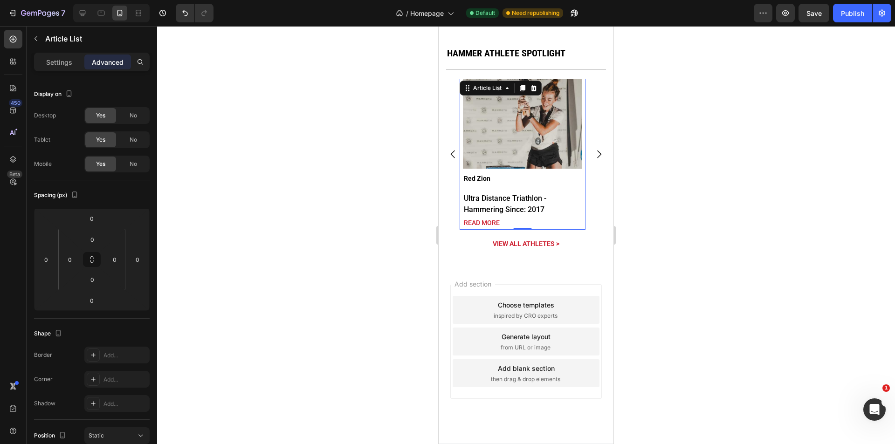
click at [573, 171] on div "Article Image Red Zion Article Title Ultra Distance Triathlon - Hammering Since…" at bounding box center [523, 154] width 120 height 151
click at [65, 65] on p "Settings" at bounding box center [59, 62] width 26 height 10
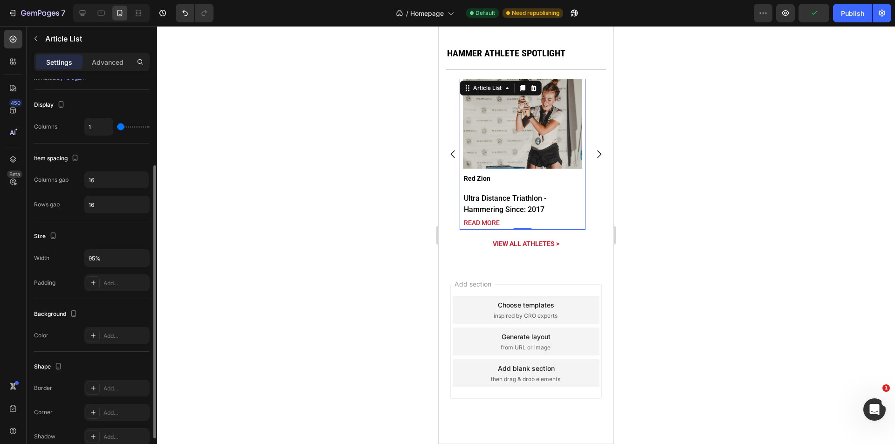
scroll to position [170, 0]
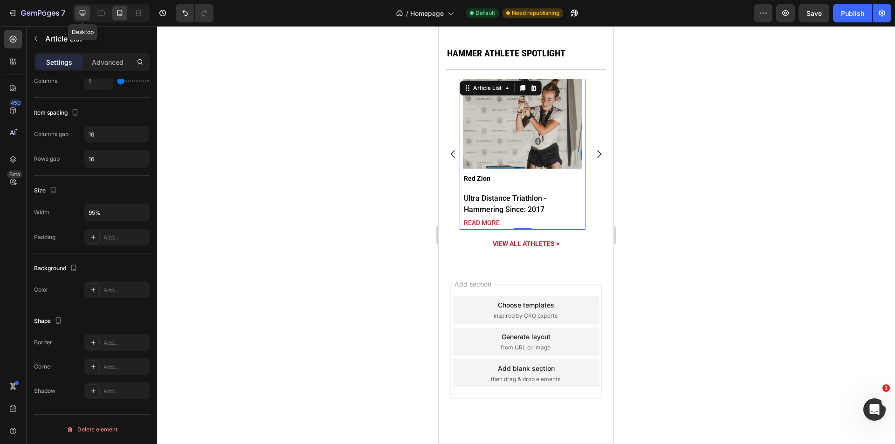
click at [79, 17] on icon at bounding box center [82, 12] width 9 height 9
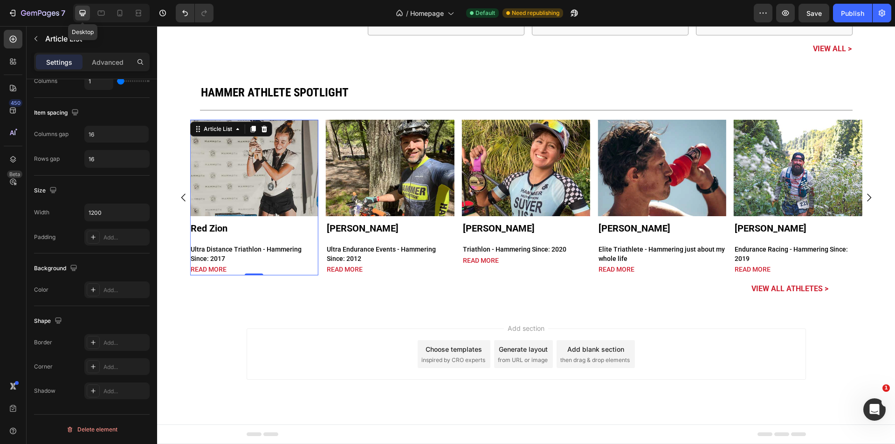
scroll to position [2541, 0]
click at [118, 17] on icon at bounding box center [119, 12] width 9 height 9
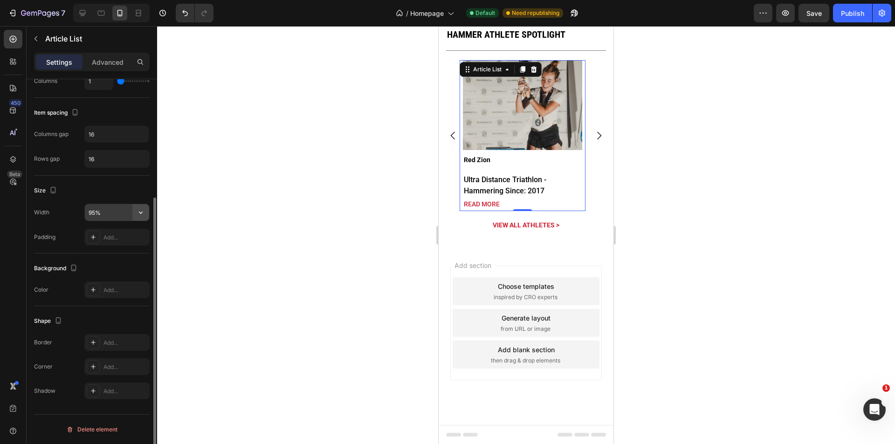
scroll to position [2790, 0]
click at [137, 212] on icon "button" at bounding box center [140, 212] width 9 height 9
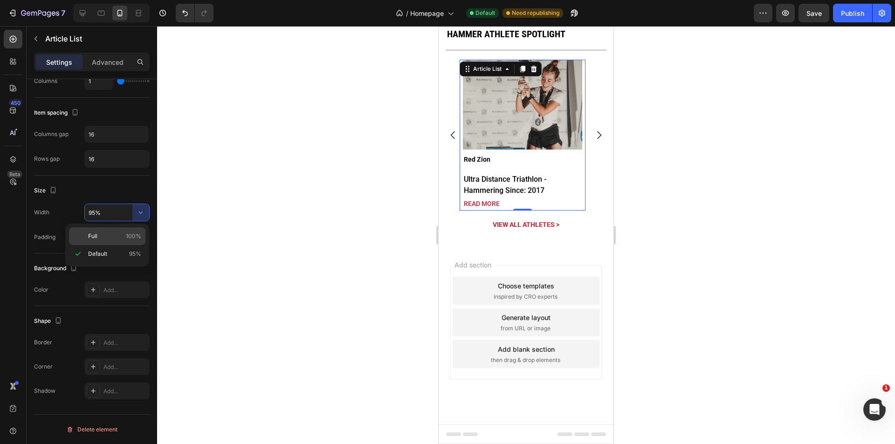
click at [116, 239] on p "Full 100%" at bounding box center [114, 236] width 53 height 8
type input "100%"
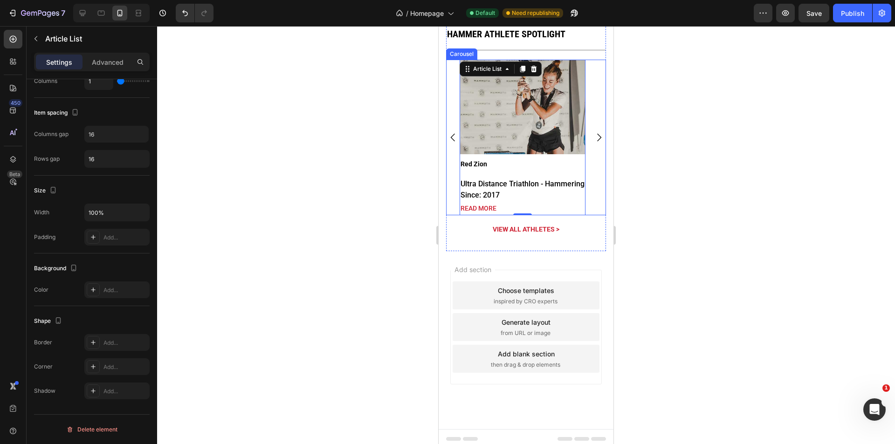
click at [452, 140] on icon "Carousel Back Arrow" at bounding box center [452, 137] width 11 height 11
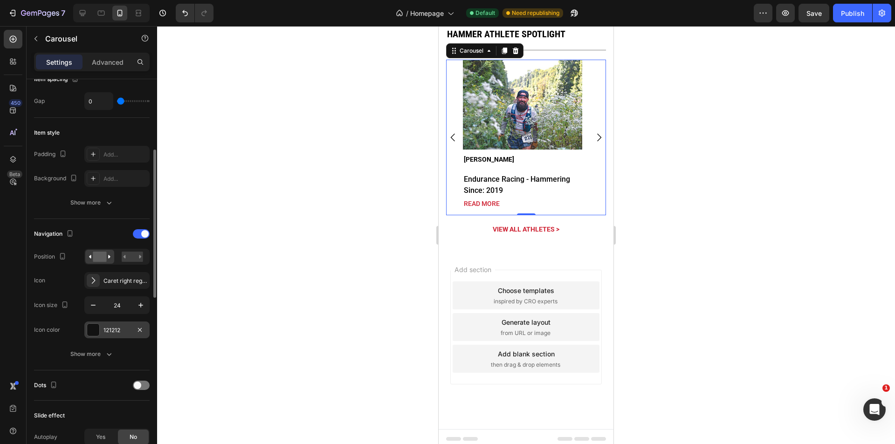
scroll to position [310, 0]
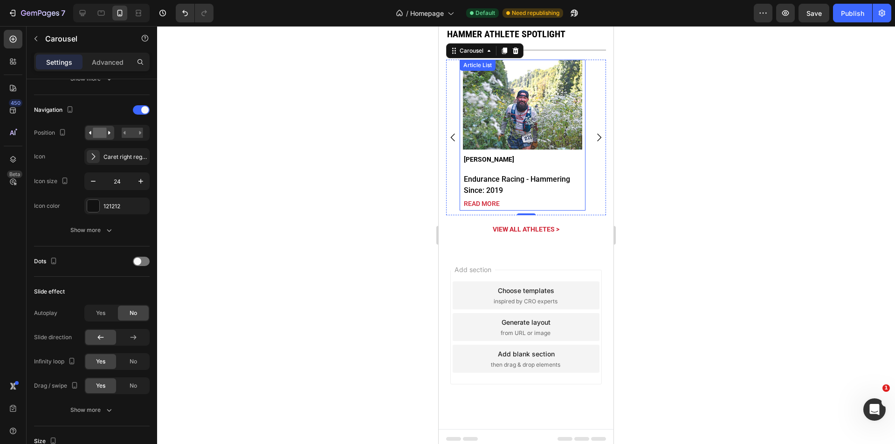
click at [517, 152] on div "Article Image John Benham Article Title Endurance Racing - Hammering Since: 201…" at bounding box center [523, 135] width 120 height 151
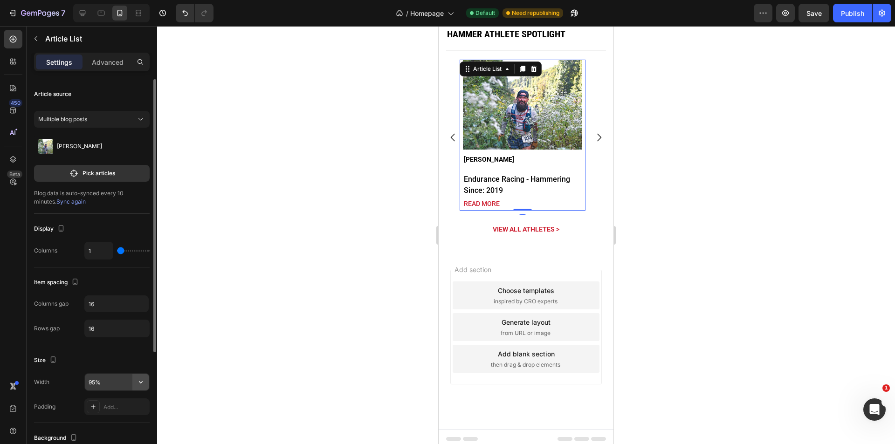
click at [142, 381] on icon "button" at bounding box center [140, 381] width 9 height 9
click at [112, 404] on p "Full 100%" at bounding box center [114, 406] width 53 height 8
type input "100%"
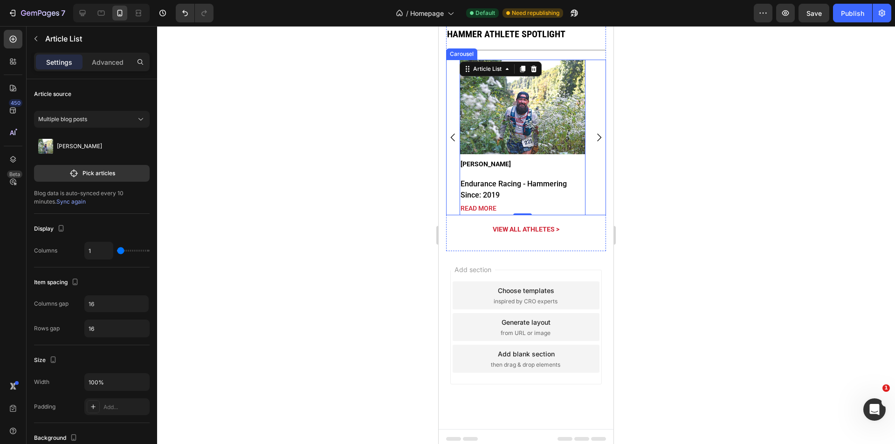
click at [451, 200] on div "Article Image Keller Norland Article Title Elite Triathlete - Hammering just ab…" at bounding box center [526, 138] width 160 height 156
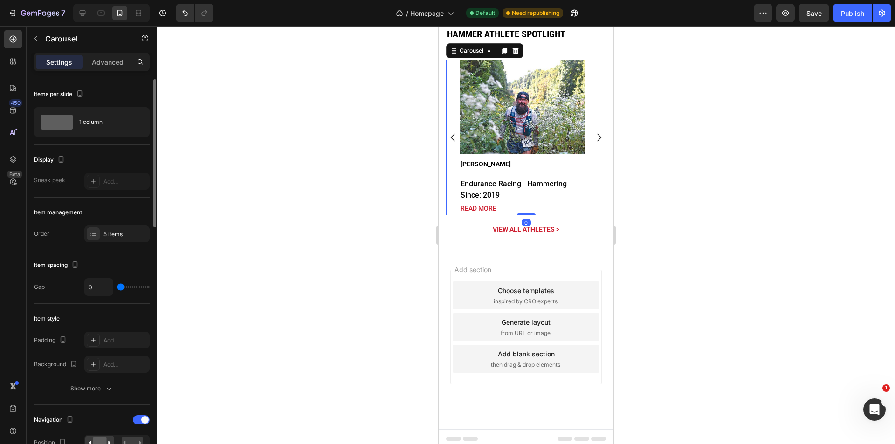
scroll to position [62, 0]
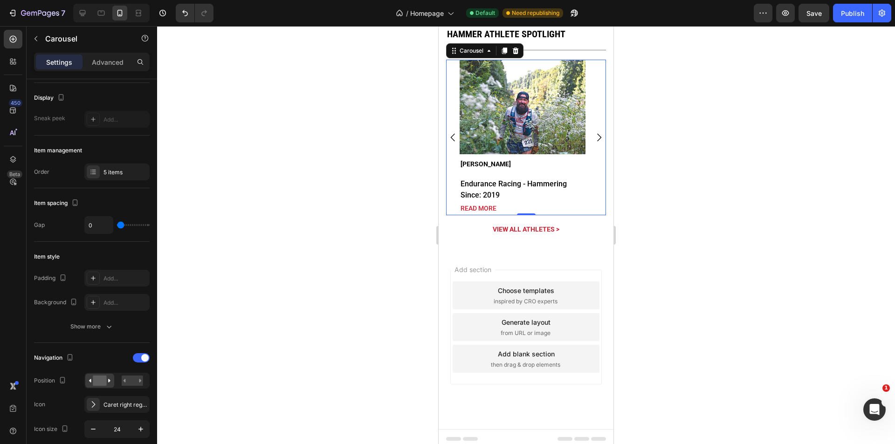
click at [593, 140] on icon "Carousel Next Arrow" at bounding box center [598, 137] width 11 height 11
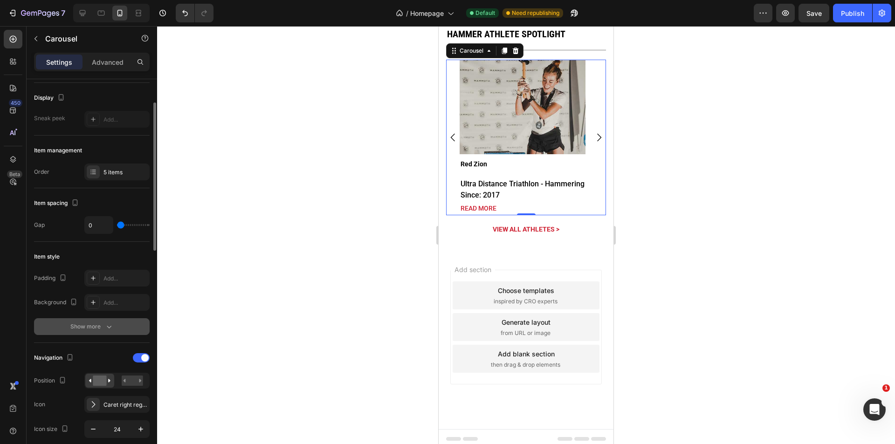
scroll to position [186, 0]
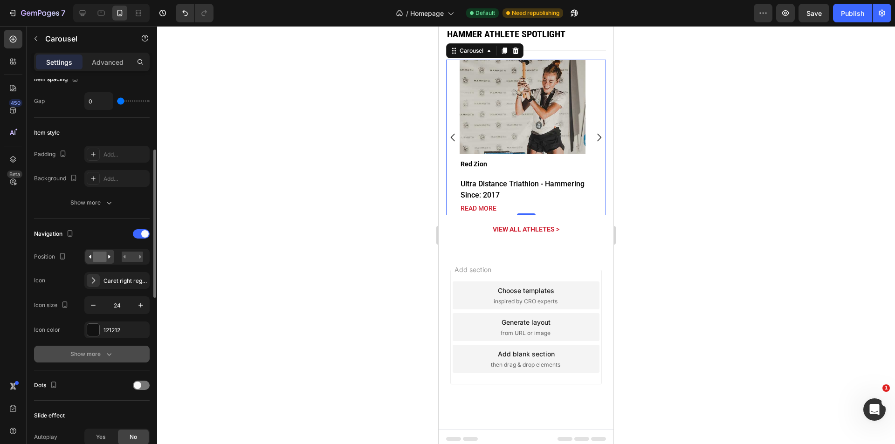
click at [91, 350] on div "Show more" at bounding box center [91, 353] width 43 height 9
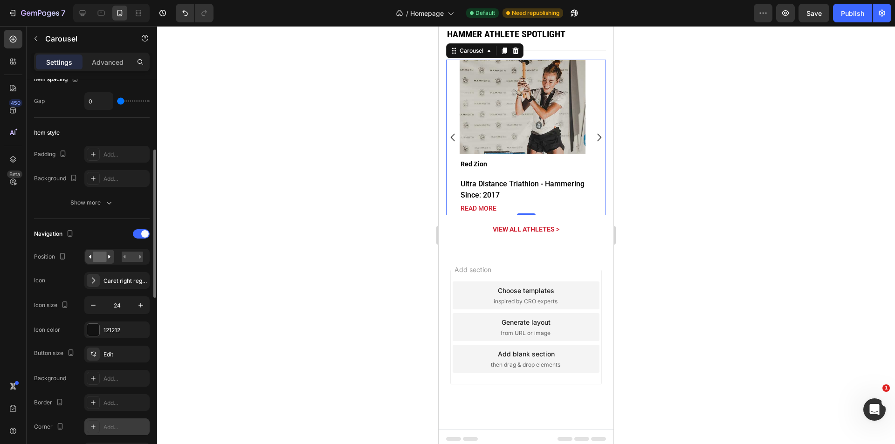
scroll to position [310, 0]
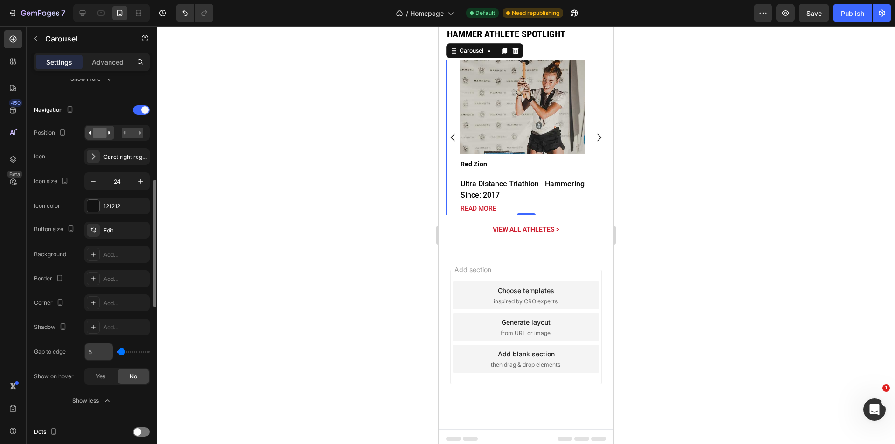
click at [97, 355] on input "5" at bounding box center [99, 351] width 28 height 17
type input "1"
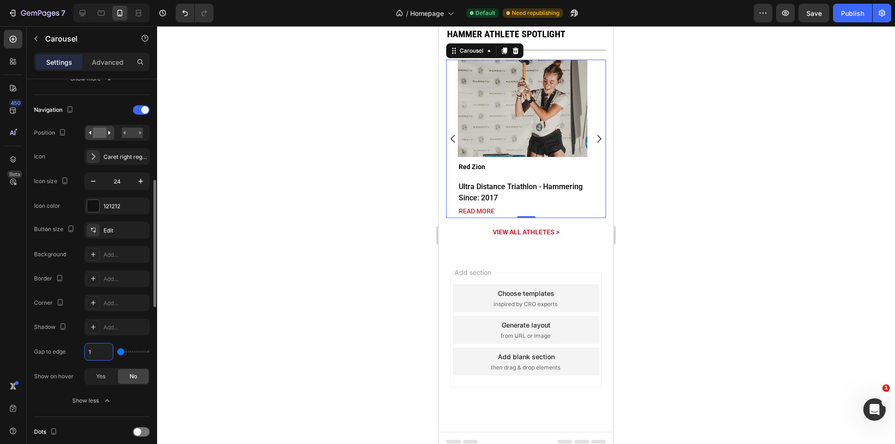
type input "10"
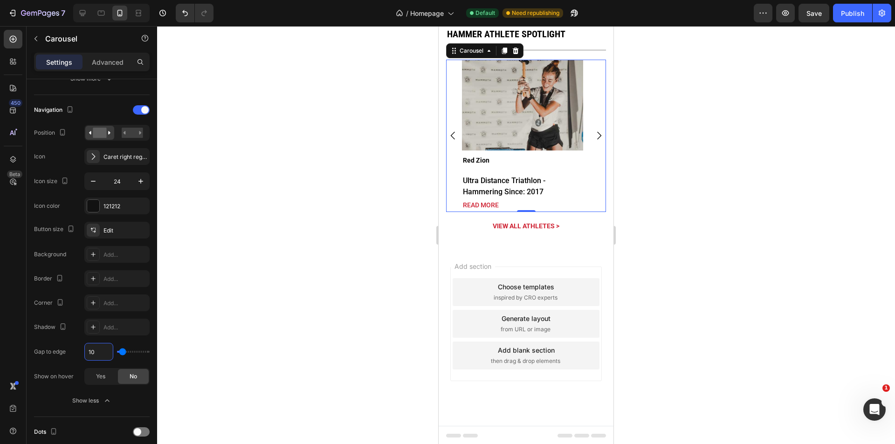
type input "10"
click at [593, 138] on icon "Carousel Next Arrow" at bounding box center [598, 135] width 11 height 11
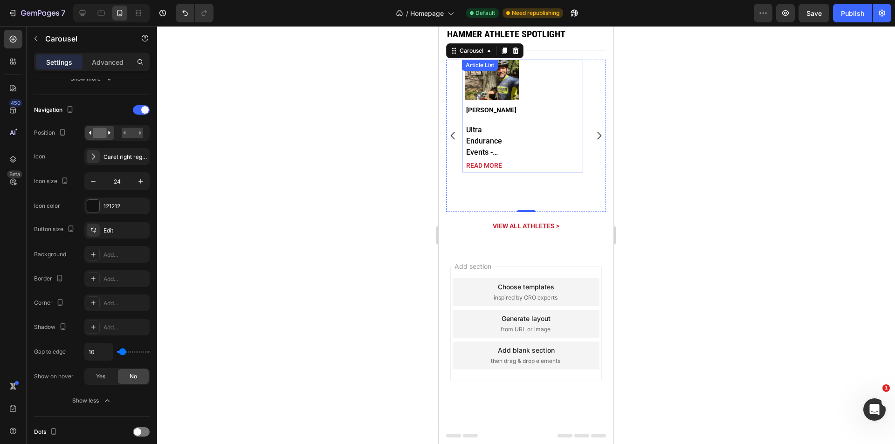
click at [528, 124] on div "Article Image Mitch DeYoung Article Title Ultra Endurance Events - Hammering Si…" at bounding box center [522, 116] width 115 height 113
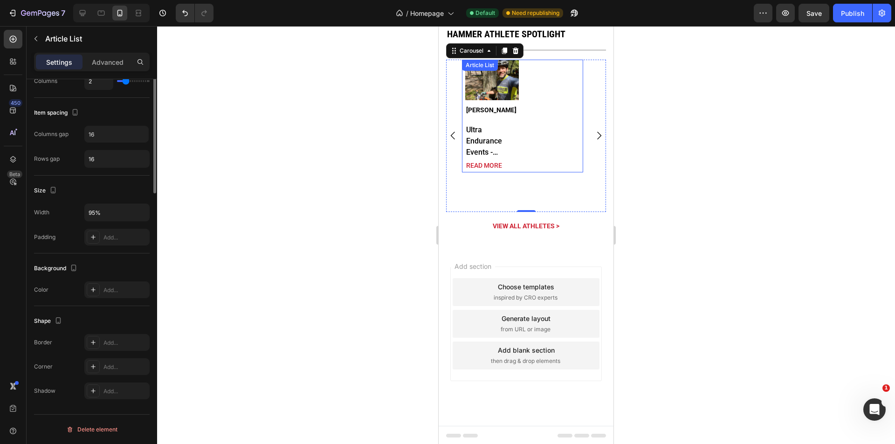
scroll to position [0, 0]
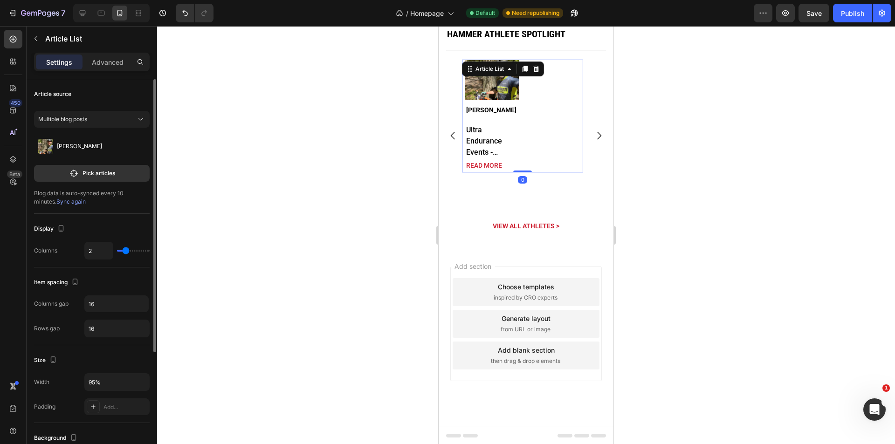
type input "1"
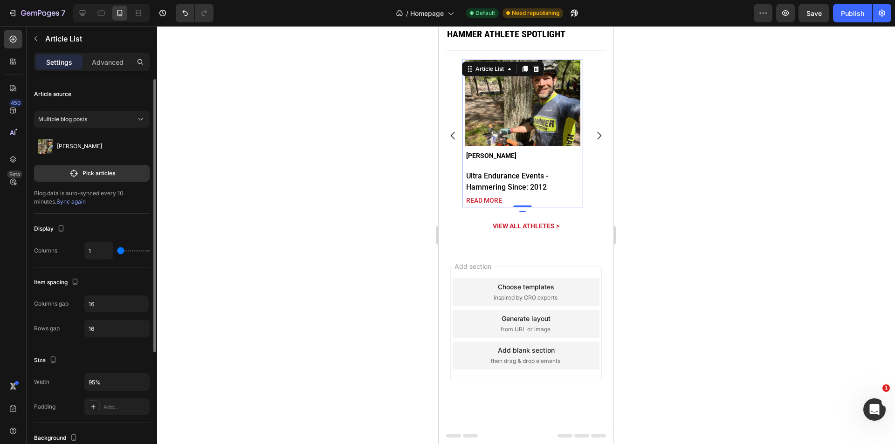
drag, startPoint x: 126, startPoint y: 251, endPoint x: 89, endPoint y: 289, distance: 53.1
type input "1"
click at [117, 252] on input "range" at bounding box center [133, 251] width 33 height 2
click at [137, 380] on icon "button" at bounding box center [140, 381] width 9 height 9
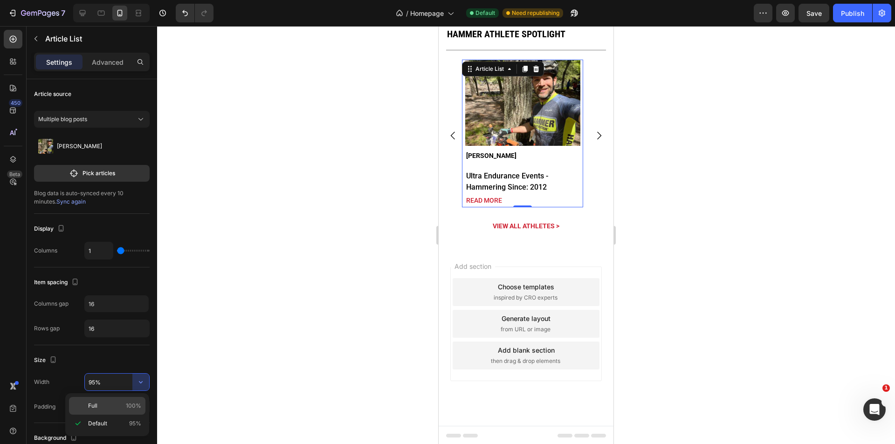
click at [115, 408] on p "Full 100%" at bounding box center [114, 406] width 53 height 8
type input "100%"
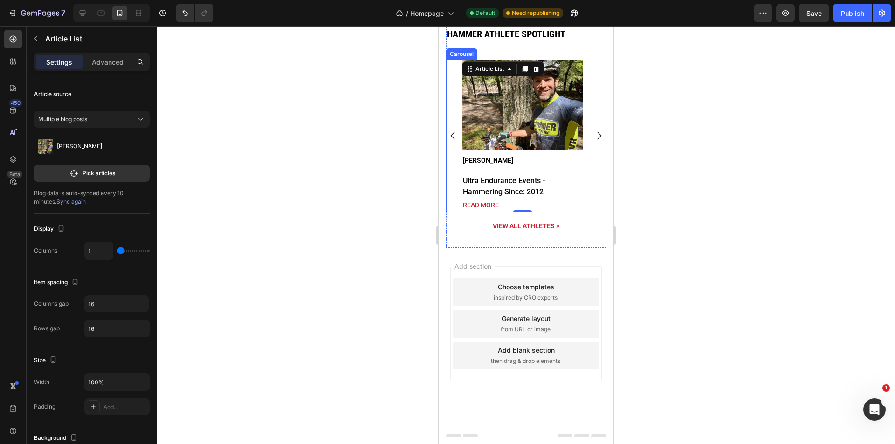
click at [593, 133] on icon "Carousel Next Arrow" at bounding box center [598, 135] width 11 height 11
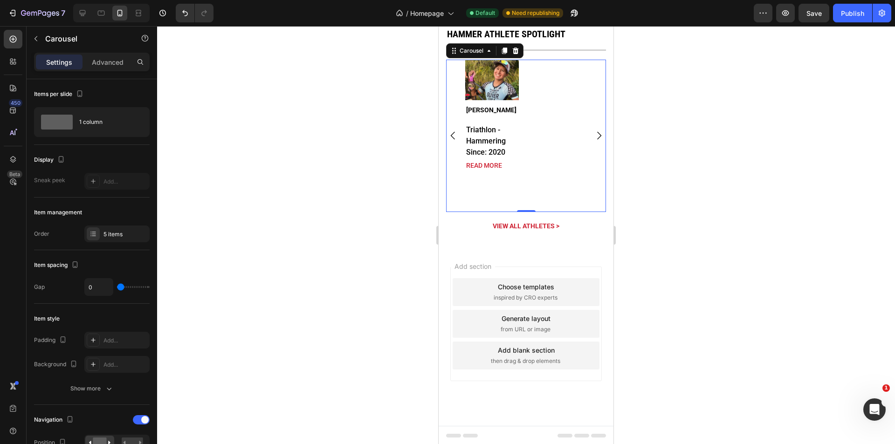
click at [547, 169] on div "Article Image Gabrielle Suver Article Title Triathlon - Hammering Since: 2020 A…" at bounding box center [522, 116] width 115 height 113
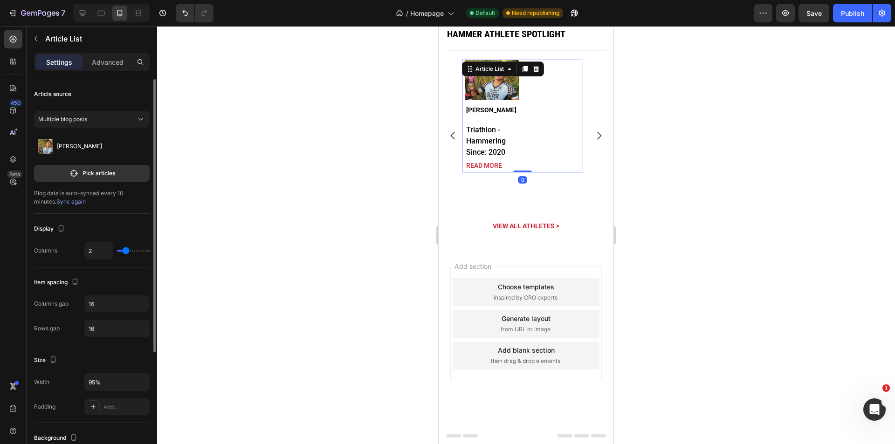
type input "1"
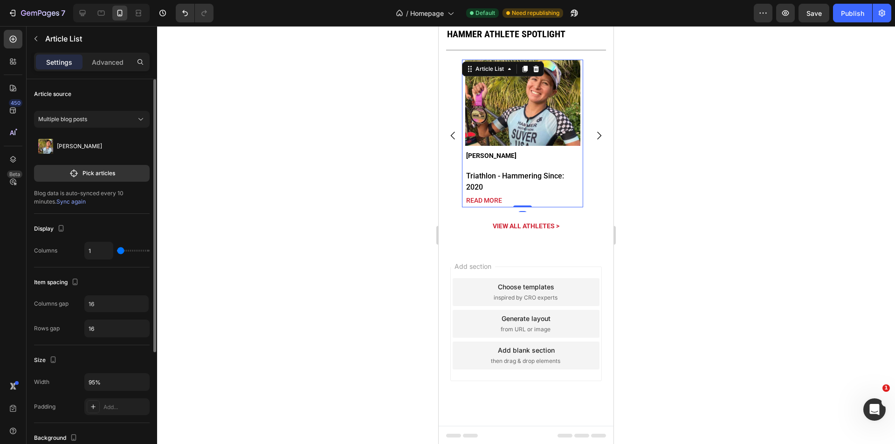
drag, startPoint x: 121, startPoint y: 251, endPoint x: 82, endPoint y: 294, distance: 57.4
type input "1"
click at [117, 252] on input "range" at bounding box center [133, 251] width 33 height 2
click at [136, 380] on button "button" at bounding box center [140, 382] width 17 height 17
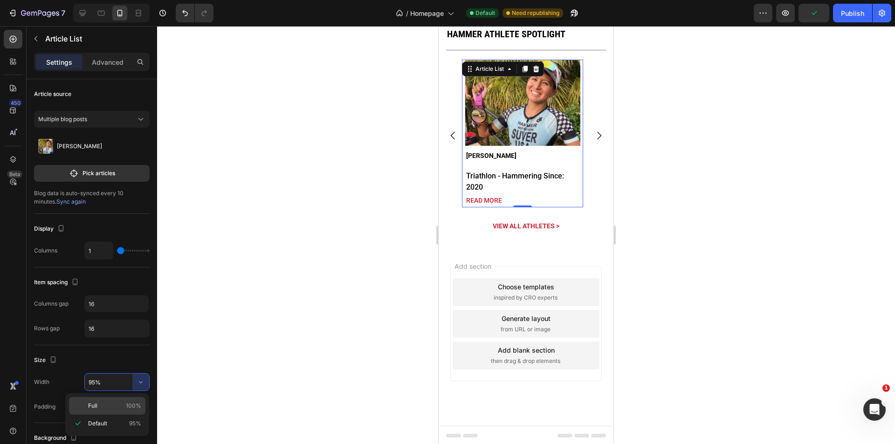
click at [119, 401] on div "Full 100%" at bounding box center [107, 406] width 76 height 18
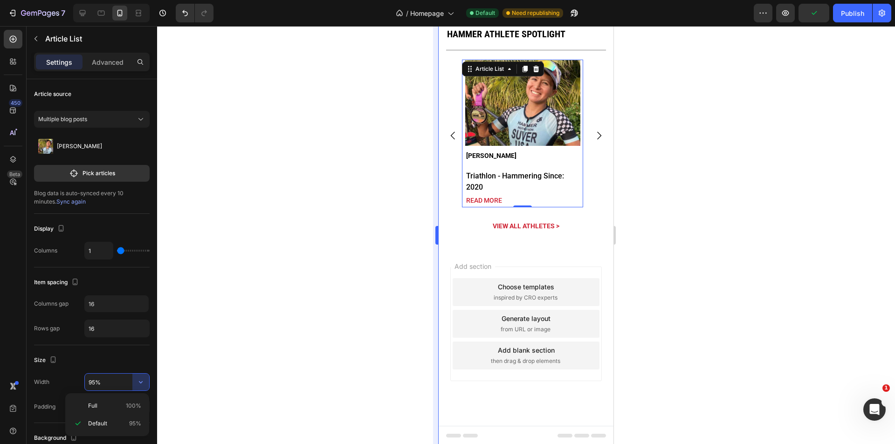
type input "100%"
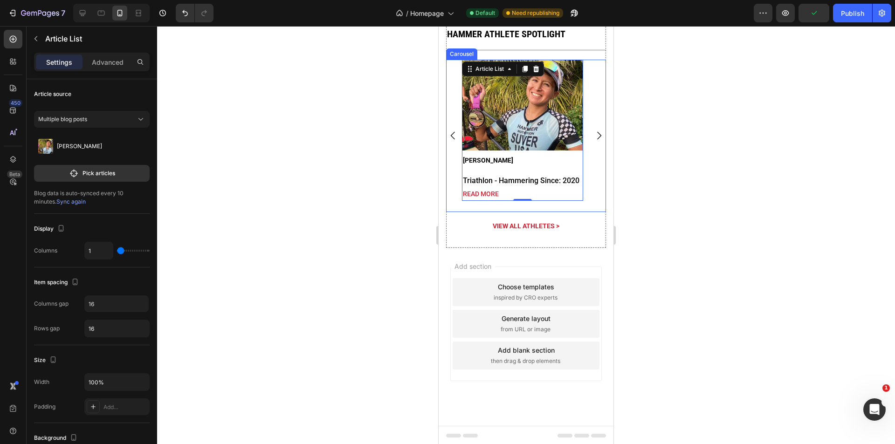
click at [597, 137] on icon "Carousel Next Arrow" at bounding box center [599, 136] width 4 height 8
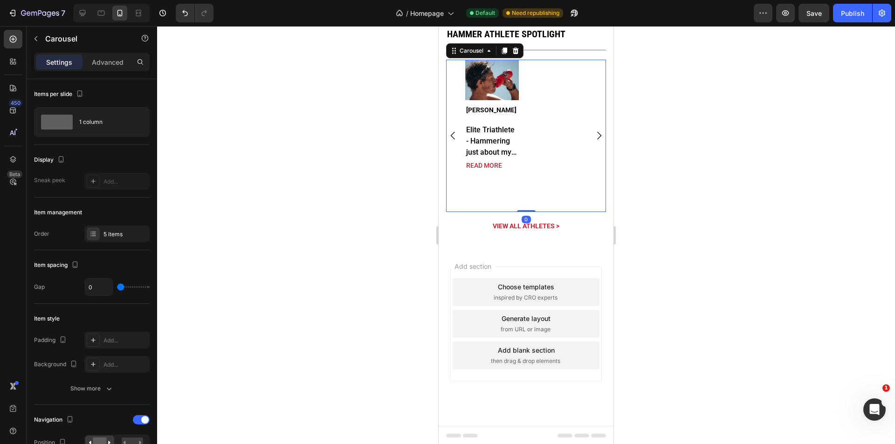
click at [566, 136] on div "Article Image Keller Norland Article Title Elite Triathlete - Hammering just ab…" at bounding box center [522, 116] width 115 height 113
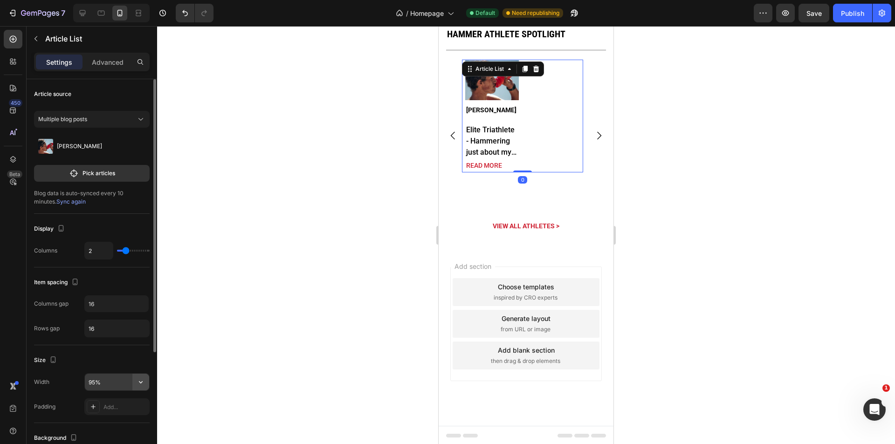
click at [138, 381] on icon "button" at bounding box center [140, 381] width 9 height 9
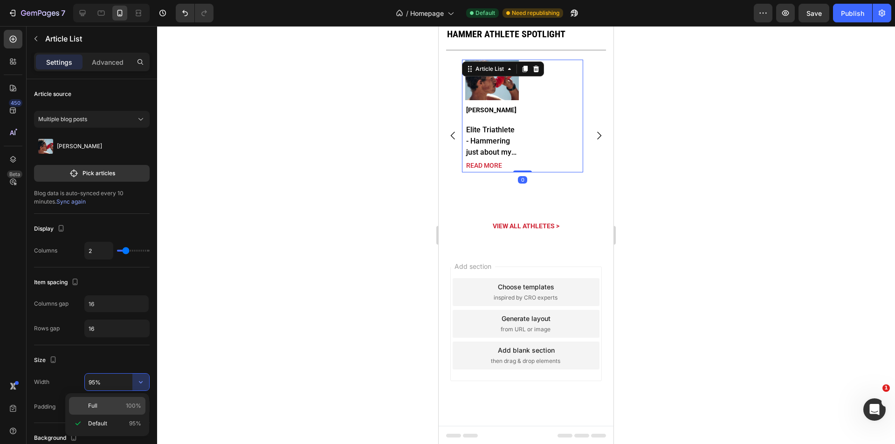
click at [114, 403] on p "Full 100%" at bounding box center [114, 406] width 53 height 8
type input "100%"
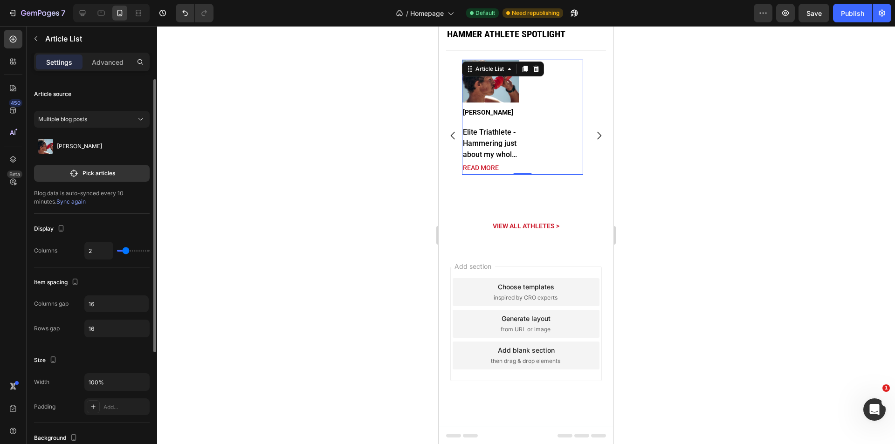
type input "1"
drag, startPoint x: 126, startPoint y: 253, endPoint x: 84, endPoint y: 254, distance: 41.9
type input "1"
click at [117, 252] on input "range" at bounding box center [133, 251] width 33 height 2
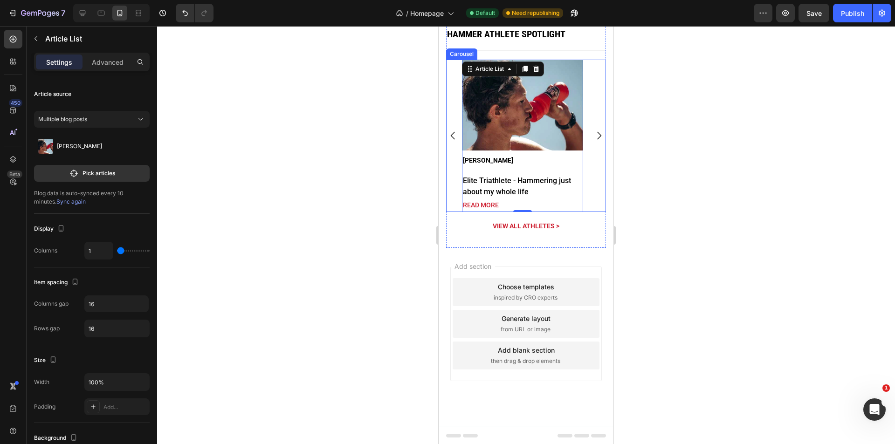
click at [593, 138] on icon "Carousel Next Arrow" at bounding box center [598, 135] width 11 height 11
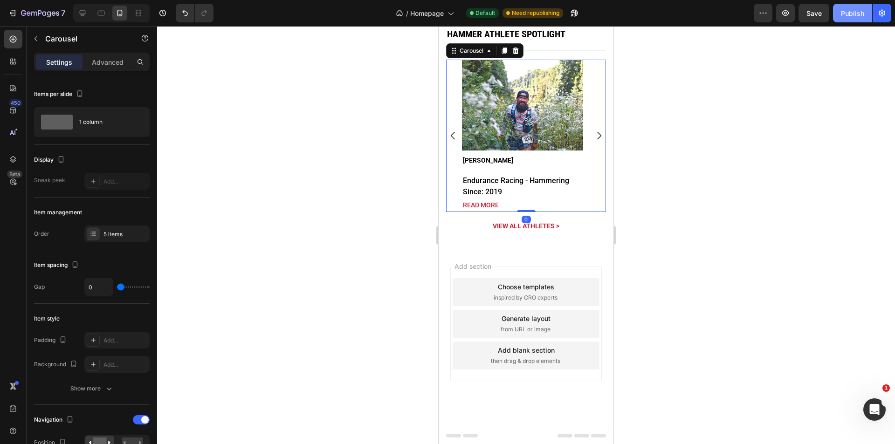
click at [863, 12] on div "Publish" at bounding box center [852, 13] width 23 height 10
click at [80, 13] on icon at bounding box center [83, 13] width 6 height 6
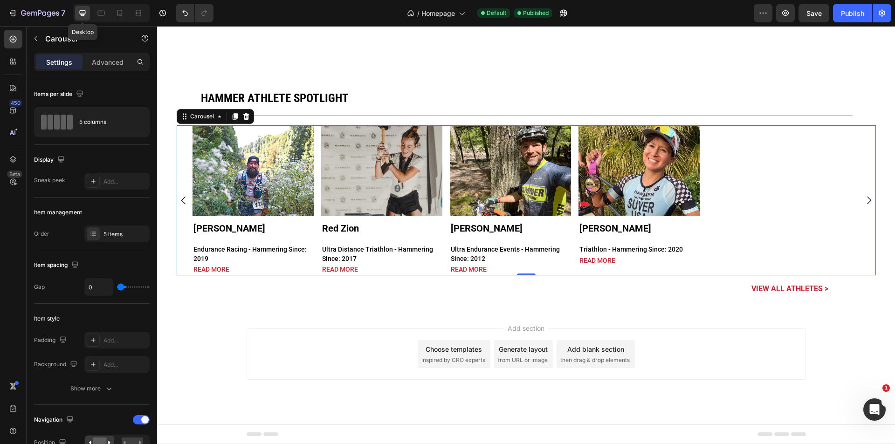
type input "16"
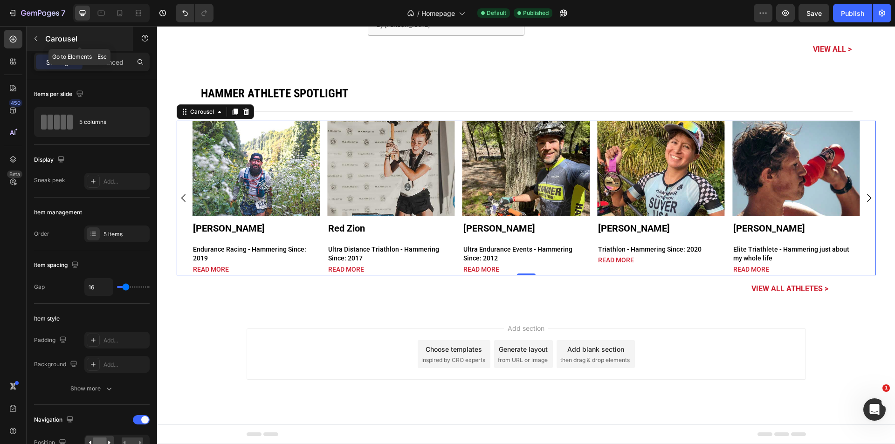
scroll to position [2485, 0]
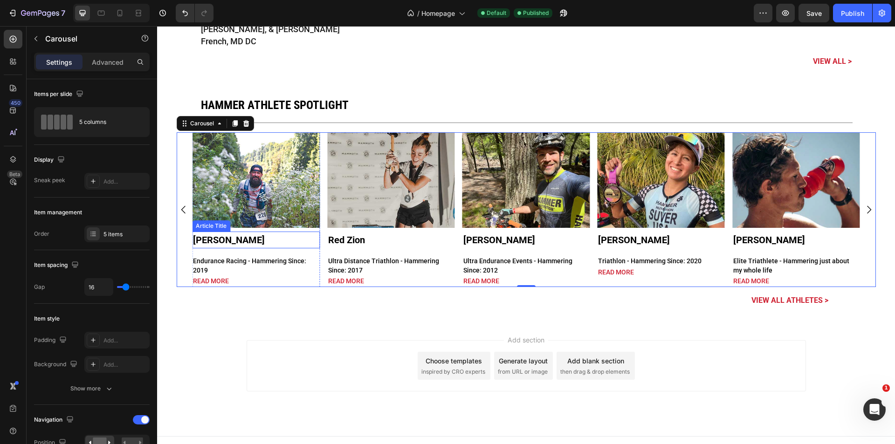
click at [254, 234] on h1 "[PERSON_NAME]" at bounding box center [256, 240] width 128 height 17
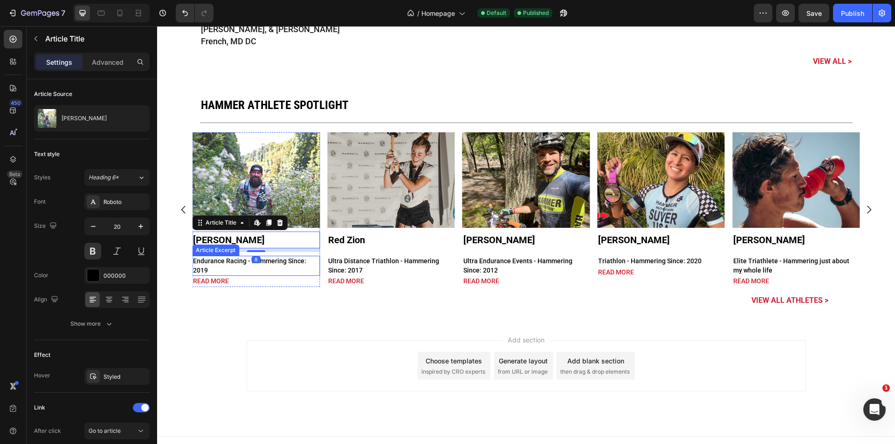
click at [295, 257] on p "Endurance Racing - Hammering Since: 2019" at bounding box center [256, 266] width 126 height 18
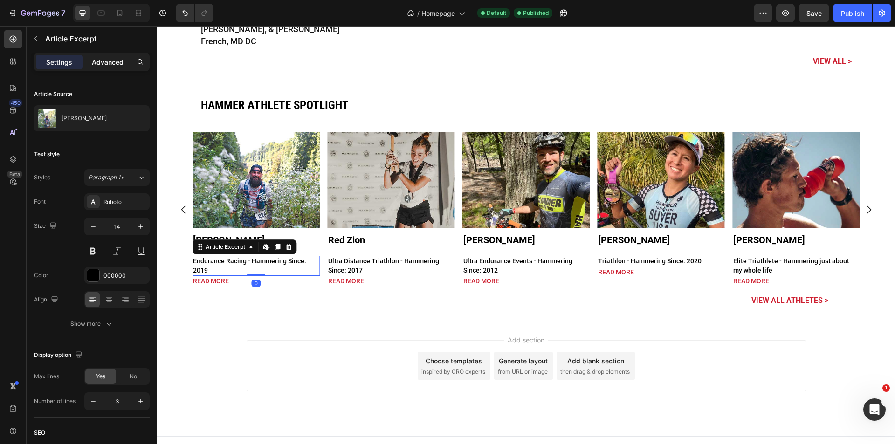
click at [113, 65] on p "Advanced" at bounding box center [108, 62] width 32 height 10
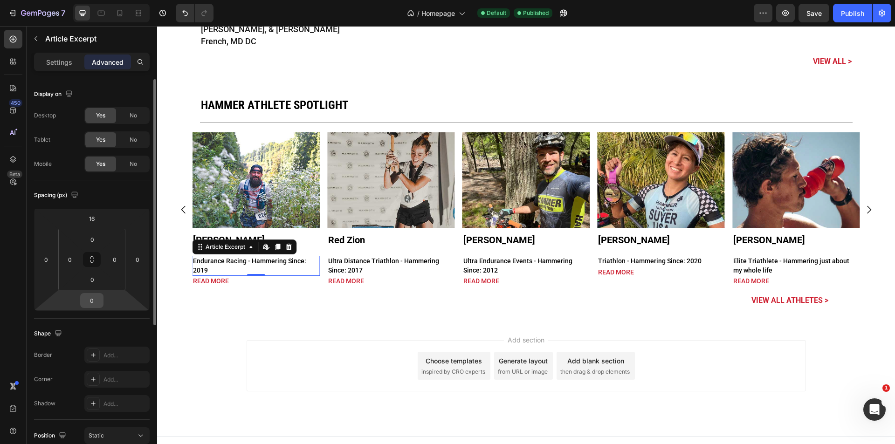
click at [98, 301] on input "0" at bounding box center [91, 301] width 19 height 14
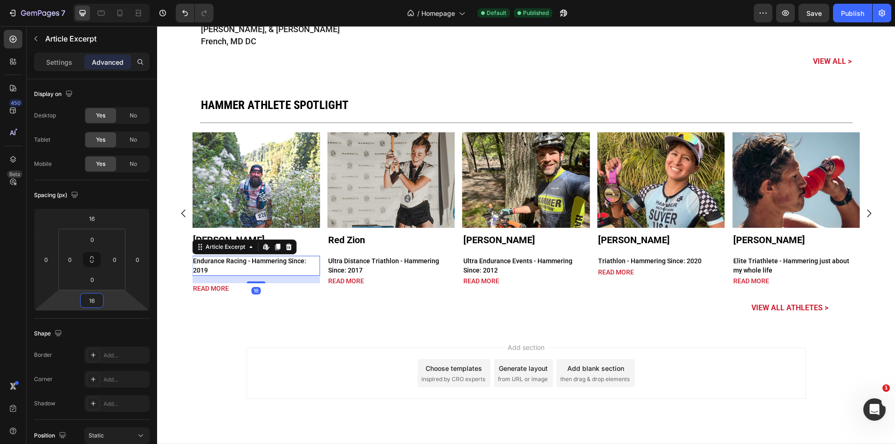
type input "16"
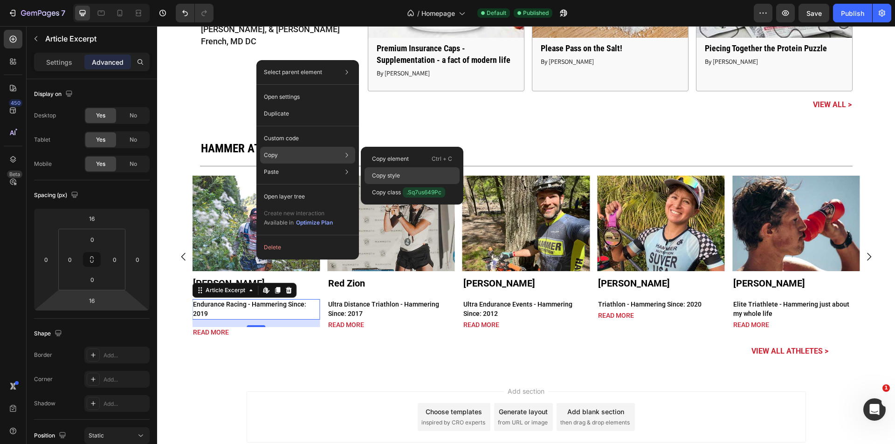
click at [385, 184] on div "Copy style" at bounding box center [411, 192] width 95 height 17
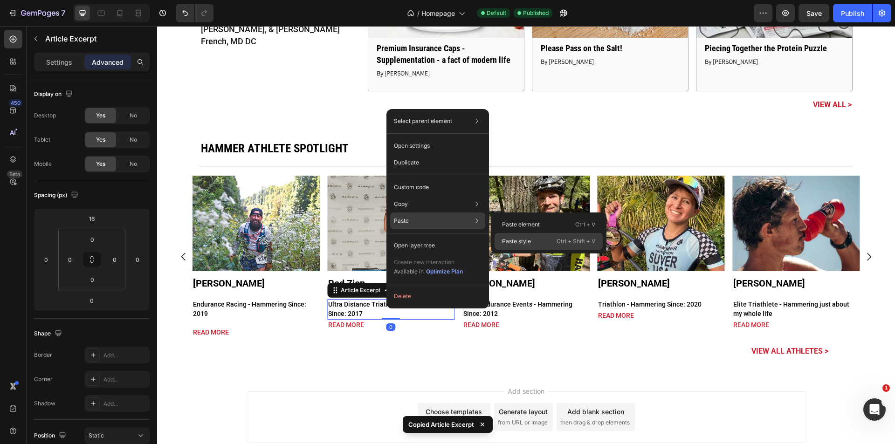
click at [514, 240] on p "Paste style" at bounding box center [516, 241] width 29 height 8
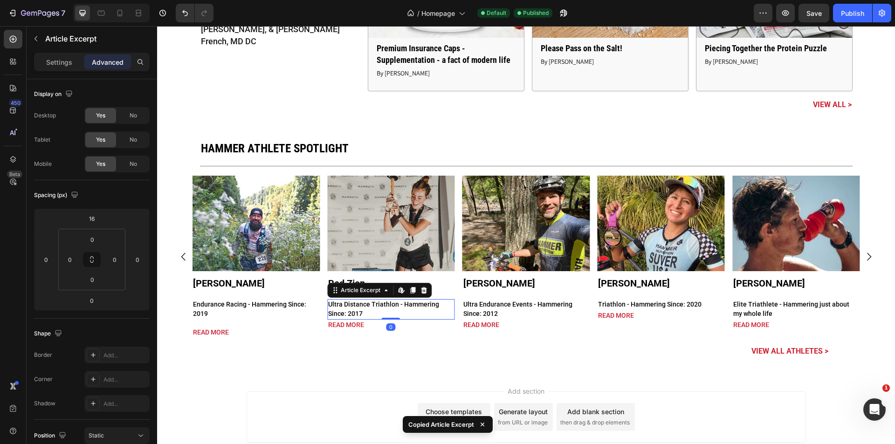
type input "16"
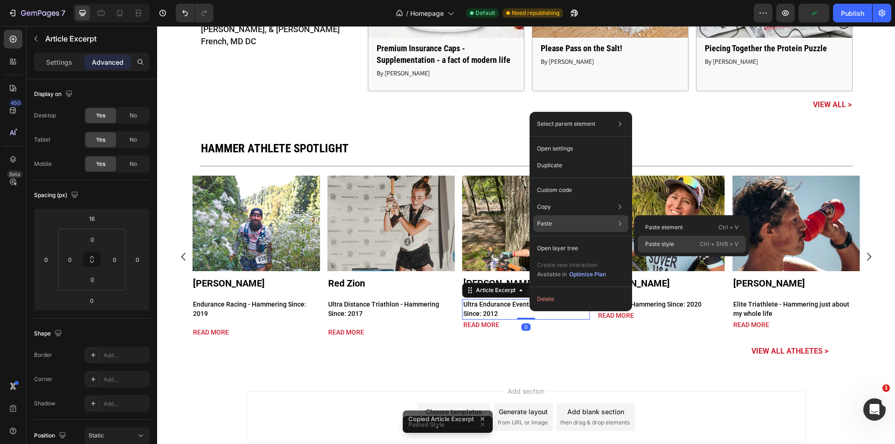
click at [652, 247] on p "Paste style" at bounding box center [659, 244] width 29 height 8
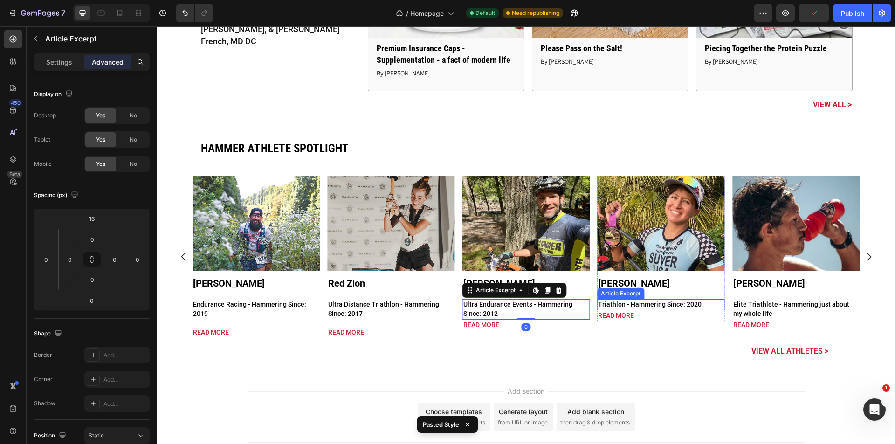
type input "16"
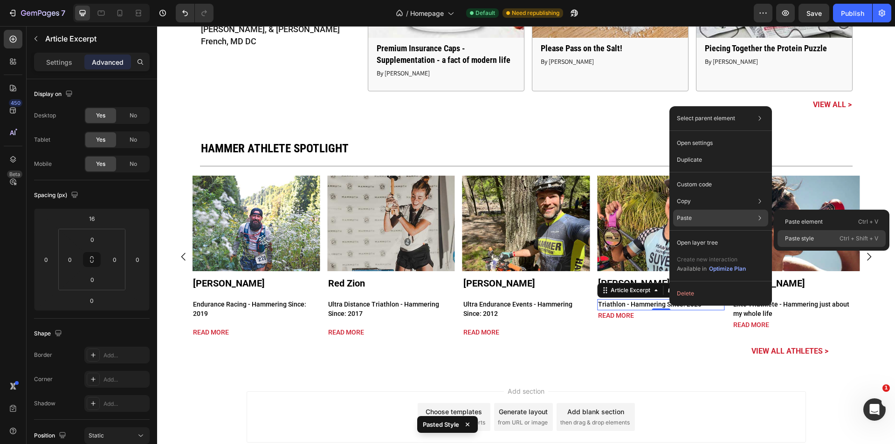
click at [779, 235] on div "Paste style Ctrl + Shift + V" at bounding box center [831, 238] width 108 height 17
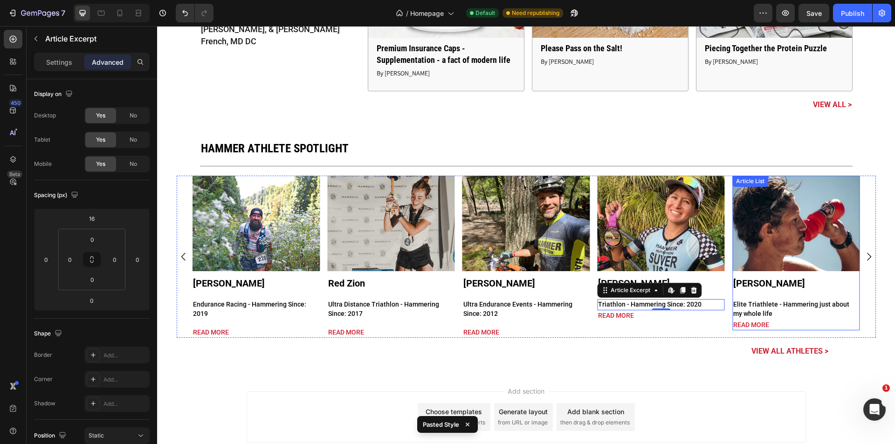
type input "16"
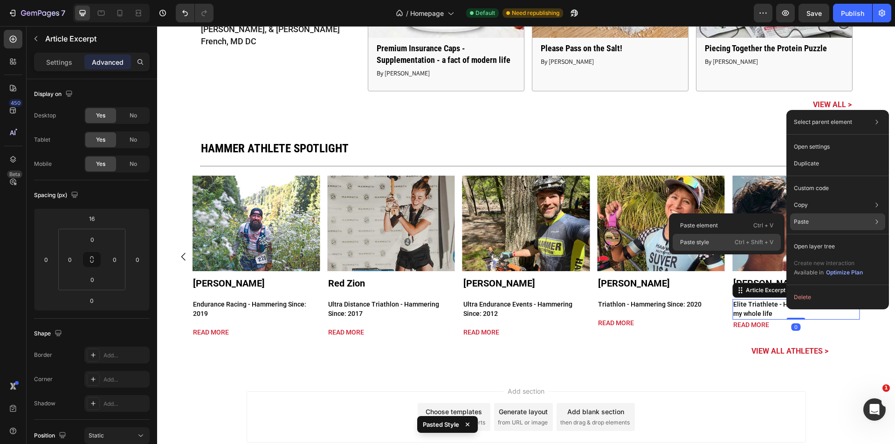
click at [734, 237] on div "Paste style Ctrl + Shift + V" at bounding box center [726, 242] width 108 height 17
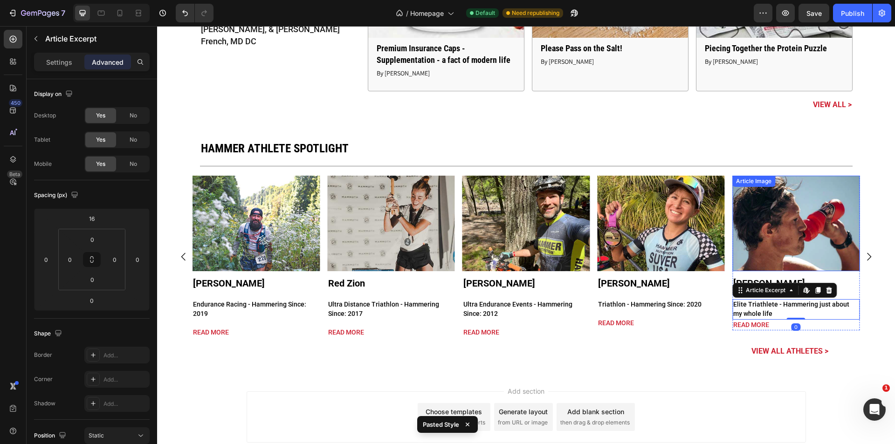
type input "16"
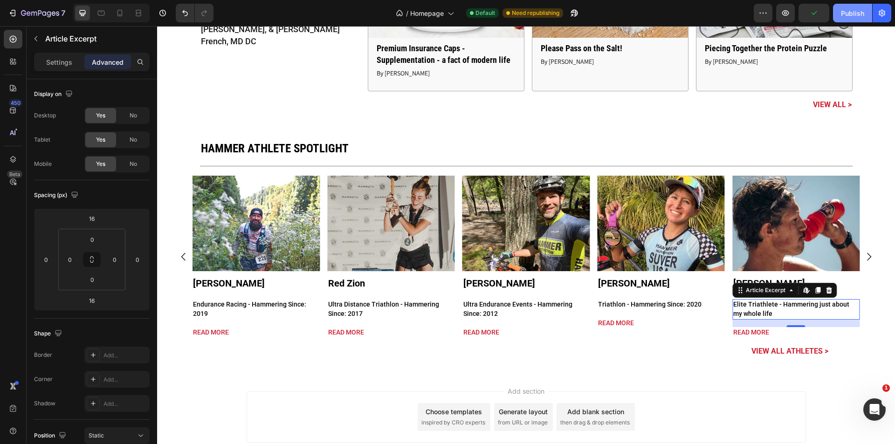
click at [851, 9] on div "Publish" at bounding box center [852, 13] width 23 height 10
click at [189, 167] on div "Hammer Athlete Spotlight Heading Title Line Row Article Image Keller Norland Ar…" at bounding box center [526, 249] width 699 height 217
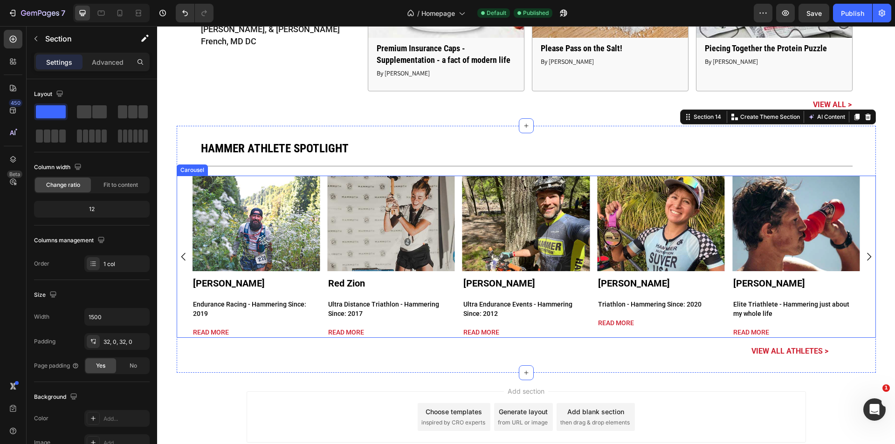
click at [318, 315] on div "Article Image Keller Norland Article Title Elite Triathlete - Hammering just ab…" at bounding box center [525, 257] width 667 height 162
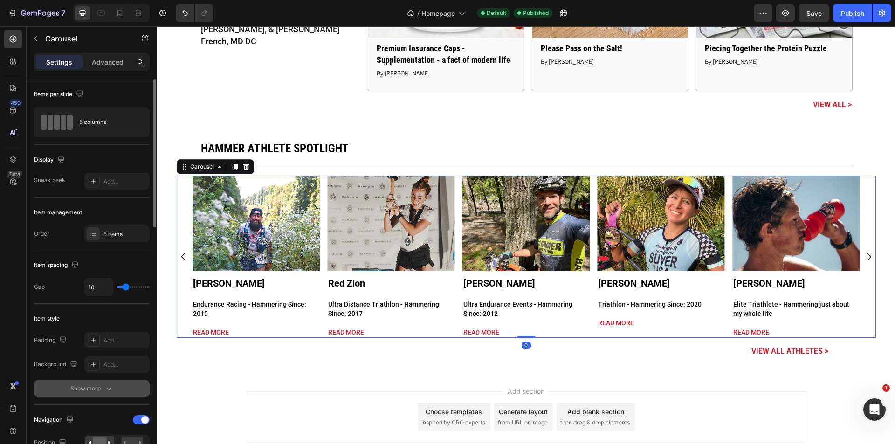
click at [94, 387] on div "Show more" at bounding box center [91, 388] width 43 height 9
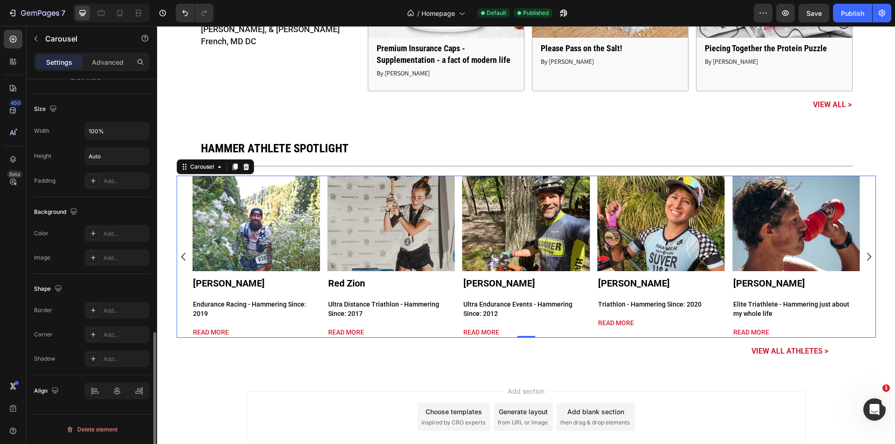
scroll to position [405, 0]
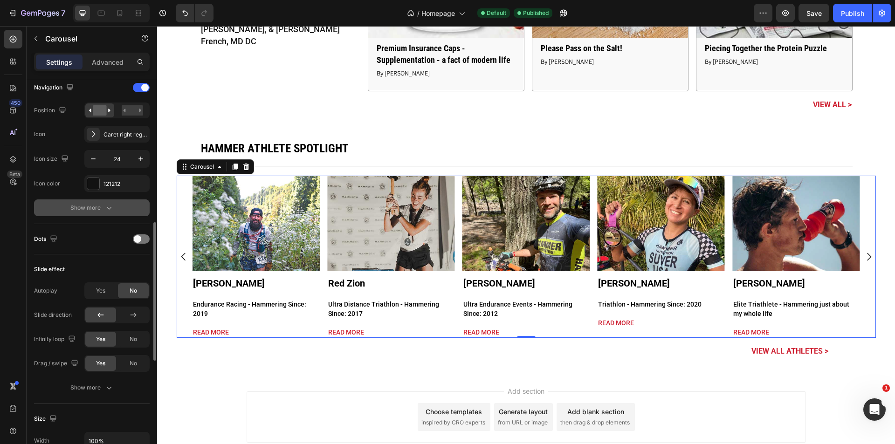
click at [92, 207] on div "Show more" at bounding box center [91, 207] width 43 height 9
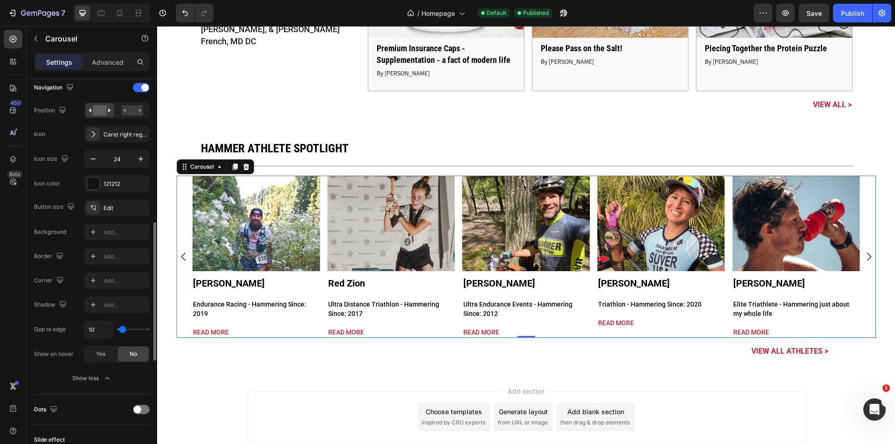
type input "4"
type input "11"
type input "13"
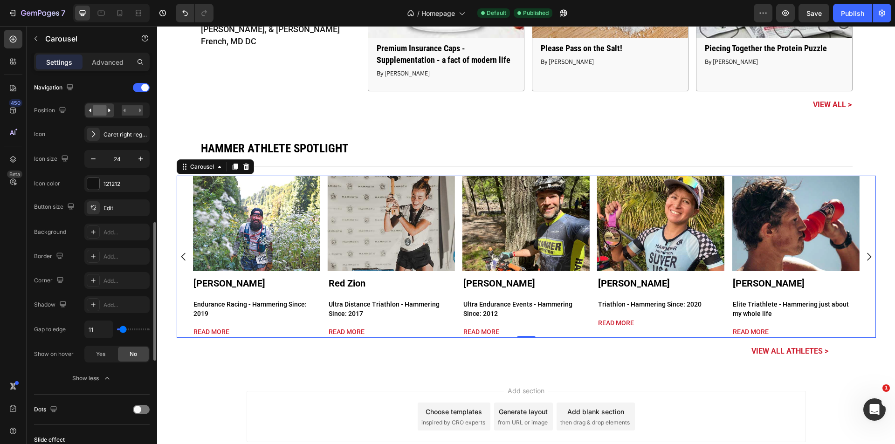
type input "13"
type input "22"
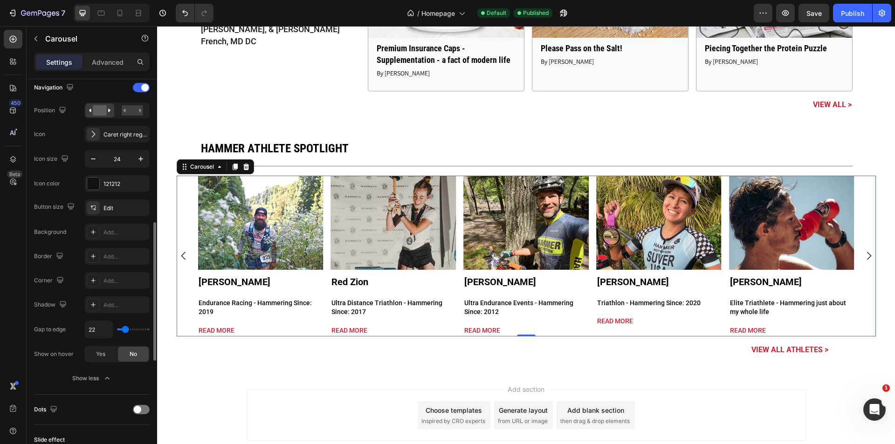
type input "29"
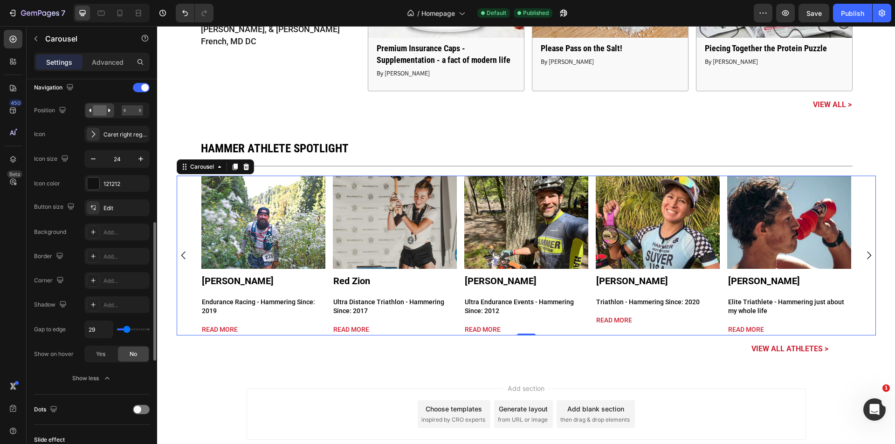
type input "27"
type input "24"
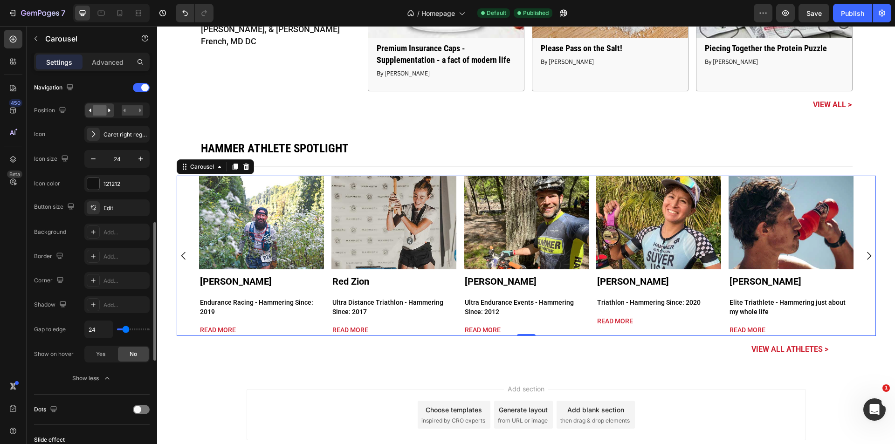
type input "27"
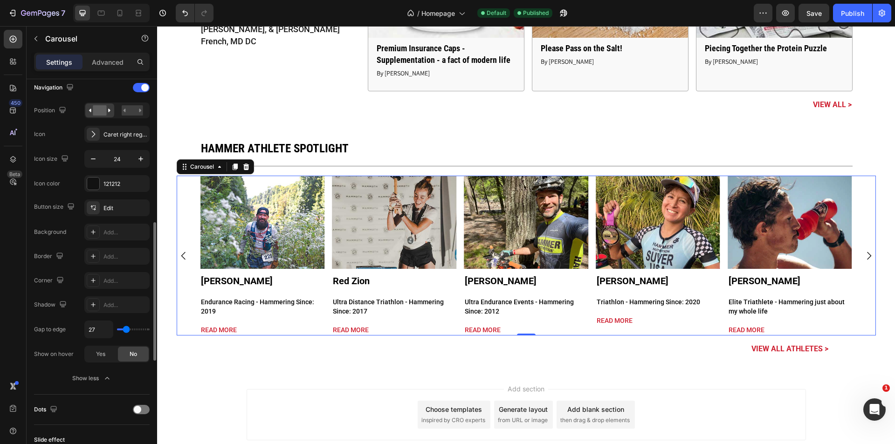
drag, startPoint x: 121, startPoint y: 330, endPoint x: 126, endPoint y: 335, distance: 6.6
type input "27"
click at [126, 330] on input "range" at bounding box center [133, 330] width 33 height 2
click at [105, 334] on input "27" at bounding box center [99, 329] width 28 height 17
type input "26"
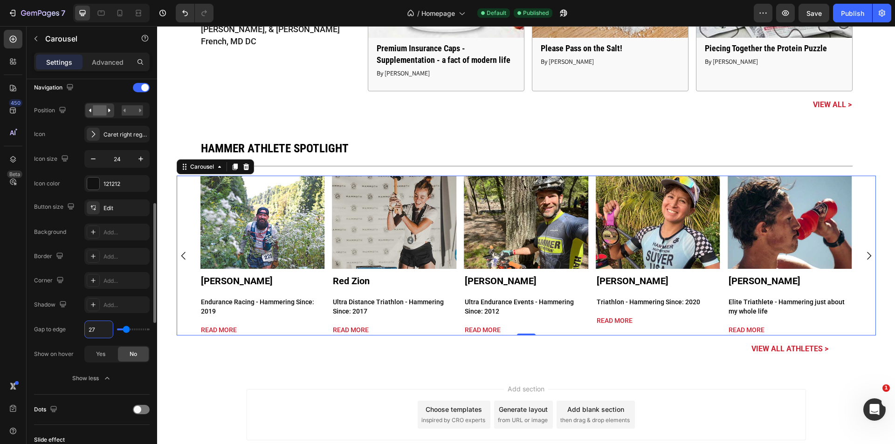
type input "26"
click at [121, 15] on icon at bounding box center [119, 13] width 5 height 7
type input "0"
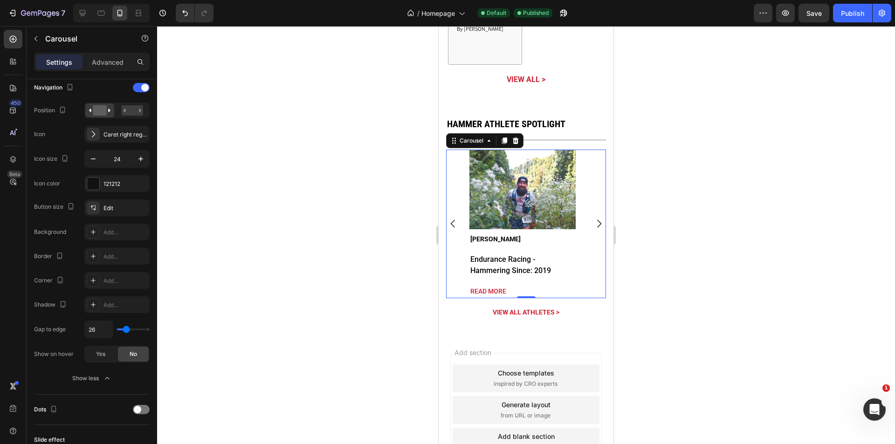
scroll to position [2788, 0]
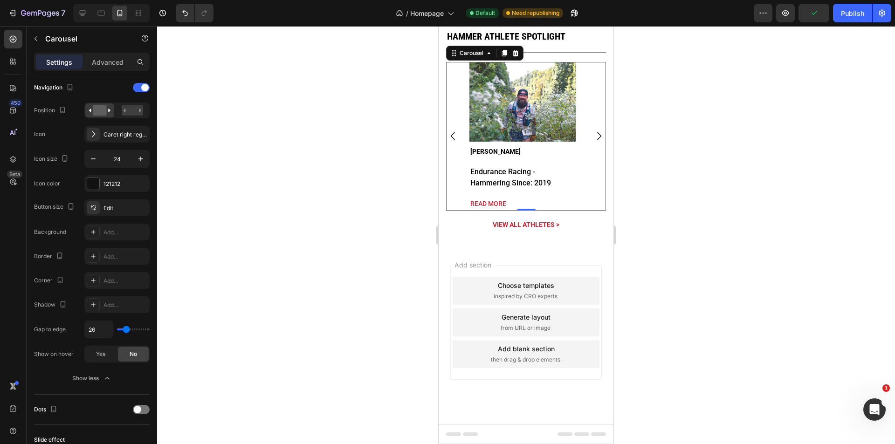
click at [597, 139] on icon "Carousel Next Arrow" at bounding box center [599, 136] width 4 height 8
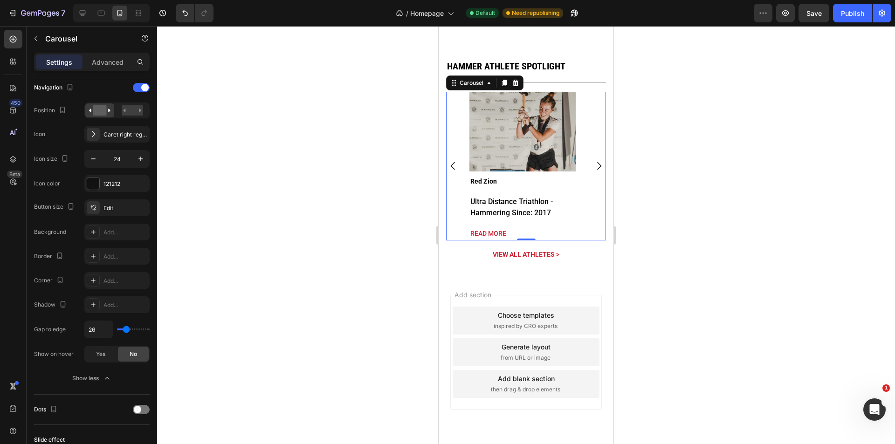
scroll to position [2443, 0]
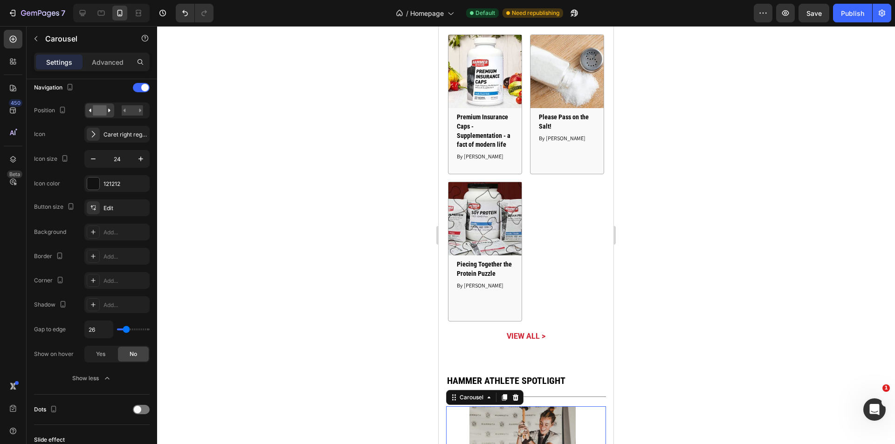
click at [367, 255] on div at bounding box center [526, 235] width 738 height 418
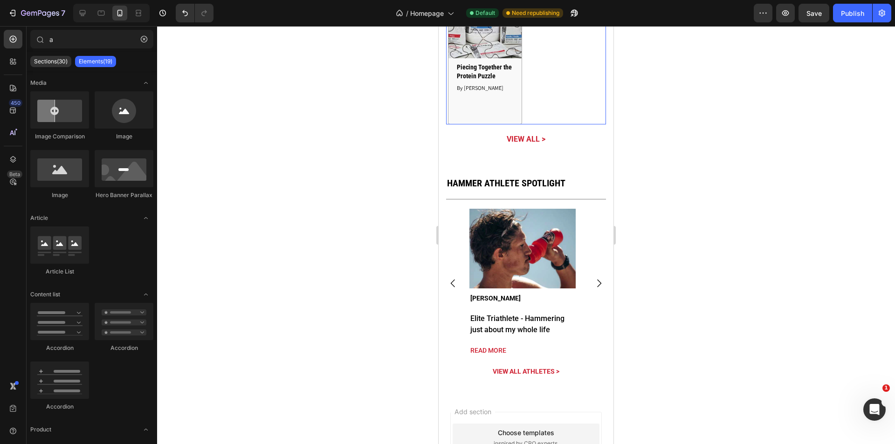
scroll to position [2760, 0]
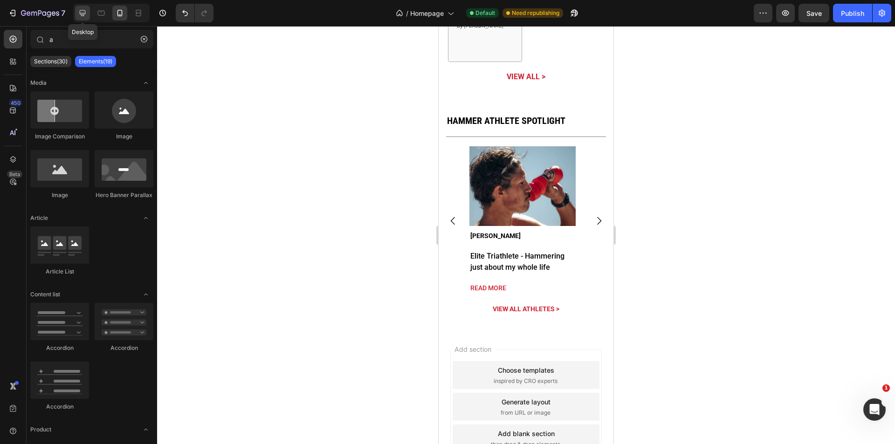
click at [83, 16] on icon at bounding box center [82, 12] width 9 height 9
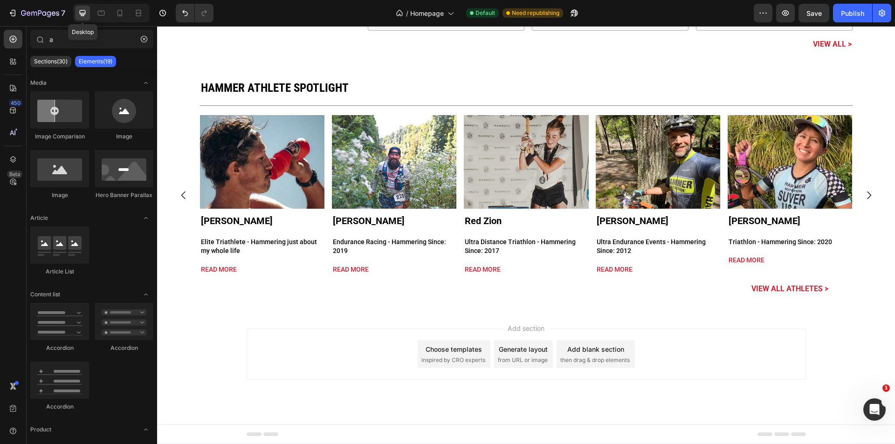
scroll to position [2602, 0]
drag, startPoint x: 851, startPoint y: 15, endPoint x: 847, endPoint y: 20, distance: 6.6
click at [851, 14] on div "Publish" at bounding box center [852, 13] width 23 height 10
drag, startPoint x: 587, startPoint y: 173, endPoint x: 377, endPoint y: 170, distance: 209.3
click at [587, 173] on div "Article Image Keller Norland Article Title Elite Triathlete - Hammering just ab…" at bounding box center [526, 195] width 652 height 160
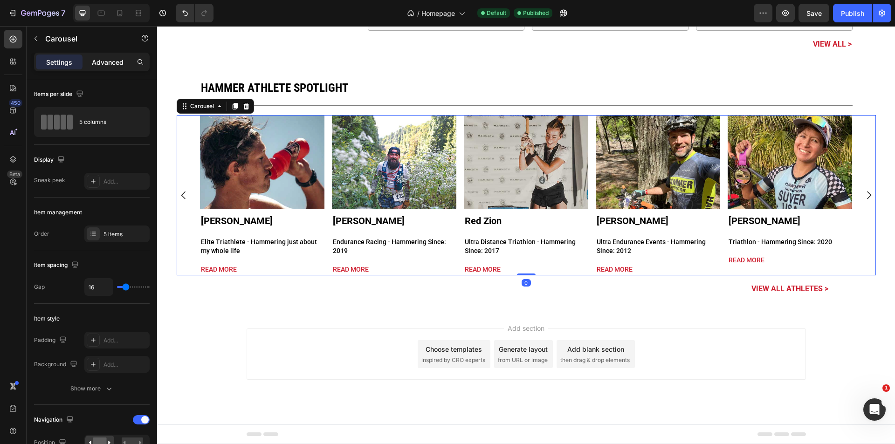
click at [116, 62] on p "Advanced" at bounding box center [108, 62] width 32 height 10
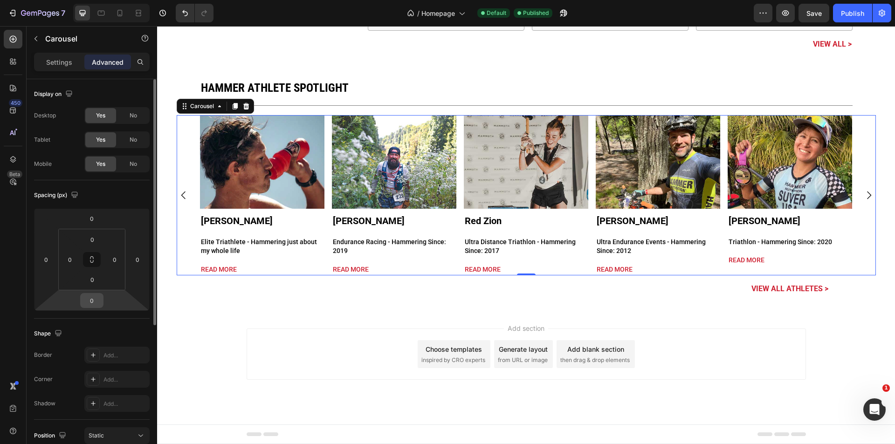
click at [99, 300] on input "0" at bounding box center [91, 301] width 19 height 14
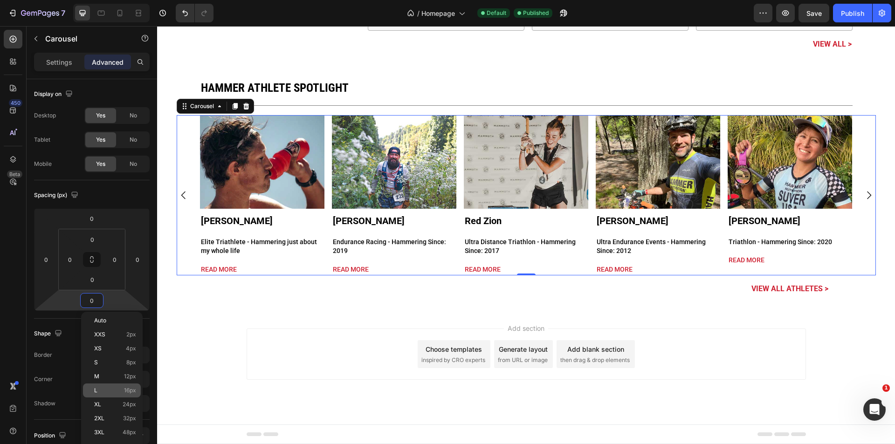
click at [112, 389] on p "L 16px" at bounding box center [115, 390] width 42 height 7
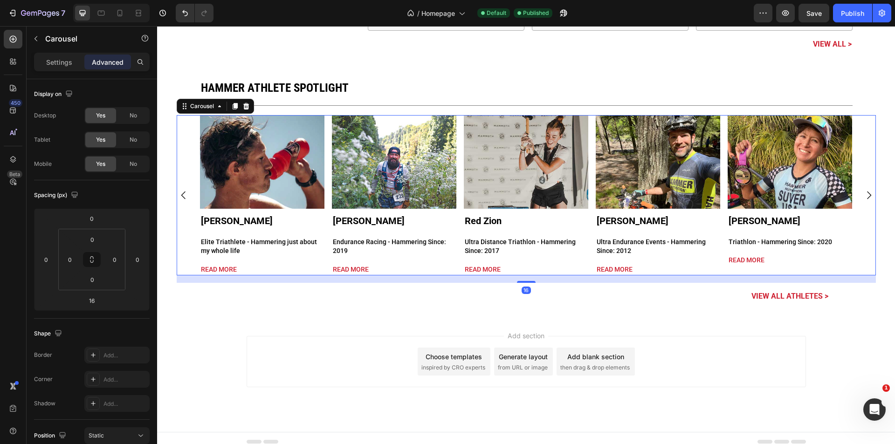
scroll to position [2609, 0]
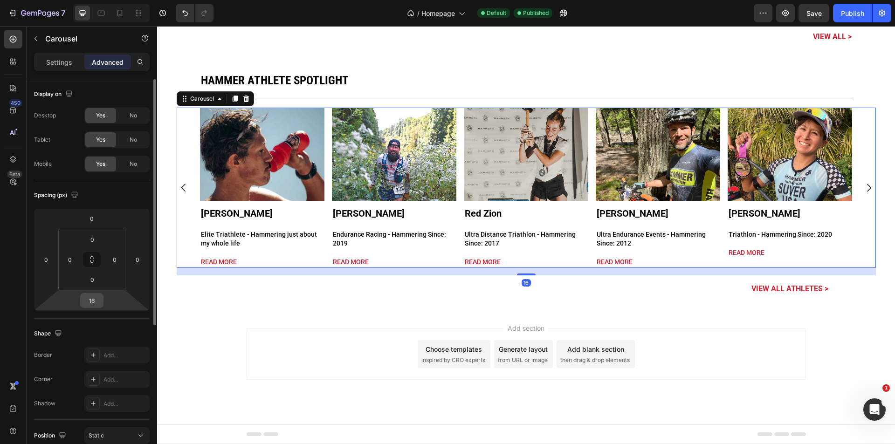
click at [97, 306] on input "16" at bounding box center [91, 301] width 19 height 14
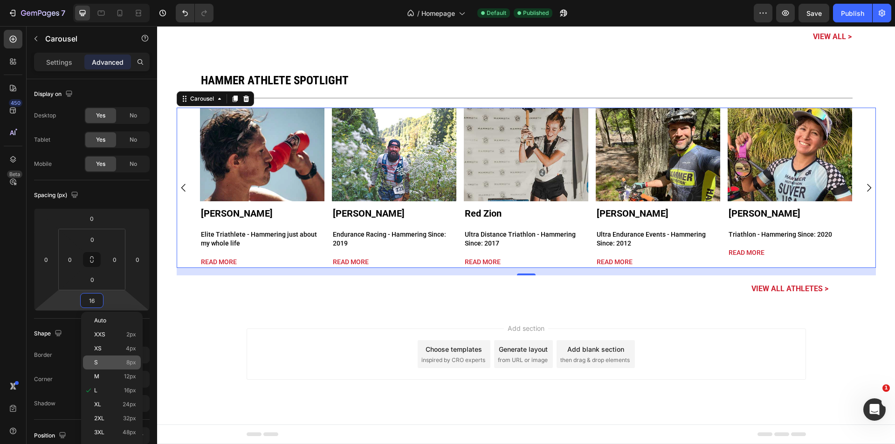
click at [106, 360] on p "S 8px" at bounding box center [115, 362] width 42 height 7
type input "8"
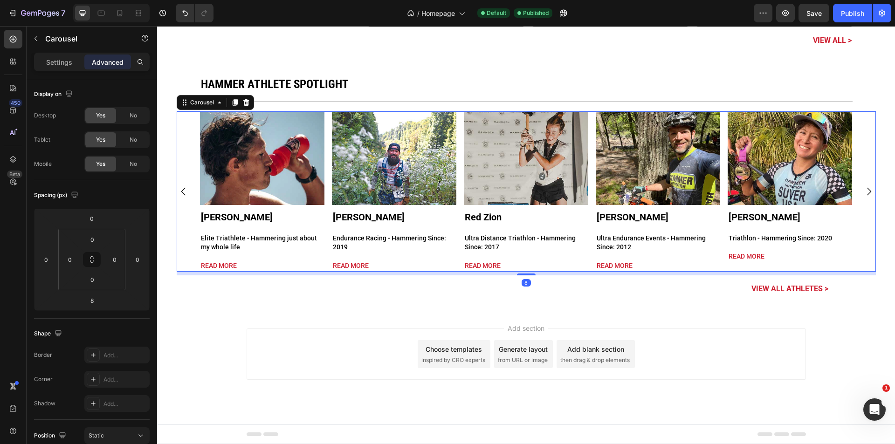
scroll to position [2605, 0]
click at [841, 15] on div "Publish" at bounding box center [852, 13] width 23 height 10
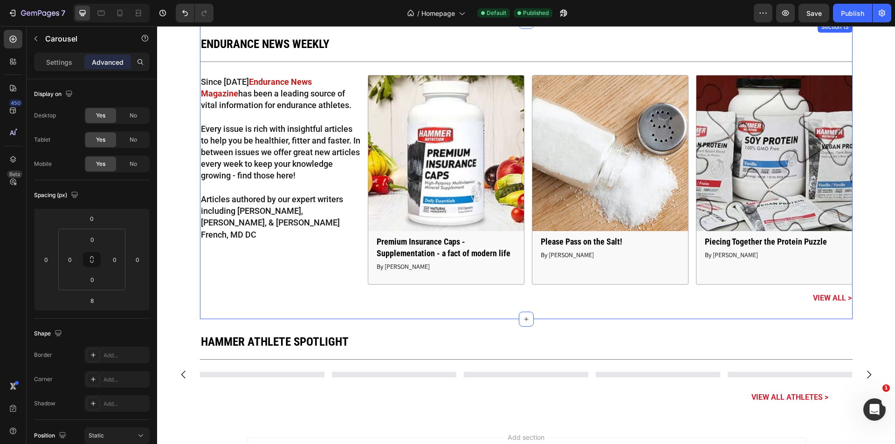
scroll to position [2376, 0]
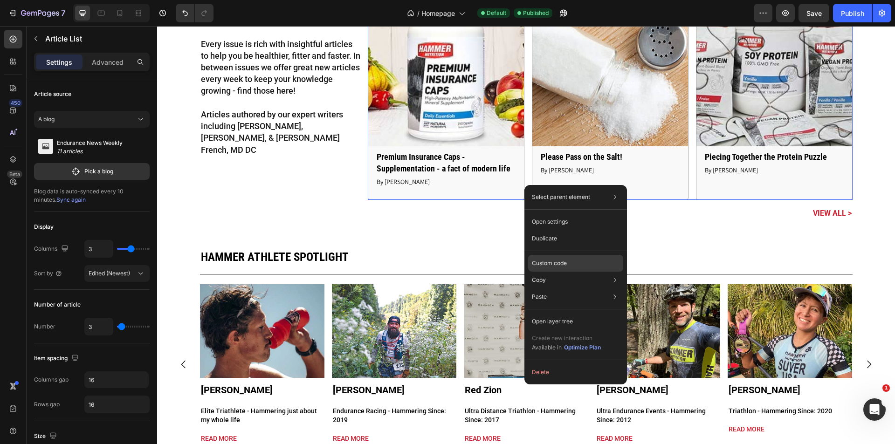
click at [561, 263] on p "Custom code" at bounding box center [549, 263] width 35 height 8
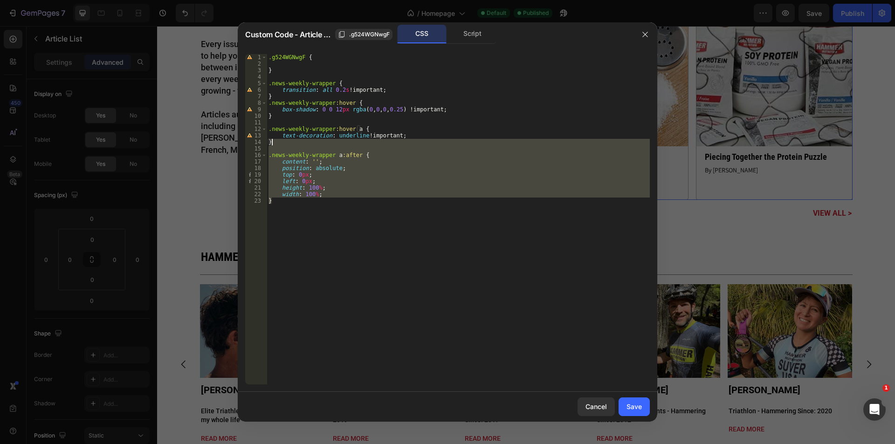
drag, startPoint x: 295, startPoint y: 208, endPoint x: 291, endPoint y: 141, distance: 67.2
click at [291, 141] on div ".g524WGNwgF { } .news-weekly-wrapper { transition : all 0.2 s !important ; } .n…" at bounding box center [458, 225] width 383 height 343
type textarea "}"
drag, startPoint x: 646, startPoint y: 31, endPoint x: 445, endPoint y: 89, distance: 208.7
click at [646, 31] on icon "button" at bounding box center [644, 34] width 7 height 7
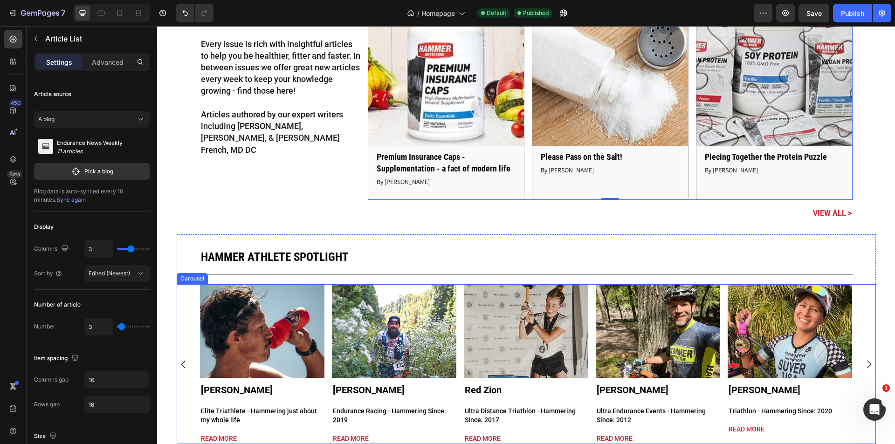
click at [457, 335] on div "Article Image Keller Norland Article Title Elite Triathlete - Hammering just ab…" at bounding box center [526, 364] width 652 height 160
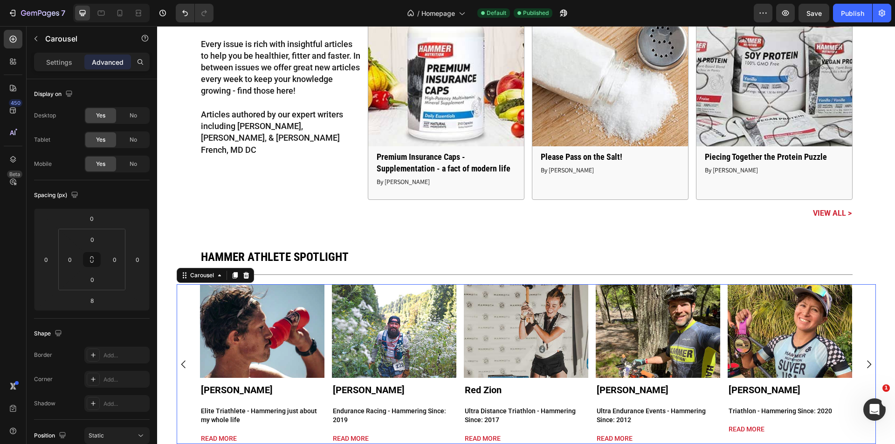
scroll to position [230, 0]
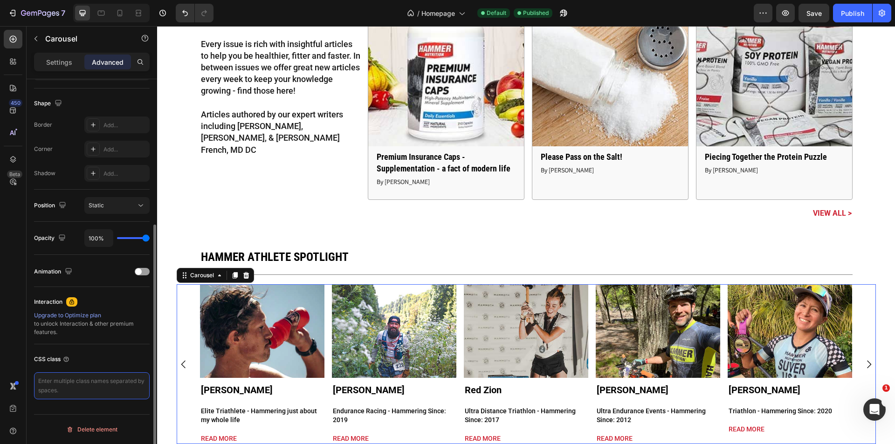
click at [81, 384] on textarea at bounding box center [92, 385] width 116 height 27
type textarea "sponsored-athletes"
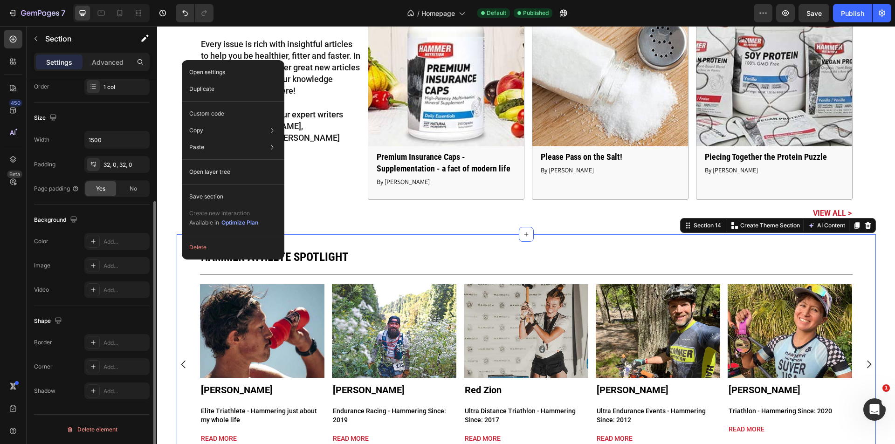
scroll to position [0, 0]
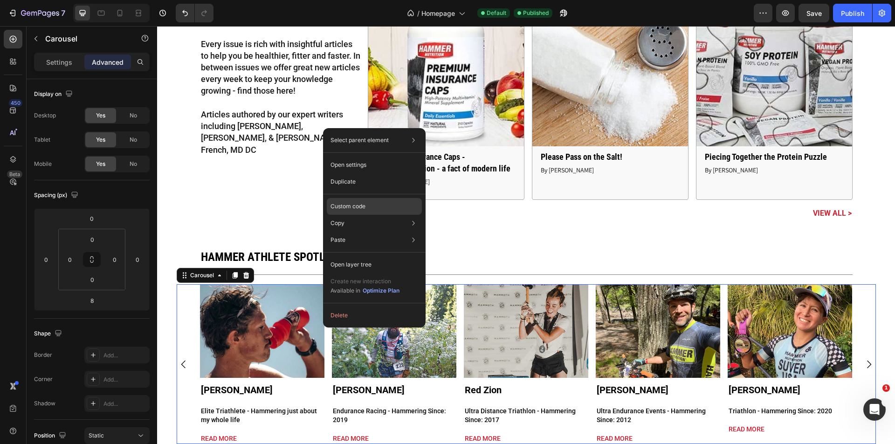
click at [364, 203] on p "Custom code" at bounding box center [347, 206] width 35 height 8
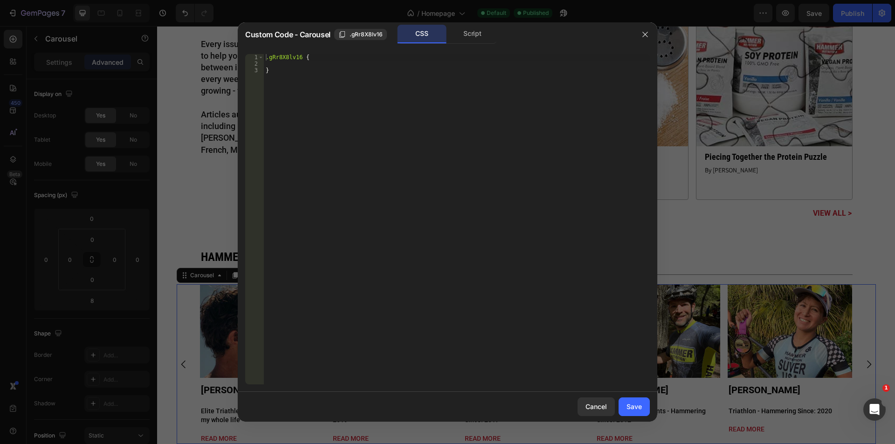
type textarea "}"
click at [366, 120] on div ".gRr8X8lv16 { }" at bounding box center [457, 225] width 386 height 343
paste textarea "sponsored-athletes"
paste textarea "}"
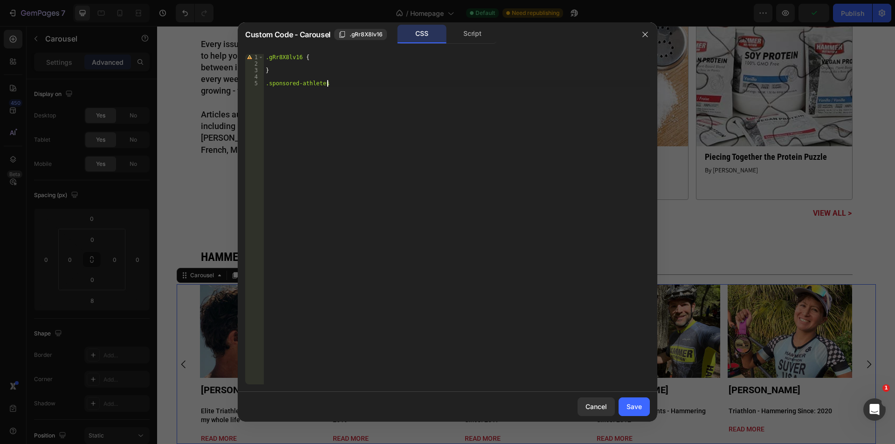
scroll to position [0, 0]
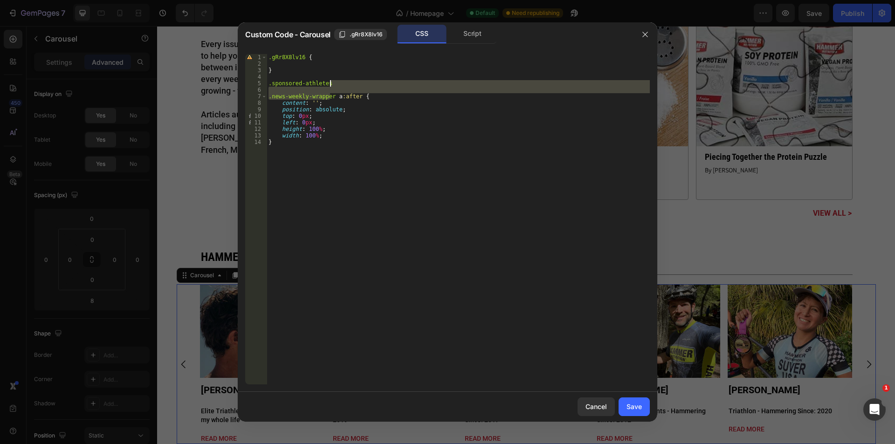
drag, startPoint x: 331, startPoint y: 93, endPoint x: 333, endPoint y: 84, distance: 9.0
click at [333, 84] on div ".gRr8X8lv16 { } .sponsored-athletes .news-weekly-wrapper a :after { content : '…" at bounding box center [458, 225] width 383 height 343
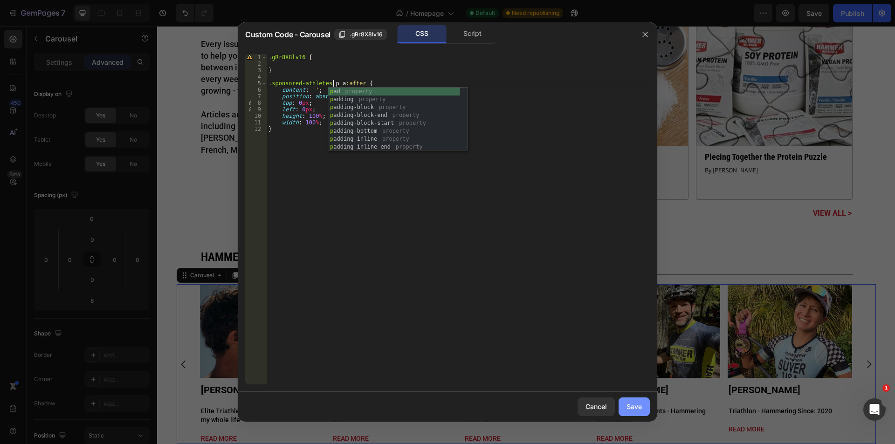
scroll to position [0, 6]
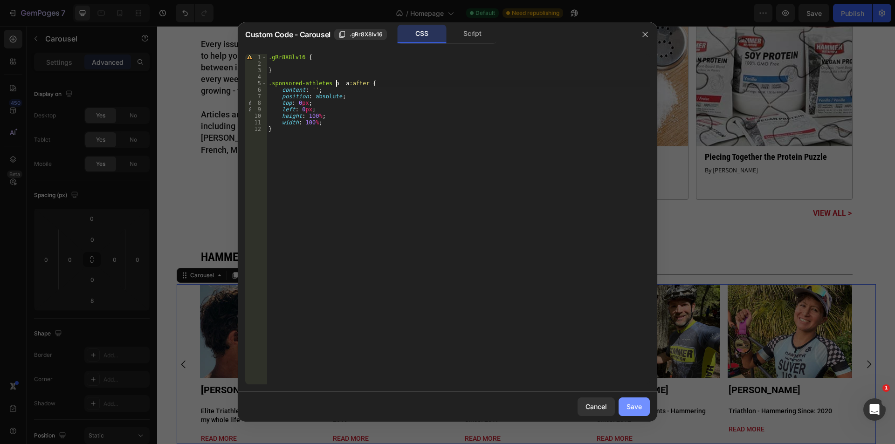
type textarea ".sponsored-athletes p > a:after {"
drag, startPoint x: 642, startPoint y: 404, endPoint x: 447, endPoint y: 265, distance: 239.1
click at [642, 404] on button "Save" at bounding box center [633, 406] width 31 height 19
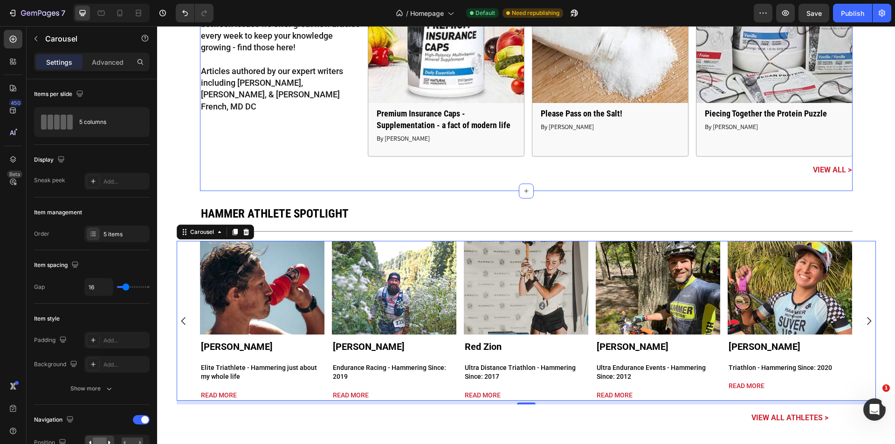
scroll to position [2501, 0]
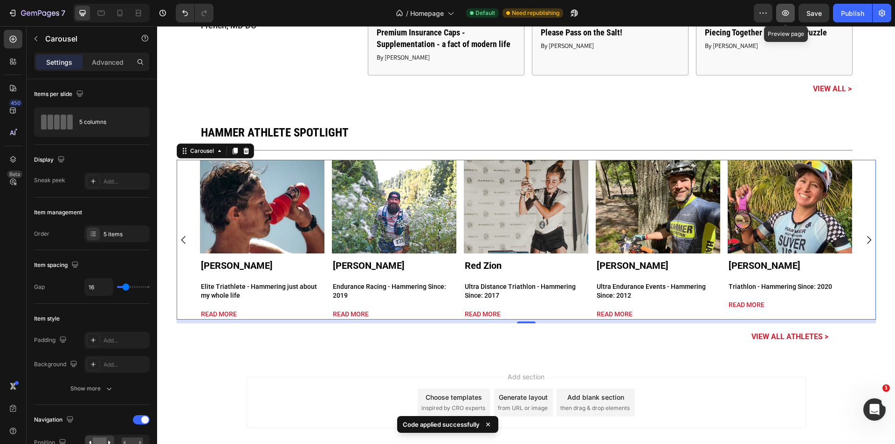
click at [790, 16] on icon "button" at bounding box center [785, 12] width 9 height 9
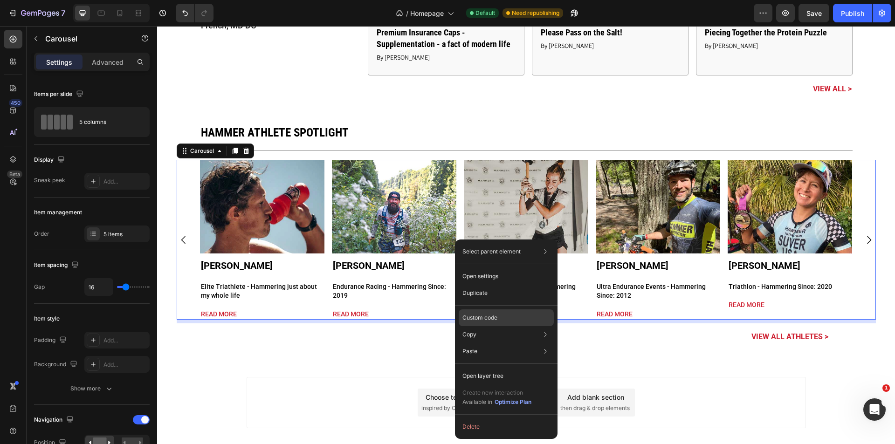
click at [500, 343] on div "Custom code" at bounding box center [506, 351] width 95 height 17
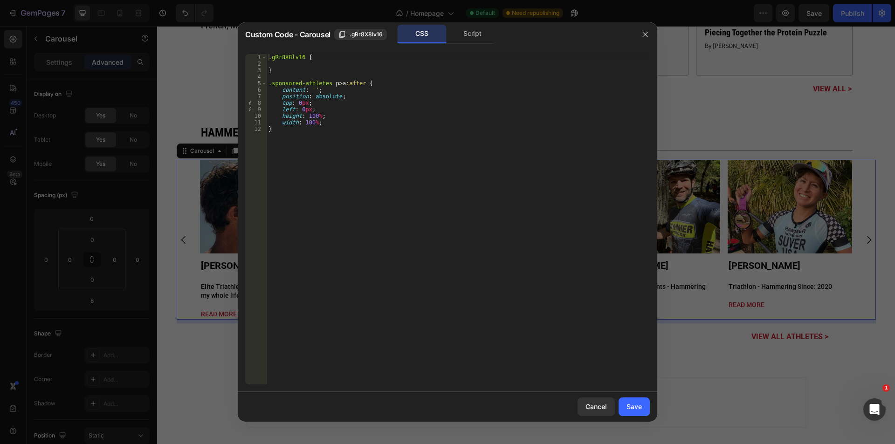
type textarea "}"
click at [315, 148] on div ".gRr8X8lv16 { } .sponsored-athletes p > a :after { content : ' ' ; position : a…" at bounding box center [458, 225] width 383 height 343
paste textarea "gem-slider-item"
type textarea "gem-slider-item"
paste textarea "gem-slider-item"
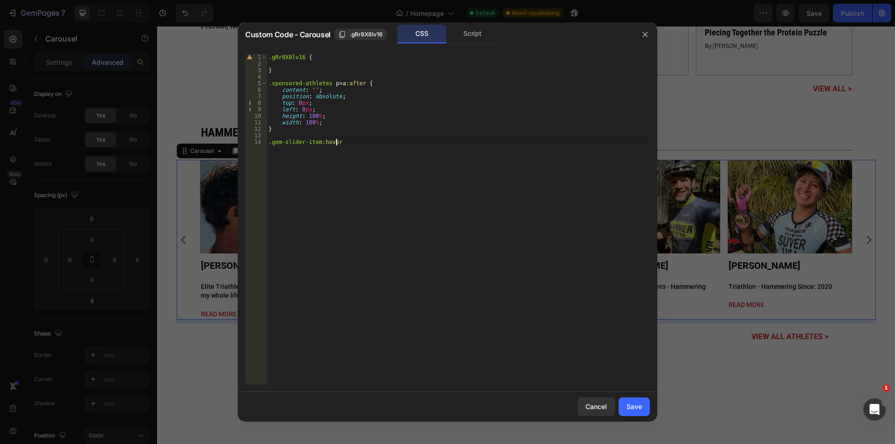
scroll to position [0, 5]
drag, startPoint x: 319, startPoint y: 83, endPoint x: 269, endPoint y: 84, distance: 50.3
click at [269, 84] on div ".gRr8X8lv16 { } .sponsored-athletes p > a :after { content : ' ' ; position : a…" at bounding box center [458, 225] width 383 height 343
click at [268, 143] on div ".gRr8X8lv16 { } .sponsored-athletes p > a :after { content : ' ' ; position : a…" at bounding box center [458, 225] width 383 height 343
paste textarea ".sponsored-athletes"
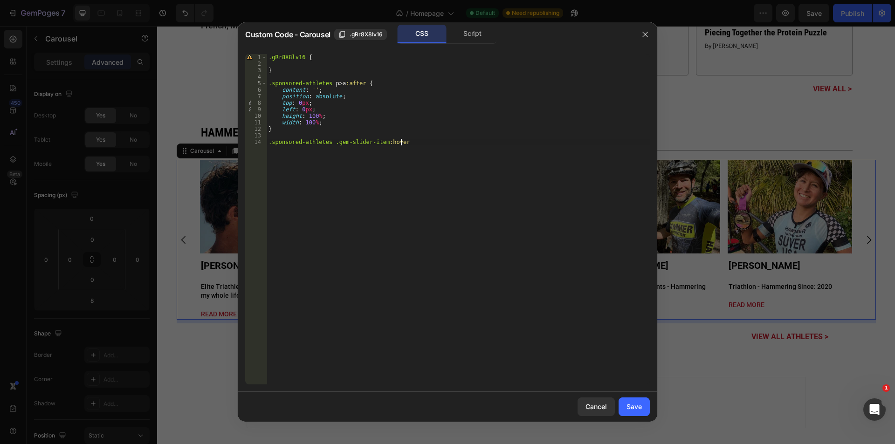
click at [423, 142] on div ".gRr8X8lv16 { } .sponsored-athletes p > a :after { content : ' ' ; position : a…" at bounding box center [458, 225] width 383 height 343
type textarea ".sponsored-athletes .gem-slider-item:hover a {"
type textarea "text-decoration: underline !important;"
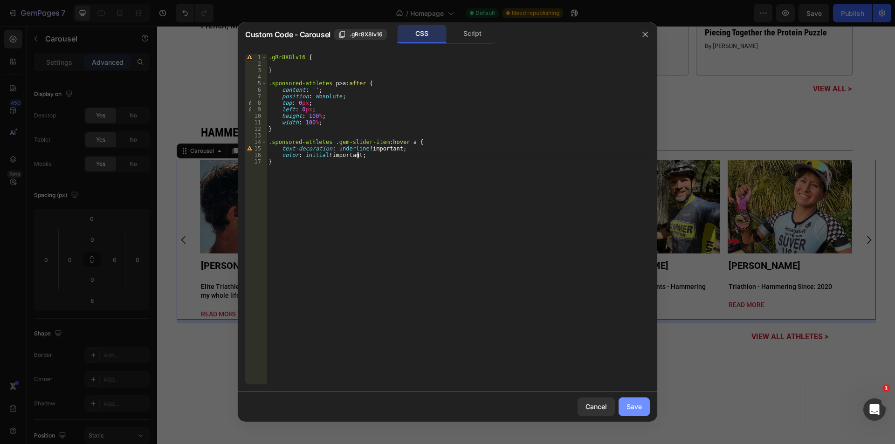
type textarea "color: initial !;"
click at [642, 408] on button "Save" at bounding box center [633, 406] width 31 height 19
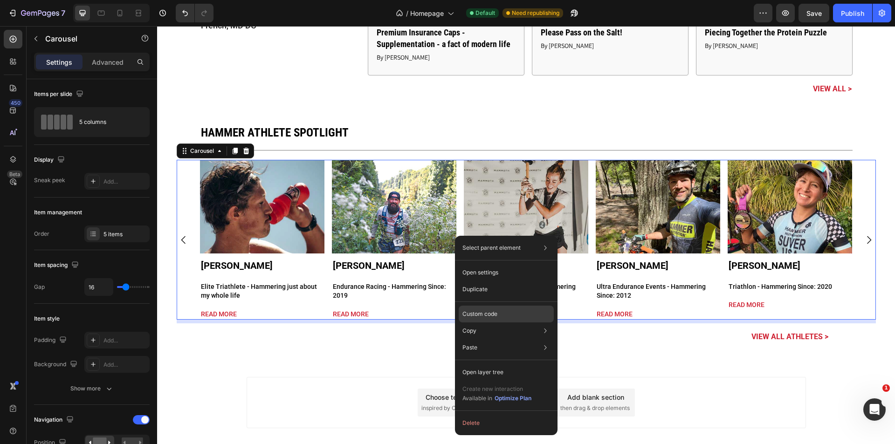
click at [491, 312] on p "Custom code" at bounding box center [479, 314] width 35 height 8
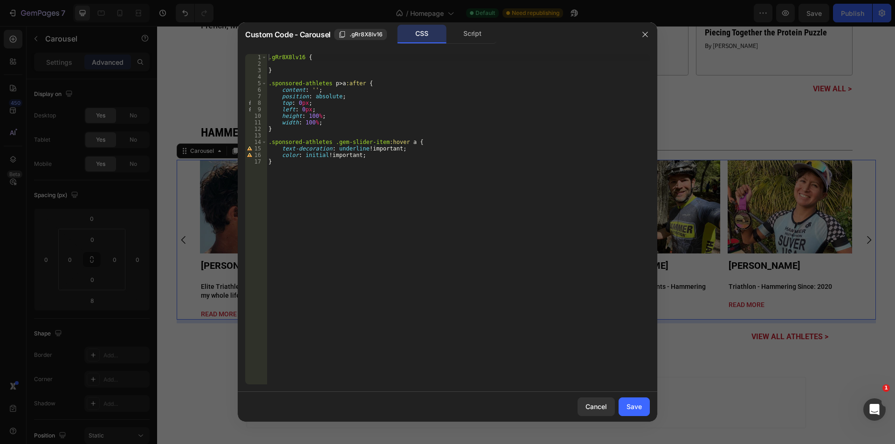
drag, startPoint x: 342, startPoint y: 72, endPoint x: 342, endPoint y: 98, distance: 26.6
click at [342, 72] on div ".gRr8X8lv16 { } .sponsored-athletes p > a :after { content : ' ' ; position : a…" at bounding box center [458, 225] width 383 height 343
click at [312, 156] on div ".gRr8X8lv16 { } .sponsored-athletes p > a :after { content : ' ' ; position : a…" at bounding box center [458, 225] width 383 height 343
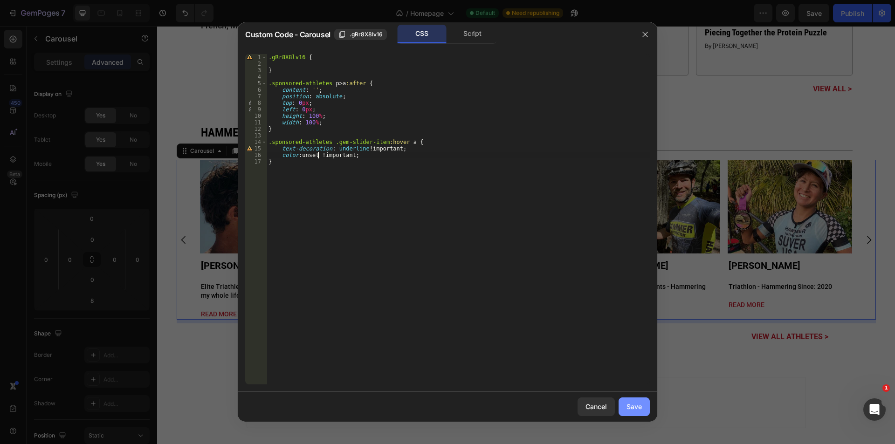
type textarea "color: unset !important;"
click at [636, 412] on button "Save" at bounding box center [633, 406] width 31 height 19
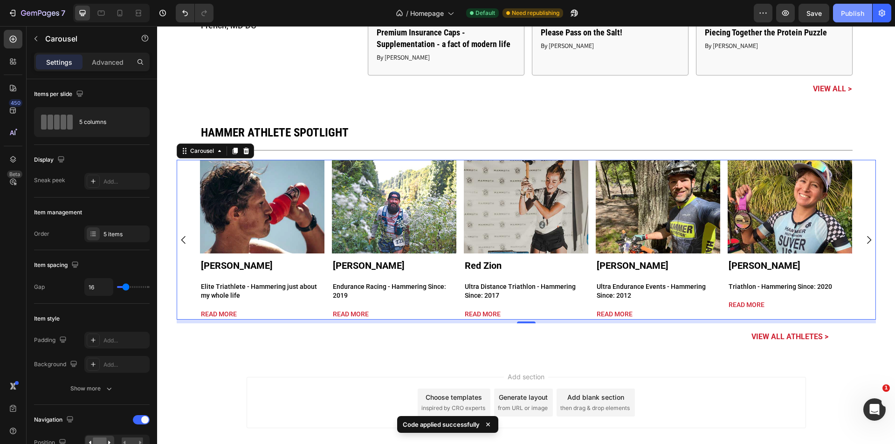
click at [849, 13] on div "Publish" at bounding box center [852, 13] width 23 height 10
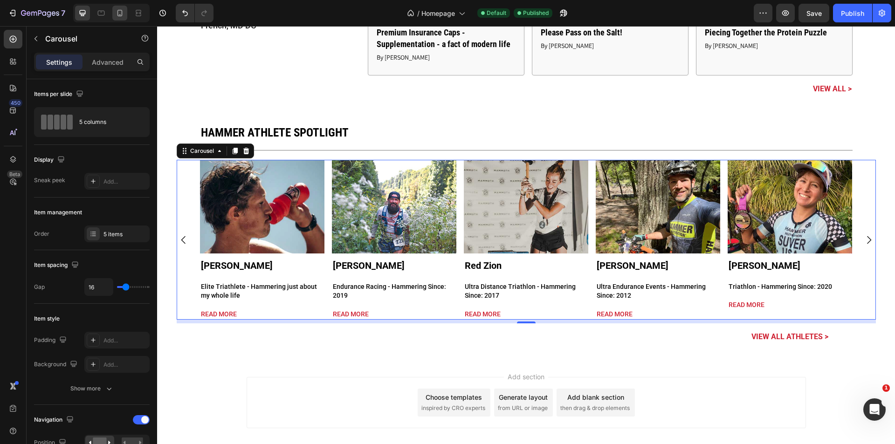
click at [125, 12] on div at bounding box center [119, 13] width 15 height 15
type input "0"
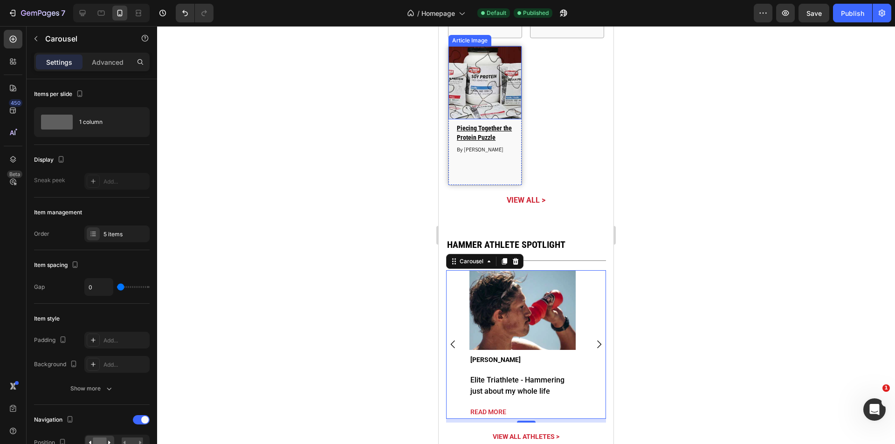
scroll to position [2791, 0]
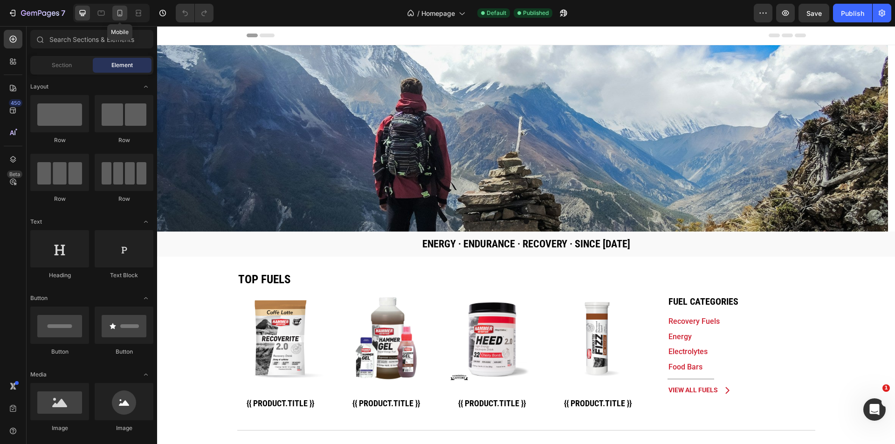
click at [122, 17] on icon at bounding box center [119, 12] width 9 height 9
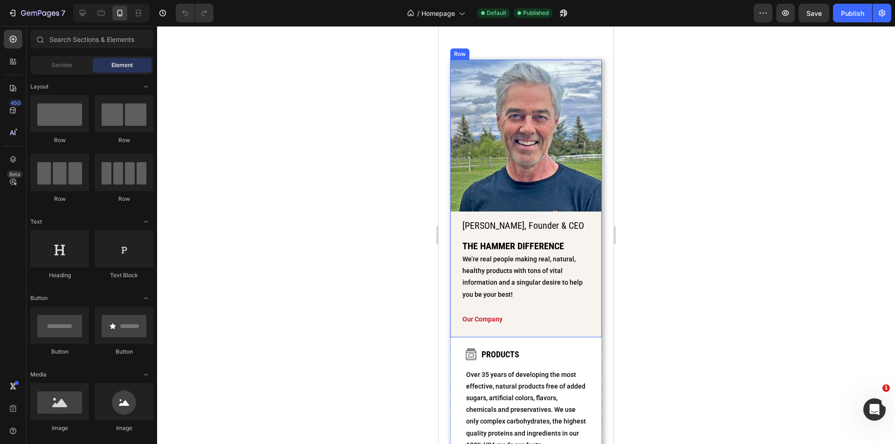
scroll to position [1740, 0]
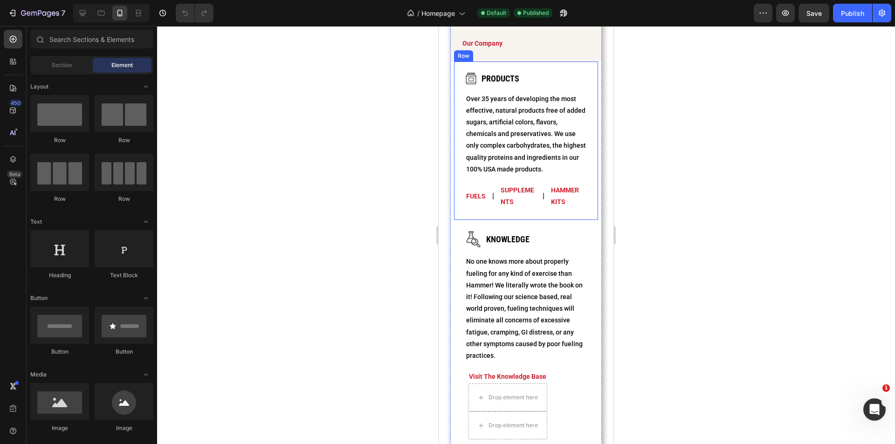
click at [459, 198] on div "Image Products Heading Row Over 35 years of developing the most effective, natu…" at bounding box center [526, 141] width 144 height 158
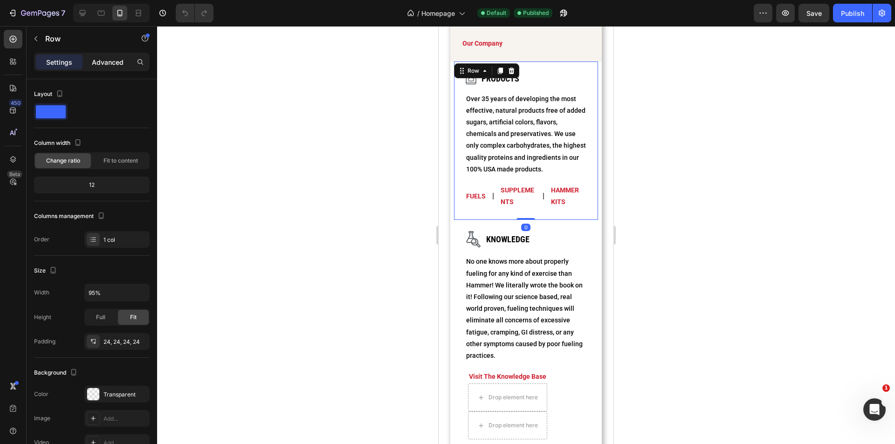
click at [109, 63] on p "Advanced" at bounding box center [108, 62] width 32 height 10
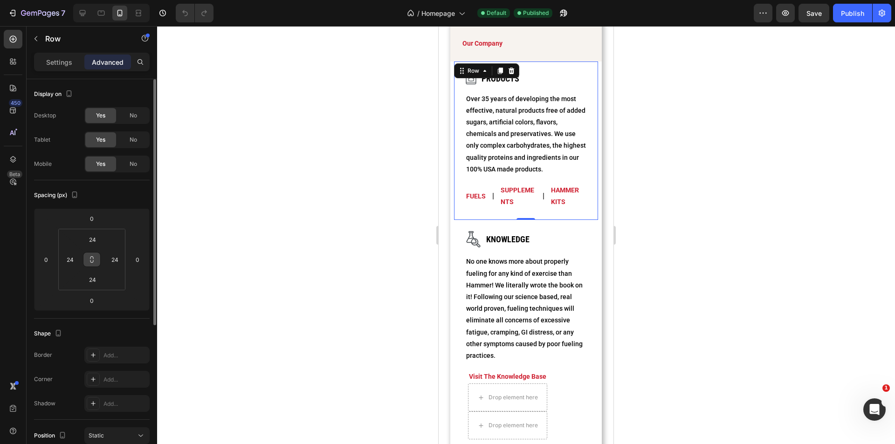
click at [91, 260] on icon at bounding box center [91, 261] width 3 height 3
click at [94, 241] on input "24" at bounding box center [92, 240] width 19 height 14
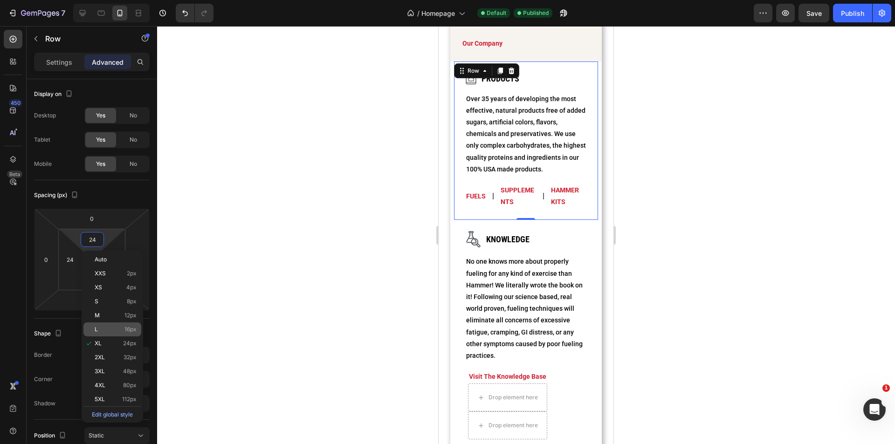
click at [117, 331] on p "L 16px" at bounding box center [116, 329] width 42 height 7
type input "16"
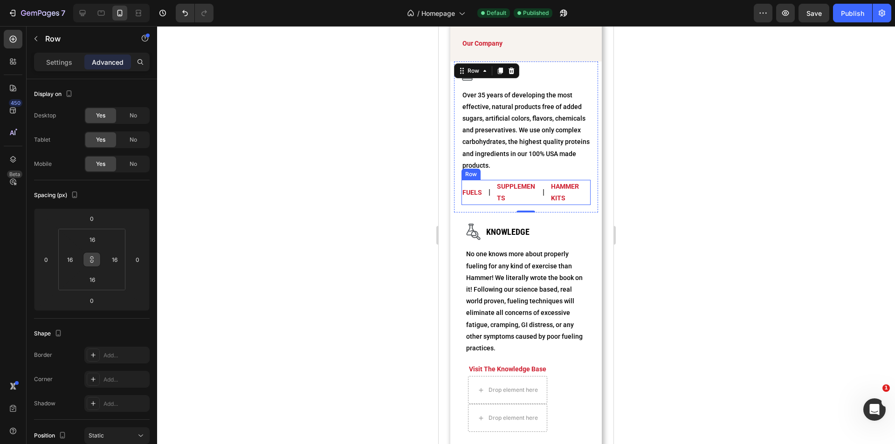
click at [541, 196] on div "| Text Block" at bounding box center [543, 192] width 4 height 25
click at [62, 58] on p "Settings" at bounding box center [59, 62] width 26 height 10
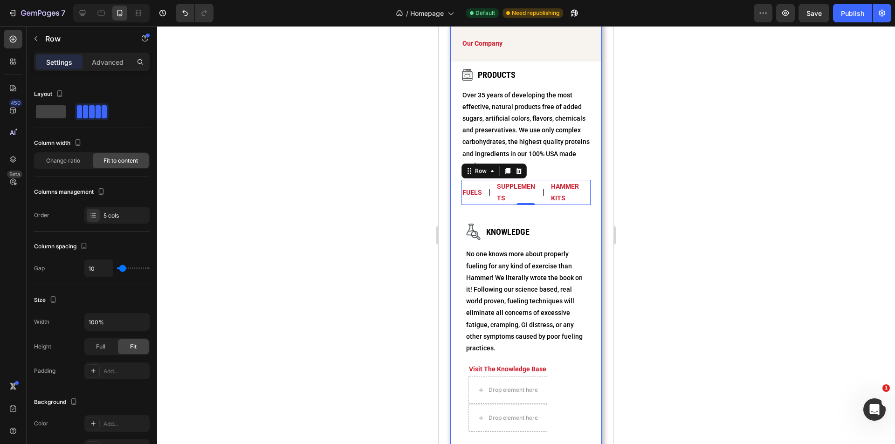
click at [593, 201] on div "Image Products Heading Row Over 35 years of developing the most effective, natu…" at bounding box center [526, 388] width 152 height 653
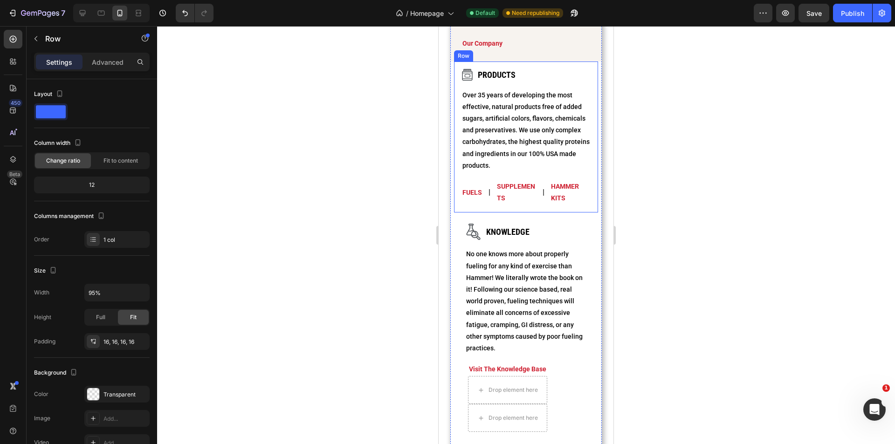
click at [454, 97] on div "Image Products Heading Row Over 35 years of developing the most effective, natu…" at bounding box center [526, 137] width 144 height 151
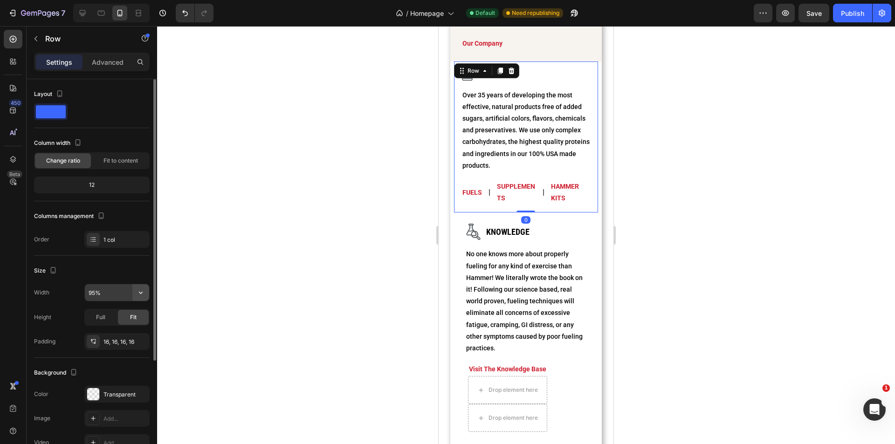
click at [147, 291] on button "button" at bounding box center [140, 292] width 17 height 17
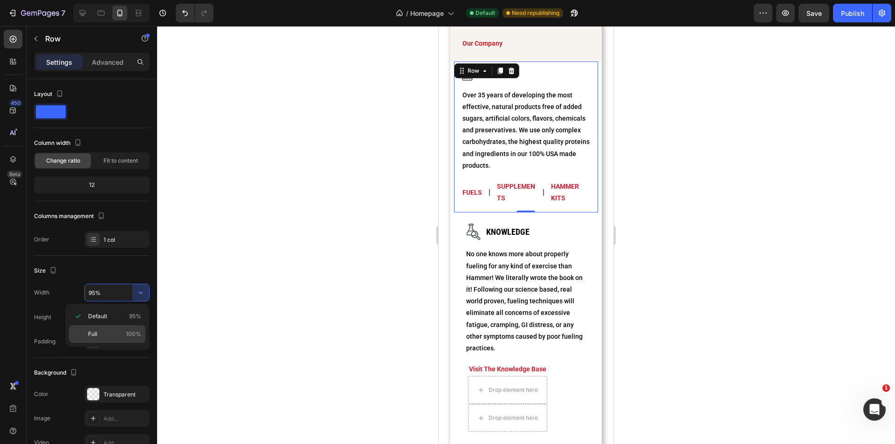
click at [114, 335] on p "Full 100%" at bounding box center [114, 334] width 53 height 8
type input "100%"
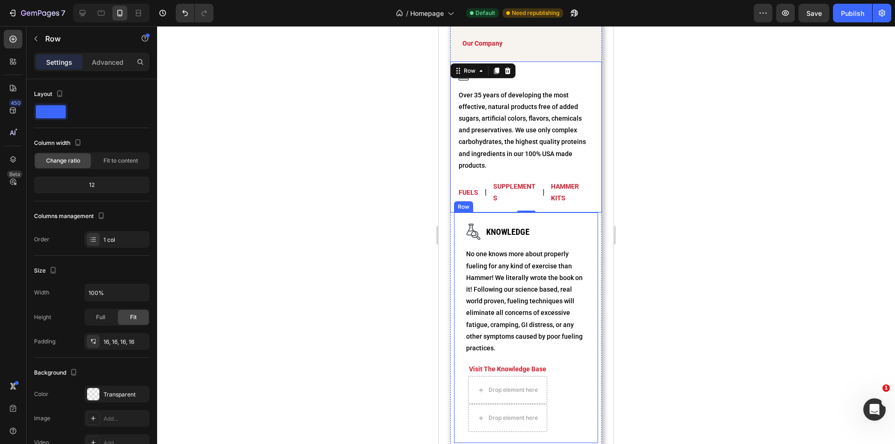
click at [587, 215] on div "Image Knowledge Heading Row No one knows more about properly fueling for any ki…" at bounding box center [526, 327] width 144 height 231
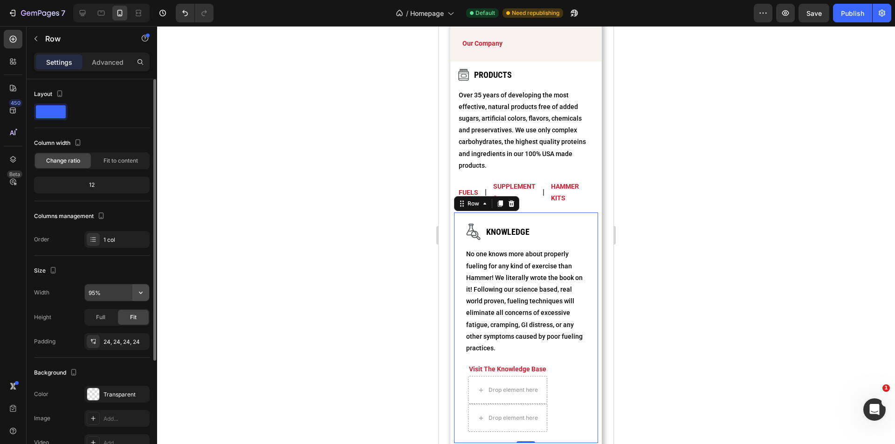
click at [138, 294] on icon "button" at bounding box center [140, 292] width 9 height 9
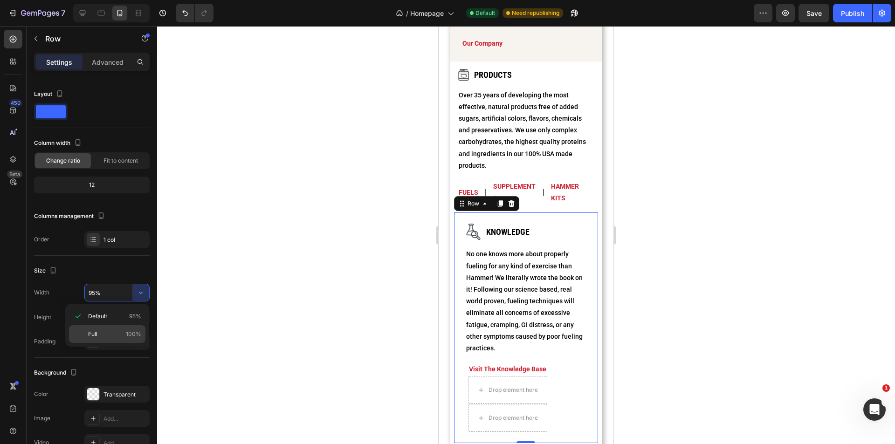
click at [116, 336] on p "Full 100%" at bounding box center [114, 334] width 53 height 8
type input "100%"
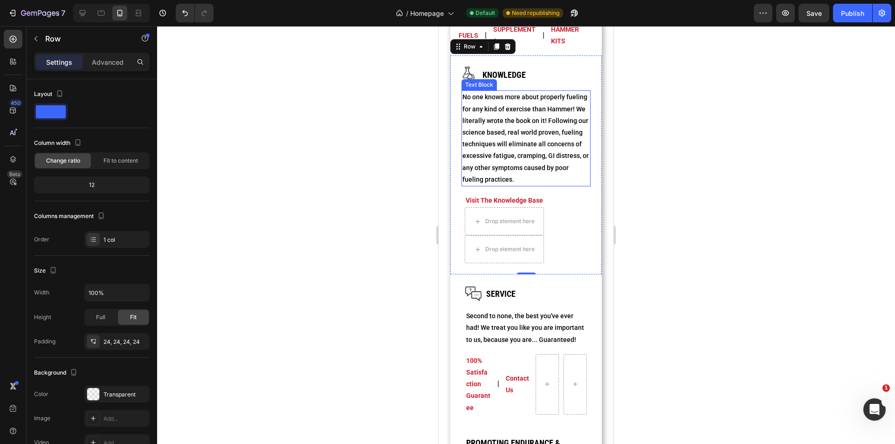
scroll to position [1926, 0]
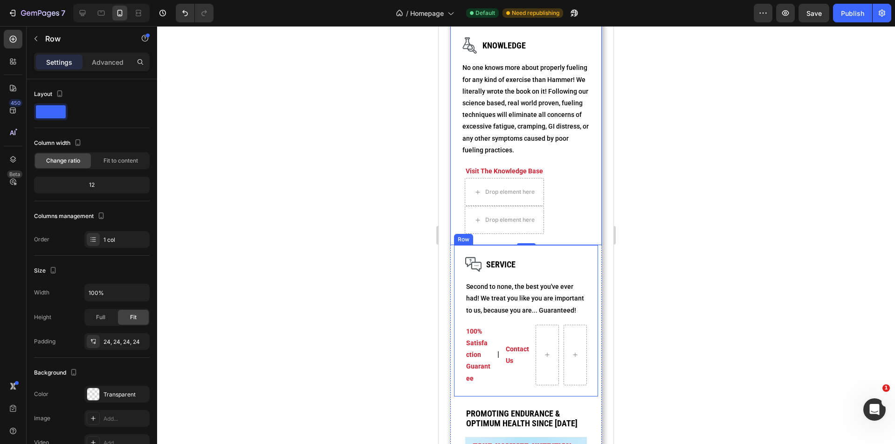
click at [562, 256] on div "Image Service Heading Row Second to none, the best you've ever had! We treat yo…" at bounding box center [526, 320] width 144 height 151
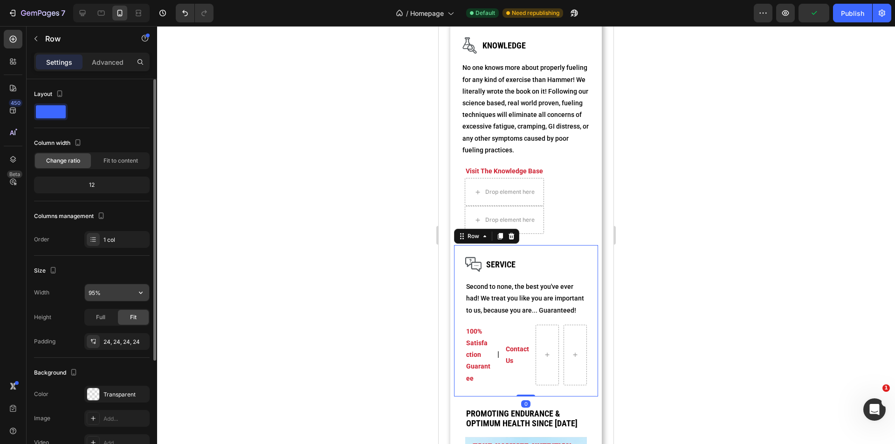
click at [128, 296] on input "95%" at bounding box center [117, 292] width 64 height 17
click at [139, 294] on icon "button" at bounding box center [140, 292] width 9 height 9
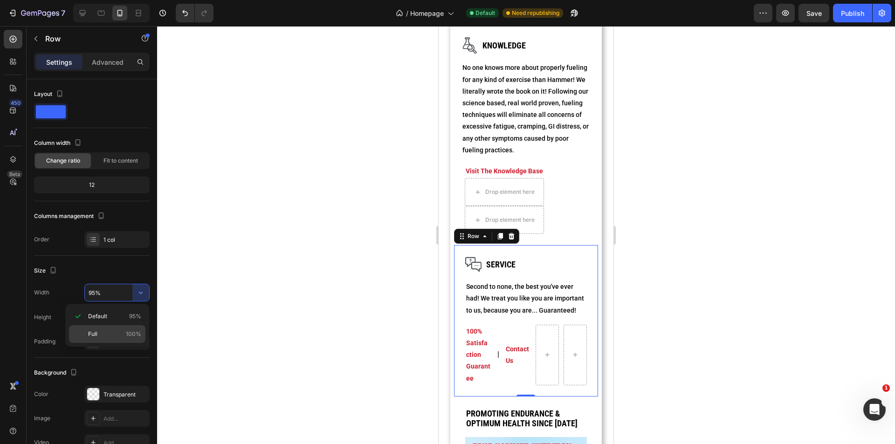
click at [119, 330] on p "Full 100%" at bounding box center [114, 334] width 53 height 8
type input "100%"
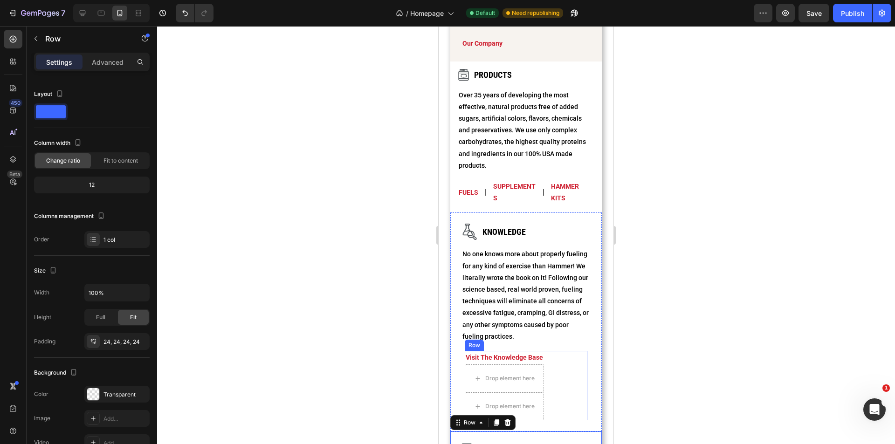
scroll to position [1678, 0]
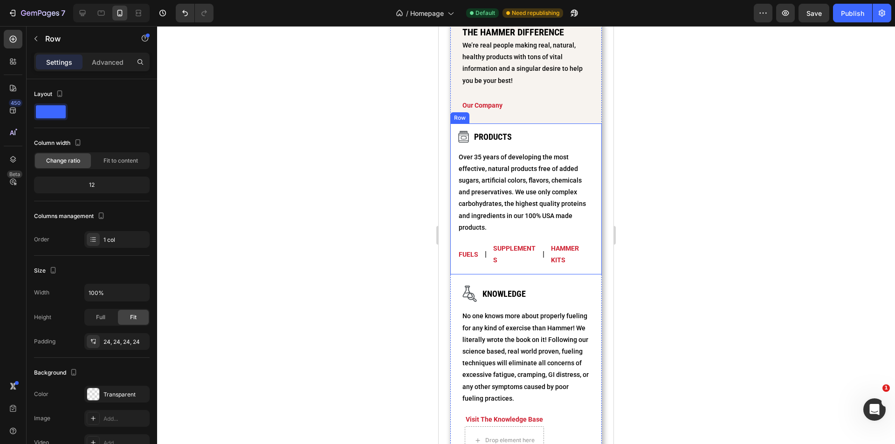
click at [455, 214] on div "Image Products Heading Row Over 35 years of developing the most effective, natu…" at bounding box center [526, 198] width 152 height 151
click at [544, 249] on div "Fuels Text Block | Text Block Supplements Text Block | Text Block Hammer kits T…" at bounding box center [526, 254] width 137 height 25
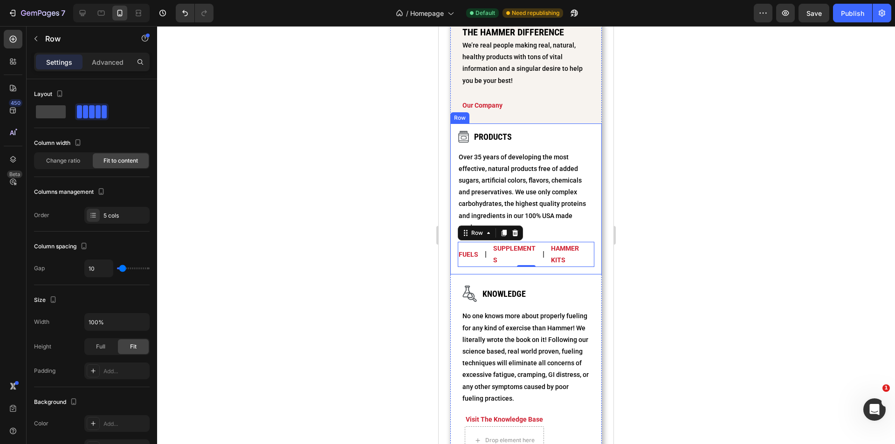
click at [546, 142] on div "Image Products Heading Row Over 35 years of developing the most effective, natu…" at bounding box center [526, 199] width 137 height 136
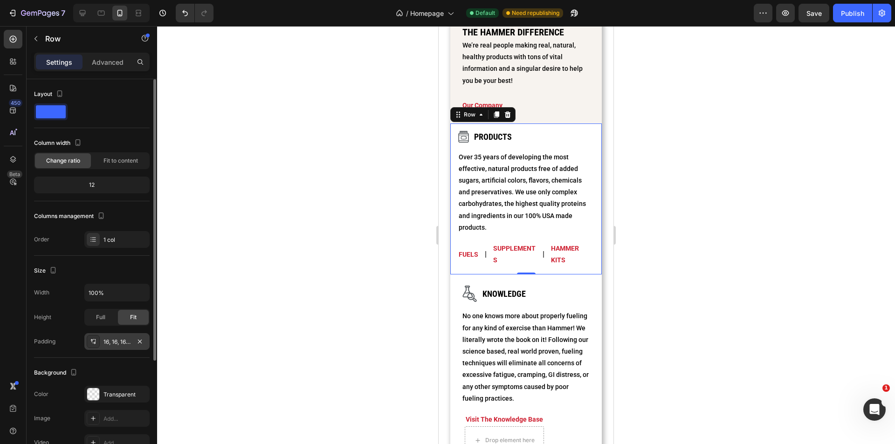
click at [124, 343] on div "16, 16, 16, 16" at bounding box center [116, 342] width 27 height 8
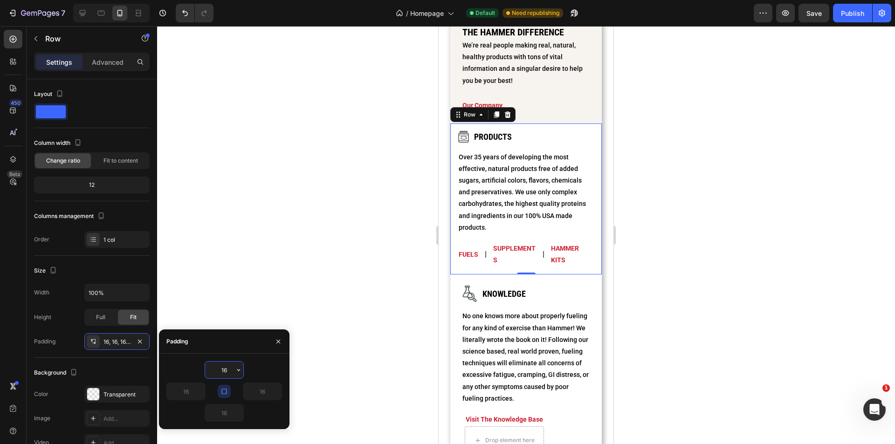
click at [231, 367] on input "16" at bounding box center [224, 370] width 38 height 17
click at [237, 370] on icon "button" at bounding box center [238, 369] width 7 height 7
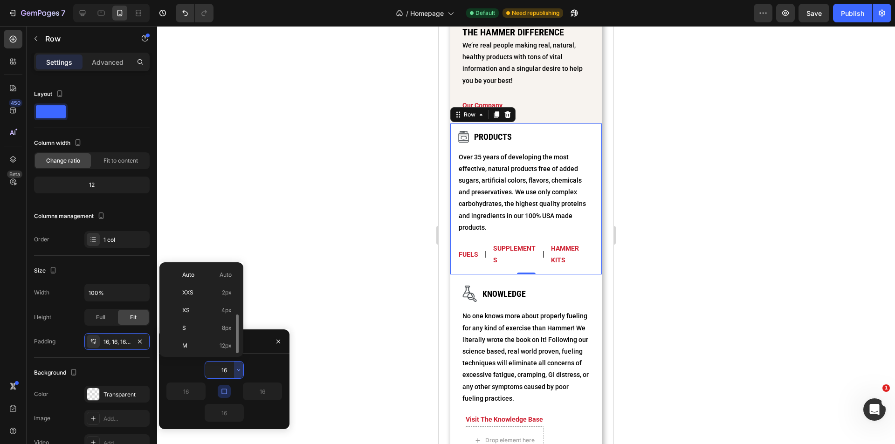
scroll to position [34, 0]
click at [209, 350] on p "XL 24px" at bounding box center [206, 347] width 49 height 8
type input "24"
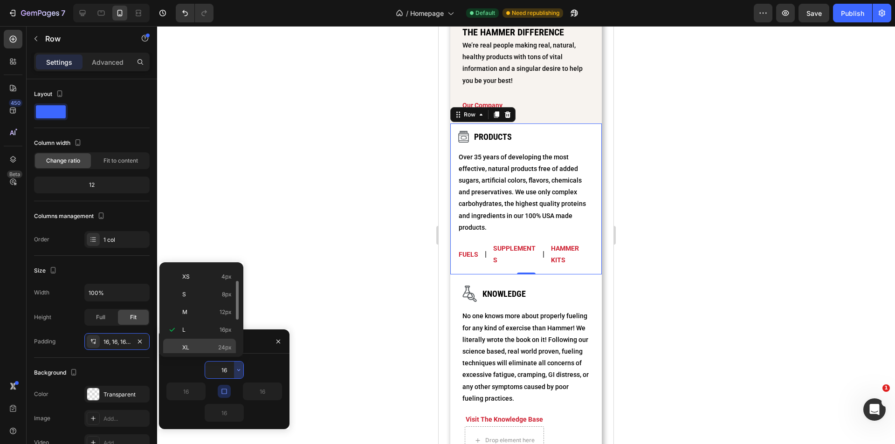
type input "24"
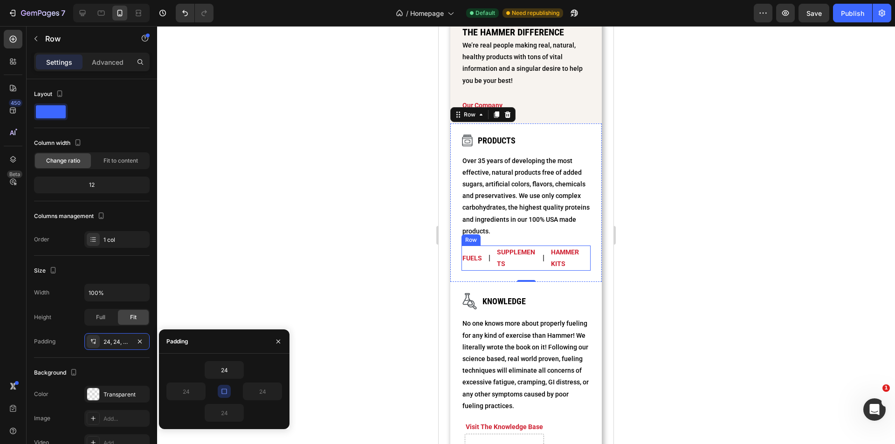
click at [493, 252] on div "Fuels Text Block | Text Block Supplements Text Block | Text Block Hammer kits T…" at bounding box center [526, 258] width 130 height 25
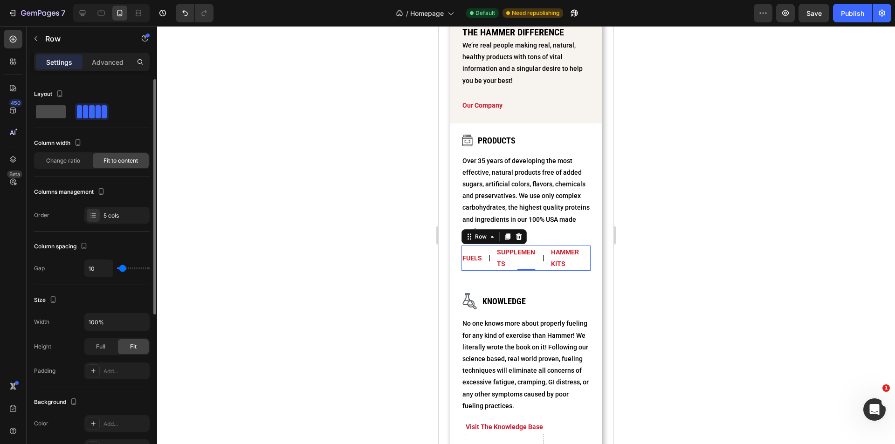
click at [54, 114] on span at bounding box center [51, 111] width 30 height 13
type input "0"
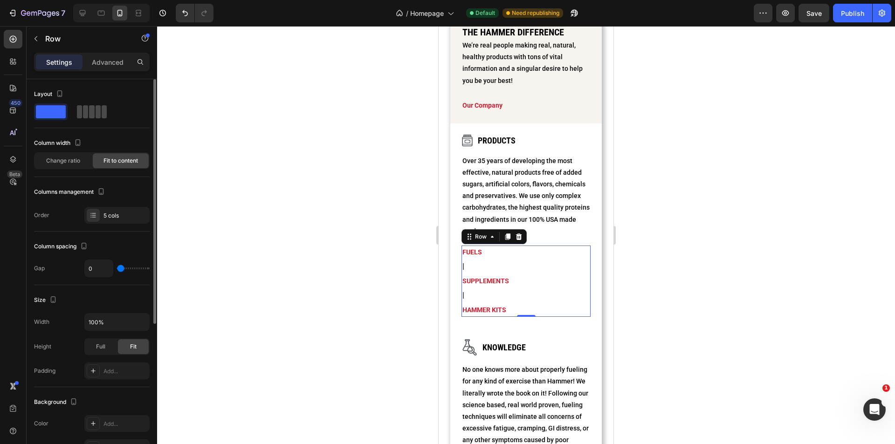
click at [89, 111] on span at bounding box center [91, 111] width 5 height 13
type input "10"
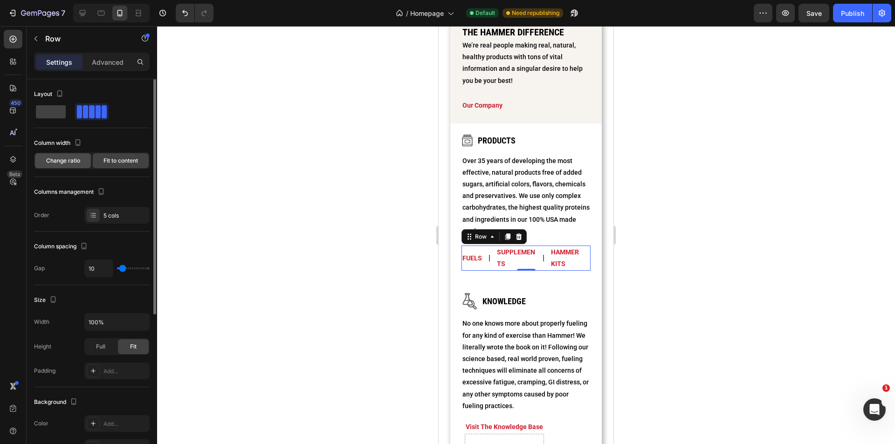
click at [77, 166] on div "Change ratio" at bounding box center [63, 160] width 56 height 15
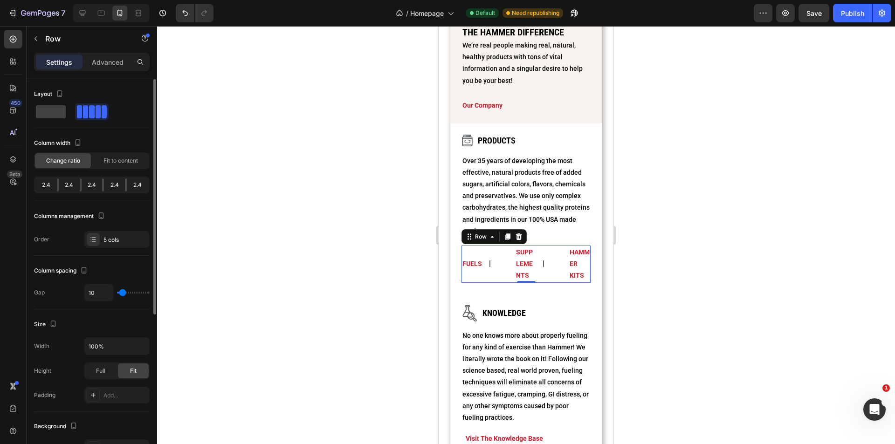
drag, startPoint x: 56, startPoint y: 185, endPoint x: 80, endPoint y: 187, distance: 24.3
click at [69, 187] on div "2.4 2.4 2.4 2.4 2.4" at bounding box center [92, 185] width 116 height 17
drag, startPoint x: 80, startPoint y: 187, endPoint x: 105, endPoint y: 182, distance: 25.2
click at [103, 183] on div "2.4 2.4 2.4 2.4 2.4" at bounding box center [92, 185] width 116 height 17
click at [115, 158] on span "Fit to content" at bounding box center [120, 161] width 34 height 8
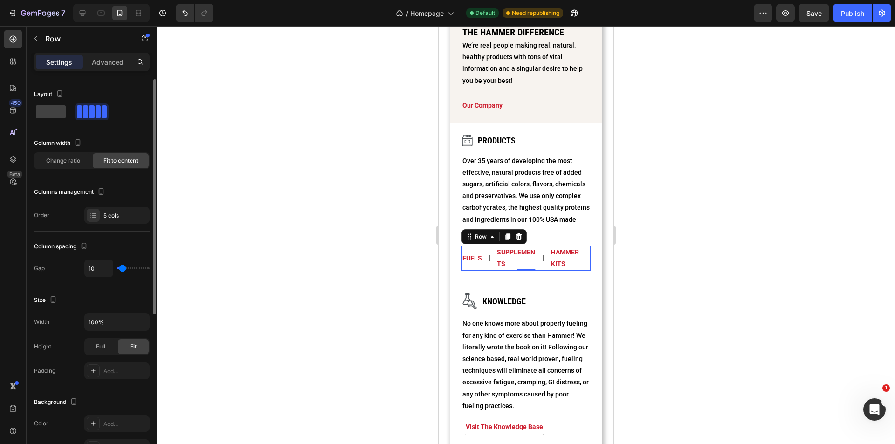
type input "2"
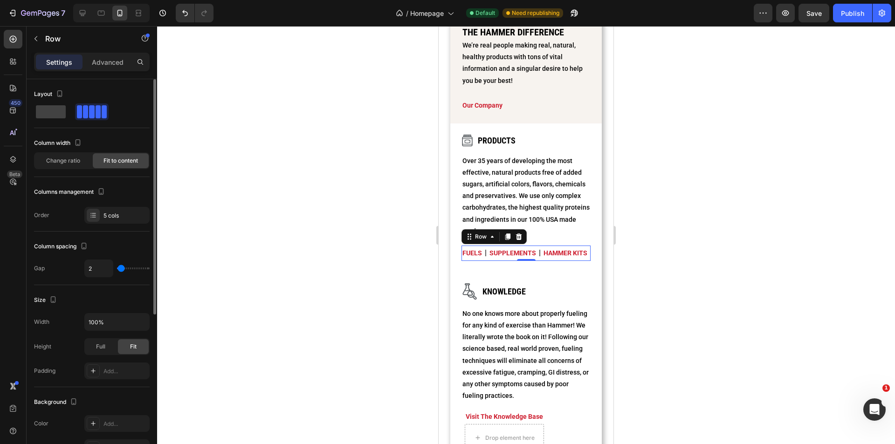
type input "0"
click at [120, 268] on input "range" at bounding box center [133, 268] width 33 height 2
click at [338, 274] on div at bounding box center [526, 235] width 738 height 418
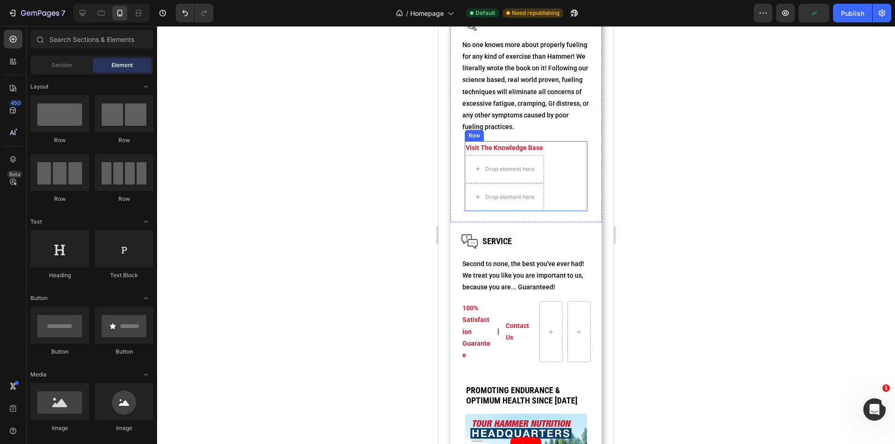
scroll to position [1988, 0]
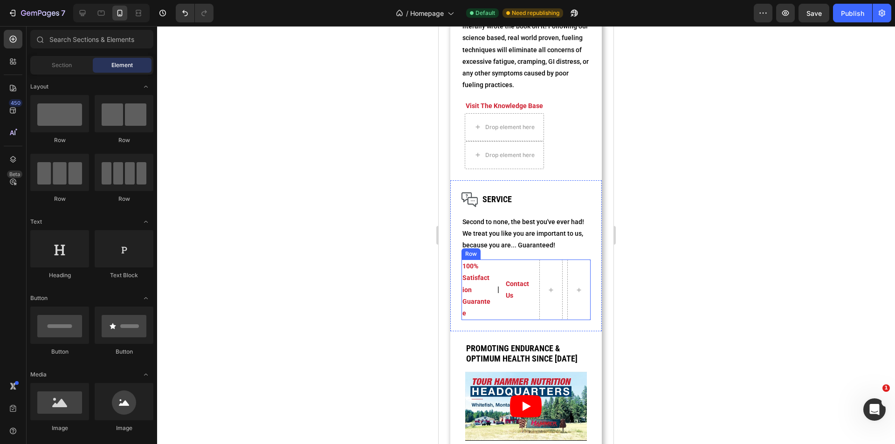
click at [505, 270] on div "contact us Text Block" at bounding box center [520, 290] width 30 height 61
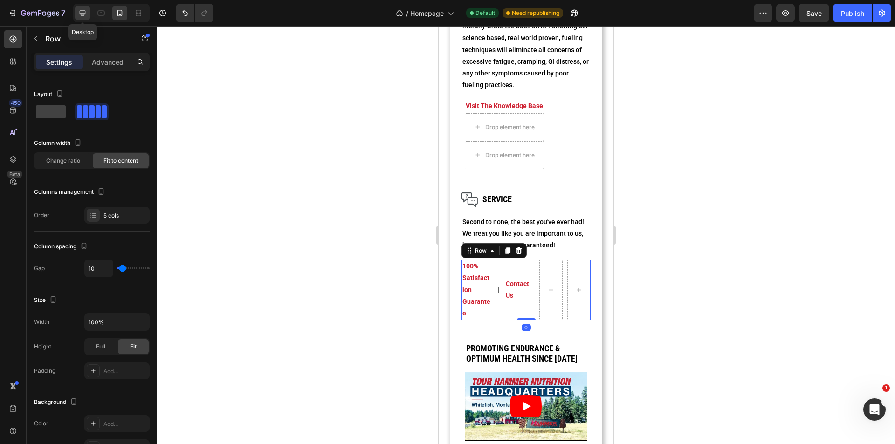
click at [86, 13] on icon at bounding box center [82, 12] width 9 height 9
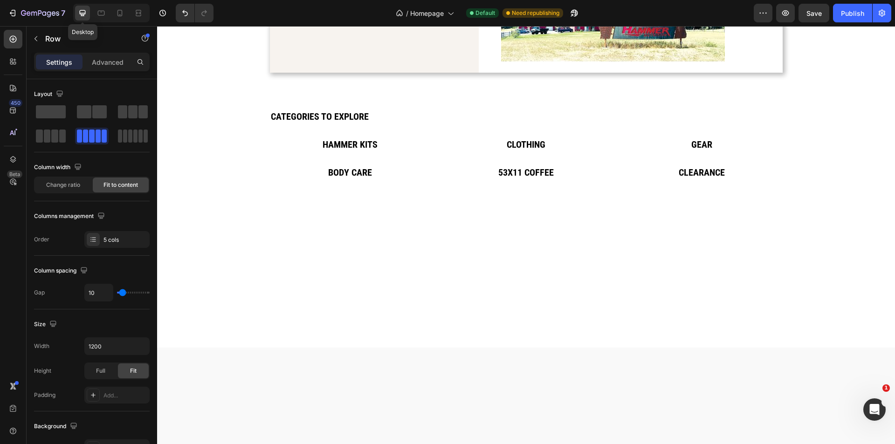
scroll to position [1761, 0]
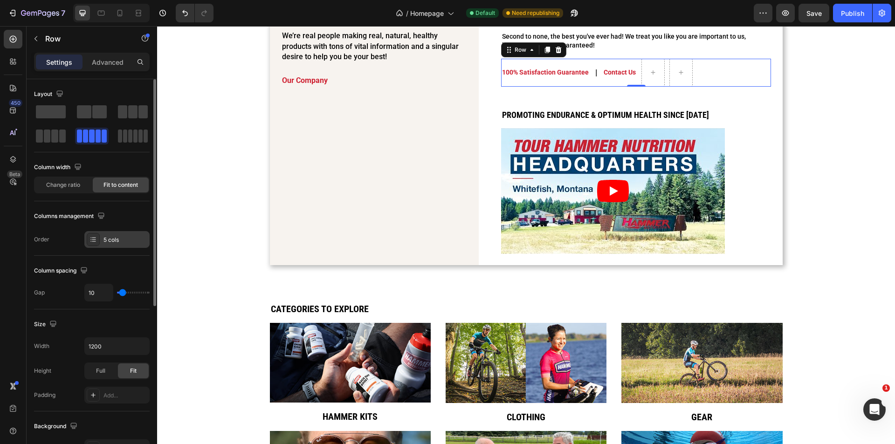
click at [125, 241] on div "5 cols" at bounding box center [125, 240] width 44 height 8
click at [92, 109] on span at bounding box center [99, 111] width 14 height 13
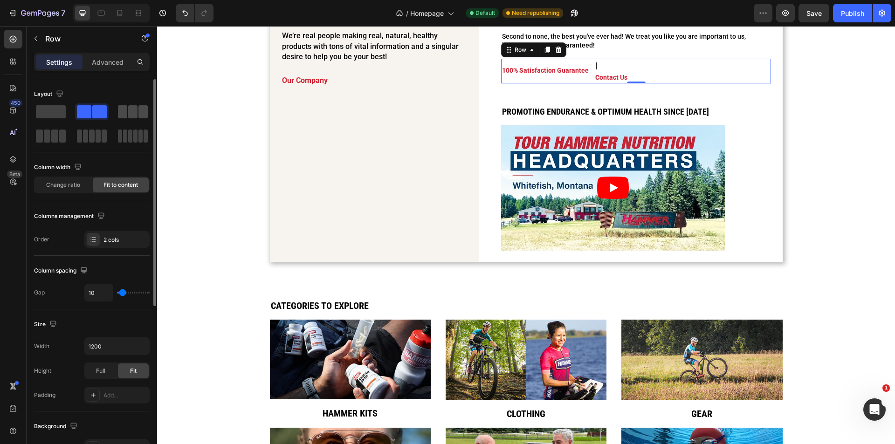
click at [128, 111] on span at bounding box center [132, 111] width 9 height 13
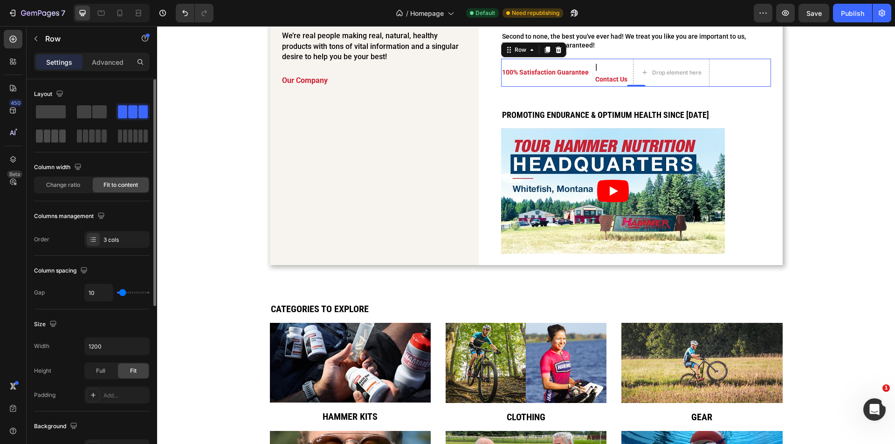
click at [62, 137] on span at bounding box center [62, 136] width 7 height 13
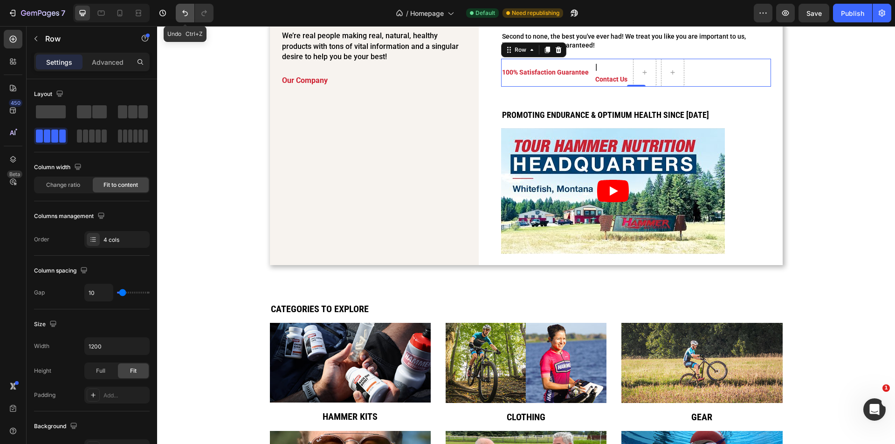
click at [185, 14] on icon "Undo/Redo" at bounding box center [184, 12] width 9 height 9
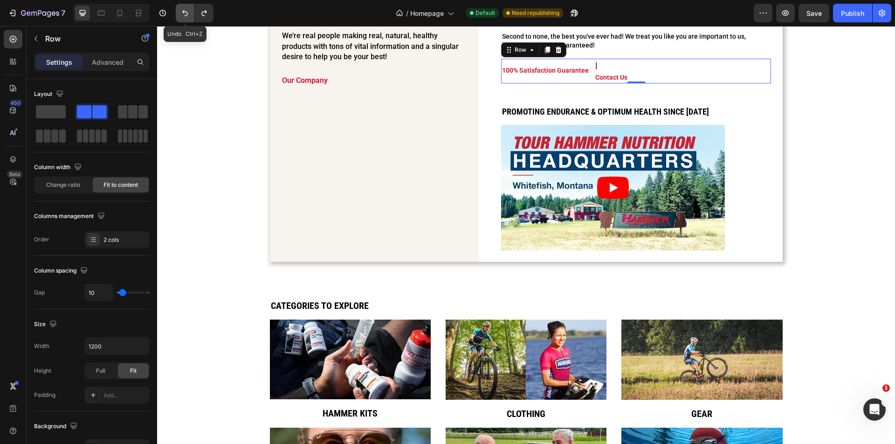
click at [185, 14] on icon "Undo/Redo" at bounding box center [184, 12] width 9 height 9
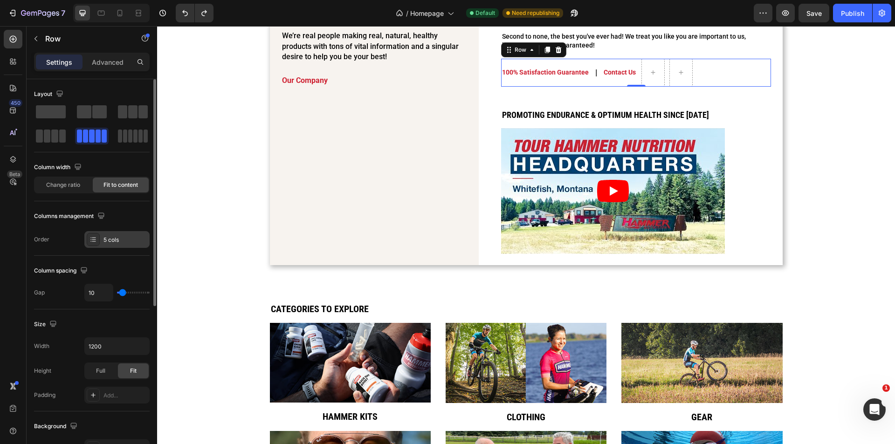
click at [106, 243] on div "5 cols" at bounding box center [125, 240] width 44 height 8
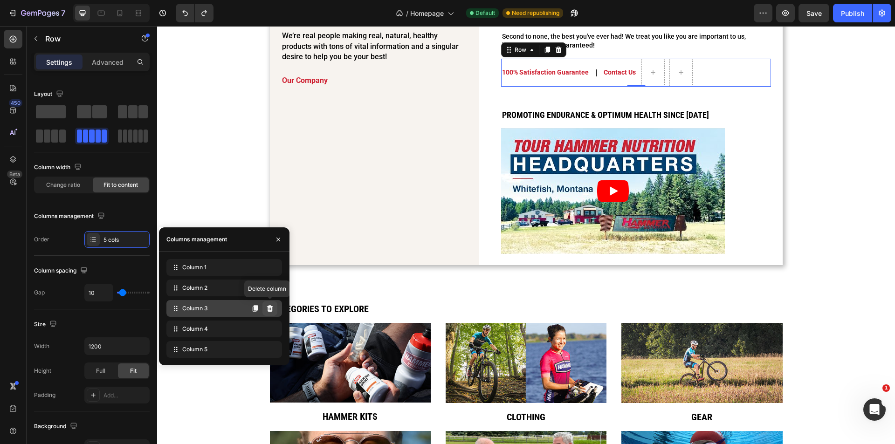
click at [267, 310] on icon at bounding box center [269, 308] width 7 height 7
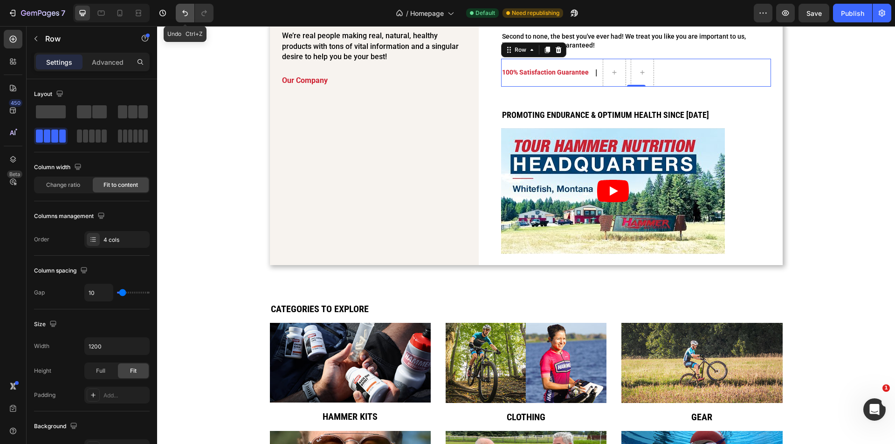
click at [181, 14] on icon "Undo/Redo" at bounding box center [184, 12] width 9 height 9
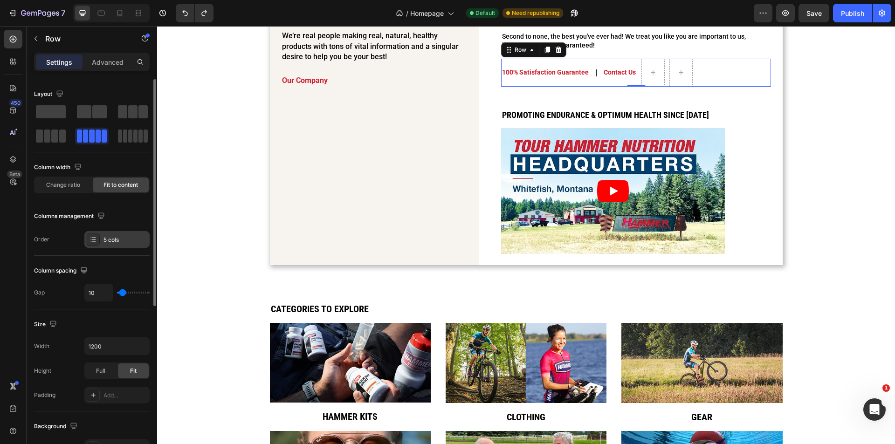
click at [111, 238] on div "5 cols" at bounding box center [125, 240] width 44 height 8
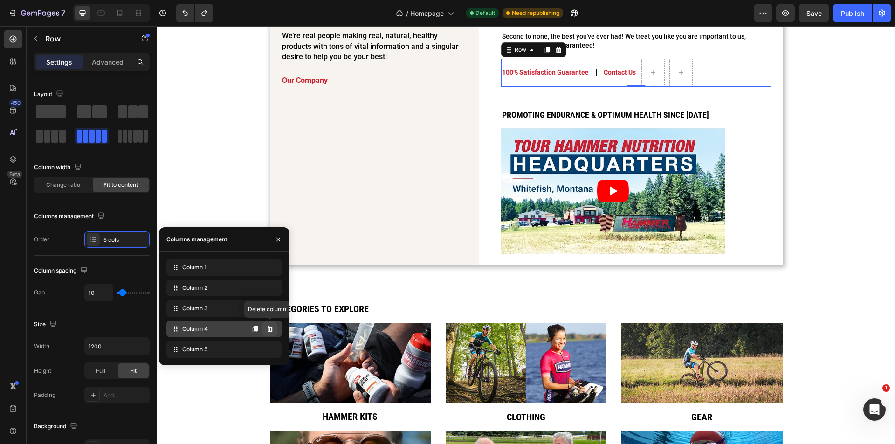
click at [274, 330] on button at bounding box center [269, 329] width 15 height 15
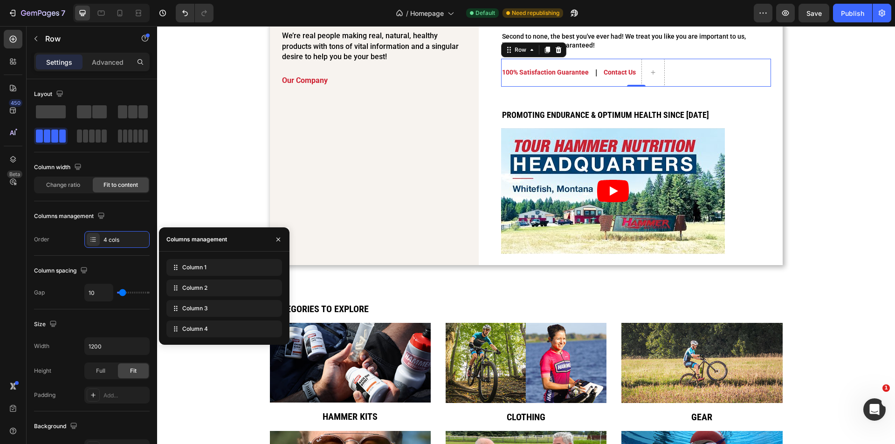
click at [0, 0] on button at bounding box center [0, 0] width 0 height 0
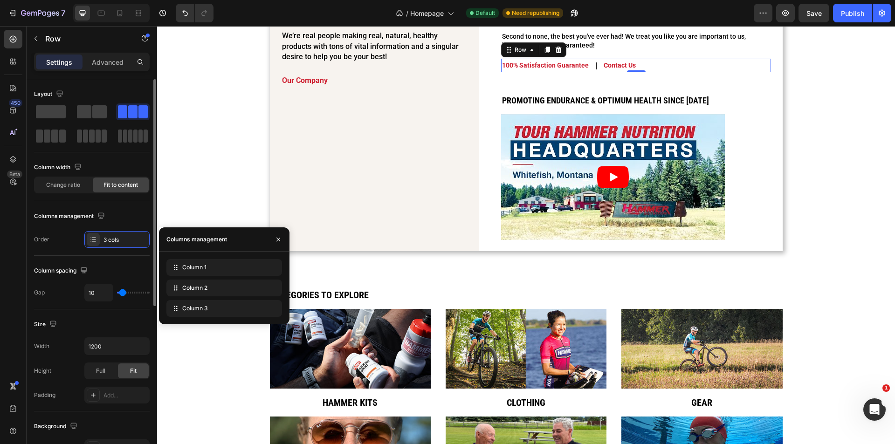
click at [126, 214] on div "Columns management" at bounding box center [92, 216] width 116 height 15
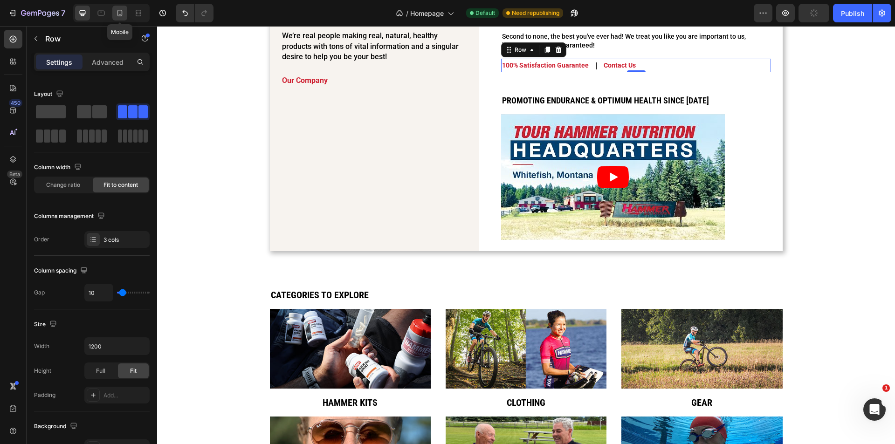
click at [119, 9] on icon at bounding box center [119, 12] width 9 height 9
type input "100%"
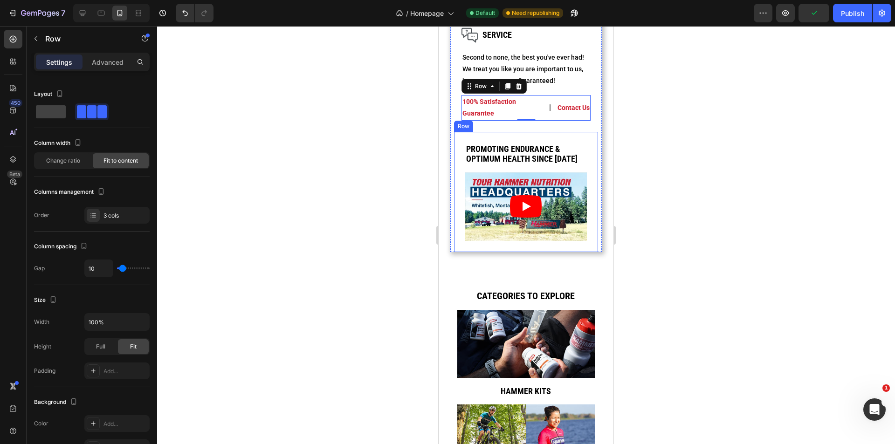
scroll to position [2132, 0]
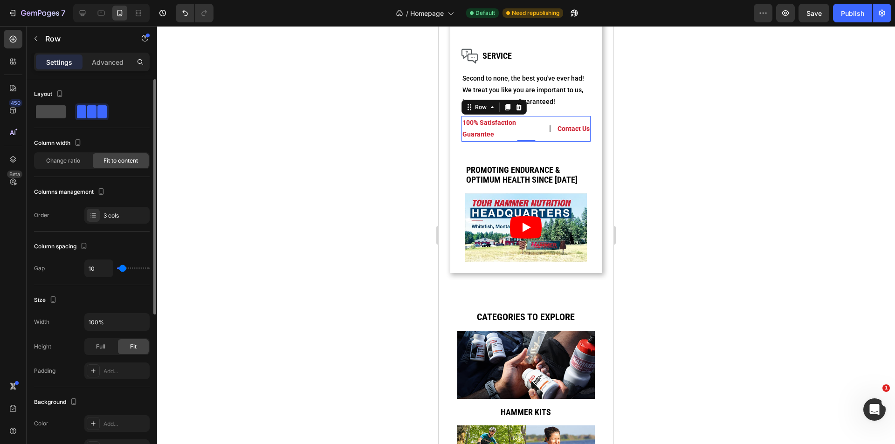
click at [57, 116] on span at bounding box center [51, 111] width 30 height 13
type input "0"
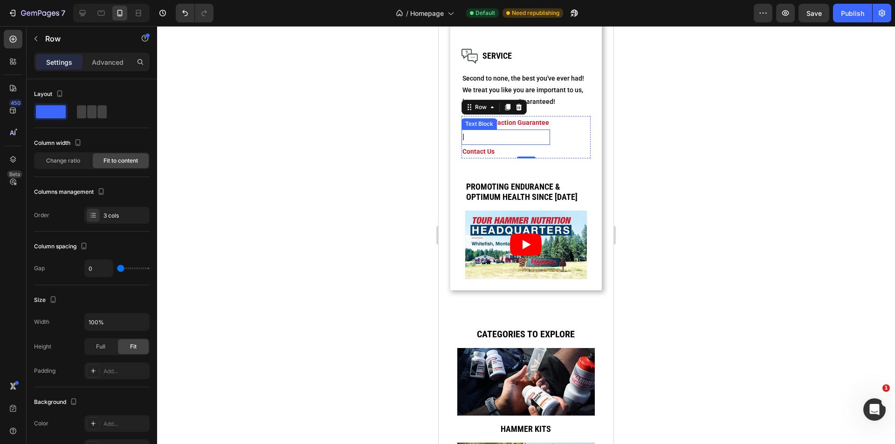
click at [473, 144] on p "|" at bounding box center [505, 137] width 87 height 14
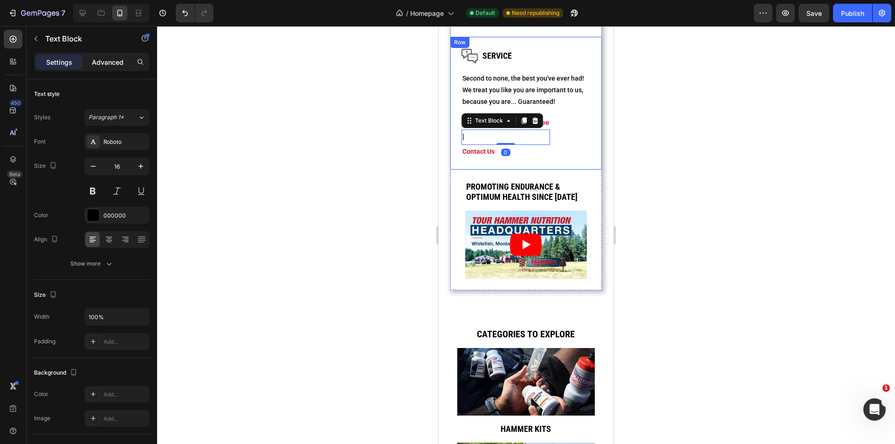
click at [110, 62] on p "Advanced" at bounding box center [108, 62] width 32 height 10
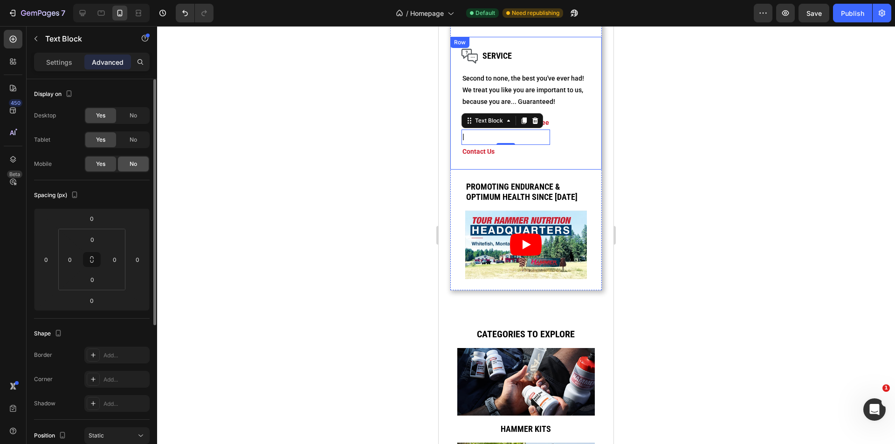
click at [132, 164] on span "No" at bounding box center [133, 164] width 7 height 8
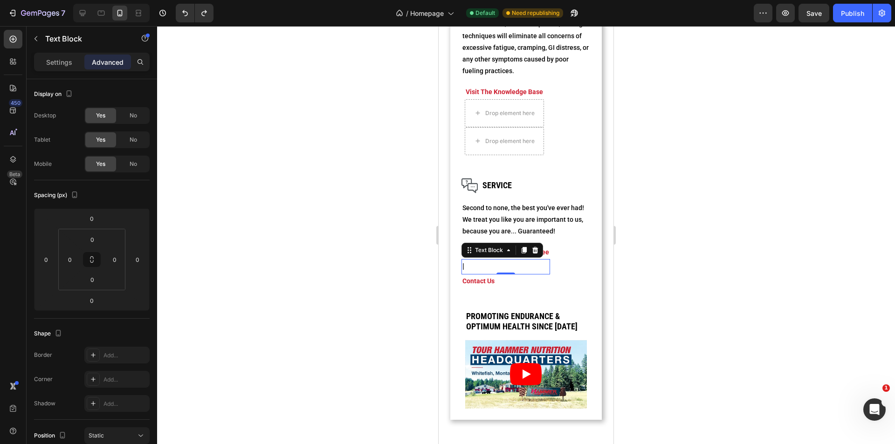
scroll to position [2008, 0]
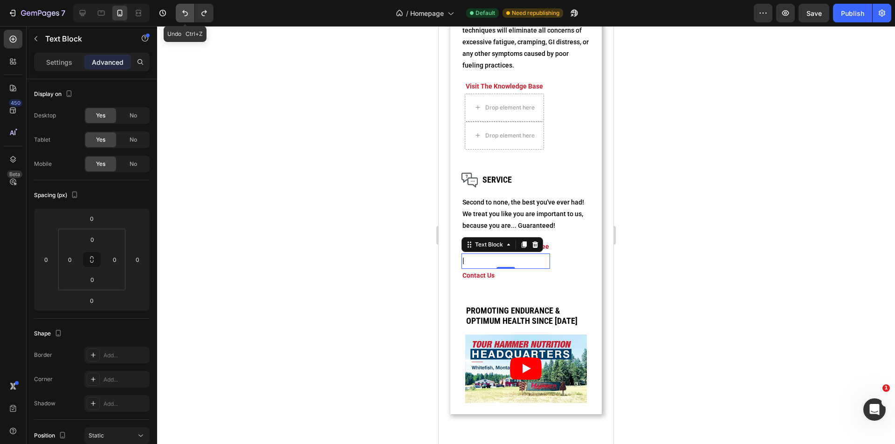
click at [185, 14] on icon "Undo/Redo" at bounding box center [184, 12] width 9 height 9
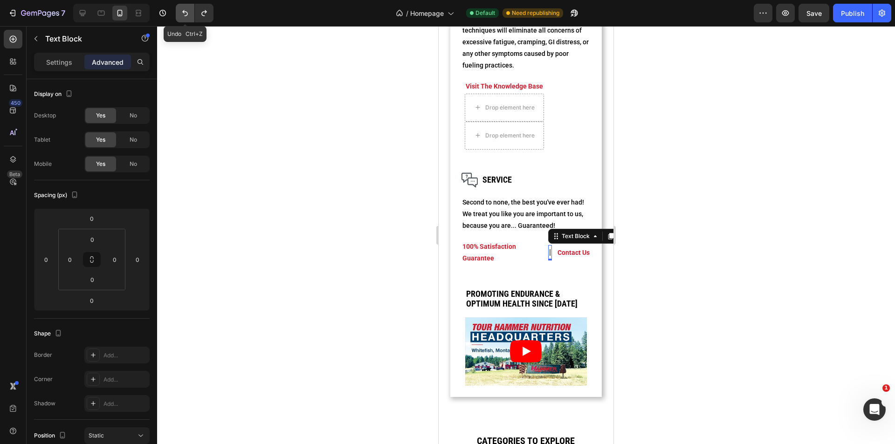
click at [185, 14] on icon "Undo/Redo" at bounding box center [184, 12] width 9 height 9
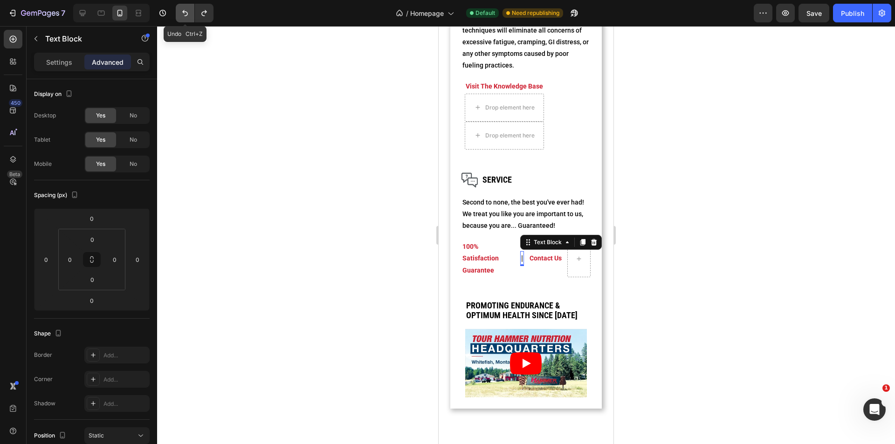
click at [185, 14] on icon "Undo/Redo" at bounding box center [184, 12] width 9 height 9
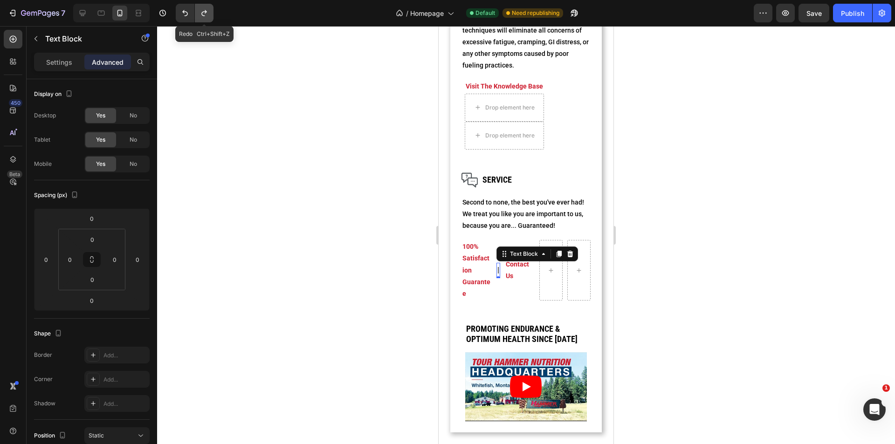
click at [199, 12] on button "Undo/Redo" at bounding box center [204, 13] width 19 height 19
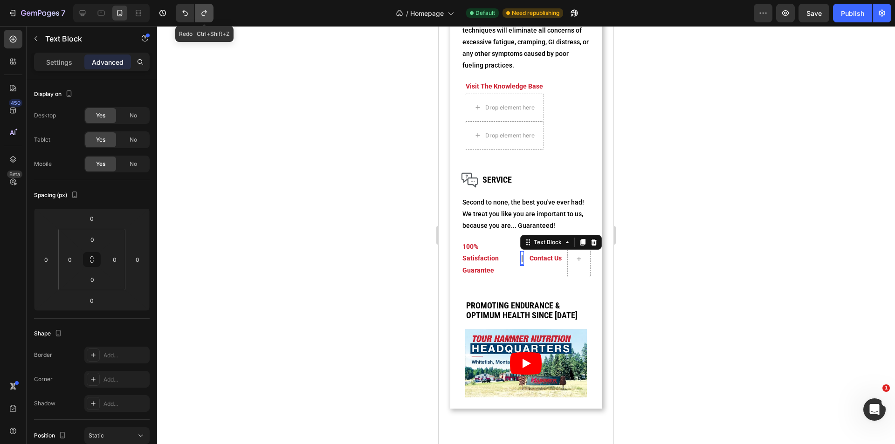
click at [199, 12] on button "Undo/Redo" at bounding box center [204, 13] width 19 height 19
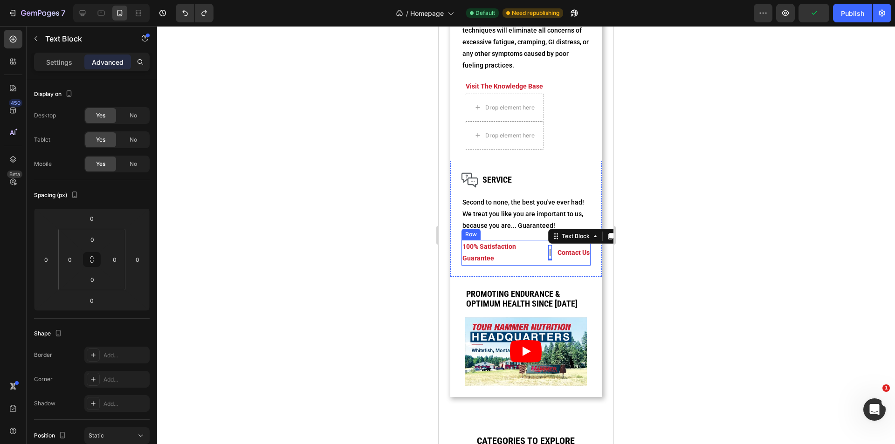
click at [556, 265] on div "contact us Text Block" at bounding box center [573, 252] width 34 height 25
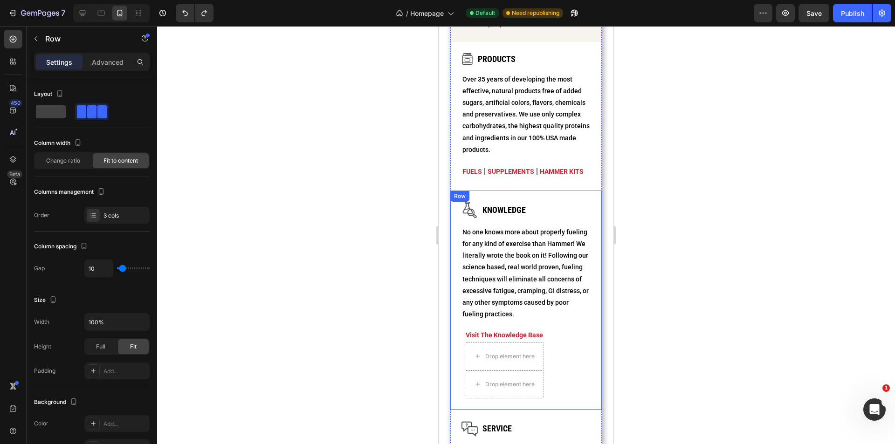
scroll to position [1697, 0]
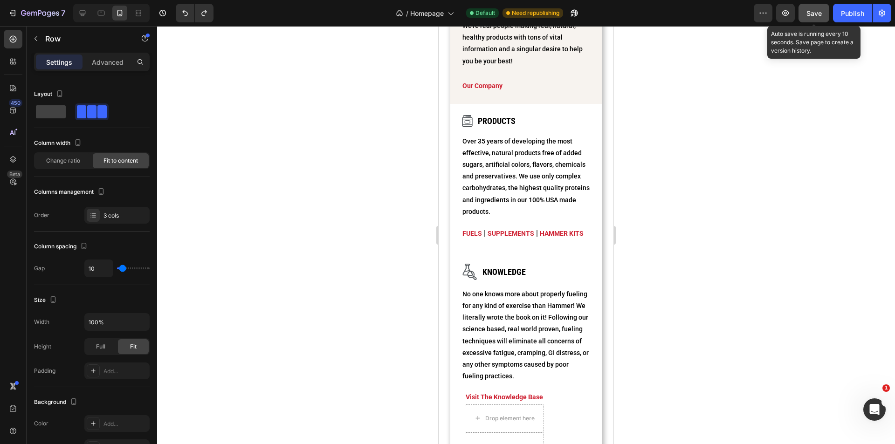
click at [825, 14] on button "Save" at bounding box center [813, 13] width 31 height 19
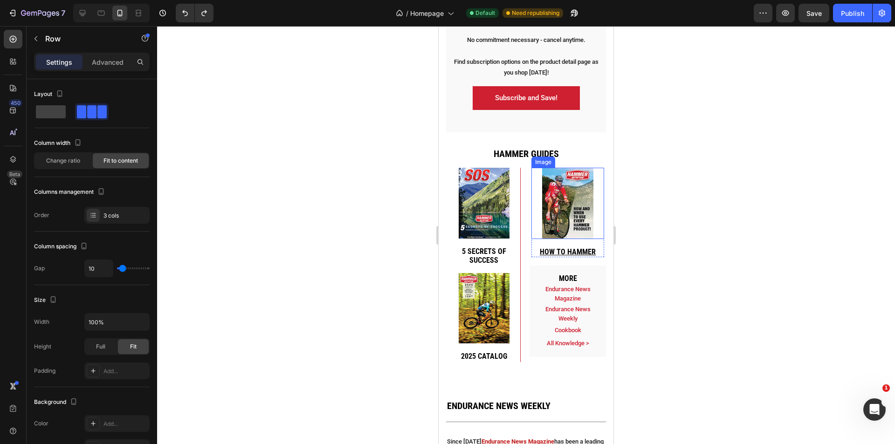
scroll to position [3375, 0]
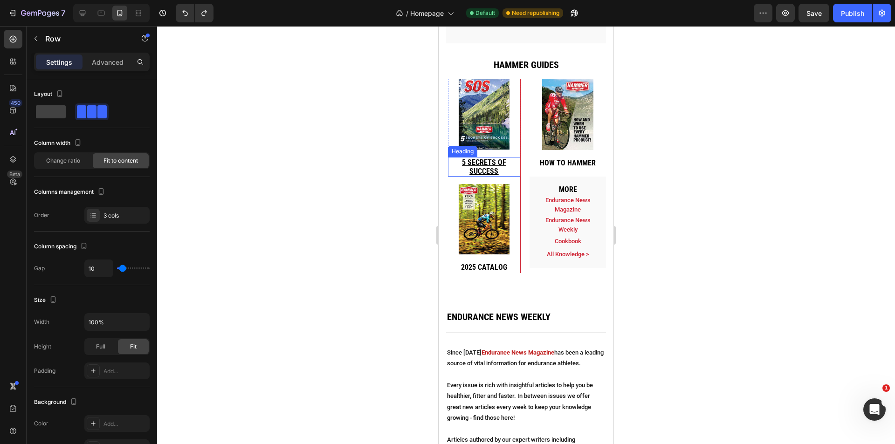
click at [513, 177] on h2 "5 secrets of success" at bounding box center [484, 167] width 72 height 20
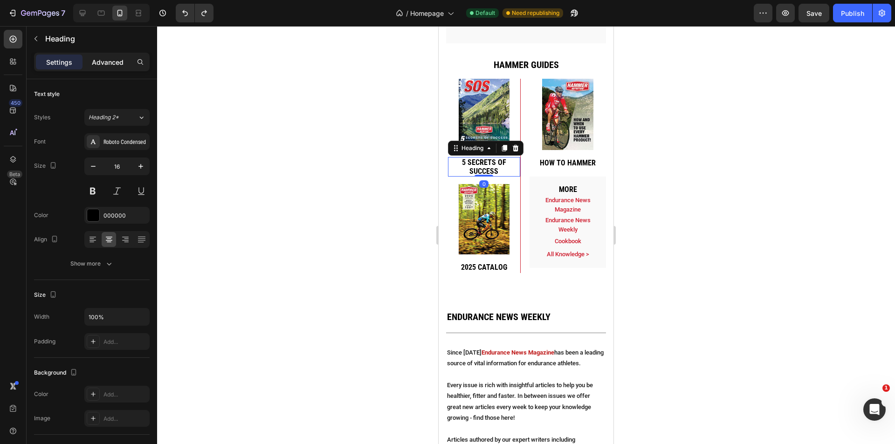
click at [108, 64] on p "Advanced" at bounding box center [108, 62] width 32 height 10
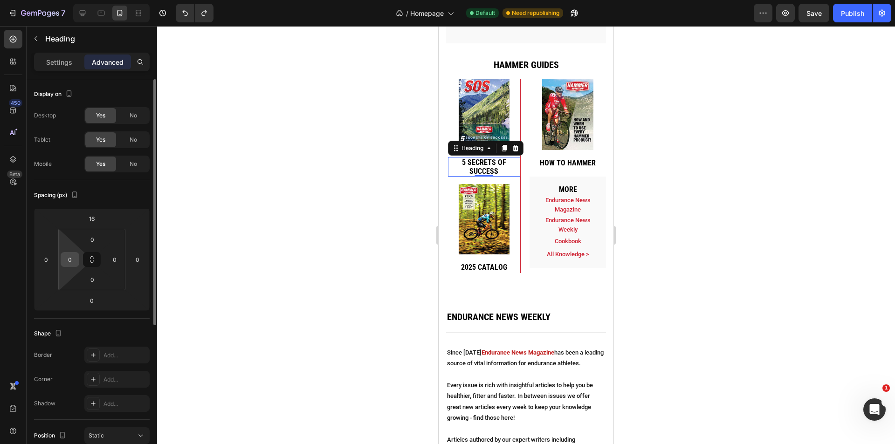
click at [70, 259] on input "0" at bounding box center [70, 260] width 14 height 14
type input "10"
click at [110, 260] on input "0" at bounding box center [115, 260] width 14 height 14
type input "10"
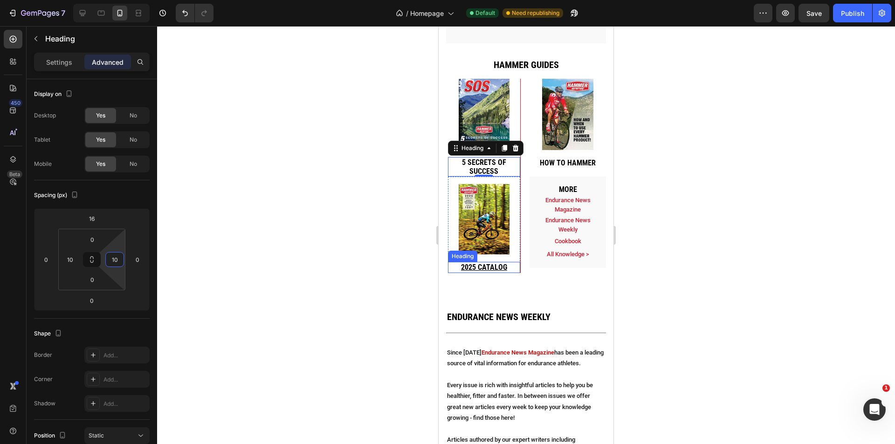
drag, startPoint x: 651, startPoint y: 327, endPoint x: 511, endPoint y: 372, distance: 146.3
click at [511, 273] on h2 "2025 catalog" at bounding box center [484, 267] width 72 height 11
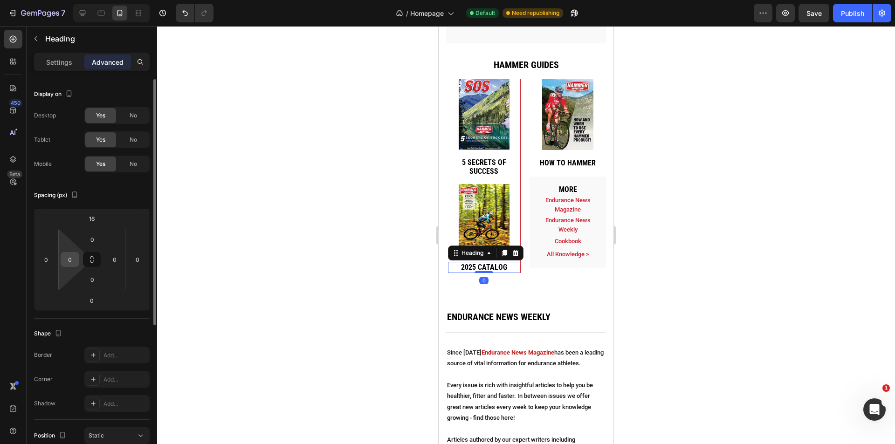
click at [72, 260] on input "0" at bounding box center [70, 260] width 14 height 14
type input "10"
click at [115, 260] on input "0" at bounding box center [115, 260] width 14 height 14
type input "10"
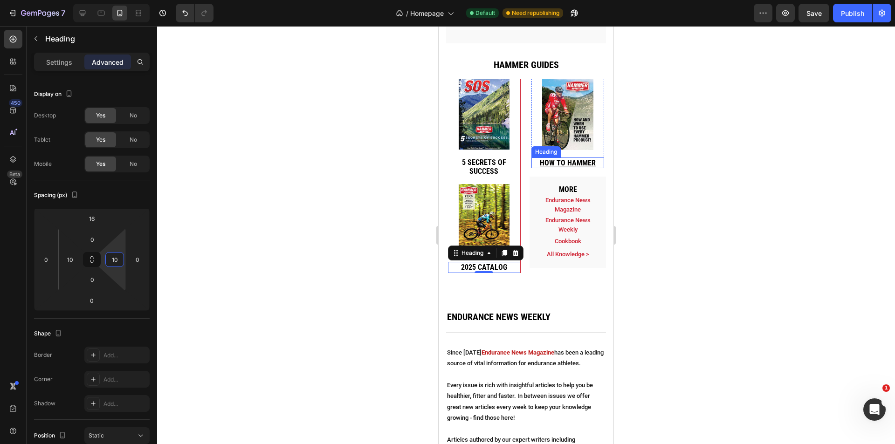
click at [595, 168] on h2 "How to hammer" at bounding box center [567, 163] width 73 height 11
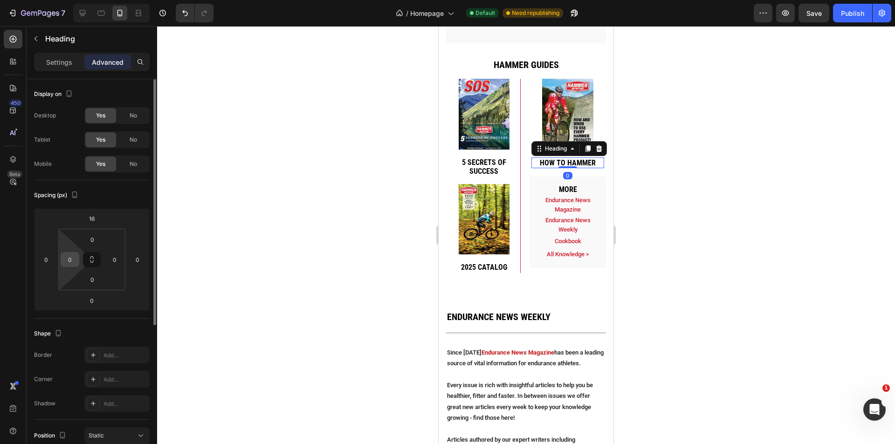
click at [75, 260] on input "0" at bounding box center [70, 260] width 14 height 14
type input "10"
click at [115, 261] on input "0" at bounding box center [115, 260] width 14 height 14
type input "10"
click at [137, 157] on div "No" at bounding box center [133, 164] width 31 height 15
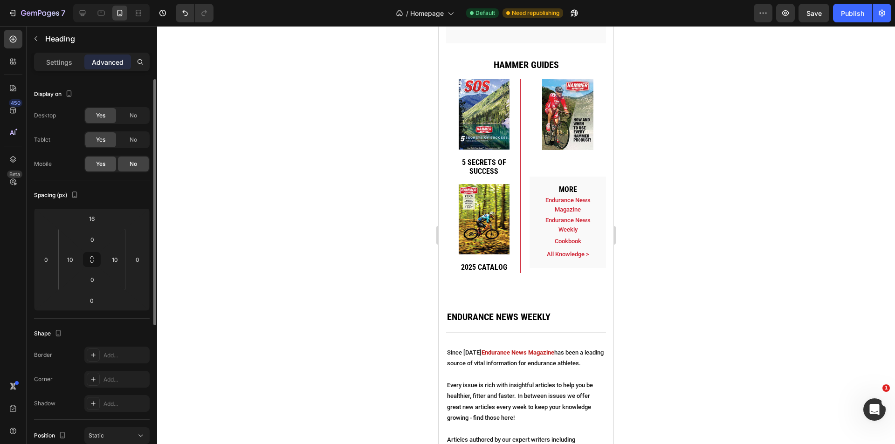
click at [103, 168] on div "Yes" at bounding box center [100, 164] width 31 height 15
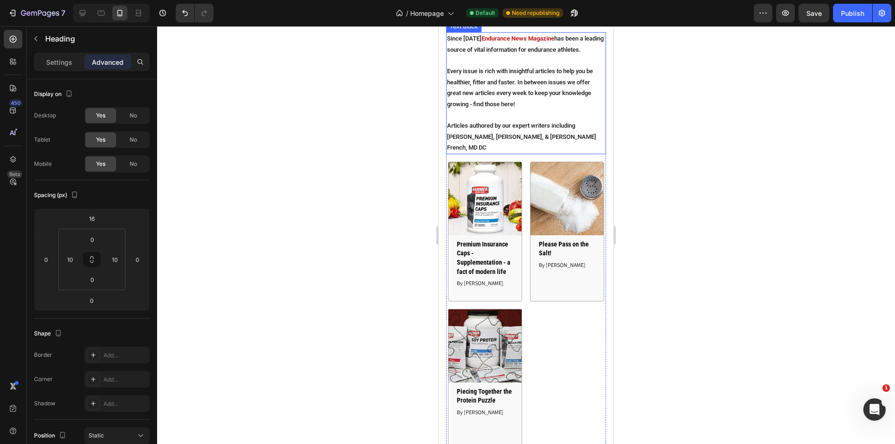
scroll to position [3810, 0]
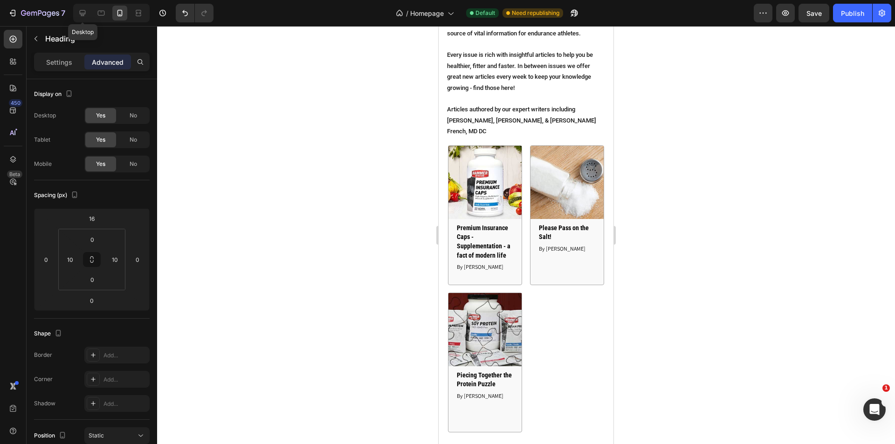
click at [88, 14] on div at bounding box center [82, 13] width 15 height 15
type input "0"
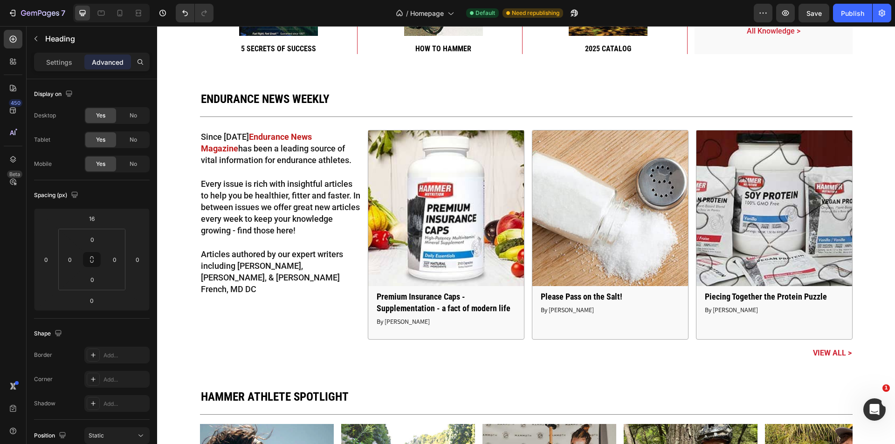
scroll to position [3437, 0]
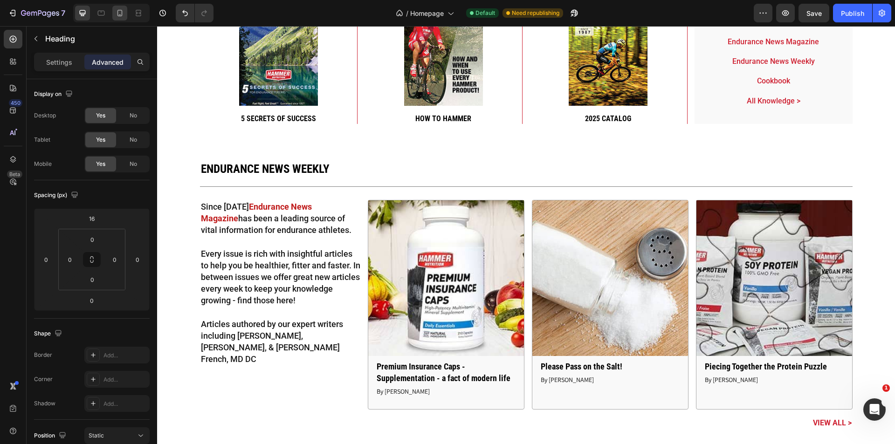
click at [114, 13] on div at bounding box center [119, 13] width 15 height 15
type input "10"
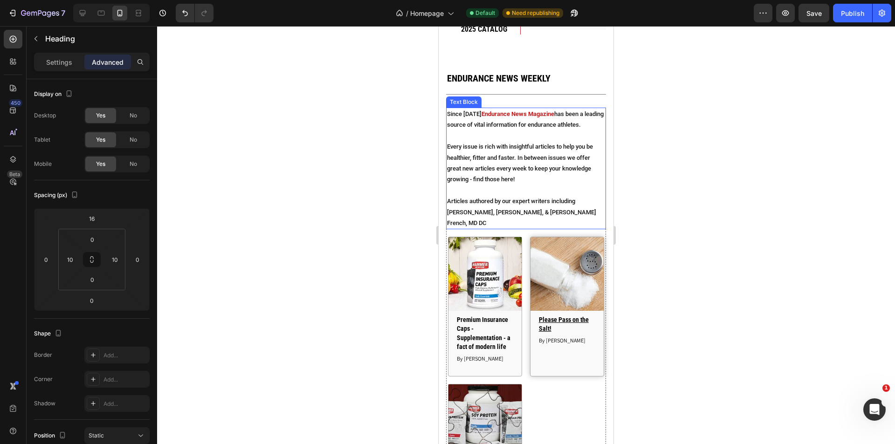
scroll to position [3618, 0]
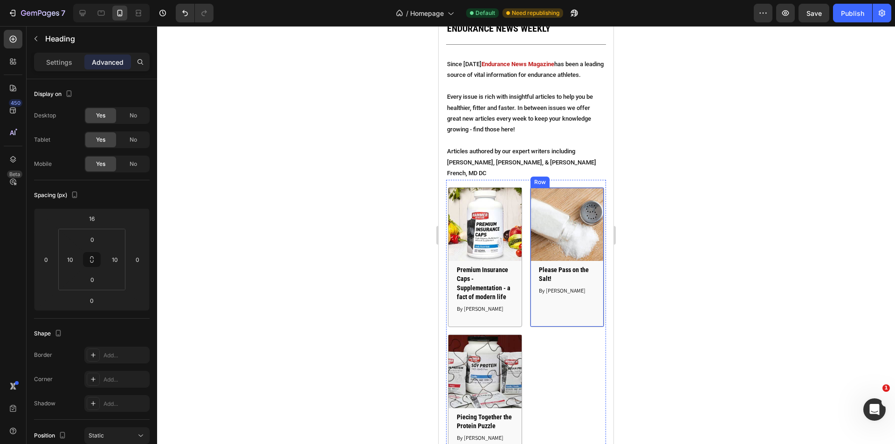
click at [549, 349] on div "Article Image Premium Insurance Caps - Supplementation - a fact of modern life …" at bounding box center [526, 330] width 160 height 287
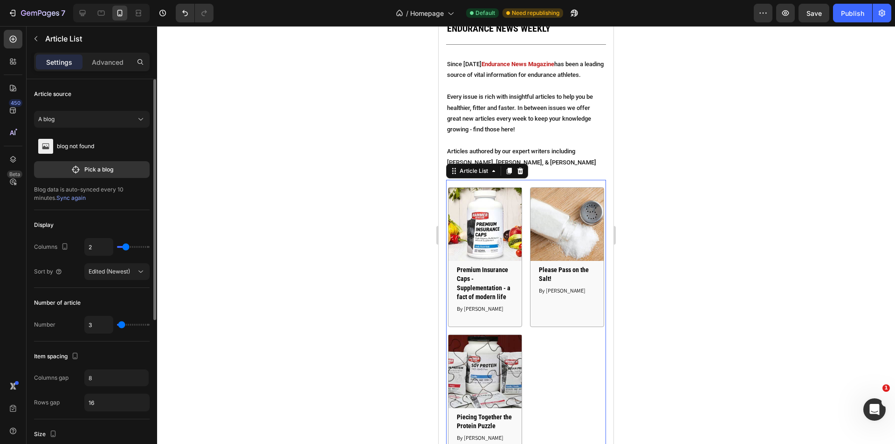
type input "1"
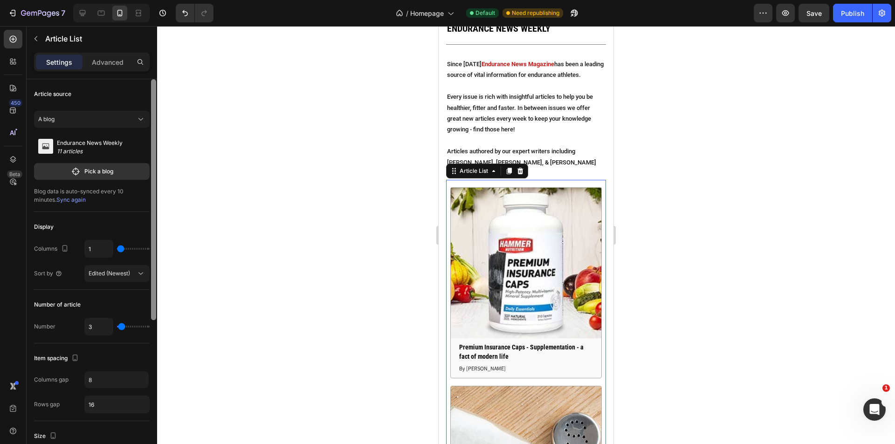
drag, startPoint x: 126, startPoint y: 249, endPoint x: 150, endPoint y: 254, distance: 24.7
type input "1"
click at [118, 249] on input "range" at bounding box center [133, 249] width 33 height 2
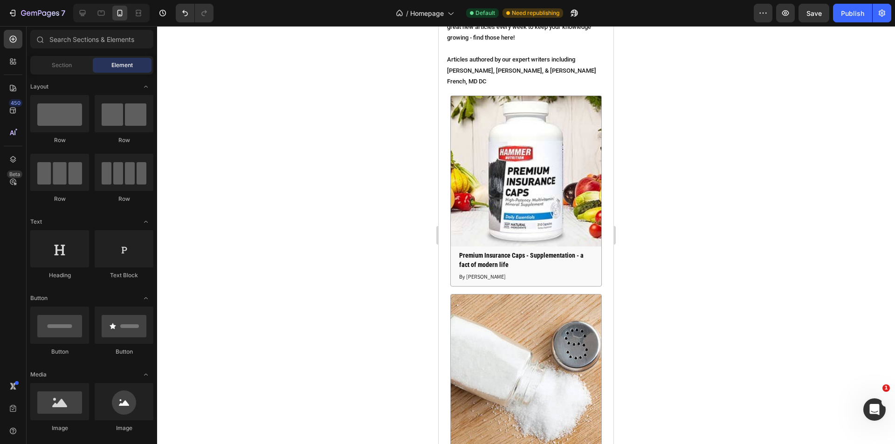
scroll to position [3670, 0]
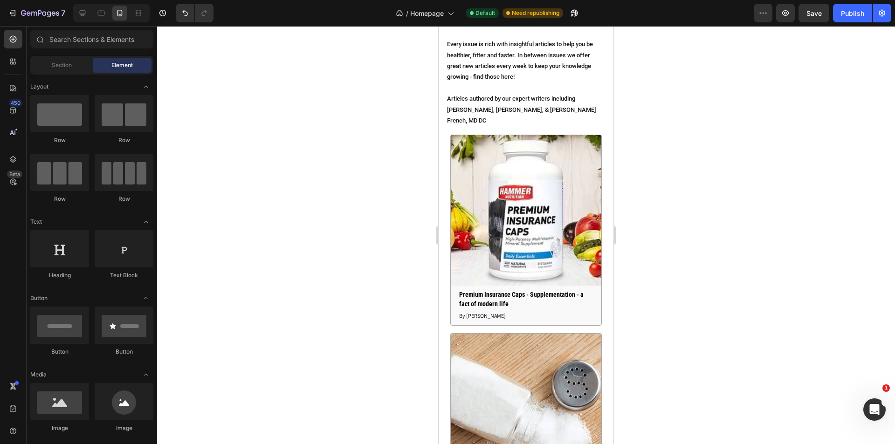
drag, startPoint x: 609, startPoint y: 362, endPoint x: 1058, endPoint y: 381, distance: 449.2
click at [548, 324] on div "Article Image Premium Insurance Caps - Supplementation - a fact of modern life …" at bounding box center [526, 420] width 160 height 571
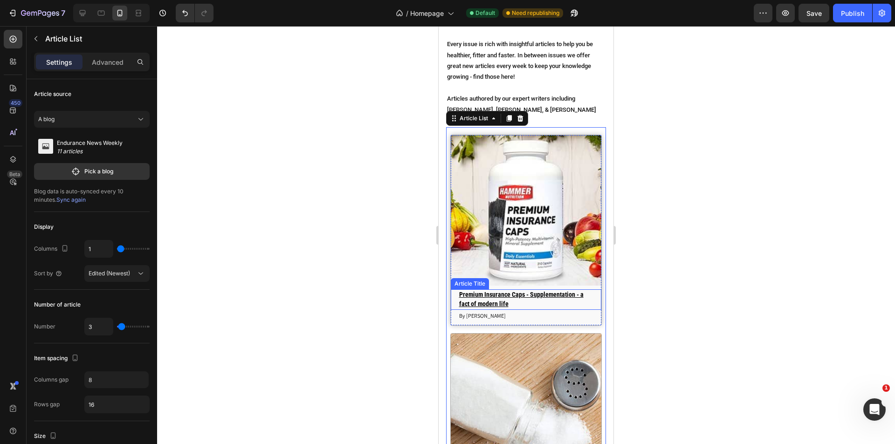
click at [563, 298] on link "Premium Insurance Caps - Supplementation - a fact of modern life" at bounding box center [526, 299] width 136 height 20
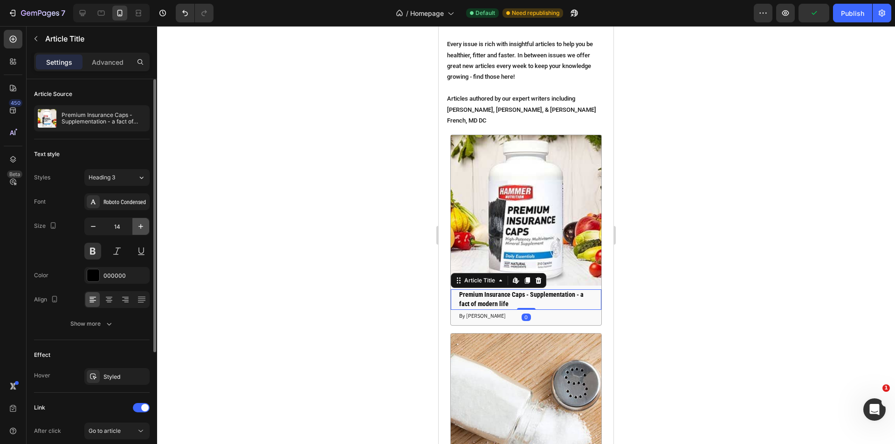
click at [142, 229] on icon "button" at bounding box center [140, 226] width 9 height 9
type input "16"
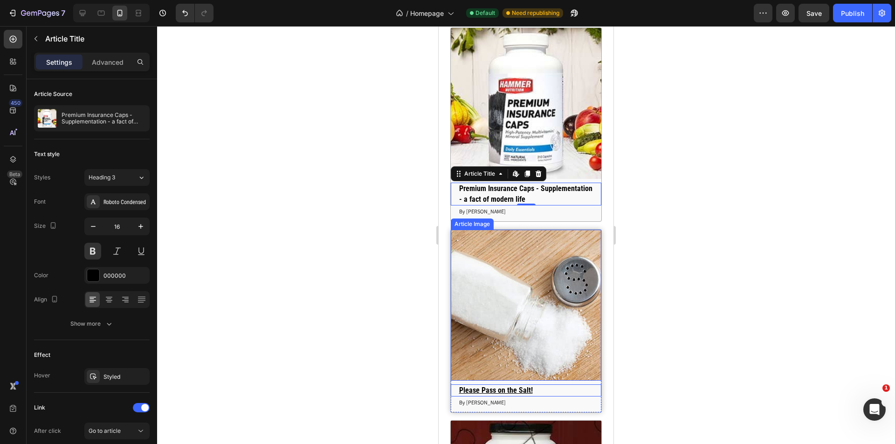
scroll to position [3551, 0]
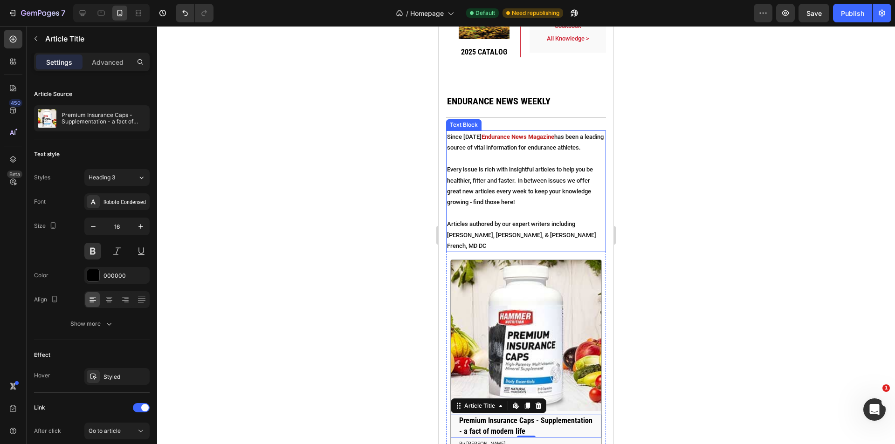
click at [538, 191] on p "Every issue is rich with insightful articles to help you be healthier, fitter a…" at bounding box center [526, 186] width 158 height 44
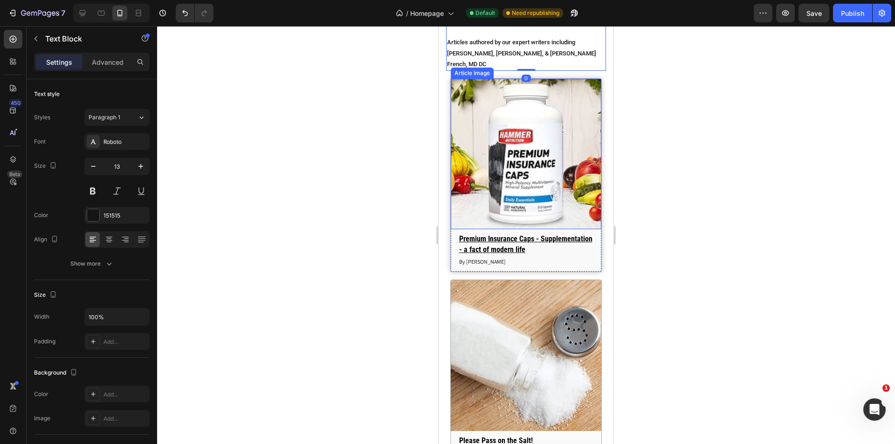
scroll to position [3738, 0]
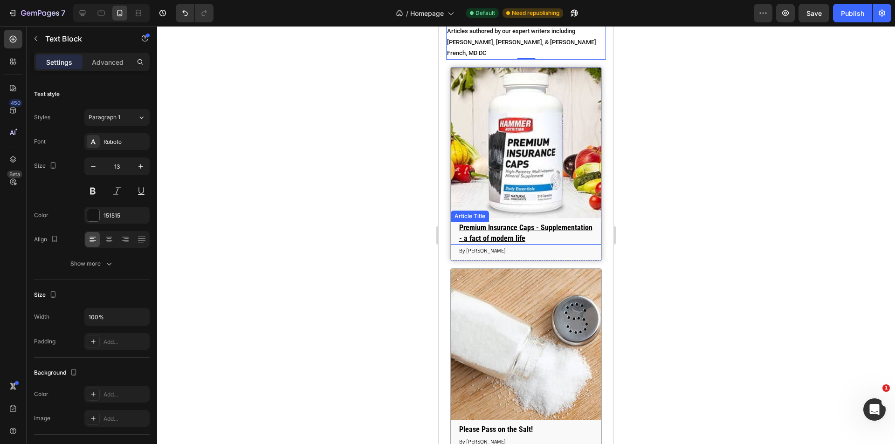
click at [583, 228] on link "Premium Insurance Caps - Supplementation - a fact of modern life" at bounding box center [526, 233] width 136 height 23
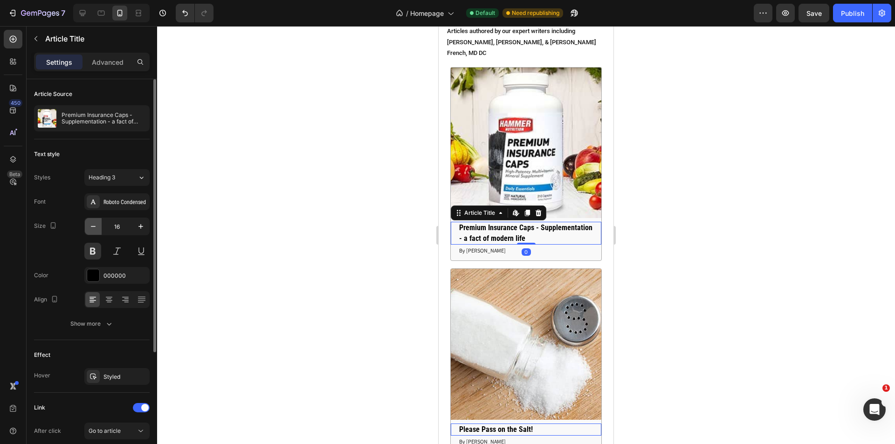
click at [95, 226] on icon "button" at bounding box center [93, 226] width 9 height 9
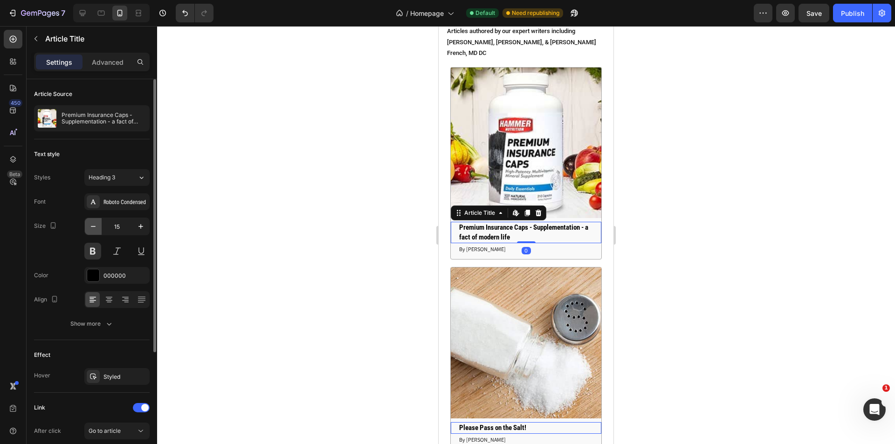
click at [95, 226] on icon "button" at bounding box center [93, 226] width 9 height 9
type input "14"
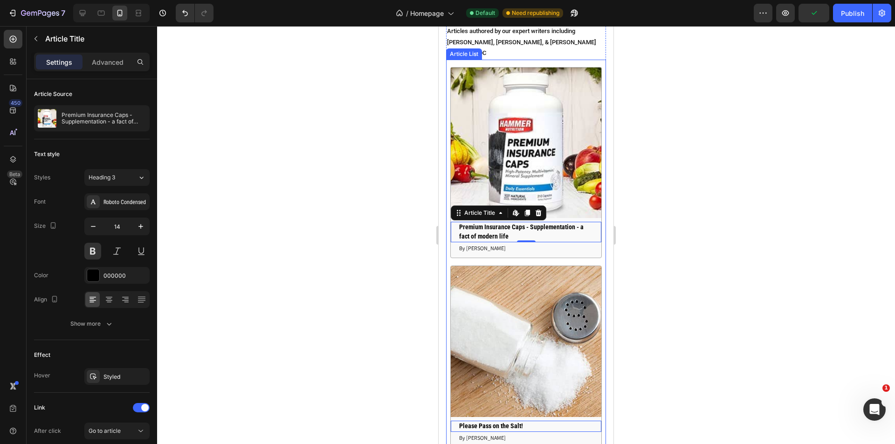
click at [586, 254] on div "Article Image Premium Insurance Caps - Supplementation - a fact of modern life …" at bounding box center [526, 352] width 160 height 571
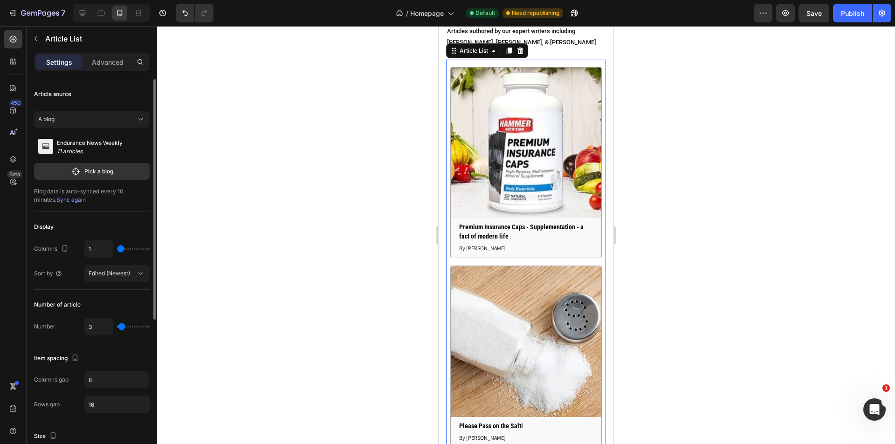
type input "2"
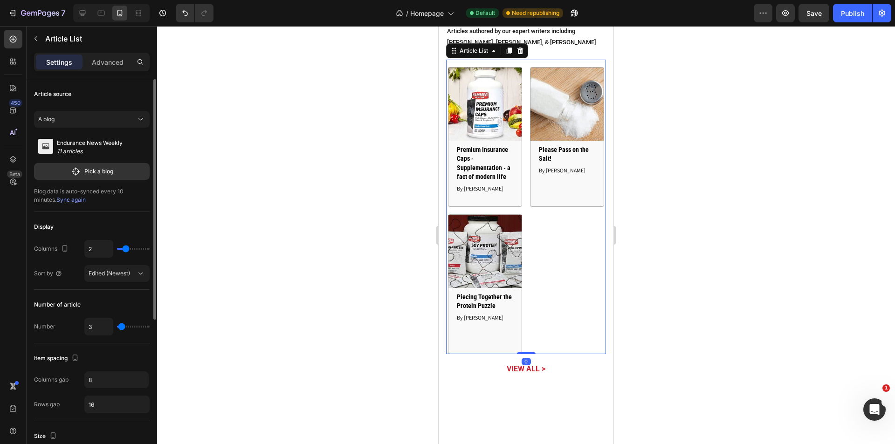
type input "2"
click at [124, 249] on input "range" at bounding box center [133, 249] width 33 height 2
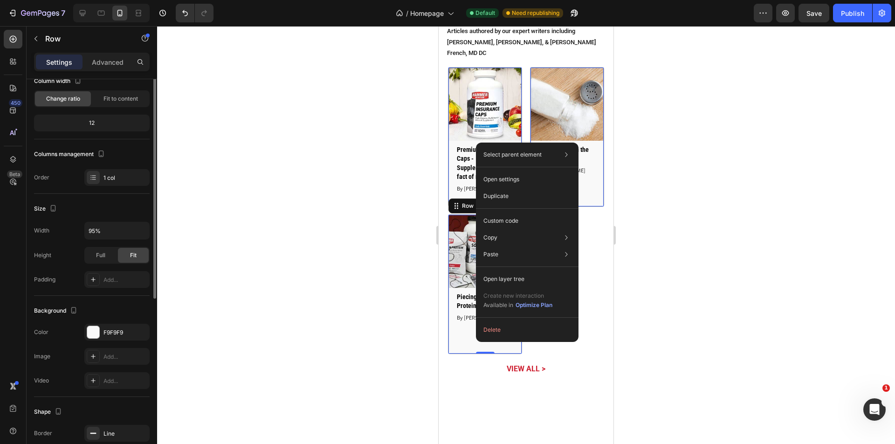
scroll to position [0, 0]
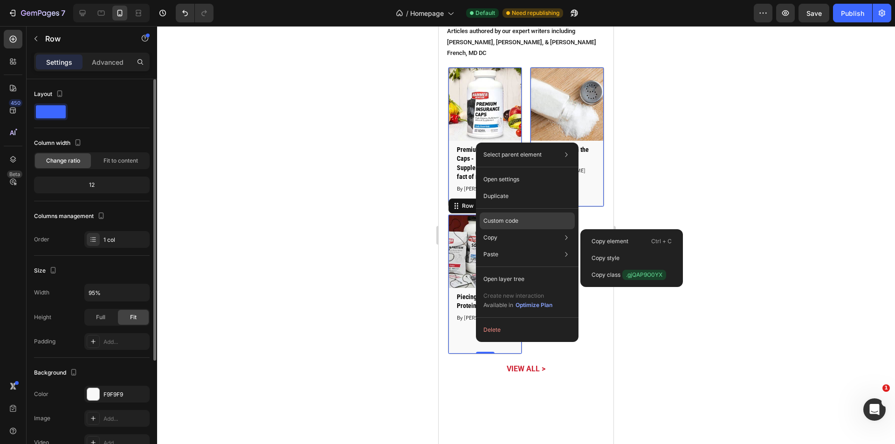
click at [522, 246] on div "Custom code" at bounding box center [527, 254] width 95 height 17
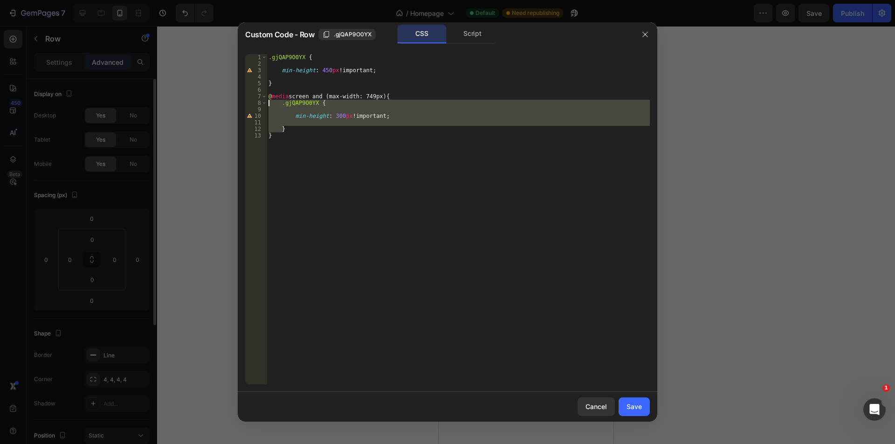
drag, startPoint x: 308, startPoint y: 128, endPoint x: 244, endPoint y: 104, distance: 68.7
click at [244, 104] on div "} 1 2 3 4 5 6 7 8 9 10 11 12 13 .gjQAP9O0YX { min-height : 450 px !important ; …" at bounding box center [447, 219] width 419 height 345
type textarea ".gjQAP9O0YX {"
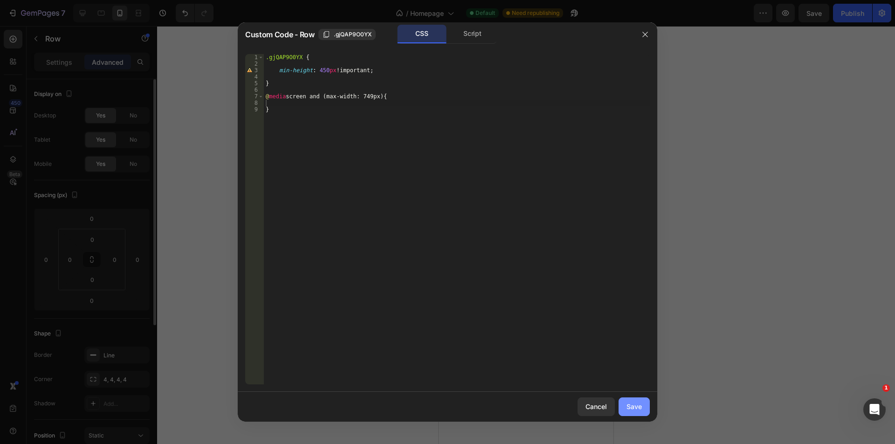
click at [644, 406] on button "Save" at bounding box center [633, 406] width 31 height 19
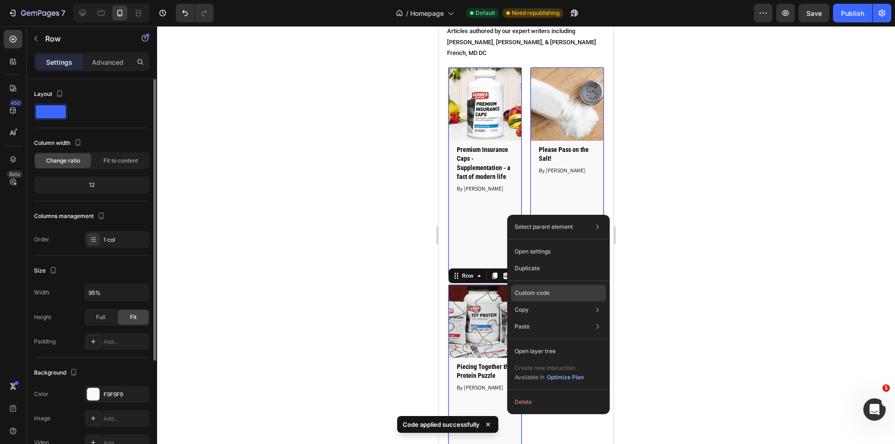
click at [546, 296] on p "Custom code" at bounding box center [531, 293] width 35 height 8
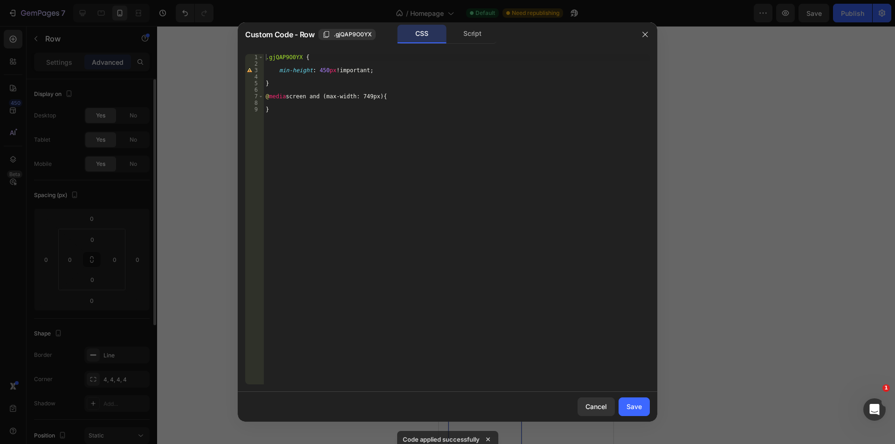
click at [178, 20] on div at bounding box center [447, 222] width 895 height 444
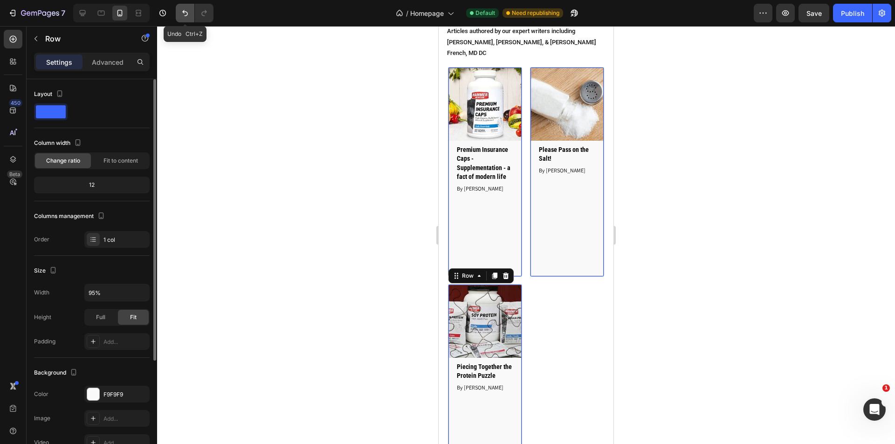
click at [184, 15] on icon "Undo/Redo" at bounding box center [184, 12] width 9 height 9
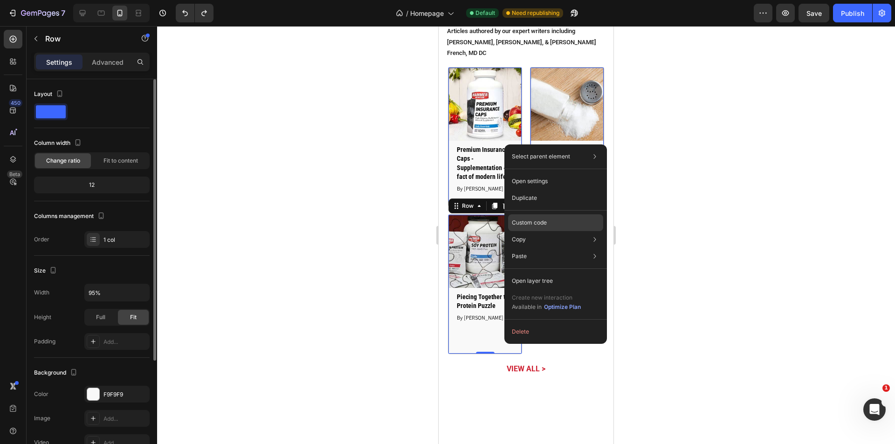
click at [540, 226] on p "Custom code" at bounding box center [529, 223] width 35 height 8
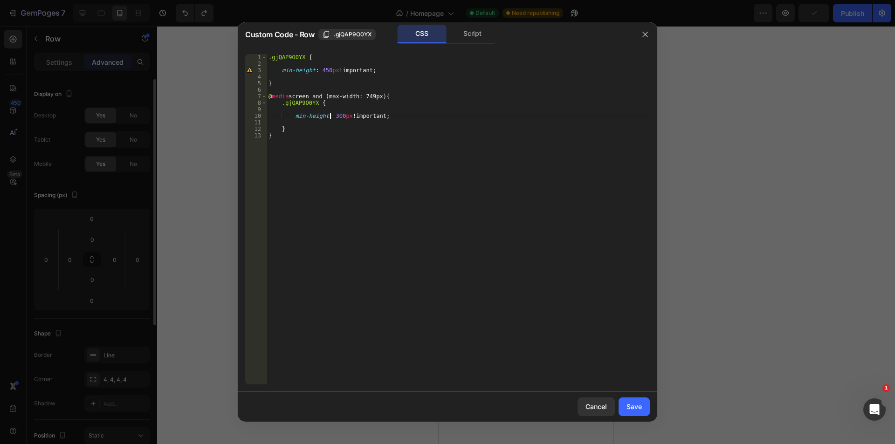
click at [329, 116] on div ".gjQAP9O0YX { min-height : 450 px !important ; } @ media screen and (max-width:…" at bounding box center [458, 225] width 383 height 343
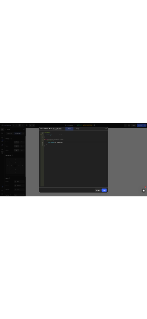
scroll to position [0, 6]
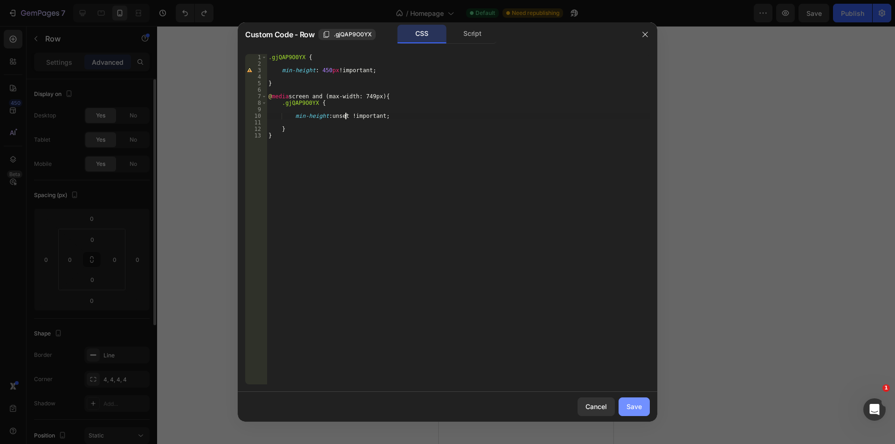
type textarea "min-height: unset !important;"
click at [640, 408] on div "Save" at bounding box center [633, 407] width 15 height 10
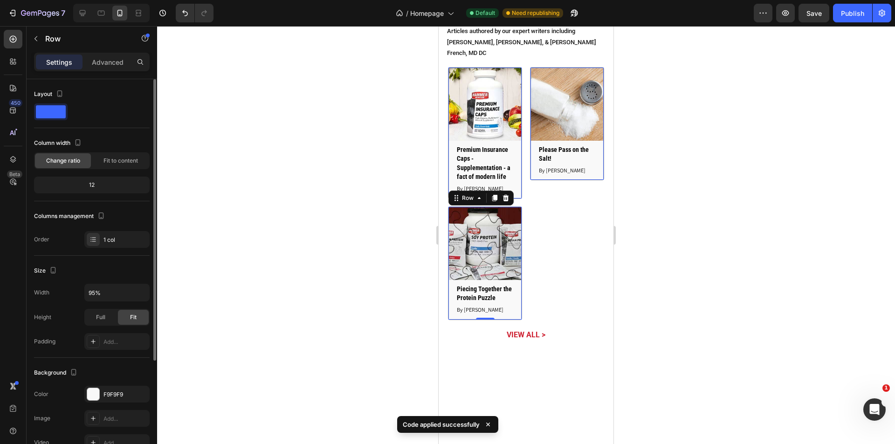
click at [316, 257] on div at bounding box center [526, 235] width 738 height 418
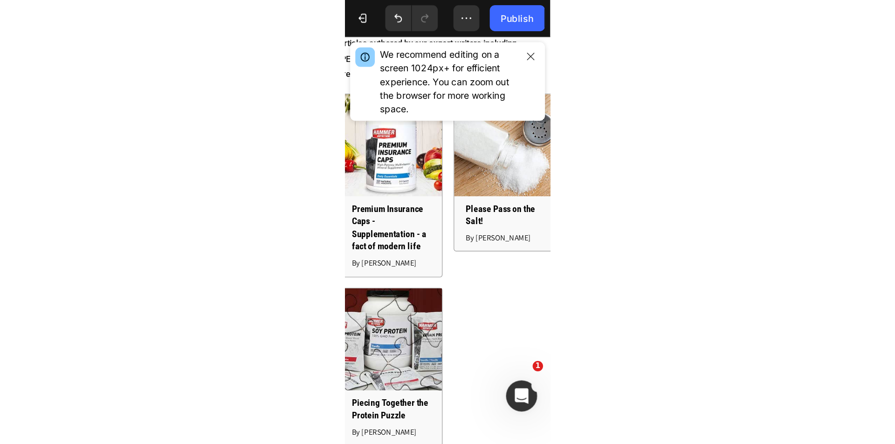
scroll to position [3727, 0]
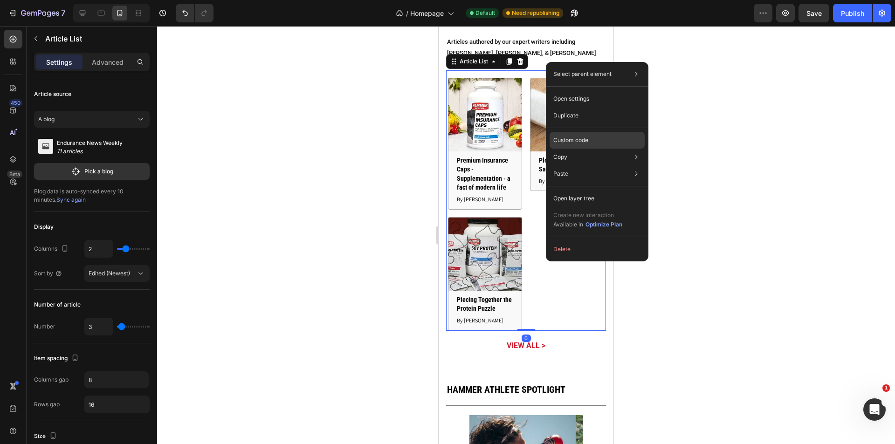
click at [585, 142] on p "Custom code" at bounding box center [570, 140] width 35 height 8
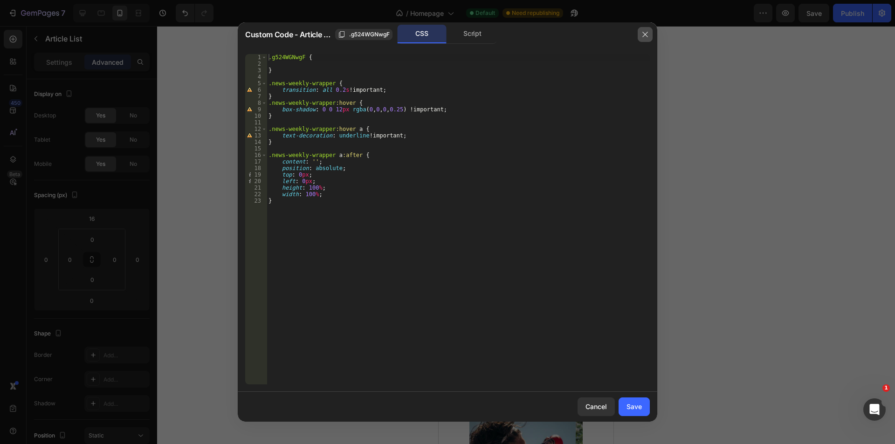
click at [648, 35] on icon "button" at bounding box center [644, 34] width 7 height 7
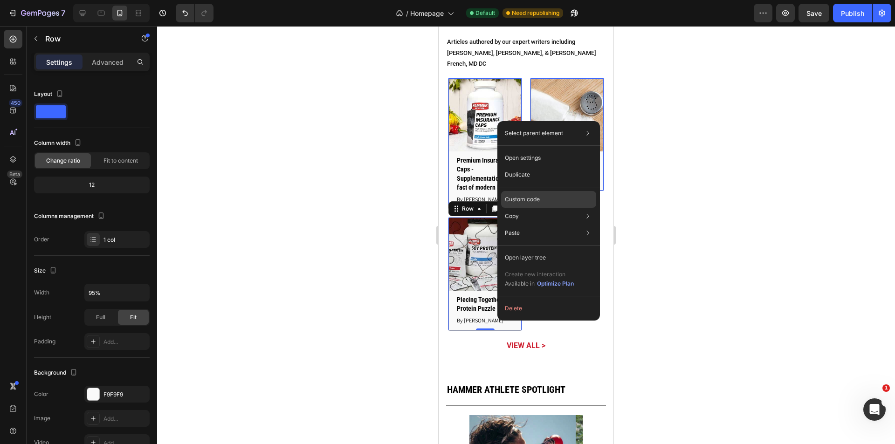
click at [536, 198] on p "Custom code" at bounding box center [522, 199] width 35 height 8
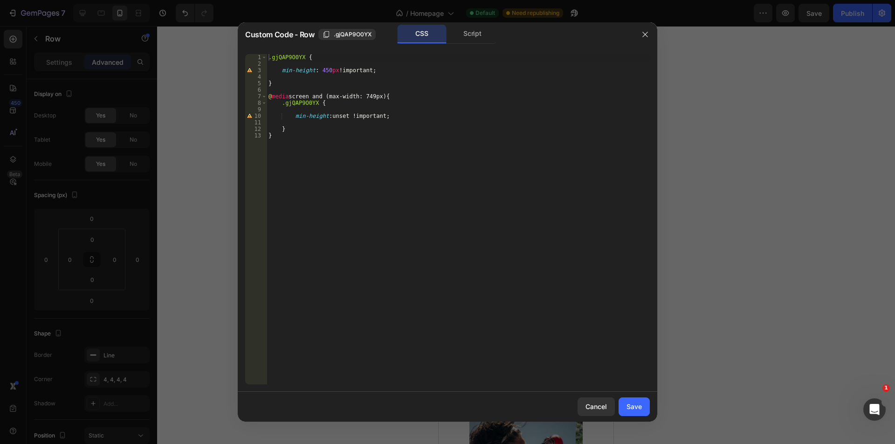
click at [336, 116] on div ".gjQAP9O0YX { min-height : 450 px !important ; } @ media screen and (max-width:…" at bounding box center [458, 225] width 383 height 343
type textarea "min-height: 275px !important;"
click at [638, 411] on div "Save" at bounding box center [633, 407] width 15 height 10
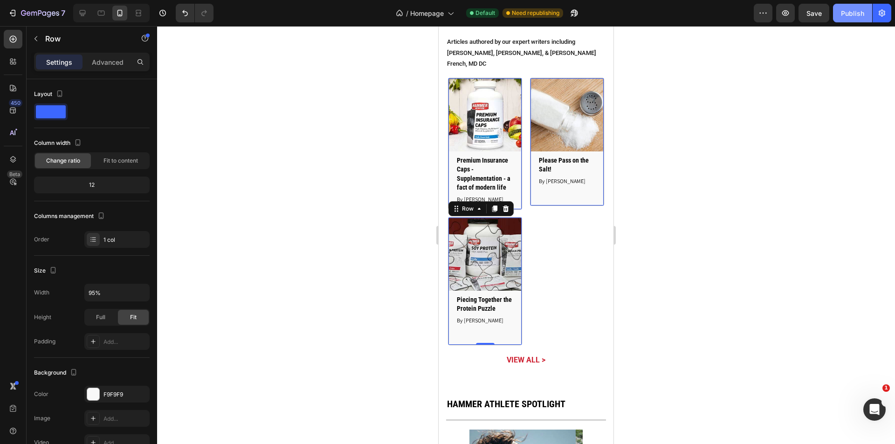
click at [857, 15] on div "Publish" at bounding box center [852, 13] width 23 height 10
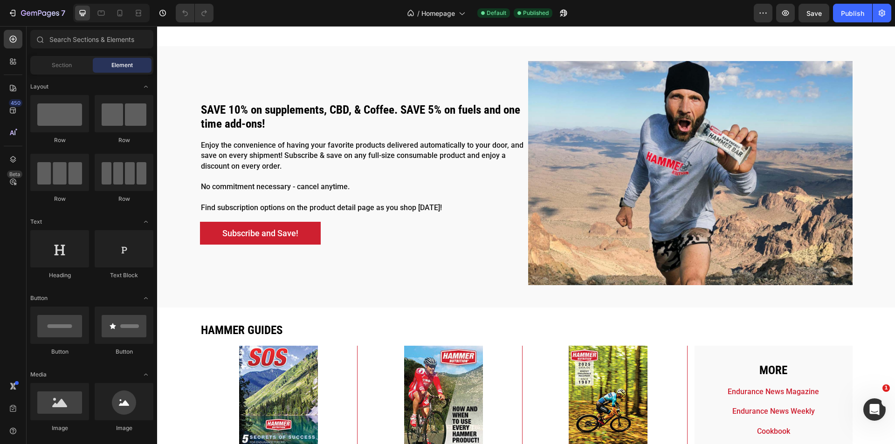
scroll to position [2050, 0]
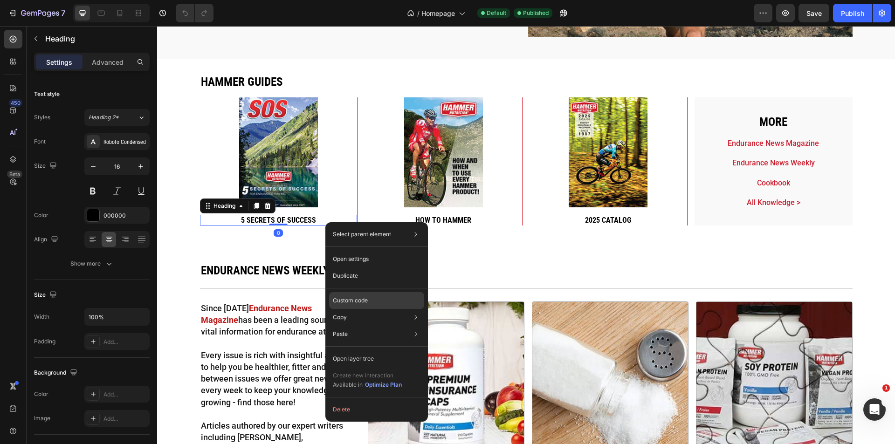
click at [375, 326] on div "Custom code" at bounding box center [376, 334] width 95 height 17
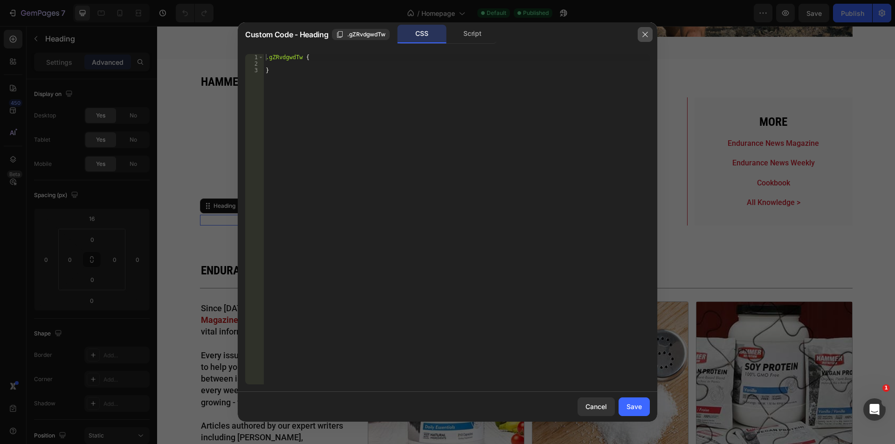
click at [645, 40] on button "button" at bounding box center [644, 34] width 15 height 15
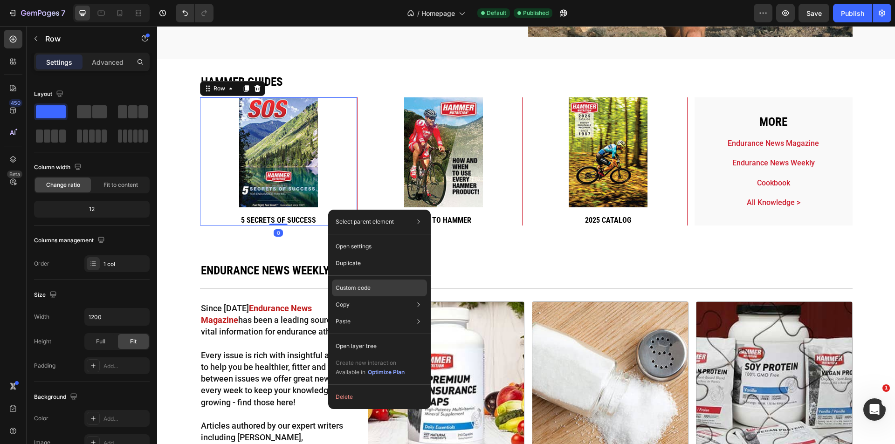
click at [377, 313] on div "Custom code" at bounding box center [379, 321] width 95 height 17
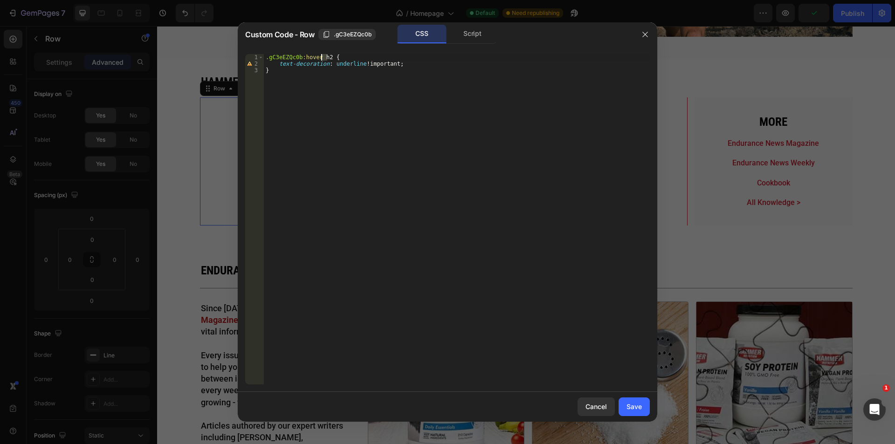
drag, startPoint x: 328, startPoint y: 57, endPoint x: 322, endPoint y: 57, distance: 5.6
click at [322, 57] on div ".gC3eEZQc0b :hover h2 { text-decoration : underline !important ; }" at bounding box center [457, 225] width 386 height 343
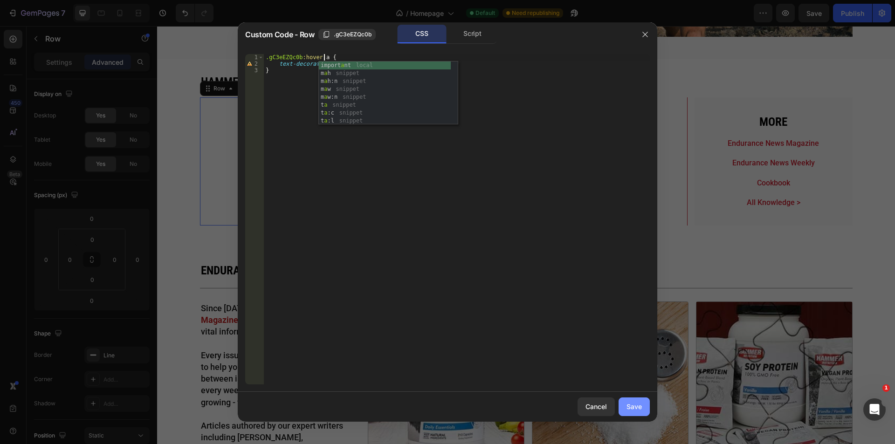
type textarea ".gC3eEZQc0b:hover a {"
click at [639, 407] on div "Save" at bounding box center [633, 407] width 15 height 10
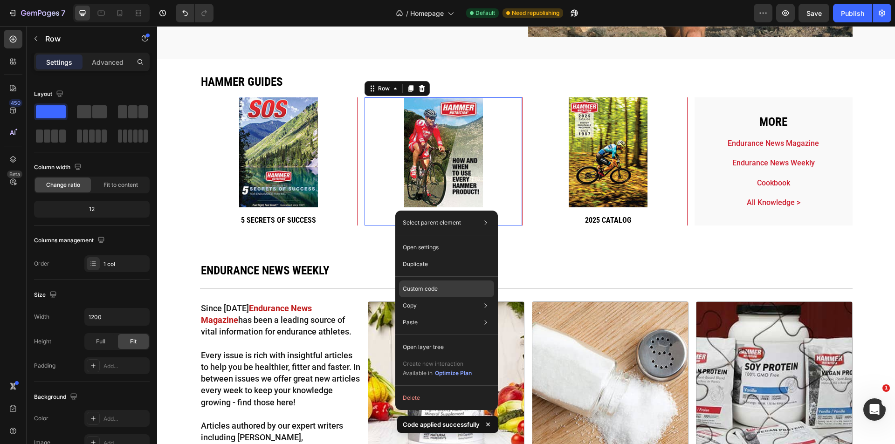
click at [439, 314] on div "Custom code" at bounding box center [446, 322] width 95 height 17
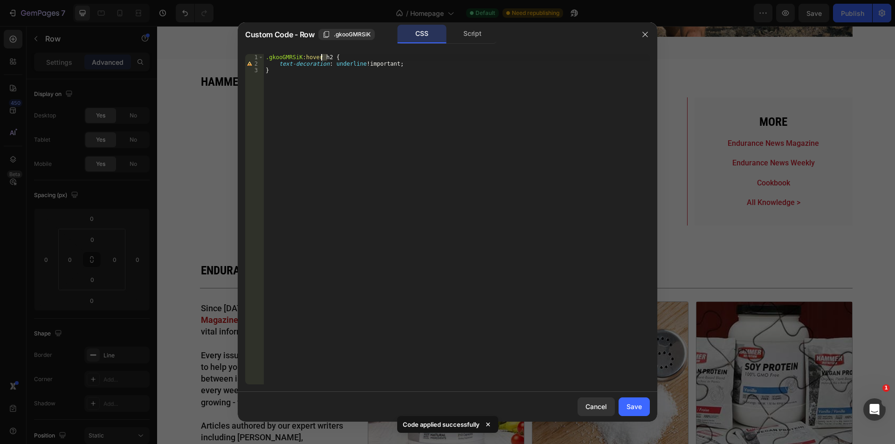
click at [322, 56] on div ".gkooGMRSiK :hover h2 { text-decoration : underline !important ; }" at bounding box center [457, 225] width 386 height 343
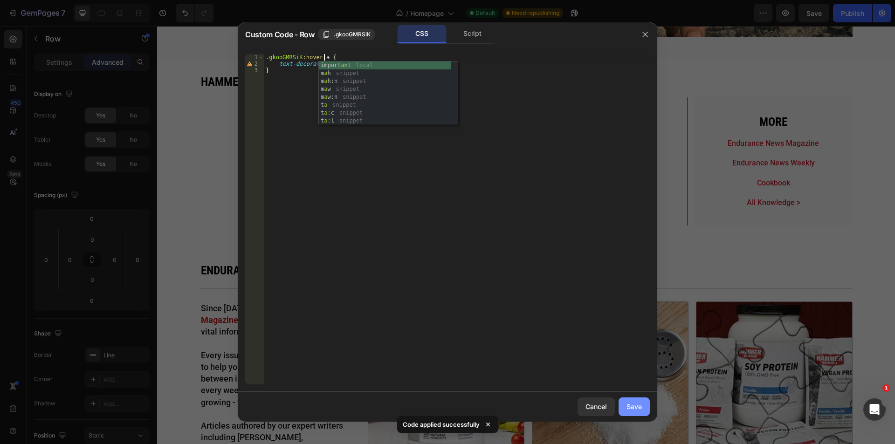
type textarea ".gkooGMRSiK:hover a {"
click at [636, 406] on div "Save" at bounding box center [633, 407] width 15 height 10
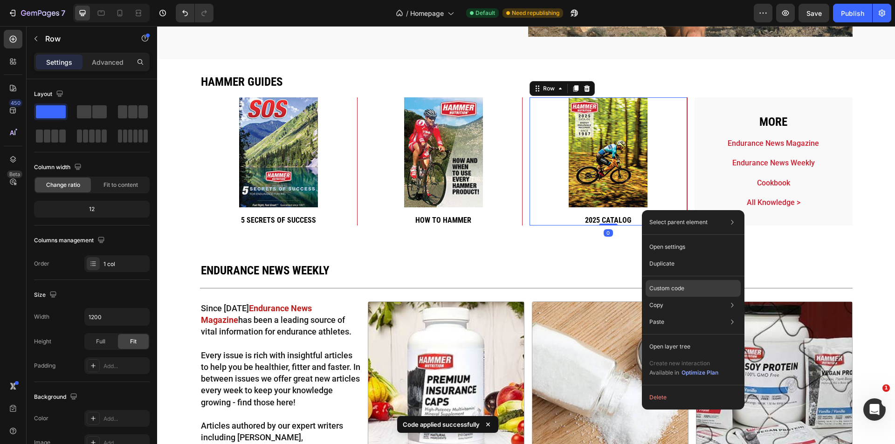
click at [691, 314] on div "Custom code" at bounding box center [692, 322] width 95 height 17
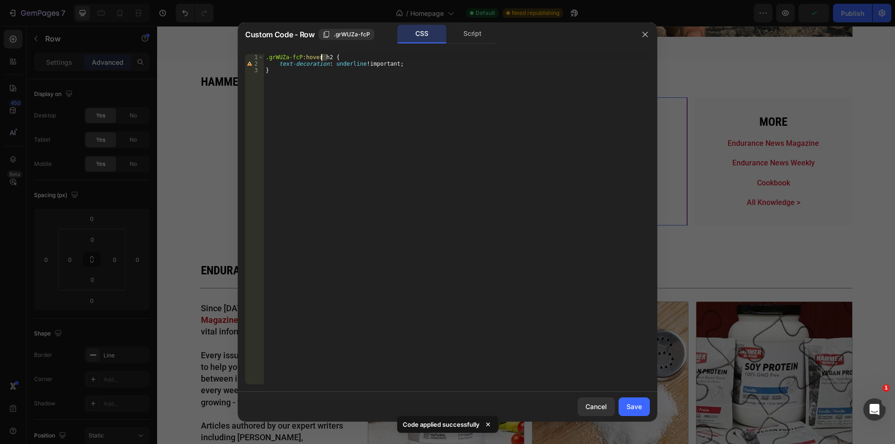
drag, startPoint x: 326, startPoint y: 58, endPoint x: 149, endPoint y: 101, distance: 182.8
click at [320, 57] on div ".grWUZa-fcP :hover h2 { text-decoration : underline !important ; }" at bounding box center [457, 225] width 386 height 343
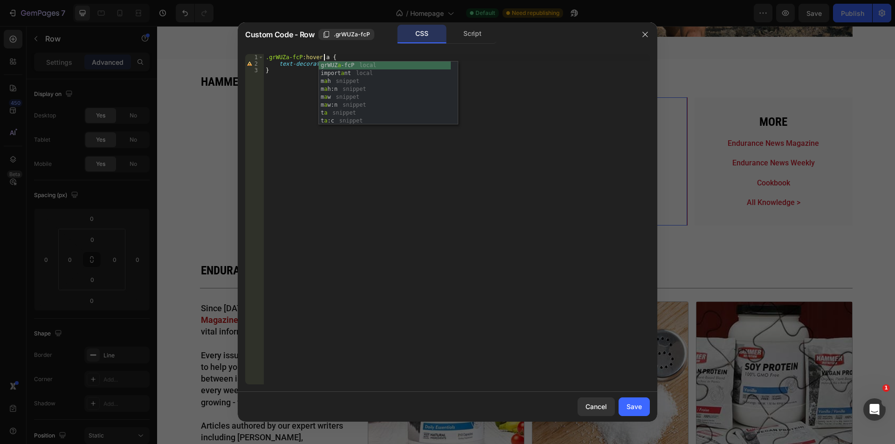
click at [317, 58] on div ".grWUZa-fcP :hover a { text-decoration : underline !important ; }" at bounding box center [457, 225] width 386 height 343
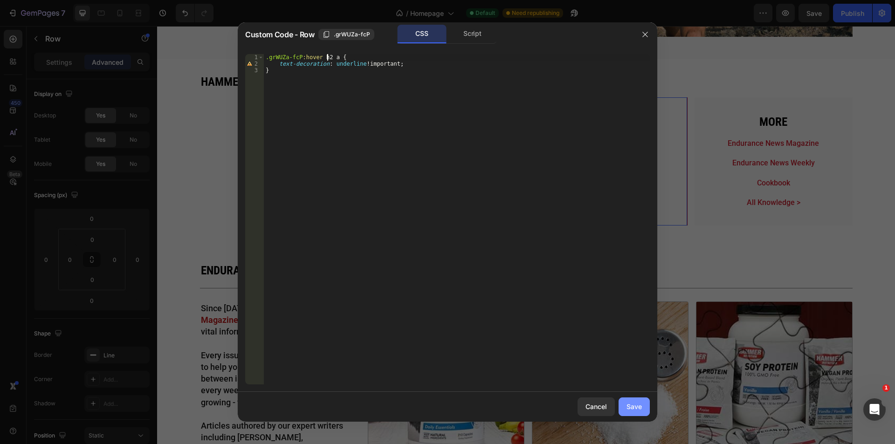
type textarea ".grWUZa-fcP:hover h2 a {"
click at [636, 410] on div "Save" at bounding box center [633, 407] width 15 height 10
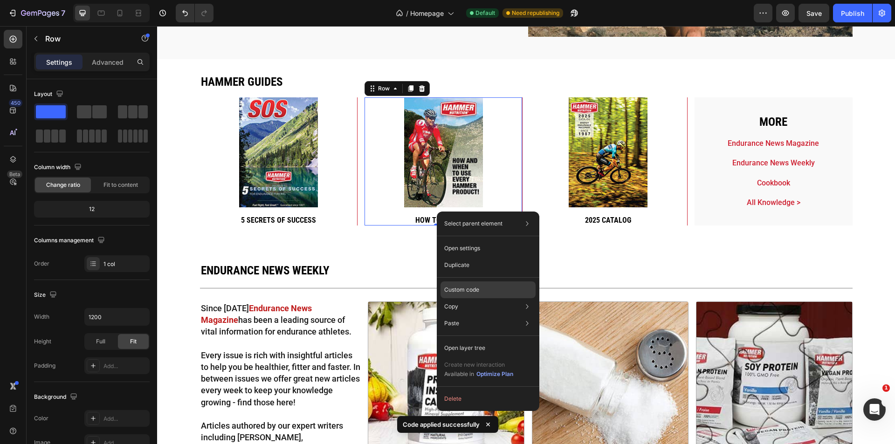
click at [484, 315] on div "Custom code" at bounding box center [487, 323] width 95 height 17
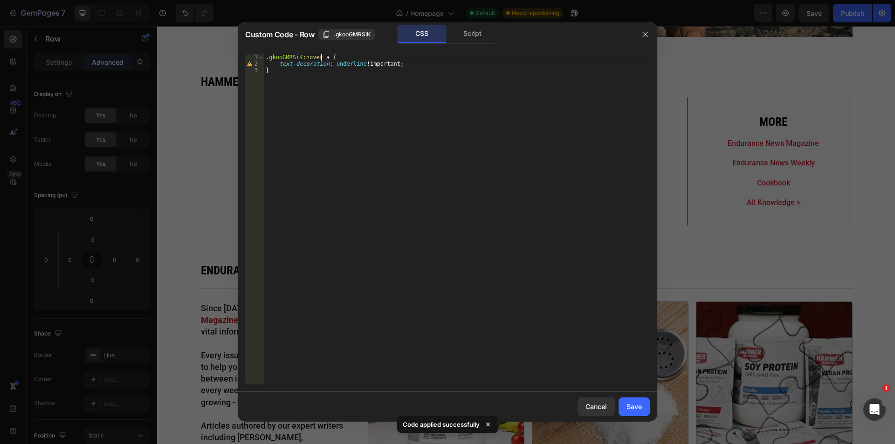
click at [320, 58] on div ".gkooGMRSiK :hover a { text-decoration : underline !important ; }" at bounding box center [457, 225] width 386 height 343
type textarea ".gkooGMRSiK:hover h2 a {"
click at [638, 412] on button "Save" at bounding box center [633, 406] width 31 height 19
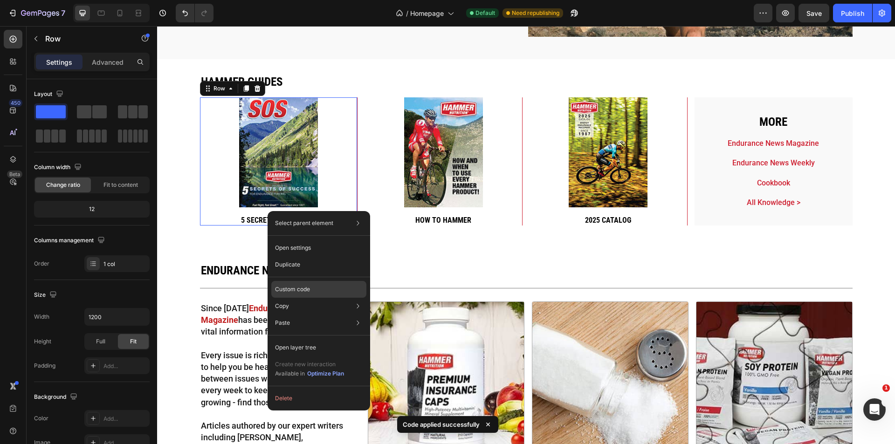
click at [312, 315] on div "Custom code" at bounding box center [318, 323] width 95 height 17
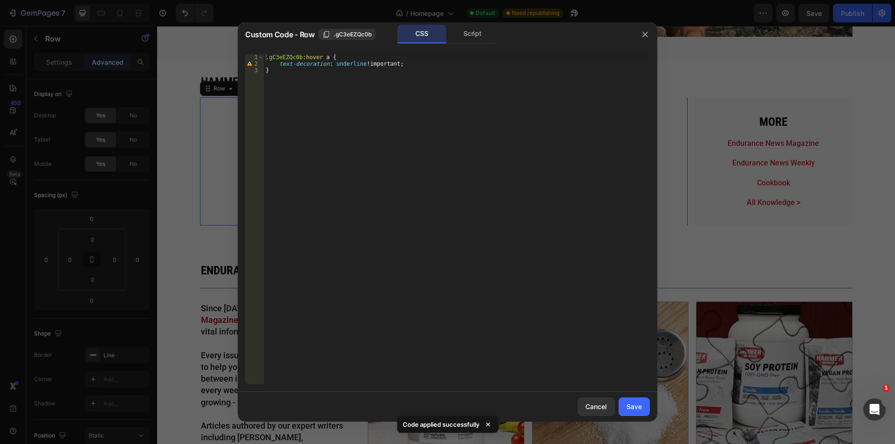
click at [317, 57] on div ".gC3eEZQc0b :hover a { text-decoration : underline !important ; }" at bounding box center [457, 225] width 386 height 343
type textarea ".gC3eEZQc0b:hover h2 a {"
click at [632, 403] on div "Save" at bounding box center [633, 407] width 15 height 10
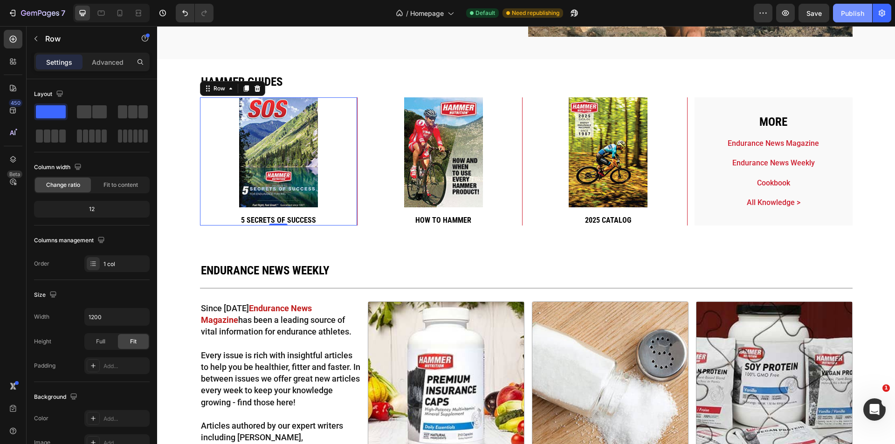
click at [846, 17] on div "Publish" at bounding box center [852, 13] width 23 height 10
